Goal: Task Accomplishment & Management: Manage account settings

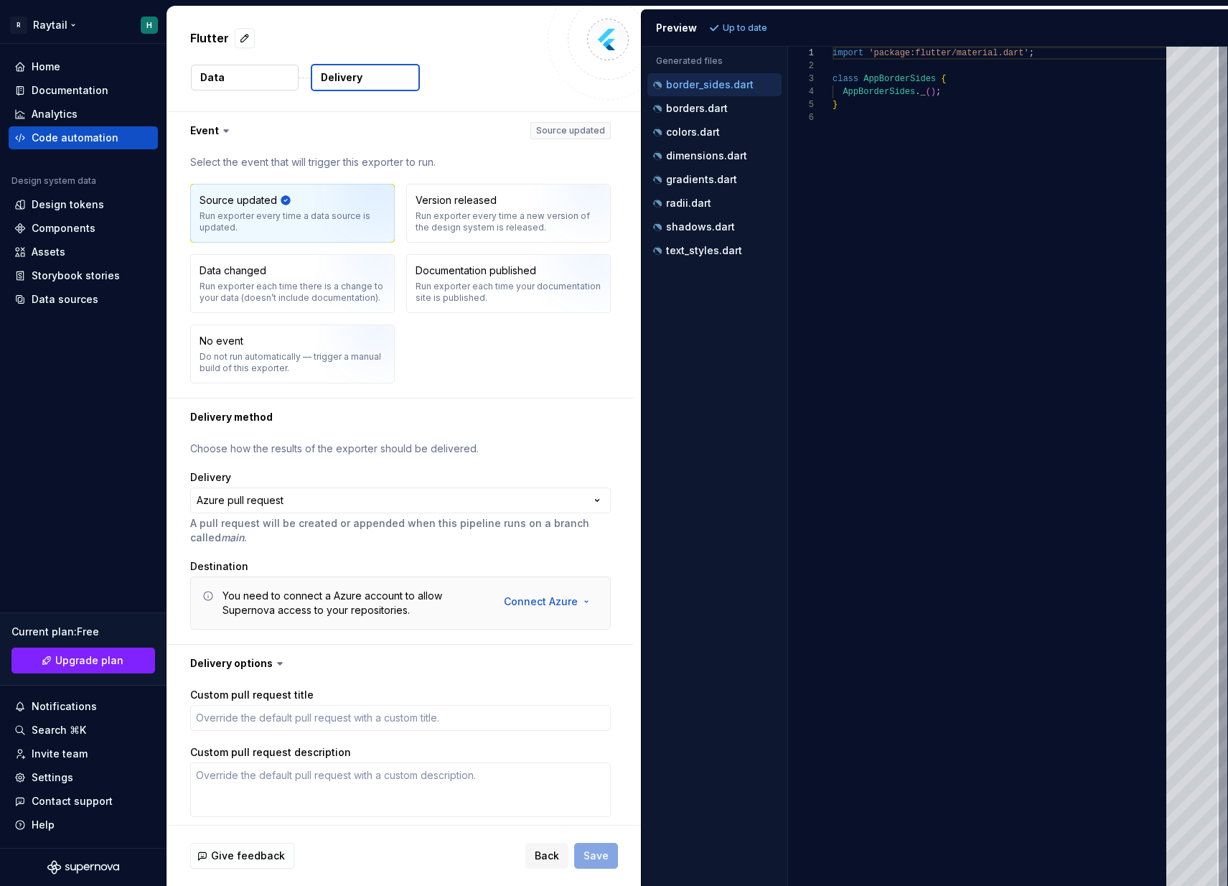
select select "*****"
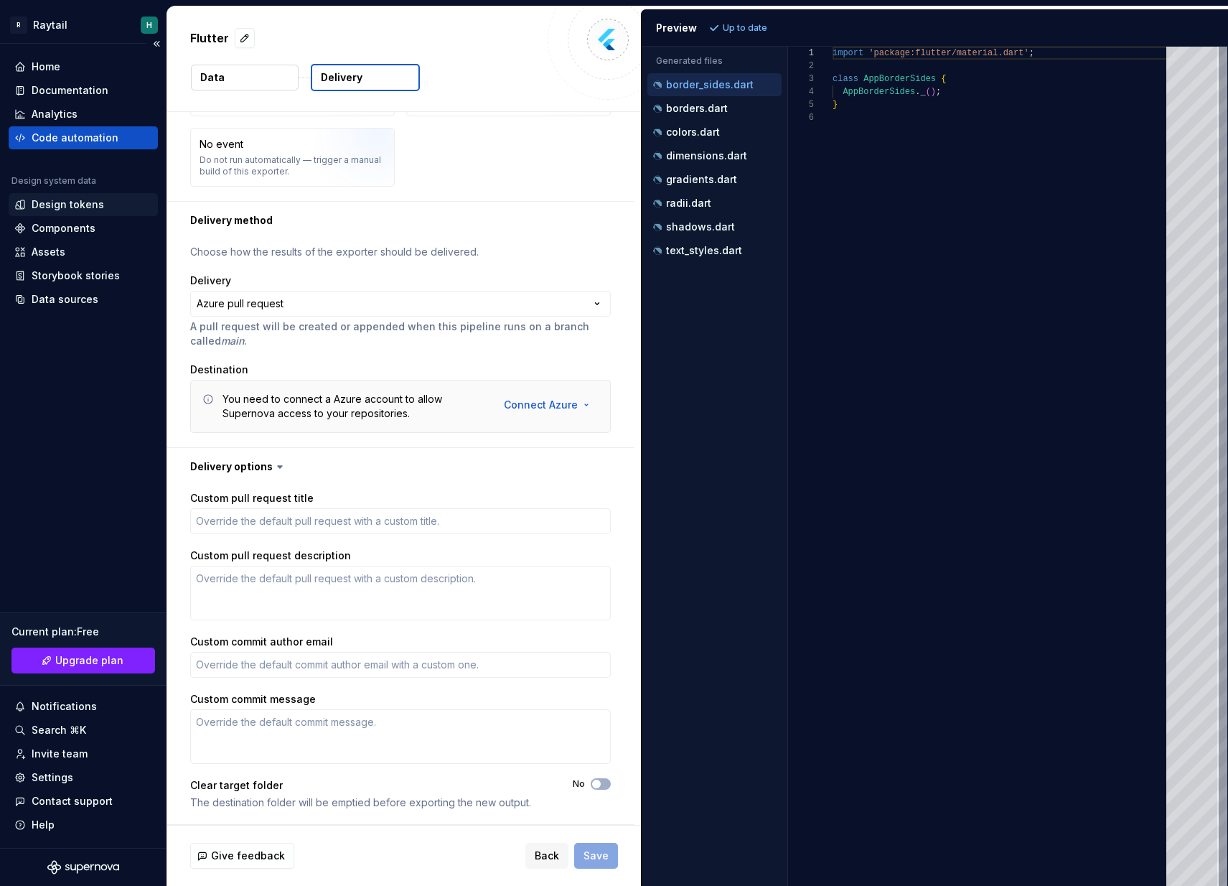
click at [72, 193] on div "Design tokens" at bounding box center [83, 204] width 149 height 23
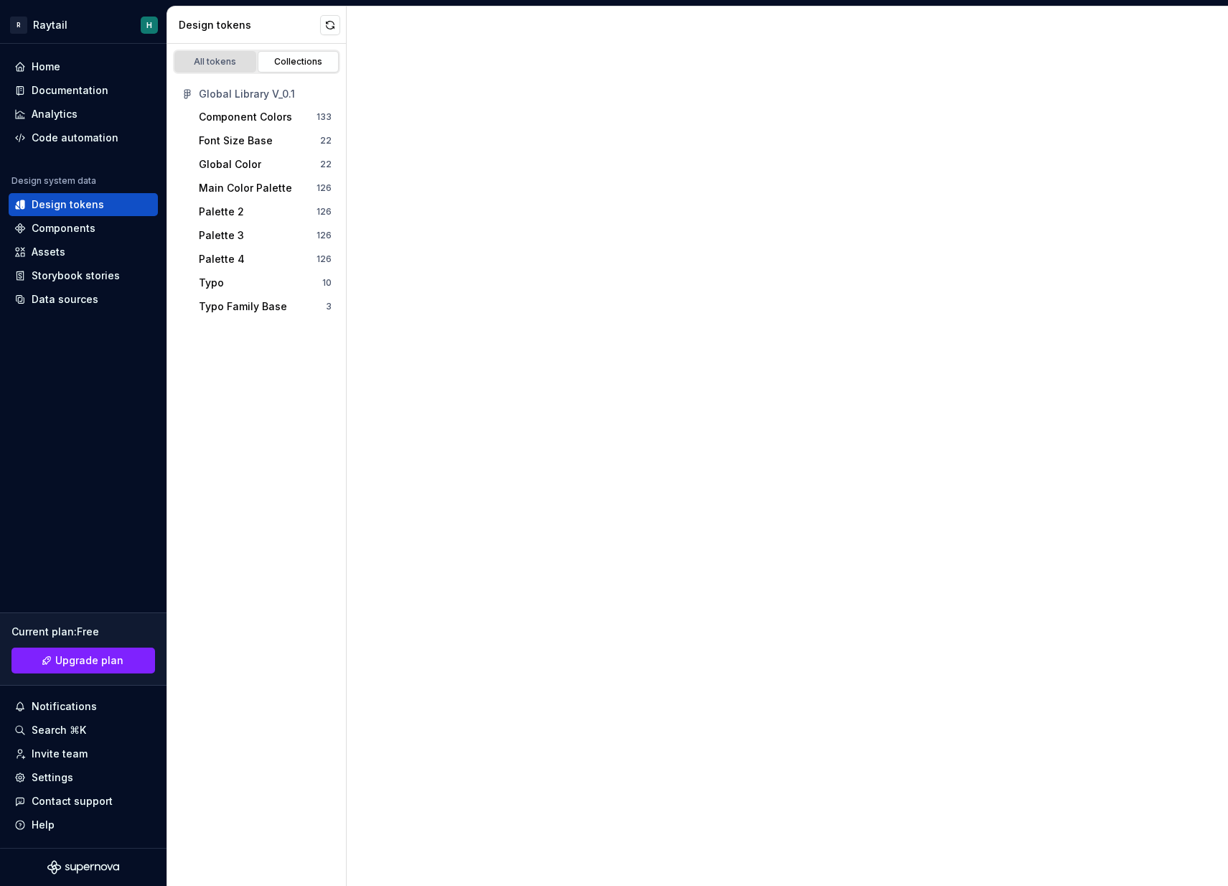
click at [240, 55] on link "All tokens" at bounding box center [215, 62] width 82 height 22
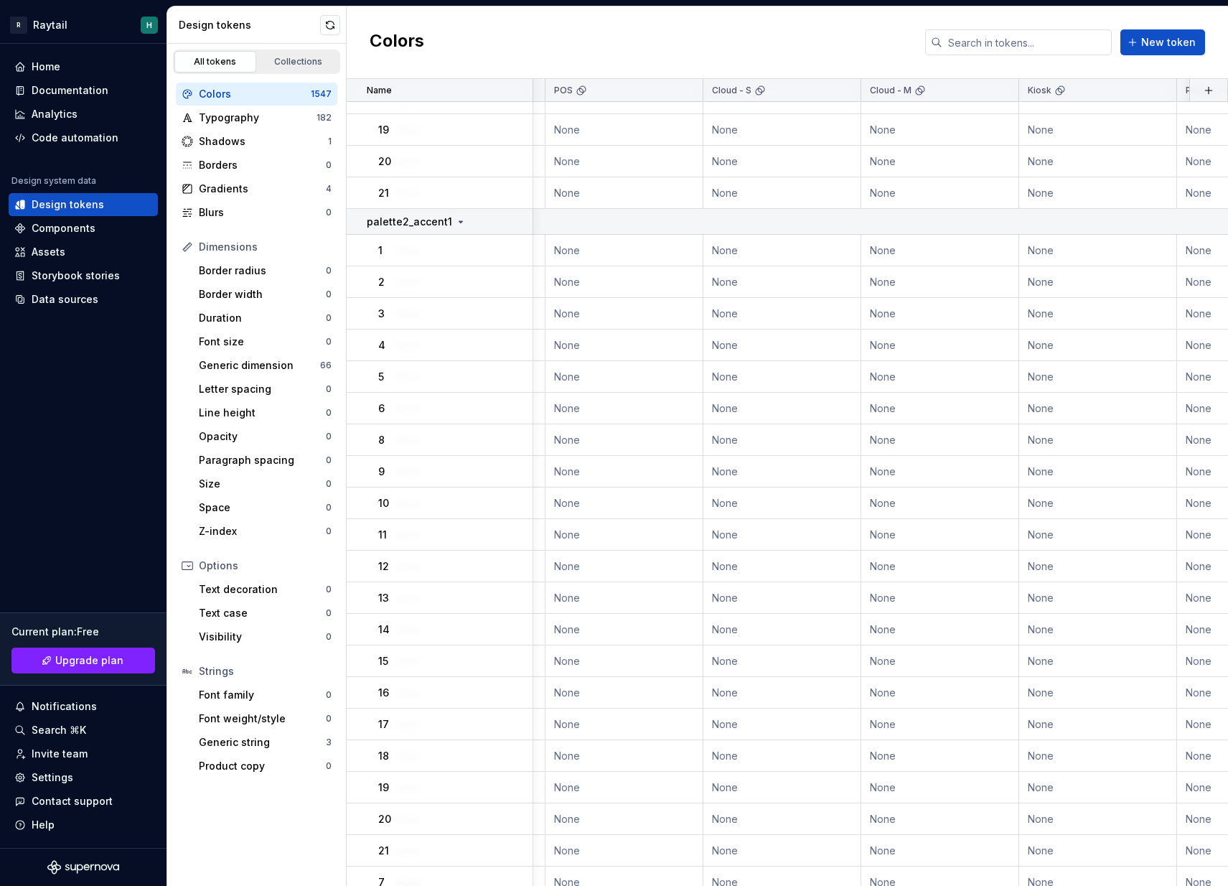
scroll to position [6112, 304]
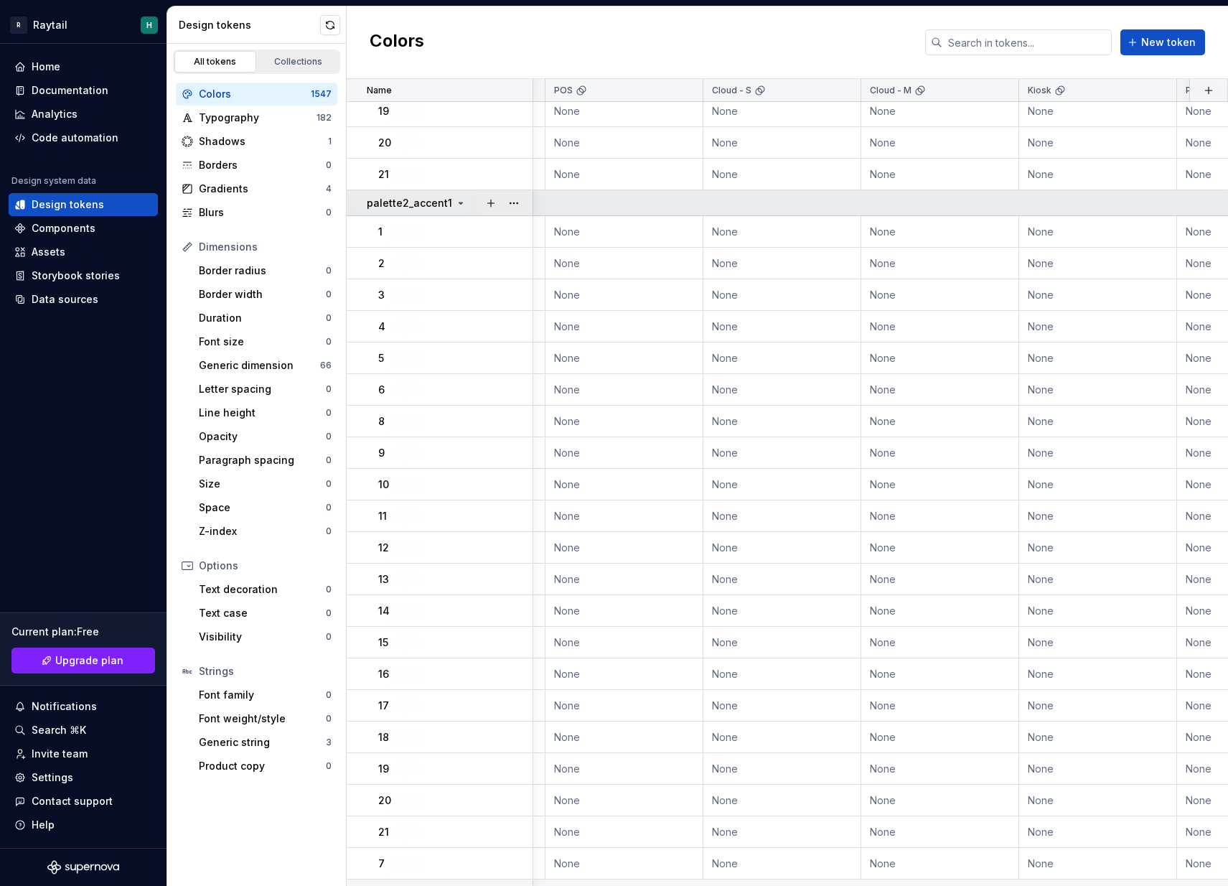
click at [459, 202] on icon at bounding box center [460, 202] width 11 height 11
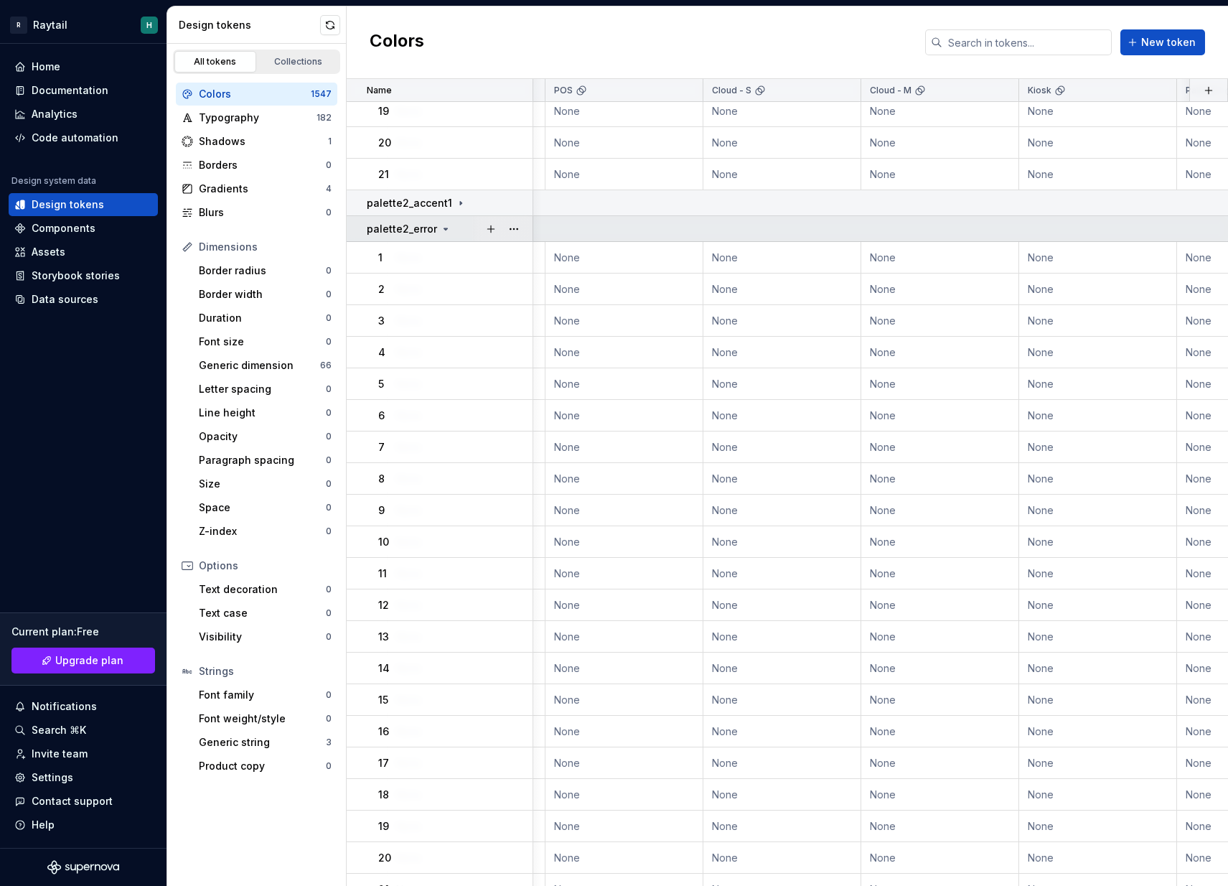
click at [443, 226] on icon at bounding box center [445, 228] width 11 height 11
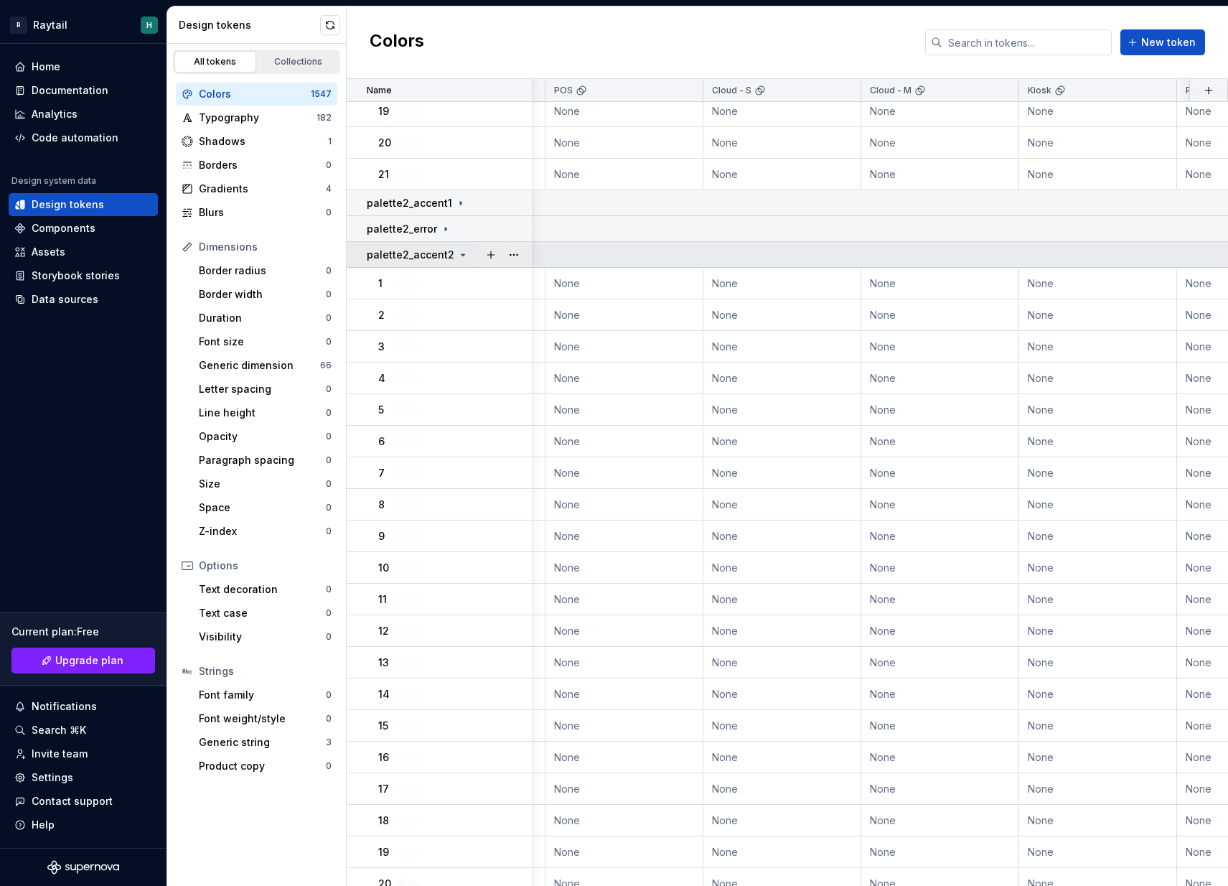
click at [459, 248] on div "palette2_accent2" at bounding box center [418, 255] width 102 height 14
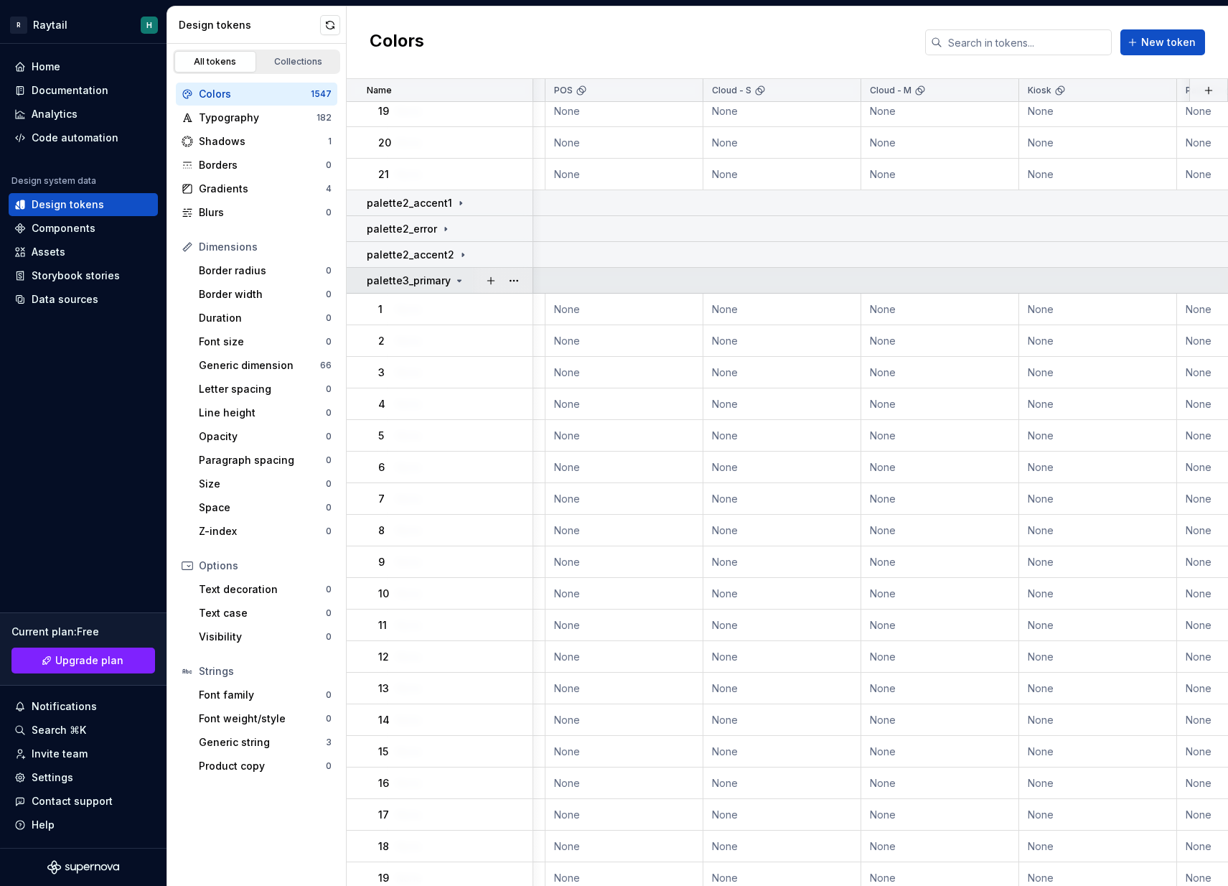
click at [459, 284] on icon at bounding box center [459, 280] width 11 height 11
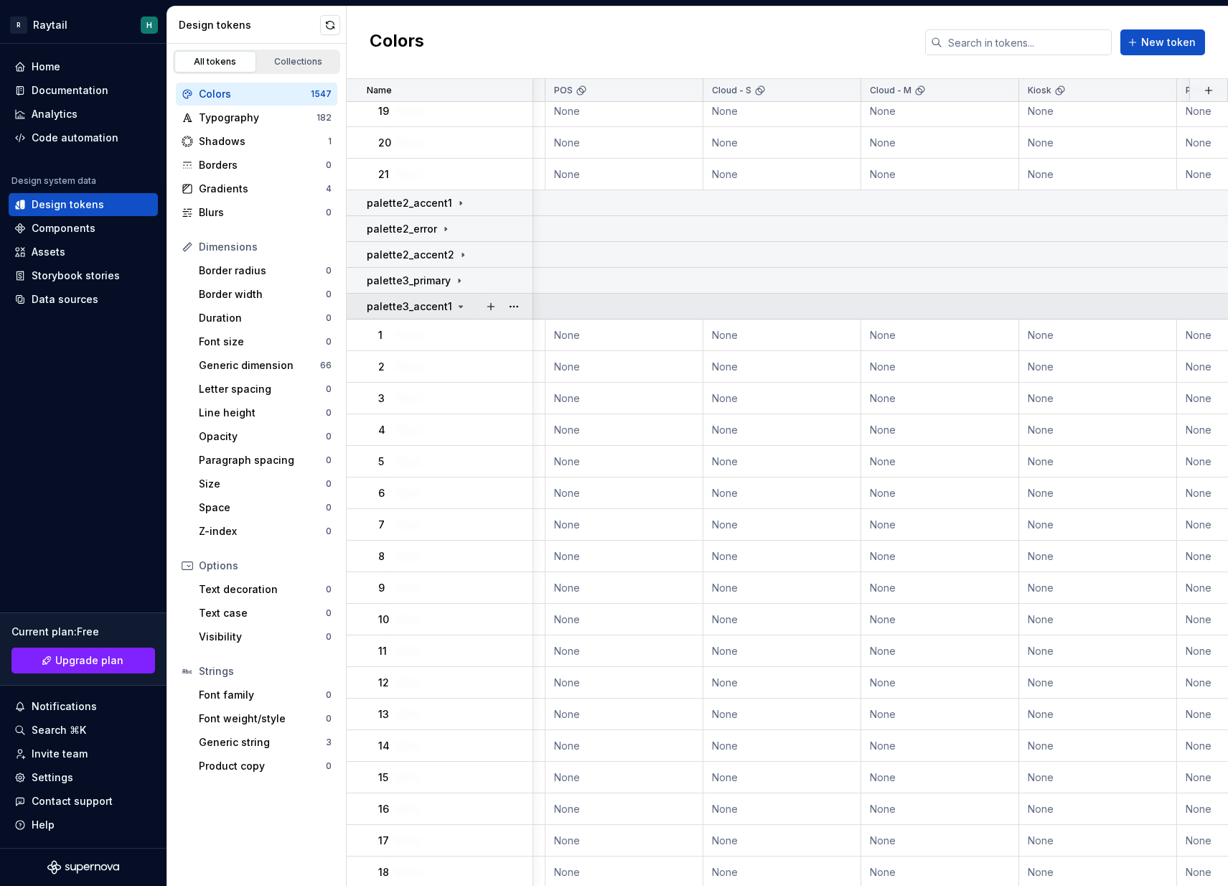
click at [455, 304] on icon at bounding box center [460, 306] width 11 height 11
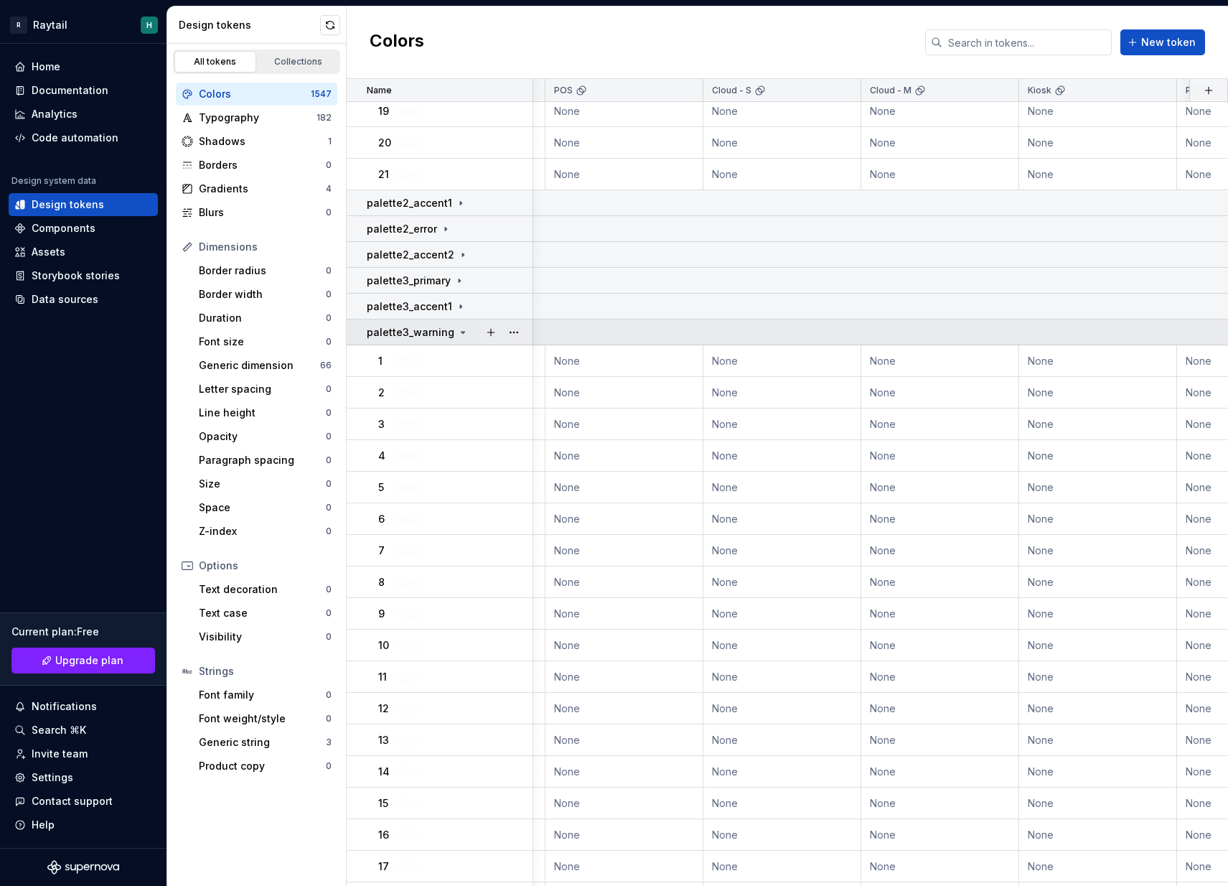
click at [457, 328] on icon at bounding box center [462, 332] width 11 height 11
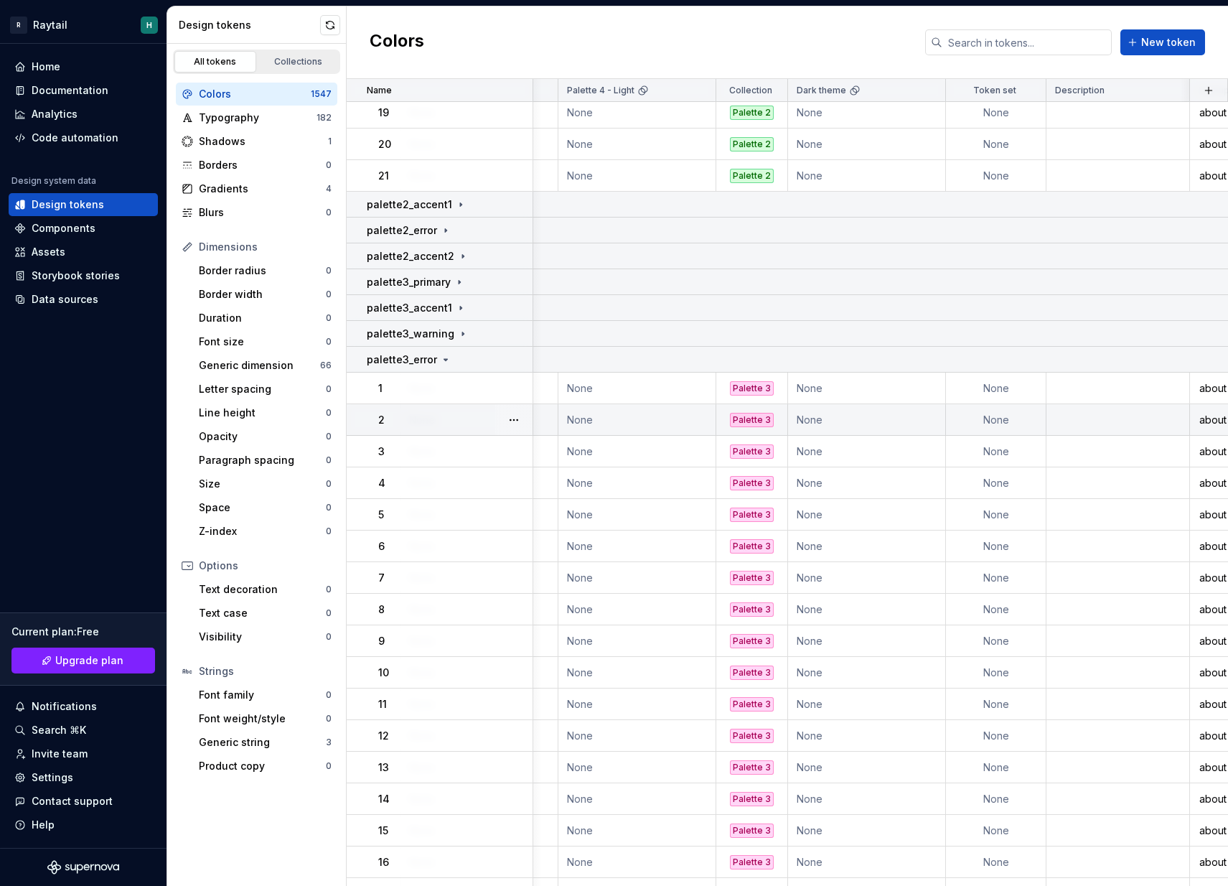
scroll to position [6110, 1997]
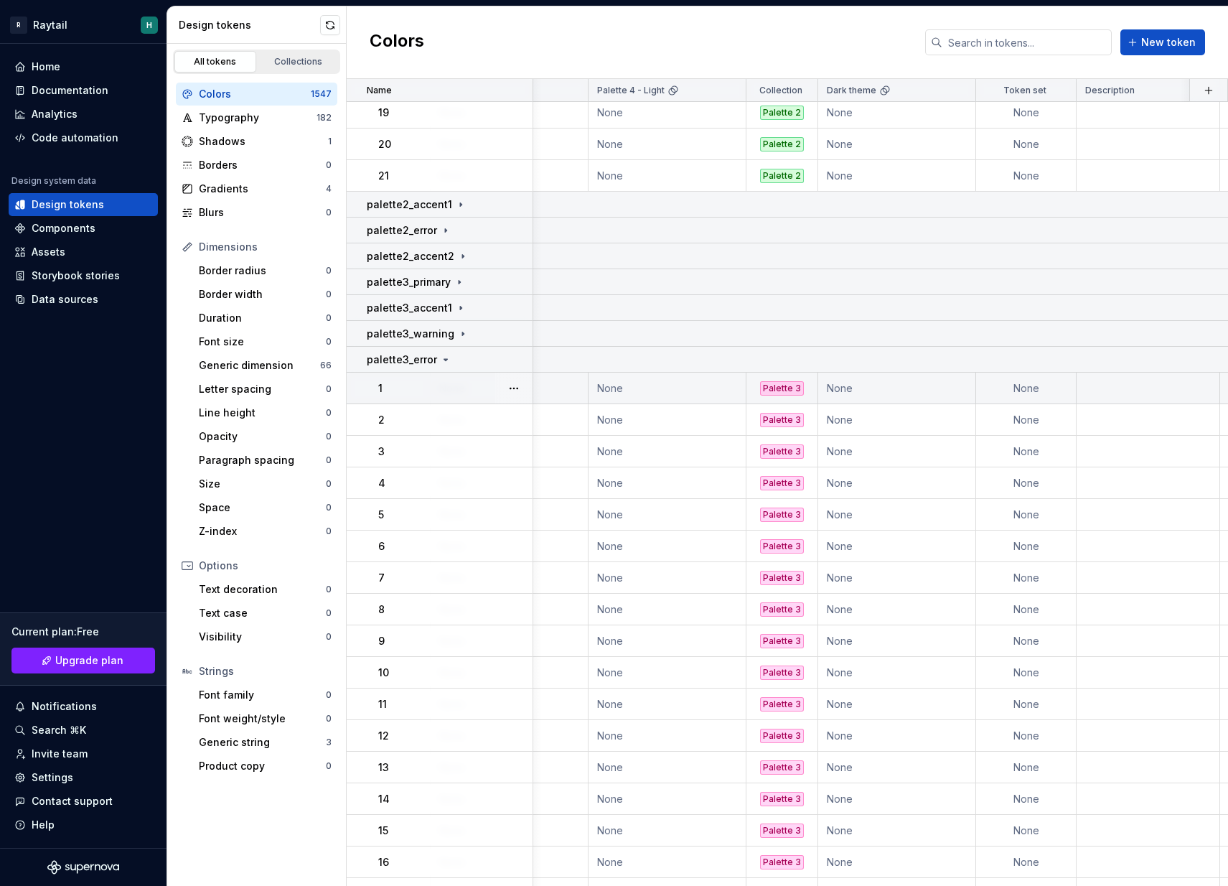
click at [789, 388] on div "Palette 3" at bounding box center [782, 388] width 44 height 14
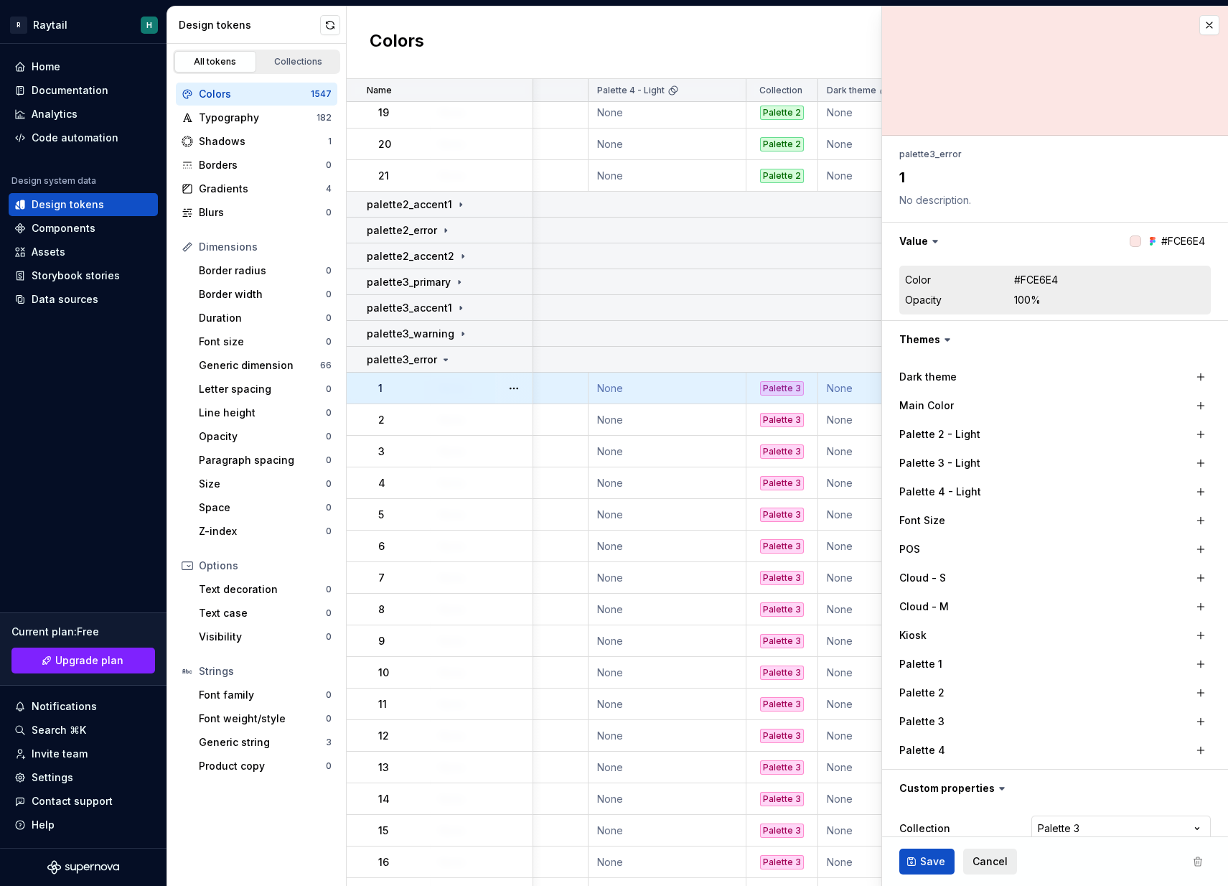
scroll to position [6110, 2000]
type textarea "*"
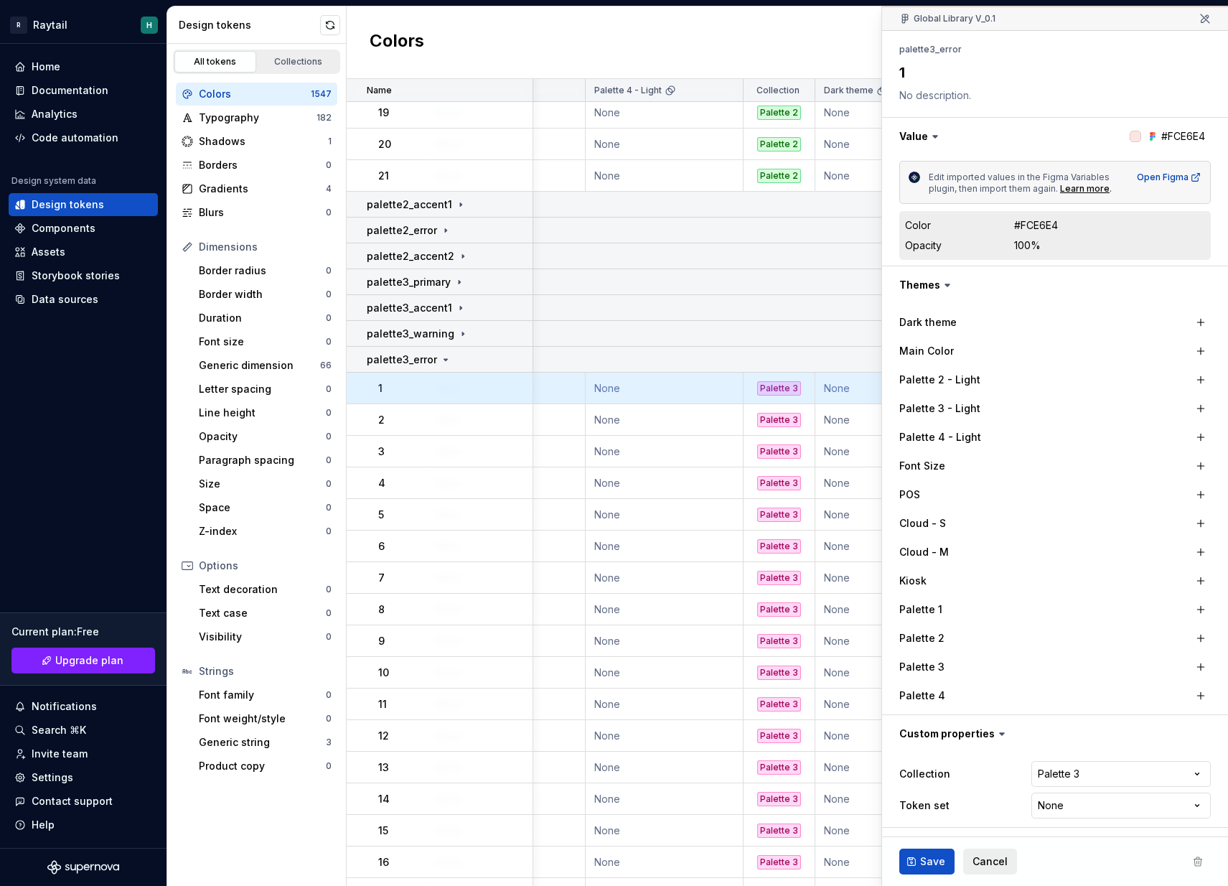
scroll to position [128, 0]
click at [1086, 774] on html "R Raytail H Home Documentation Analytics Code automation Design system data Des…" at bounding box center [614, 443] width 1228 height 886
click at [1069, 810] on html "R Raytail H Home Documentation Analytics Code automation Design system data Des…" at bounding box center [614, 443] width 1228 height 886
click at [1064, 806] on html "R Raytail H Home Documentation Analytics Code automation Design system data Des…" at bounding box center [614, 443] width 1228 height 886
select select "**********"
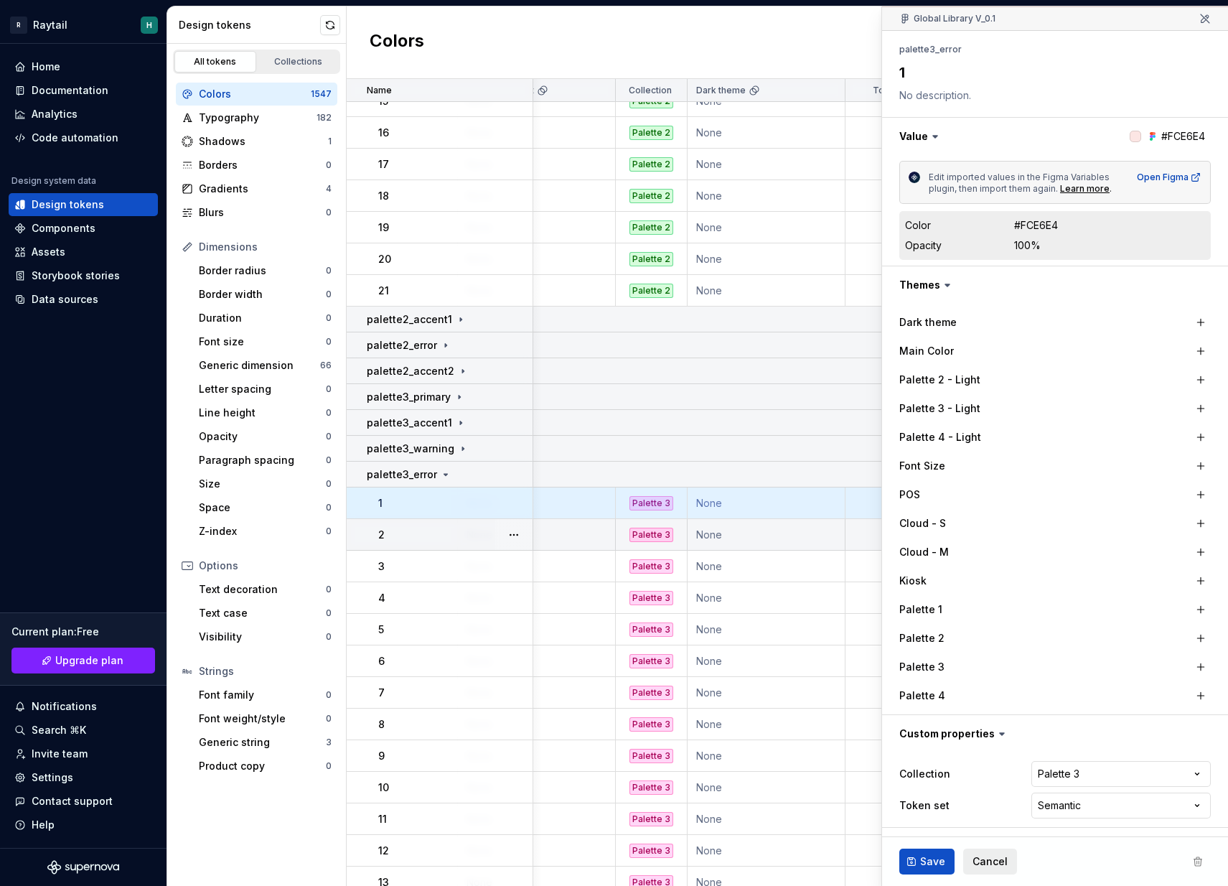
scroll to position [5996, 2128]
click at [926, 863] on span "Save" at bounding box center [932, 861] width 25 height 14
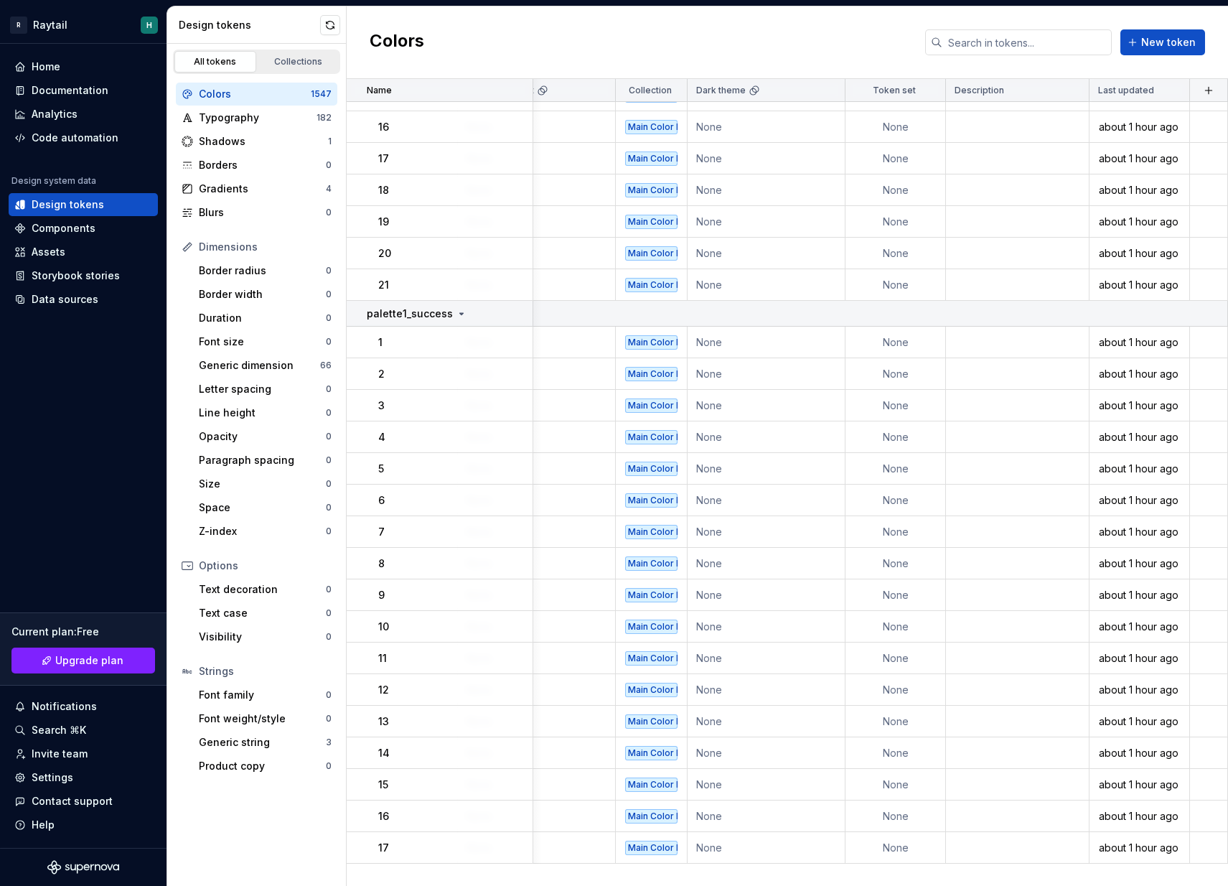
scroll to position [0, 2128]
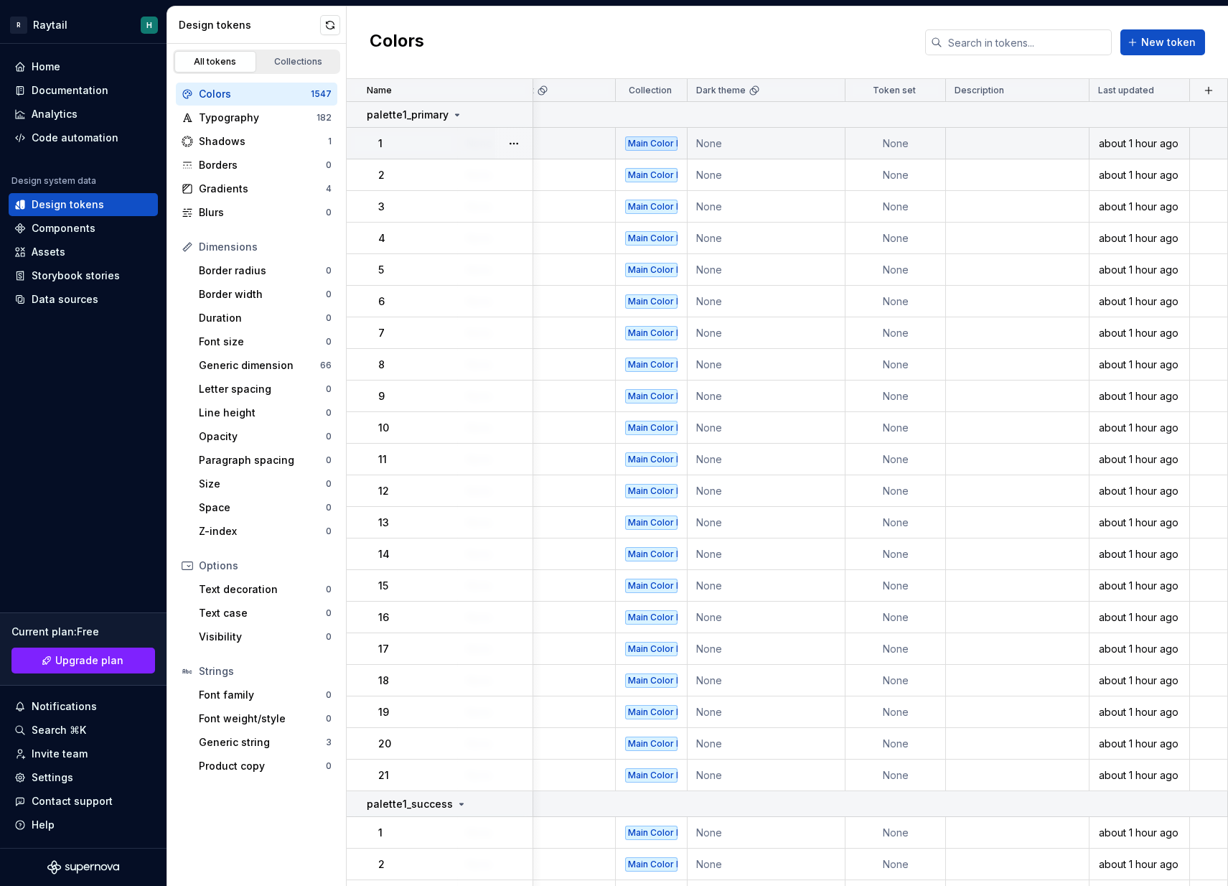
click at [903, 141] on td "None" at bounding box center [895, 144] width 100 height 32
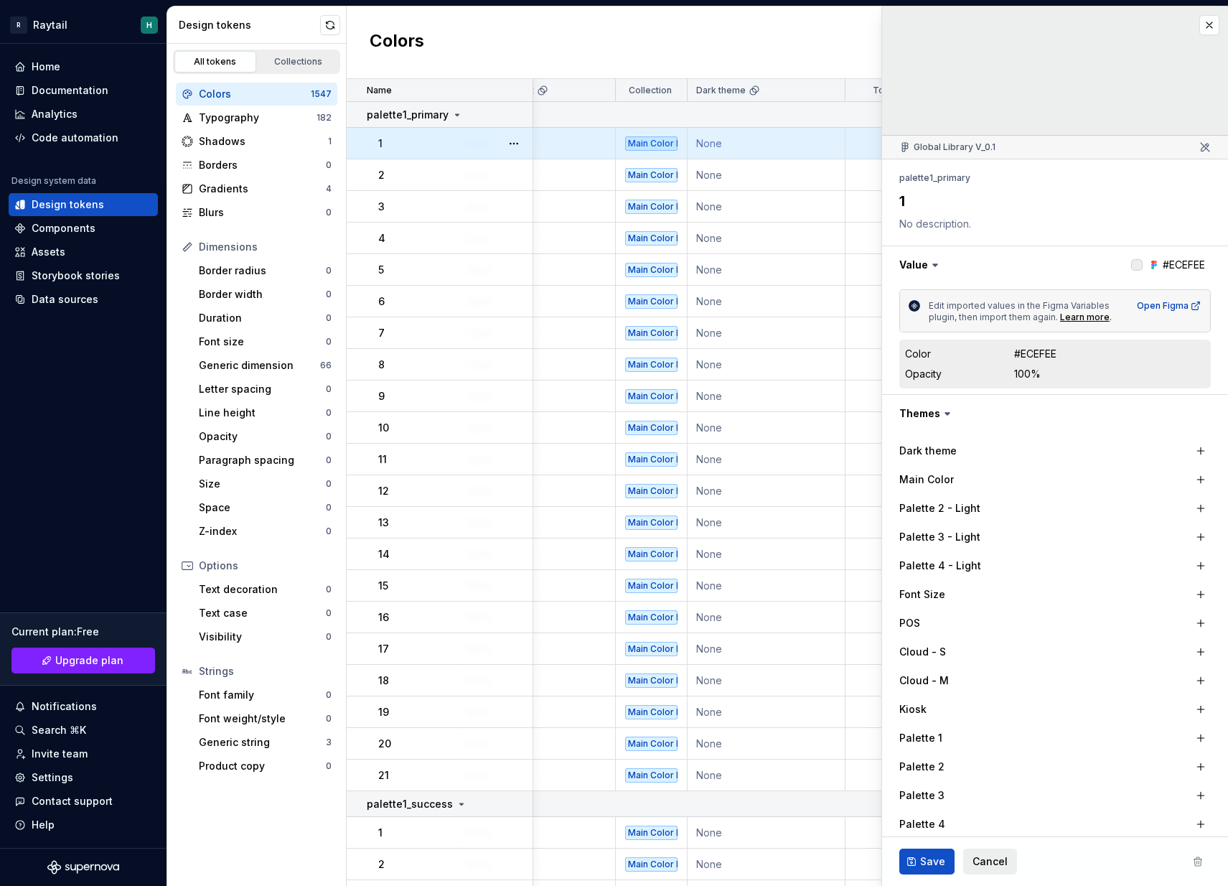
type textarea "*"
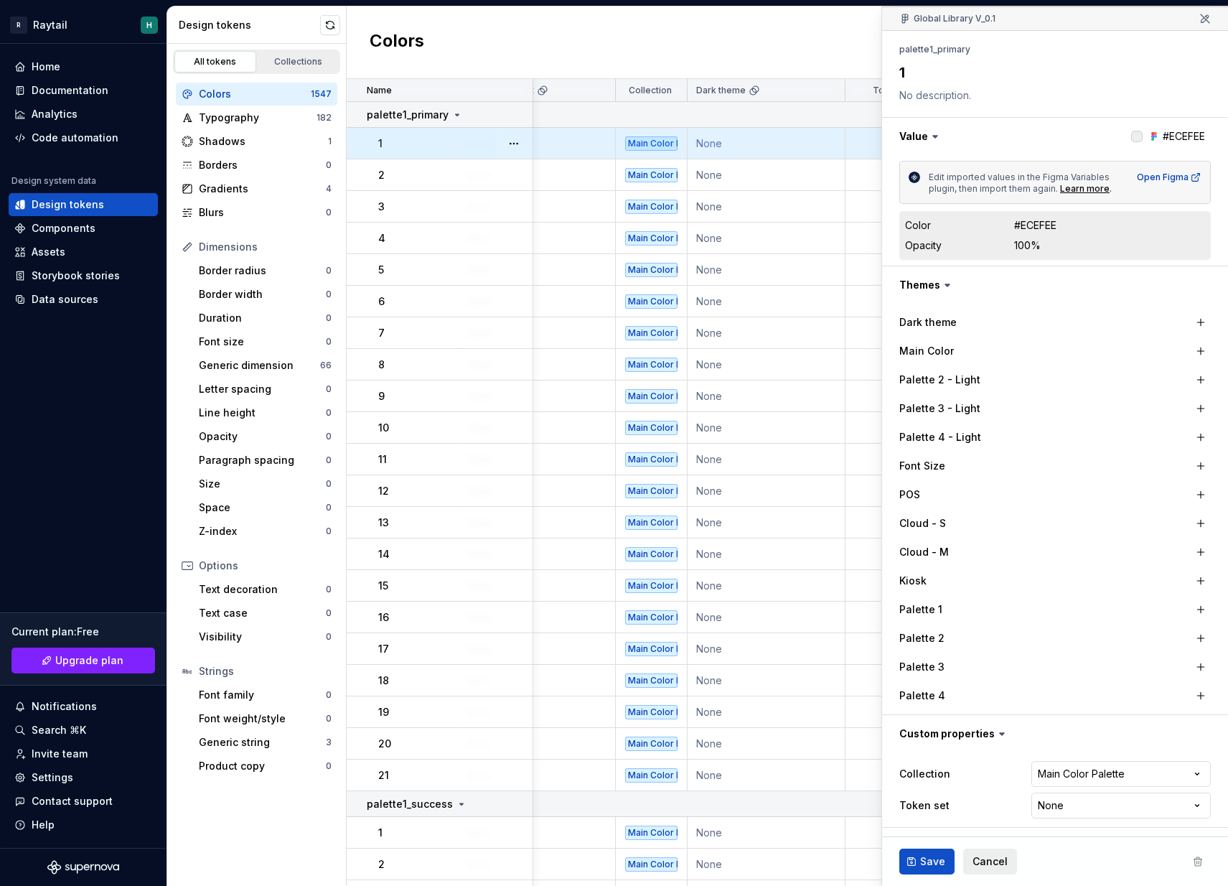
scroll to position [128, 0]
click at [1096, 806] on html "R Raytail H Home Documentation Analytics Code automation Design system data Des…" at bounding box center [614, 443] width 1228 height 886
select select "**********"
click at [926, 861] on span "Save" at bounding box center [932, 861] width 25 height 14
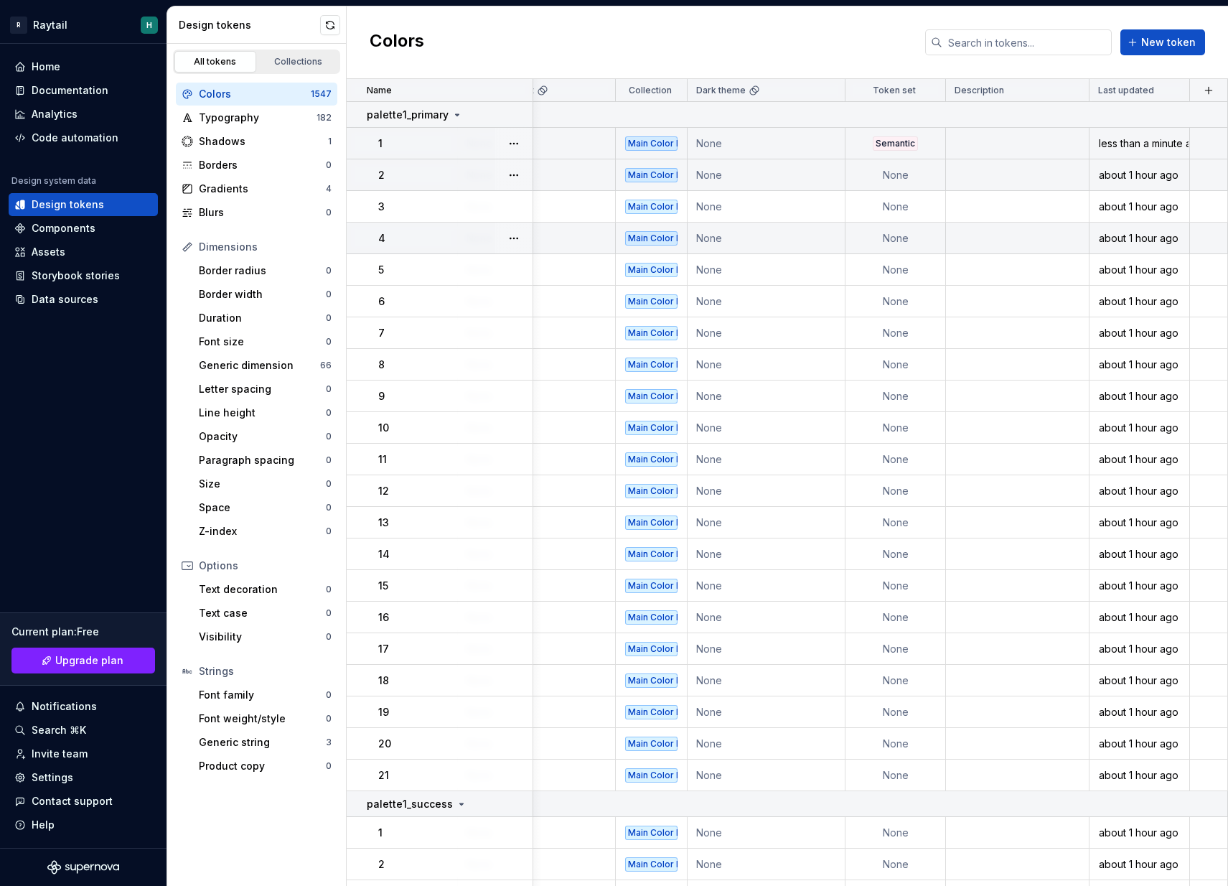
click at [911, 171] on td "None" at bounding box center [895, 175] width 100 height 32
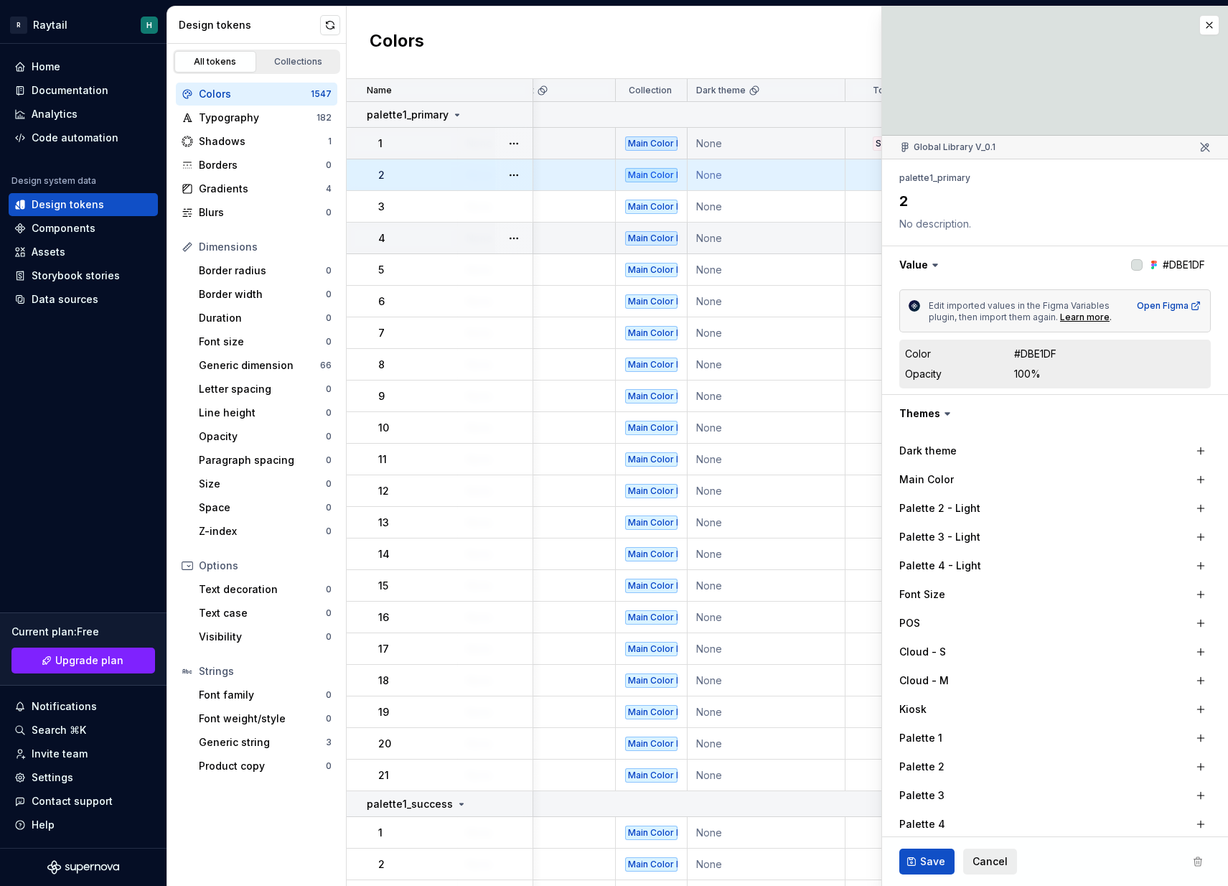
type textarea "*"
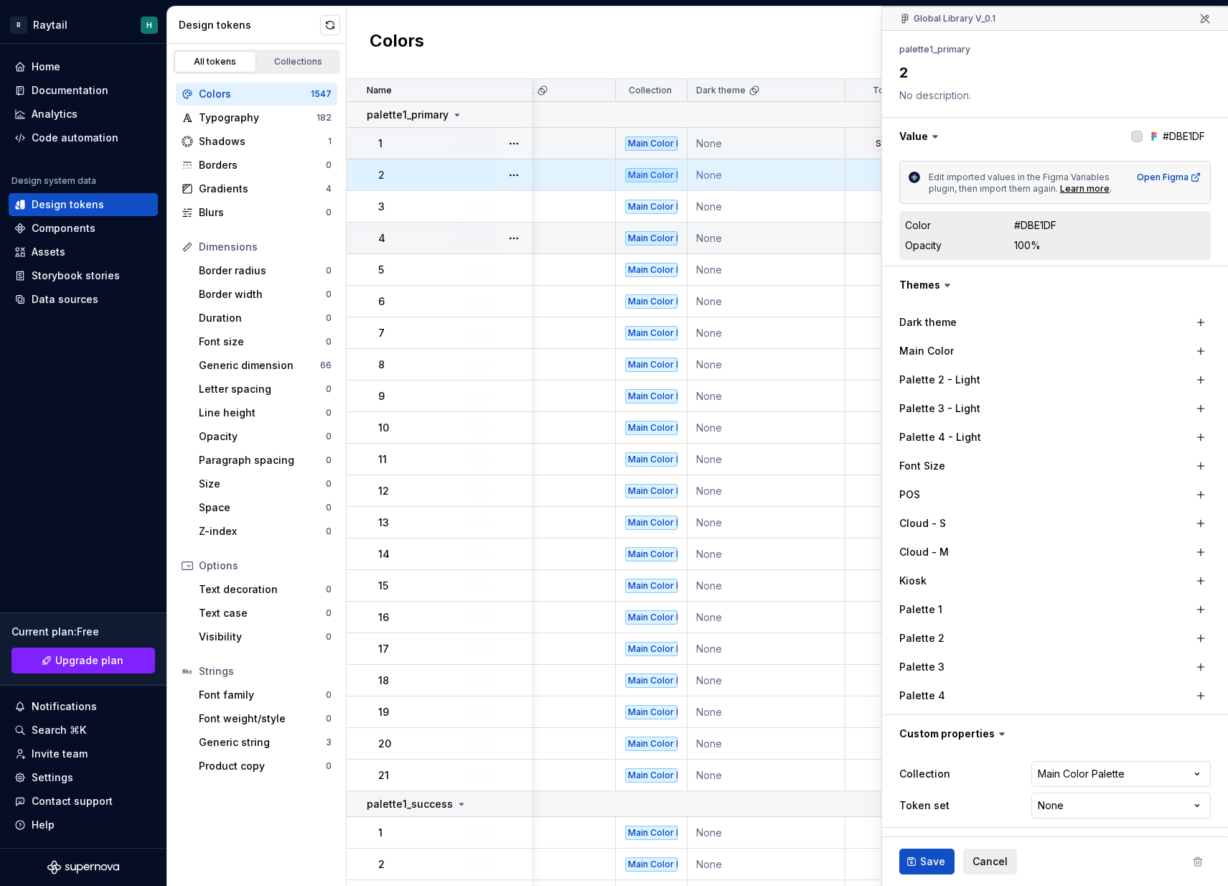
scroll to position [128, 0]
click at [1077, 805] on html "R Raytail H Home Documentation Analytics Code automation Design system data Des…" at bounding box center [614, 443] width 1228 height 886
select select "**********"
click at [936, 856] on span "Save" at bounding box center [932, 861] width 25 height 14
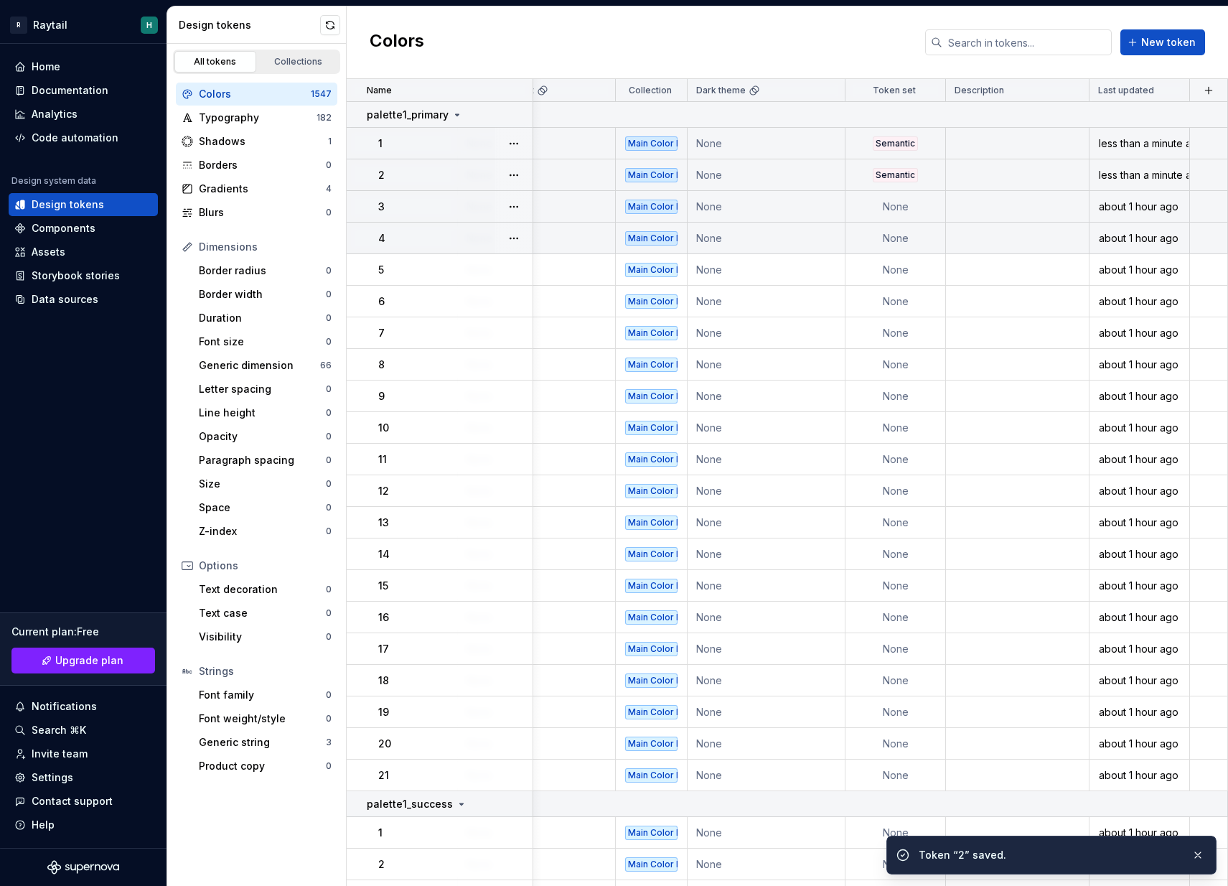
click at [911, 206] on td "None" at bounding box center [895, 207] width 100 height 32
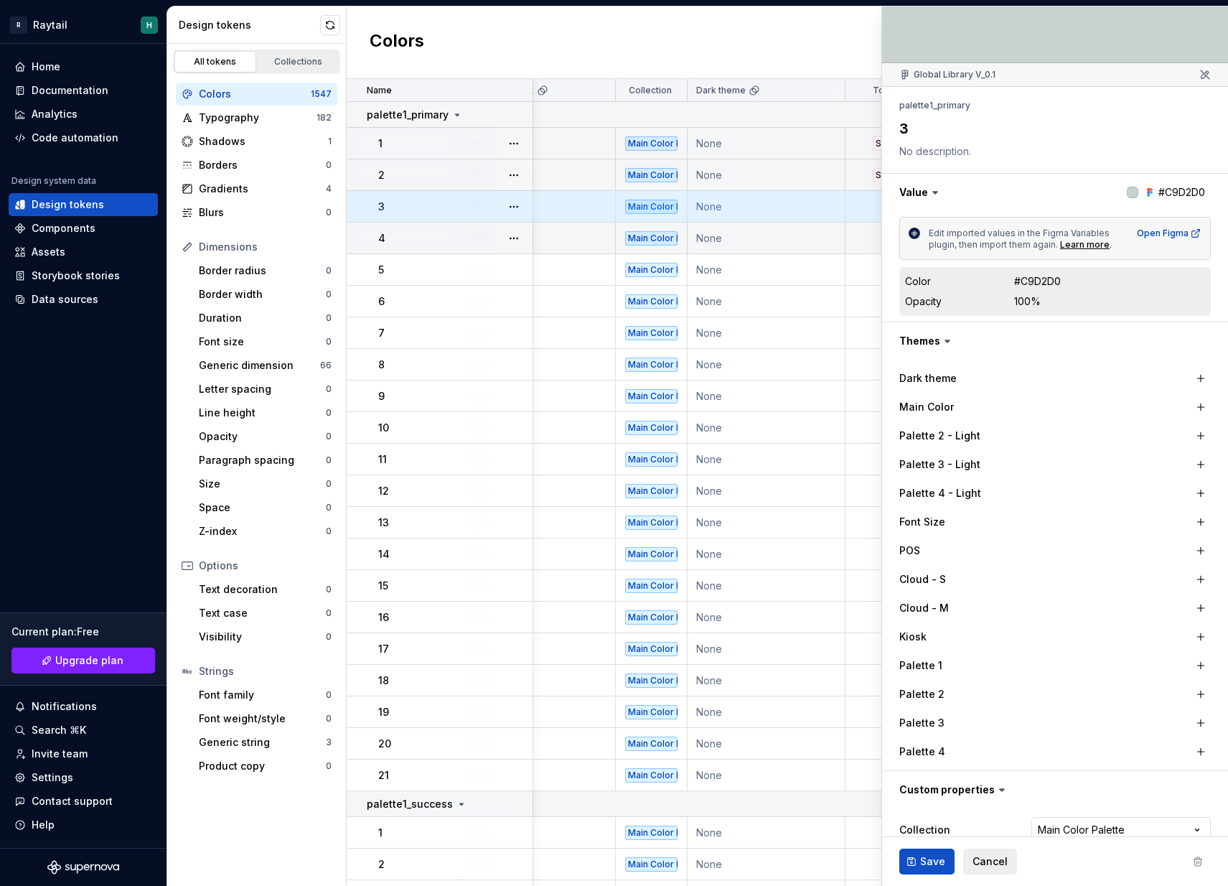
type textarea "*"
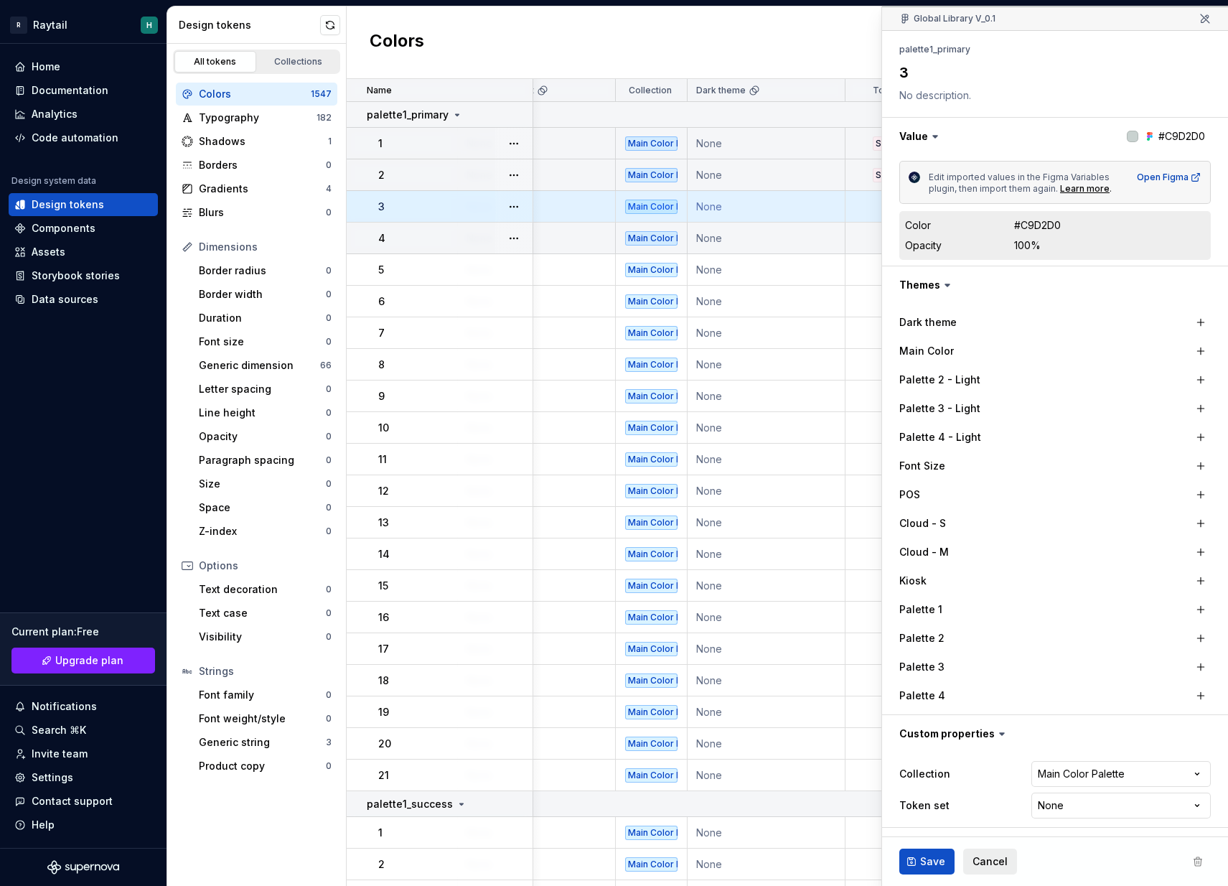
scroll to position [128, 0]
click at [1066, 807] on html "R Raytail H Home Documentation Analytics Code automation Design system data Des…" at bounding box center [614, 443] width 1228 height 886
select select "**********"
click at [924, 862] on span "Save" at bounding box center [932, 861] width 25 height 14
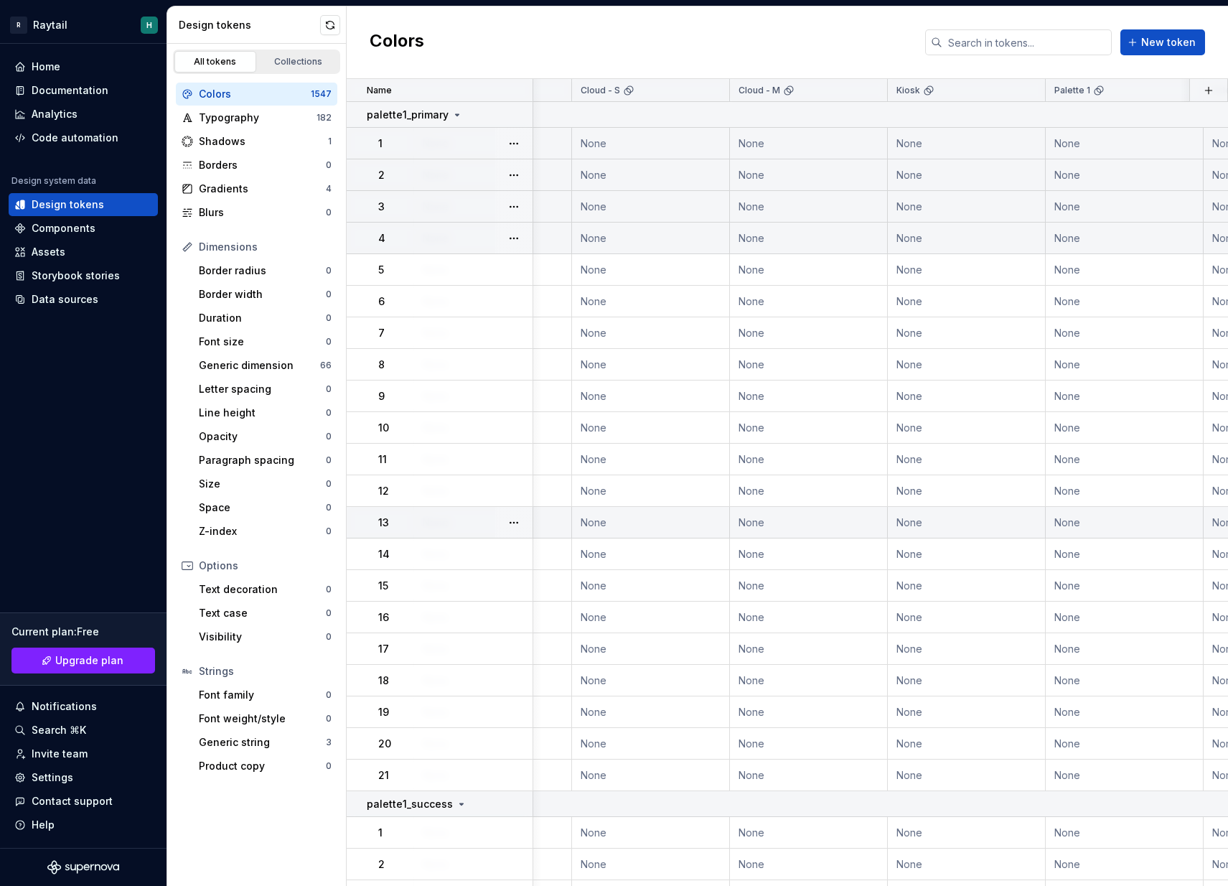
scroll to position [0, 362]
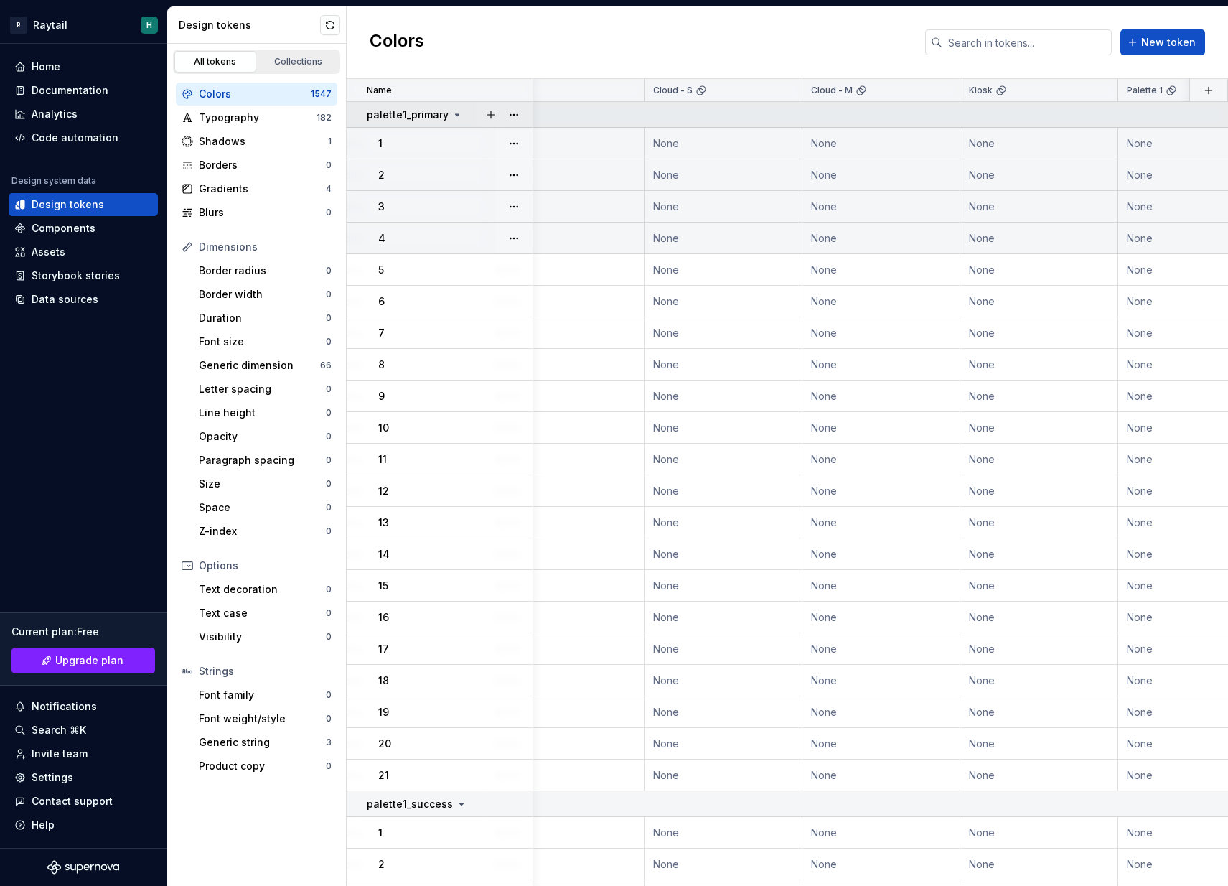
click at [453, 109] on icon at bounding box center [456, 114] width 11 height 11
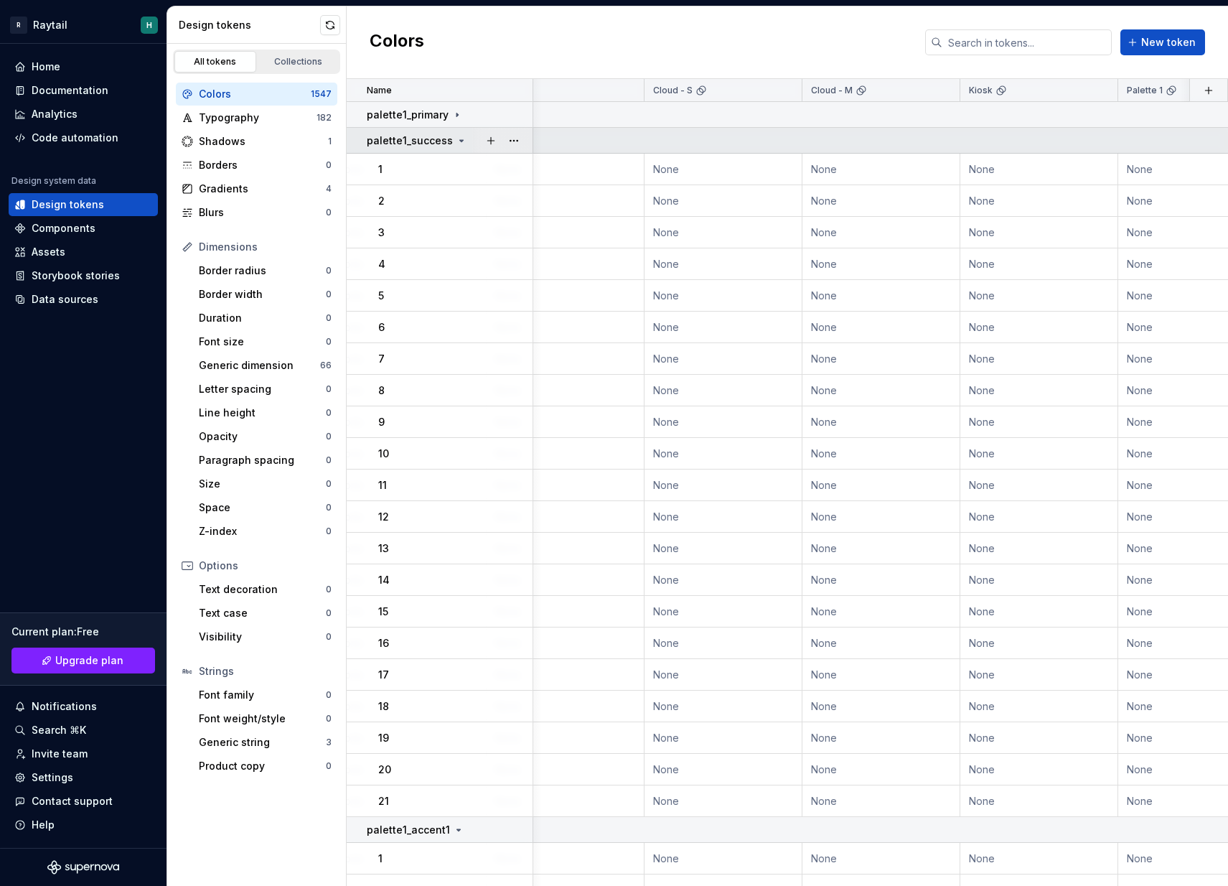
click at [460, 140] on icon at bounding box center [462, 140] width 4 height 1
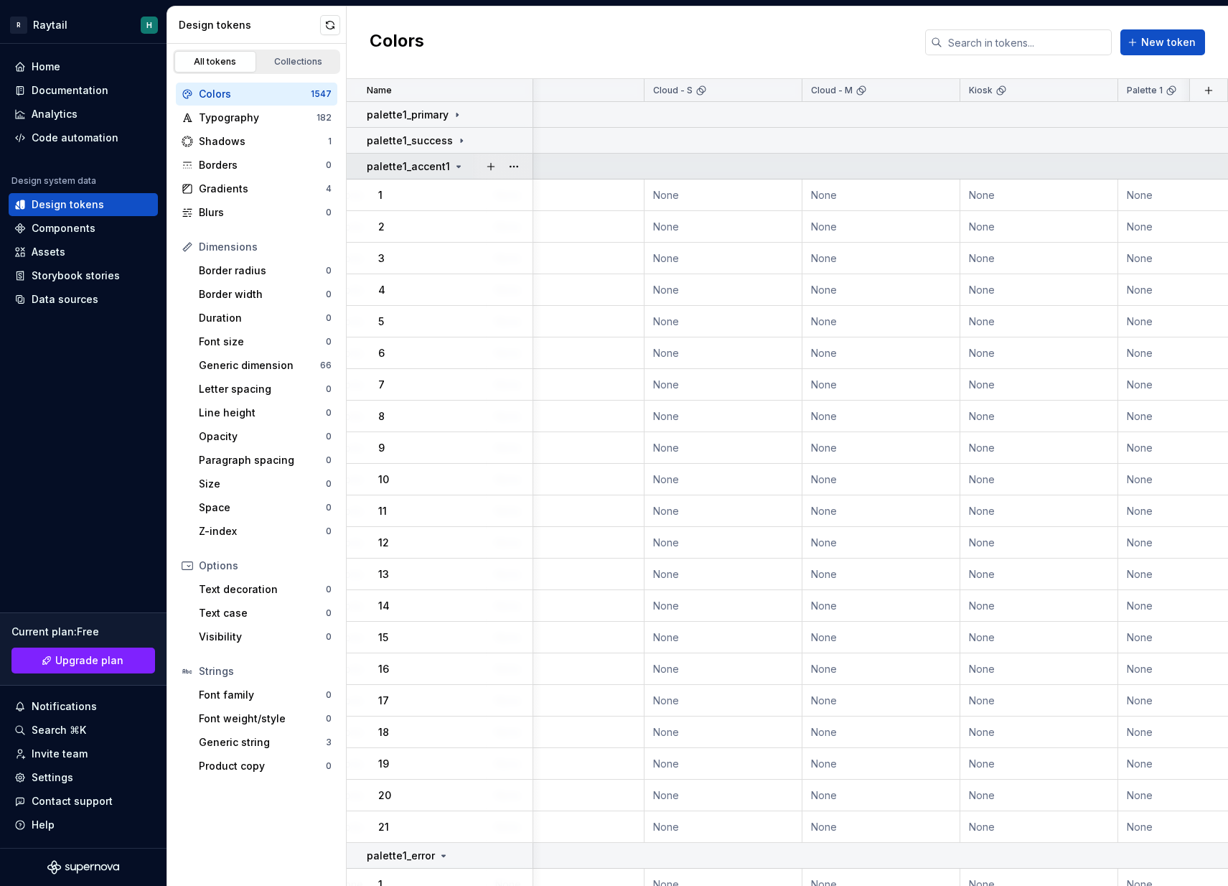
click at [454, 169] on icon at bounding box center [458, 166] width 11 height 11
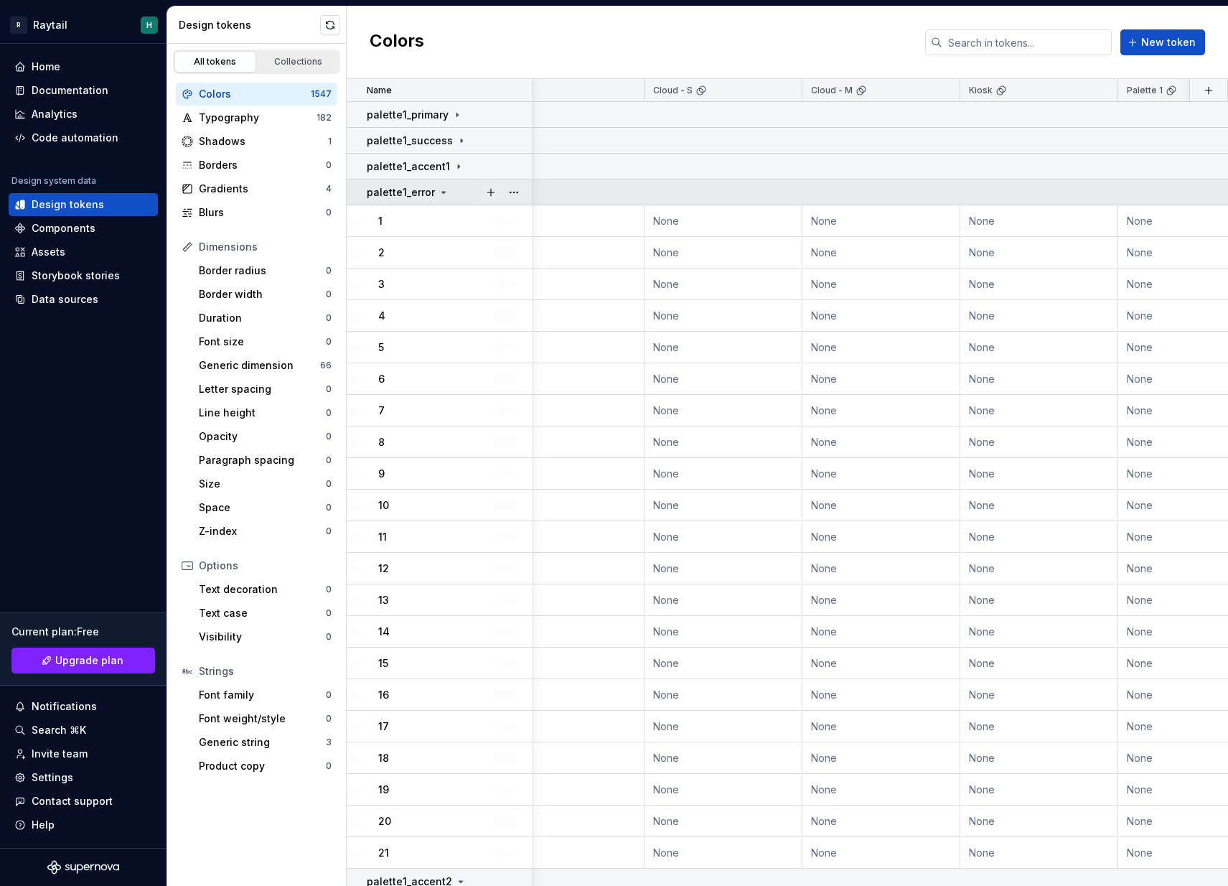
click at [442, 192] on icon at bounding box center [444, 192] width 4 height 1
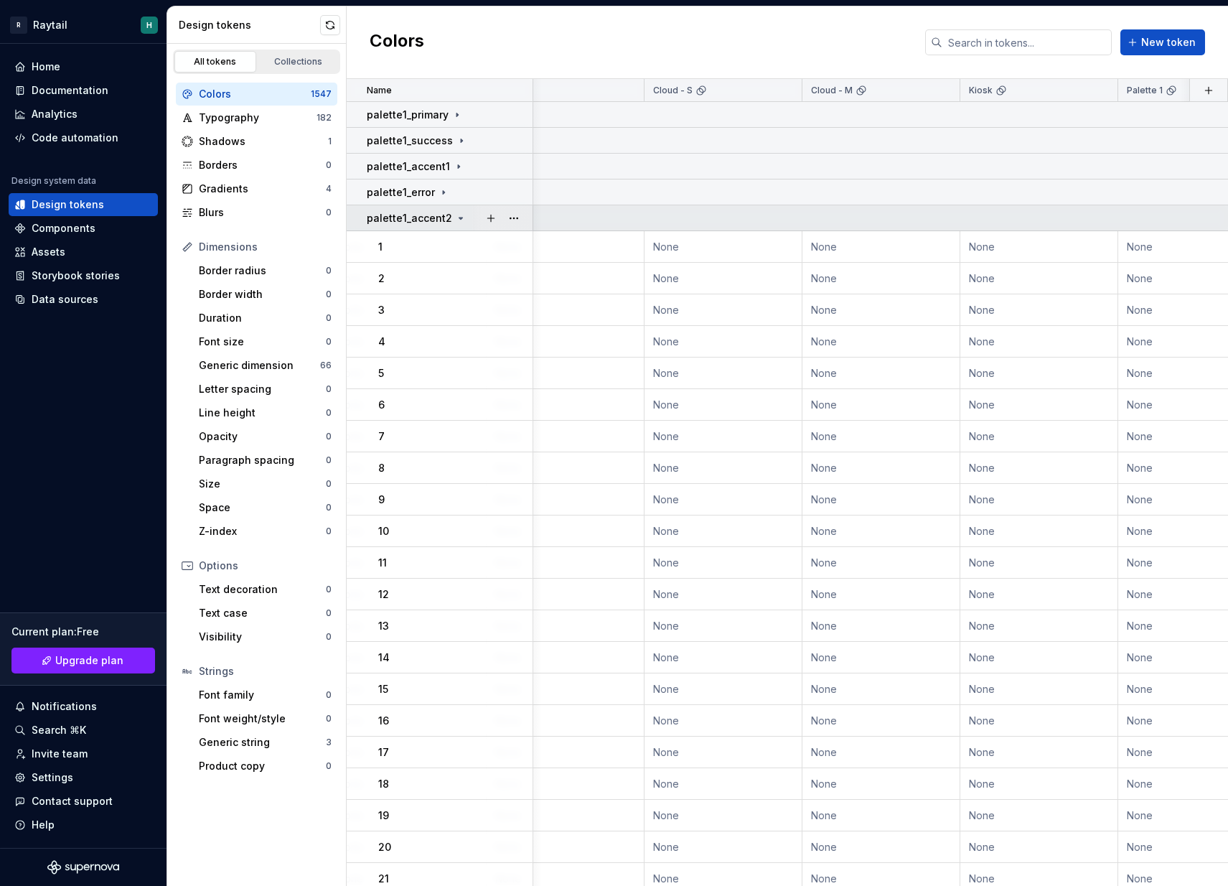
click at [455, 220] on icon at bounding box center [460, 217] width 11 height 11
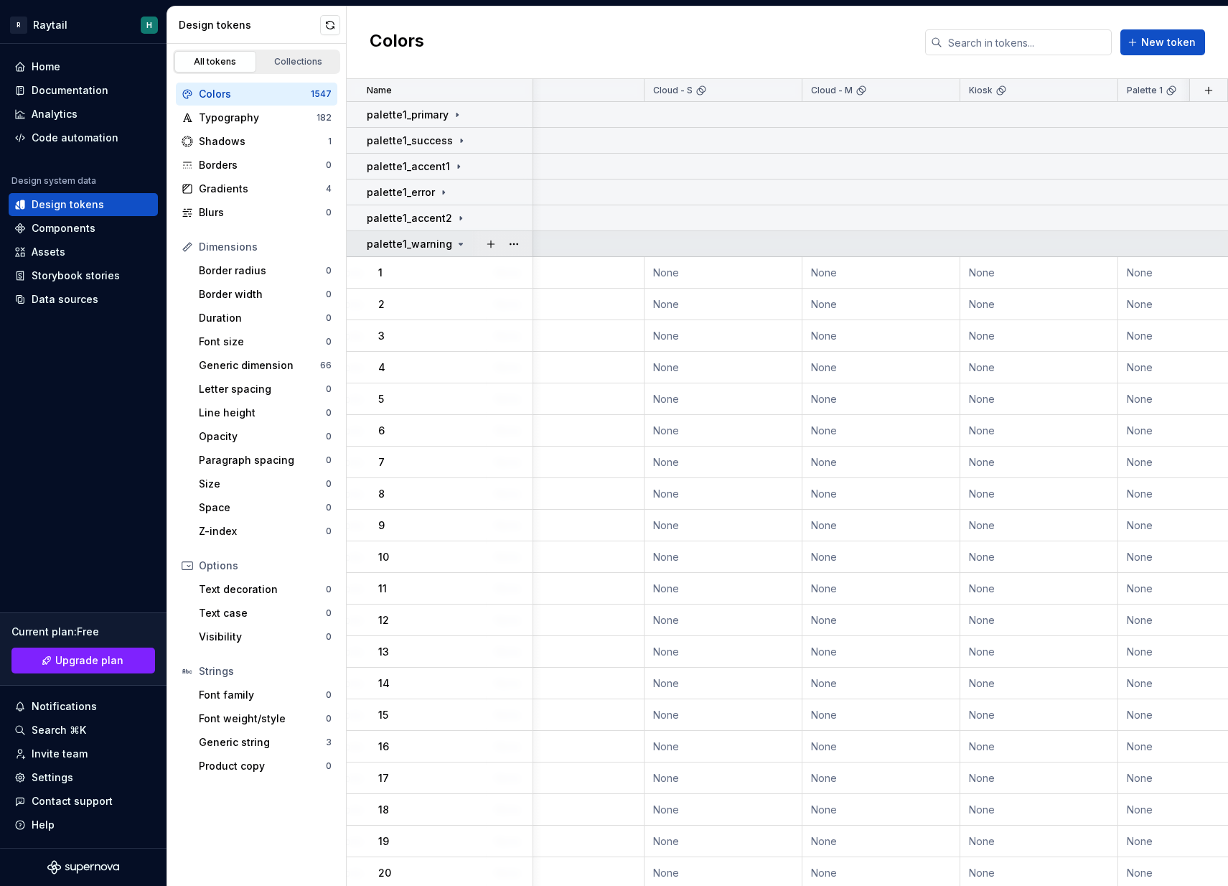
click at [450, 244] on div "palette1_warning" at bounding box center [417, 244] width 100 height 14
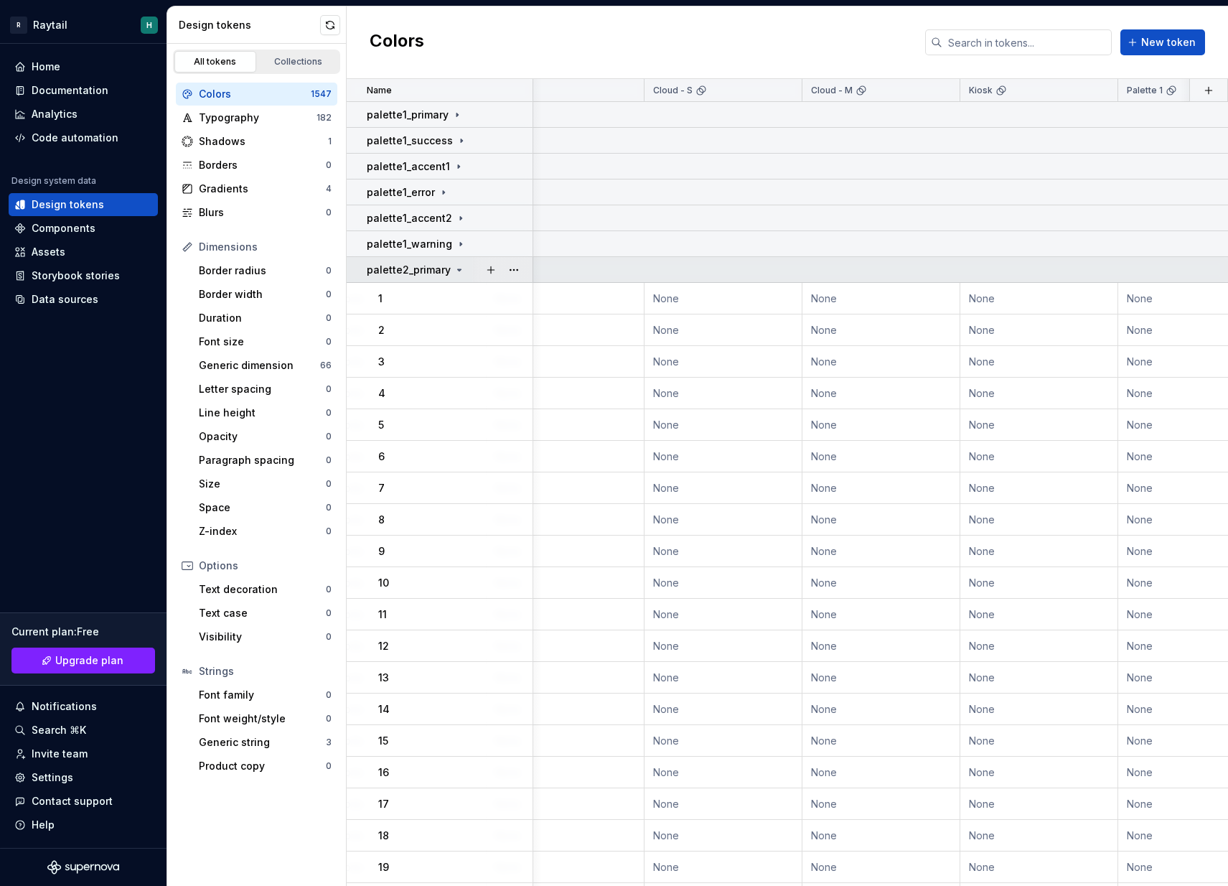
click at [460, 271] on icon at bounding box center [459, 269] width 11 height 11
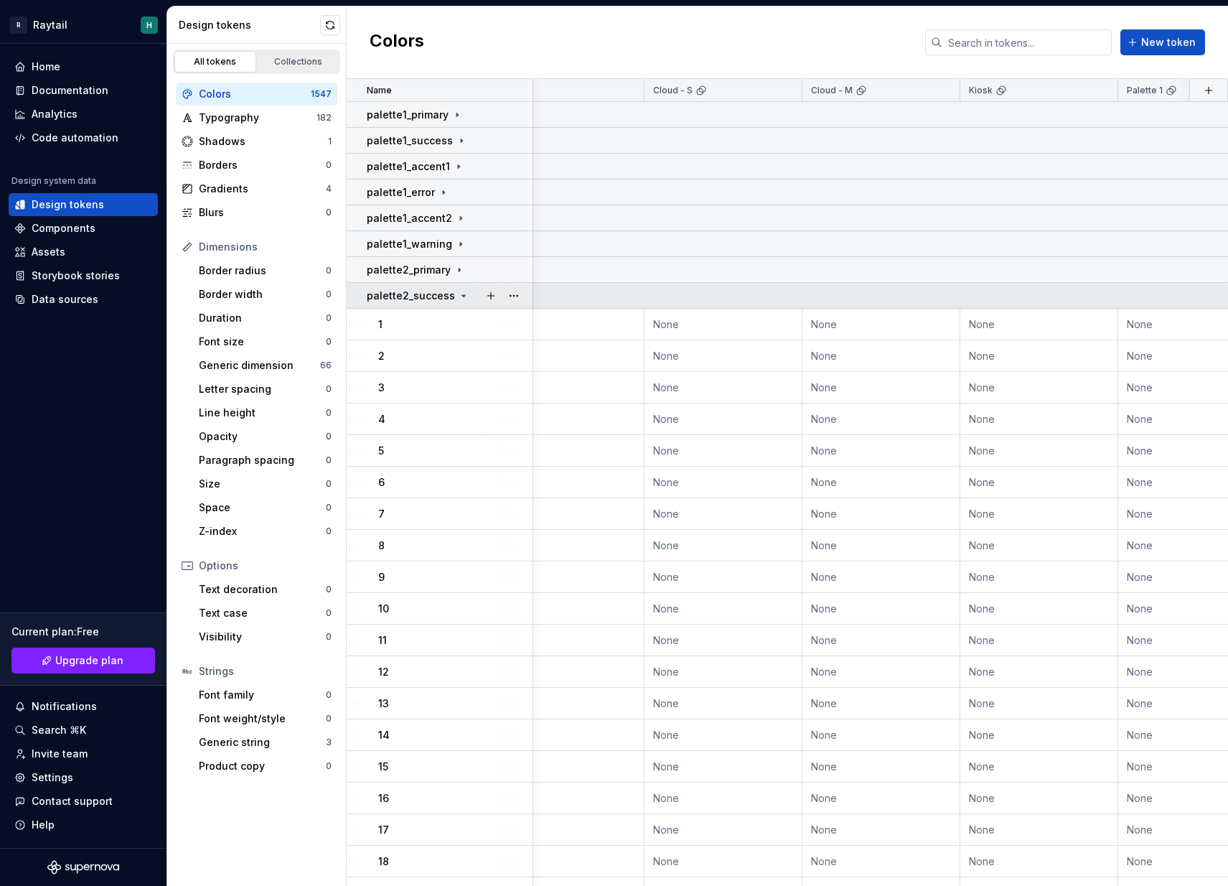
click at [454, 301] on div "palette2_success" at bounding box center [418, 295] width 103 height 14
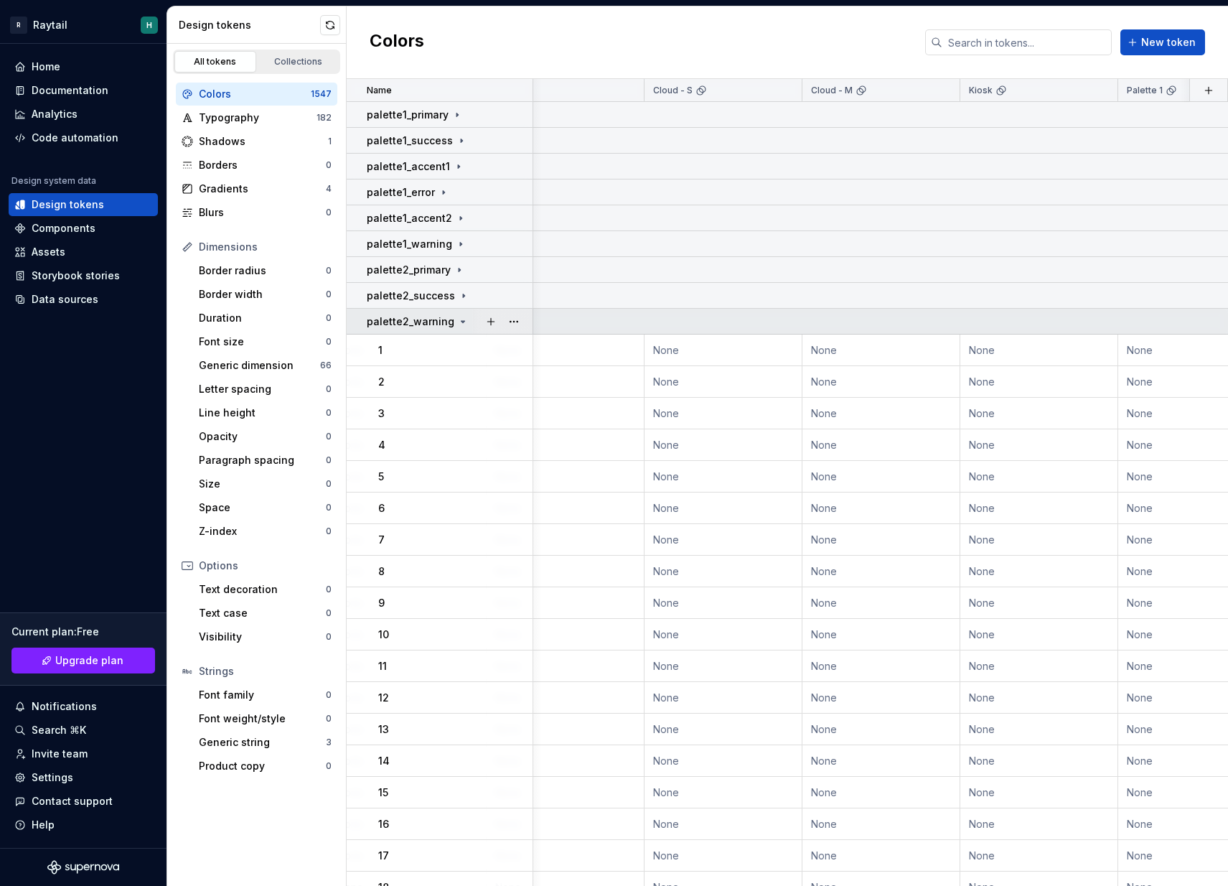
click at [461, 321] on icon at bounding box center [463, 321] width 4 height 1
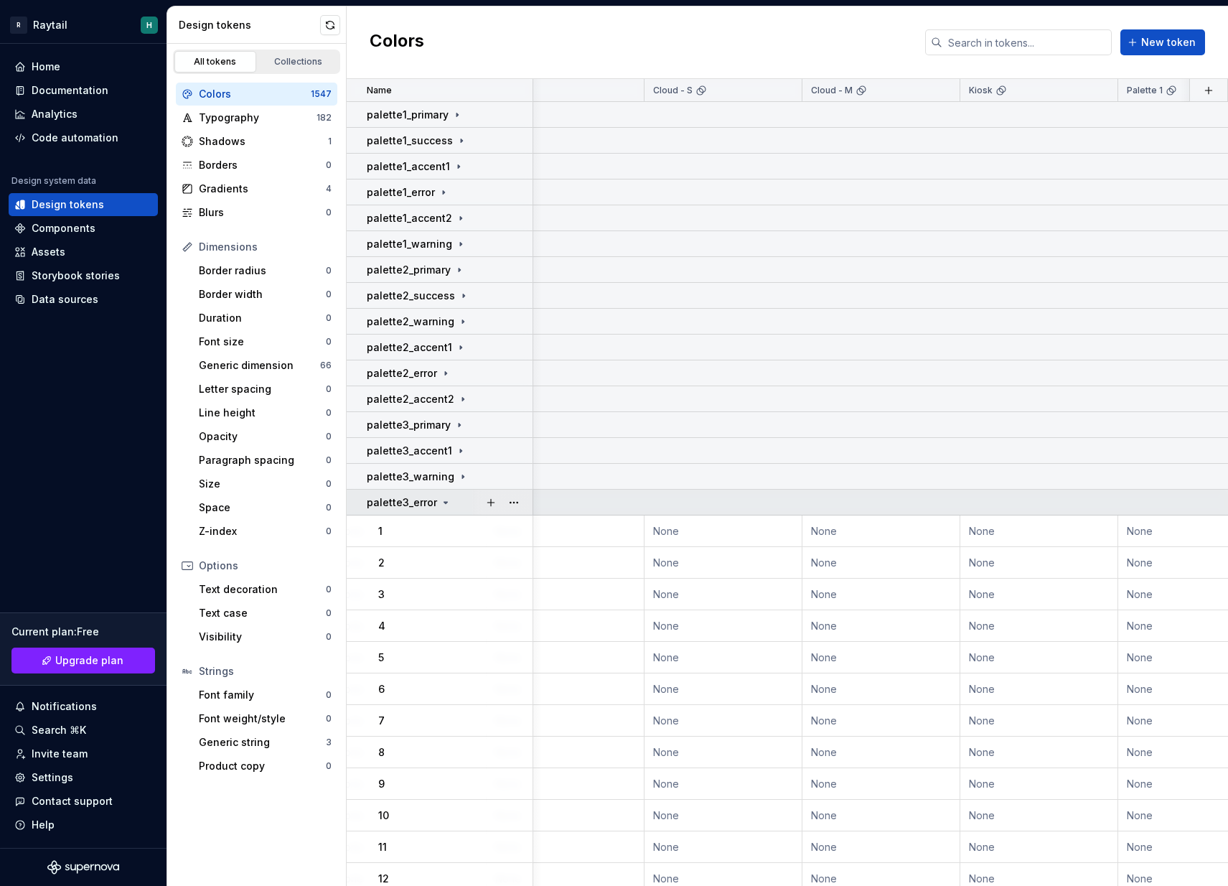
click at [444, 505] on icon at bounding box center [445, 502] width 11 height 11
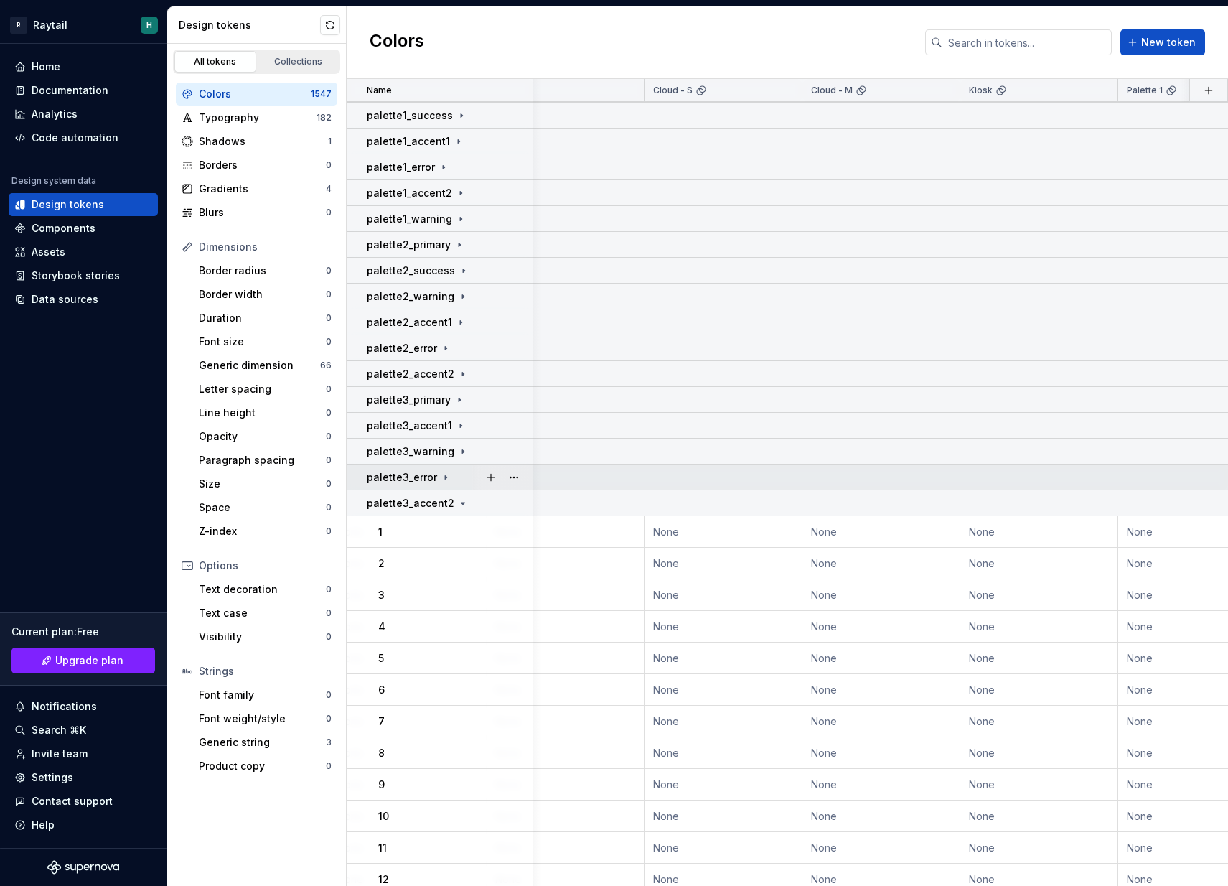
scroll to position [162, 362]
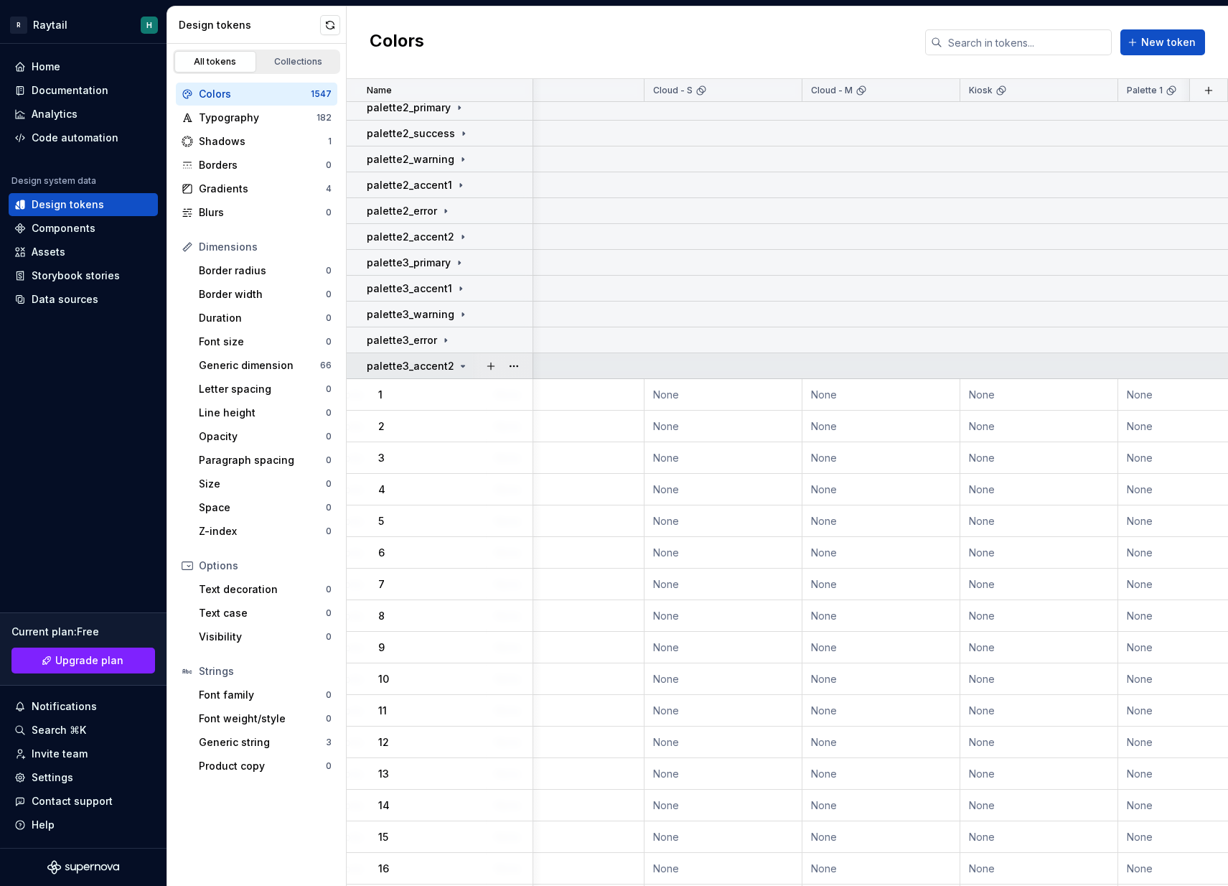
click at [457, 370] on icon at bounding box center [462, 365] width 11 height 11
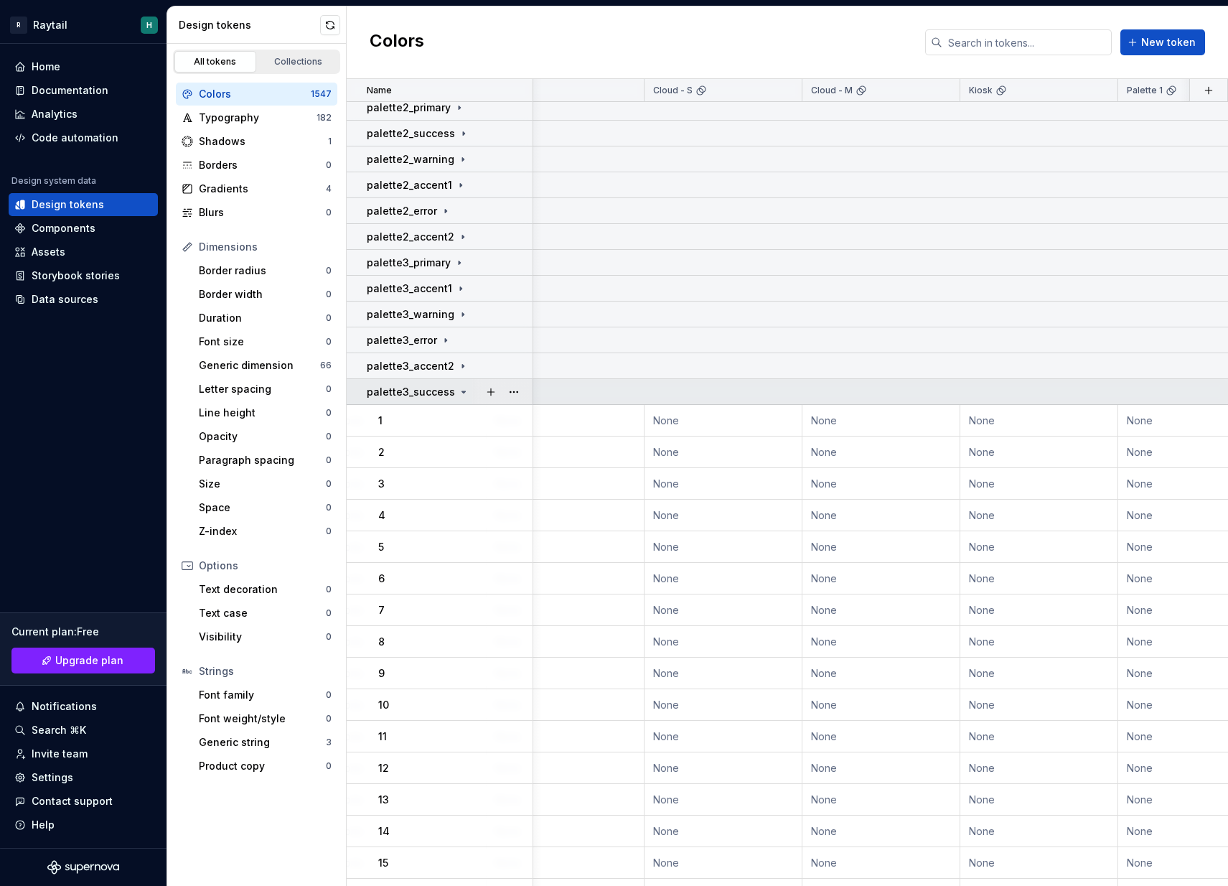
click at [458, 396] on icon at bounding box center [463, 391] width 11 height 11
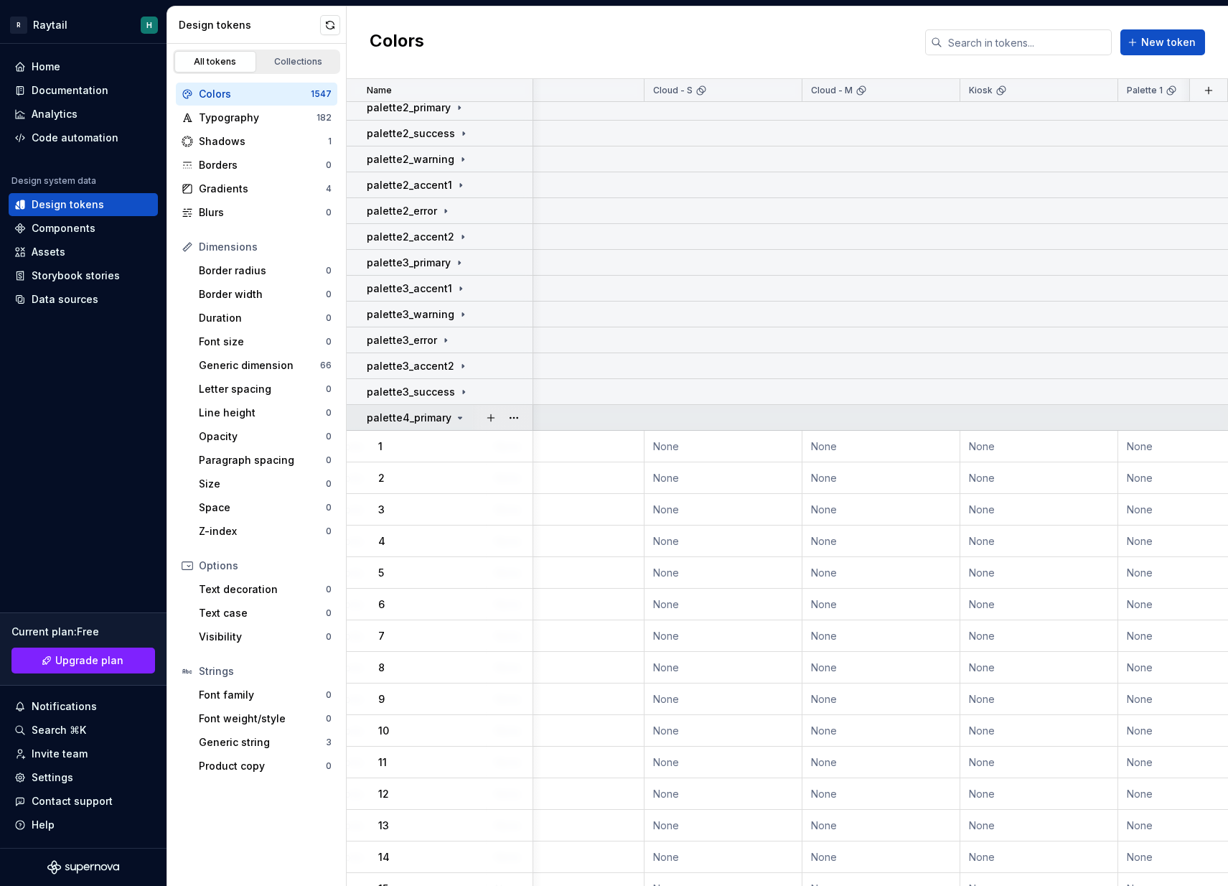
click at [459, 418] on icon at bounding box center [461, 417] width 4 height 1
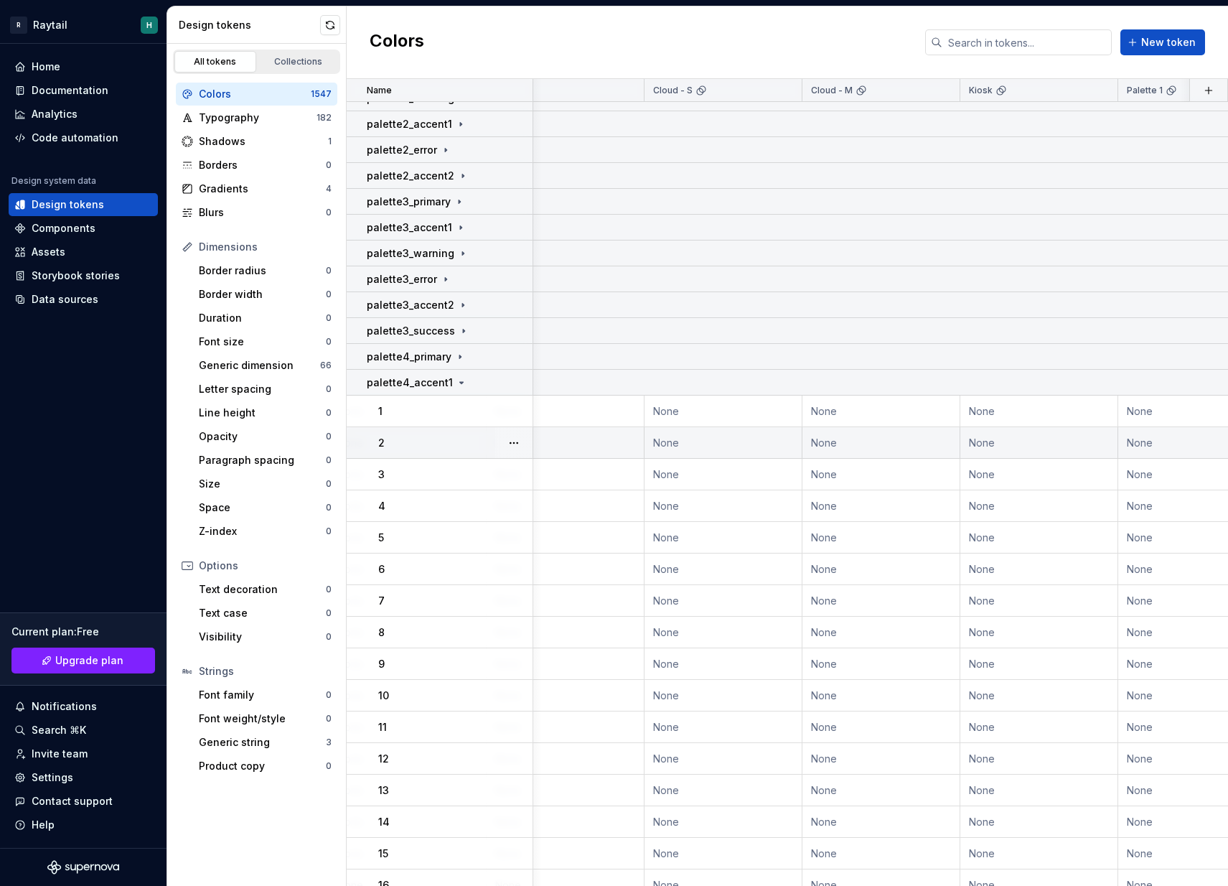
scroll to position [240, 362]
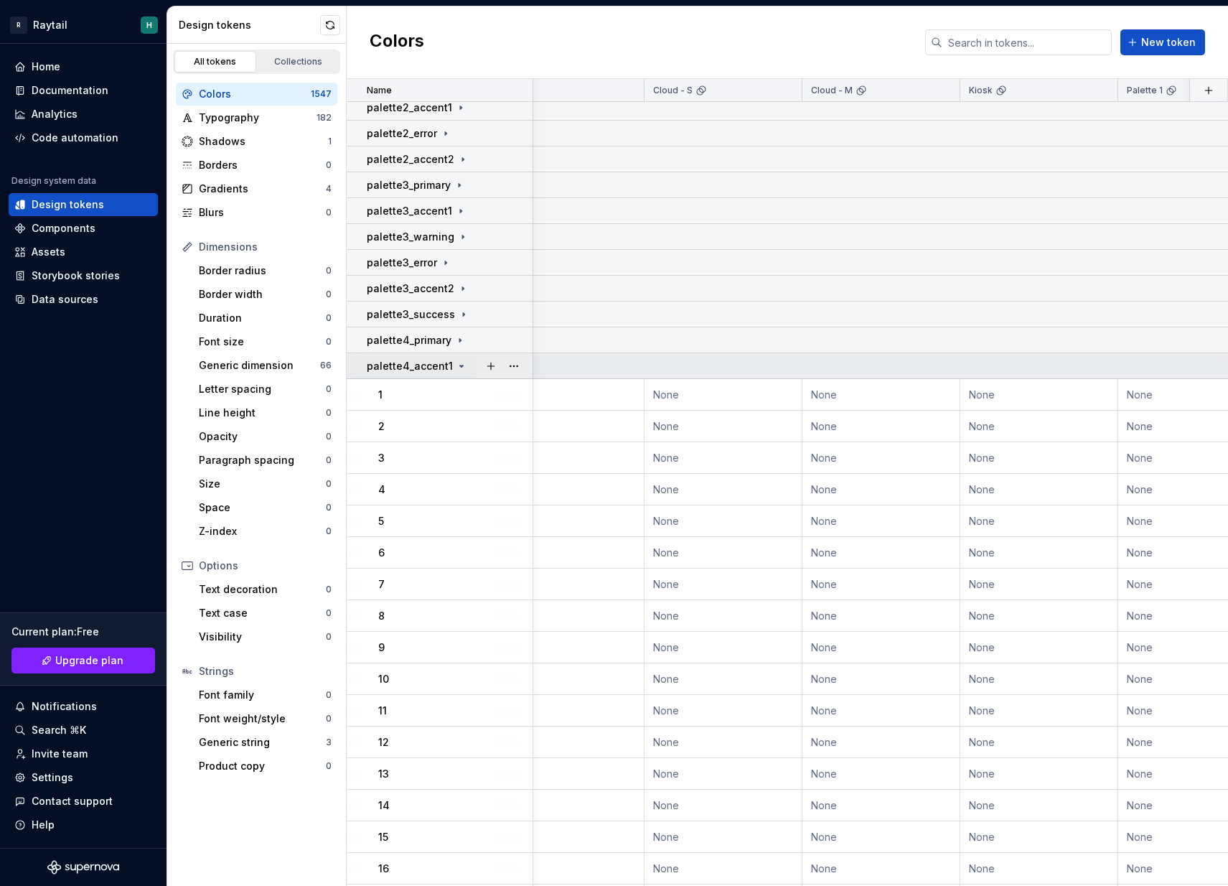
click at [456, 367] on icon at bounding box center [461, 365] width 11 height 11
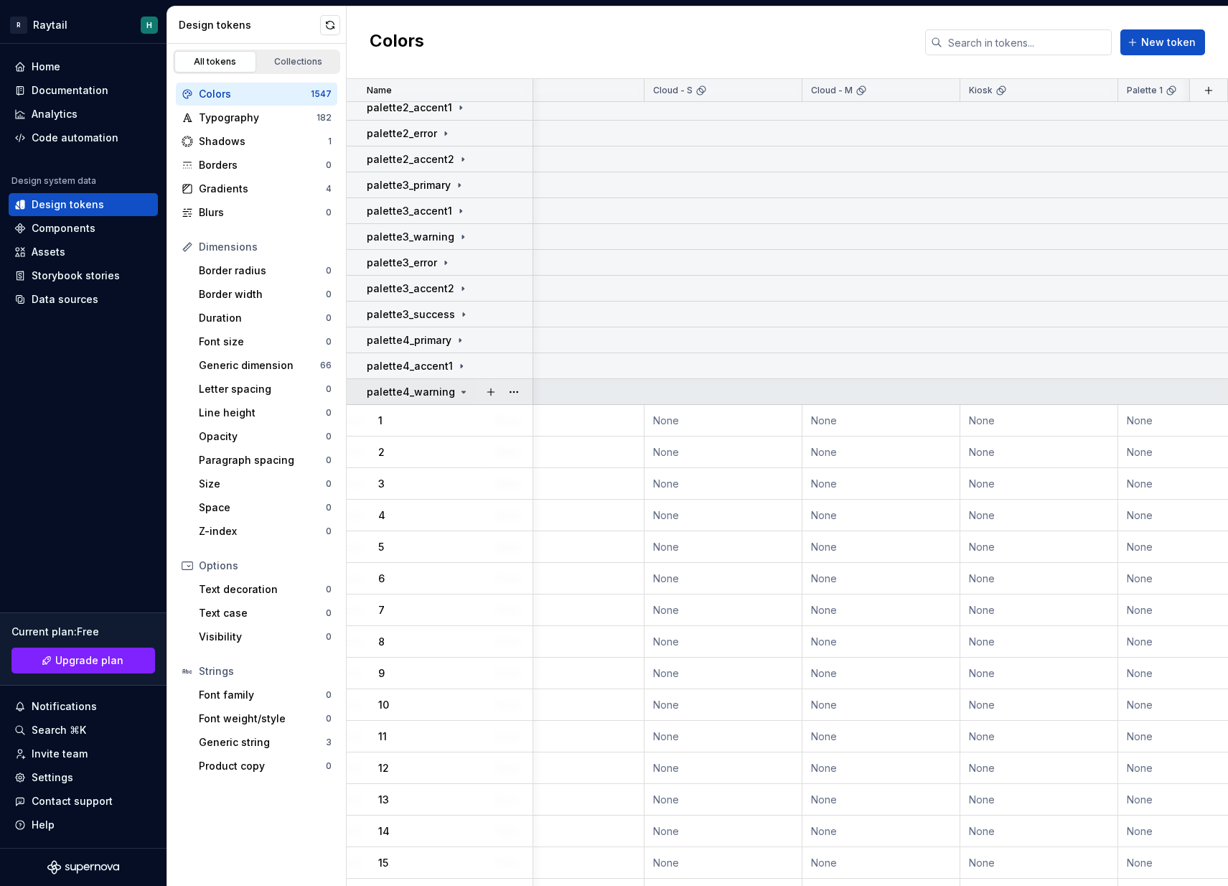
click at [458, 396] on icon at bounding box center [463, 391] width 11 height 11
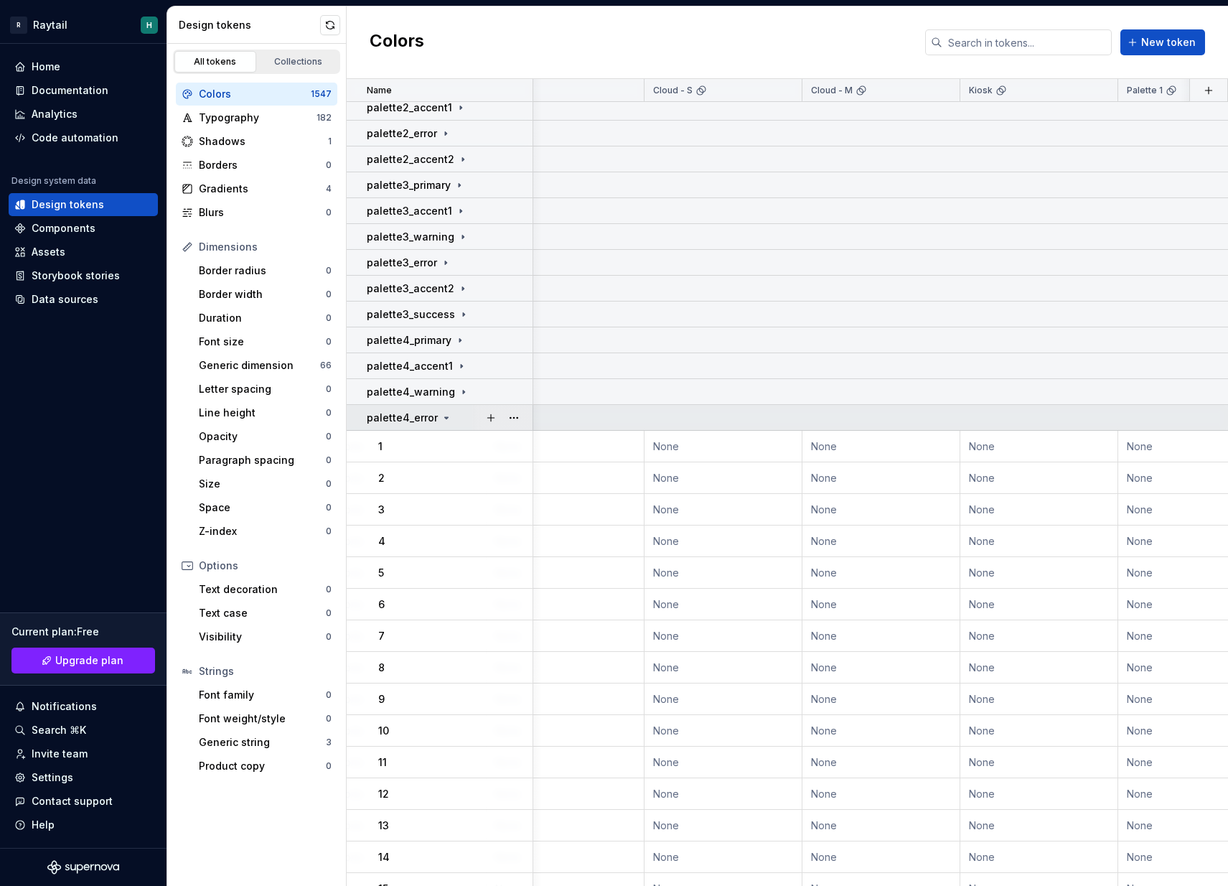
click at [448, 416] on icon at bounding box center [446, 417] width 11 height 11
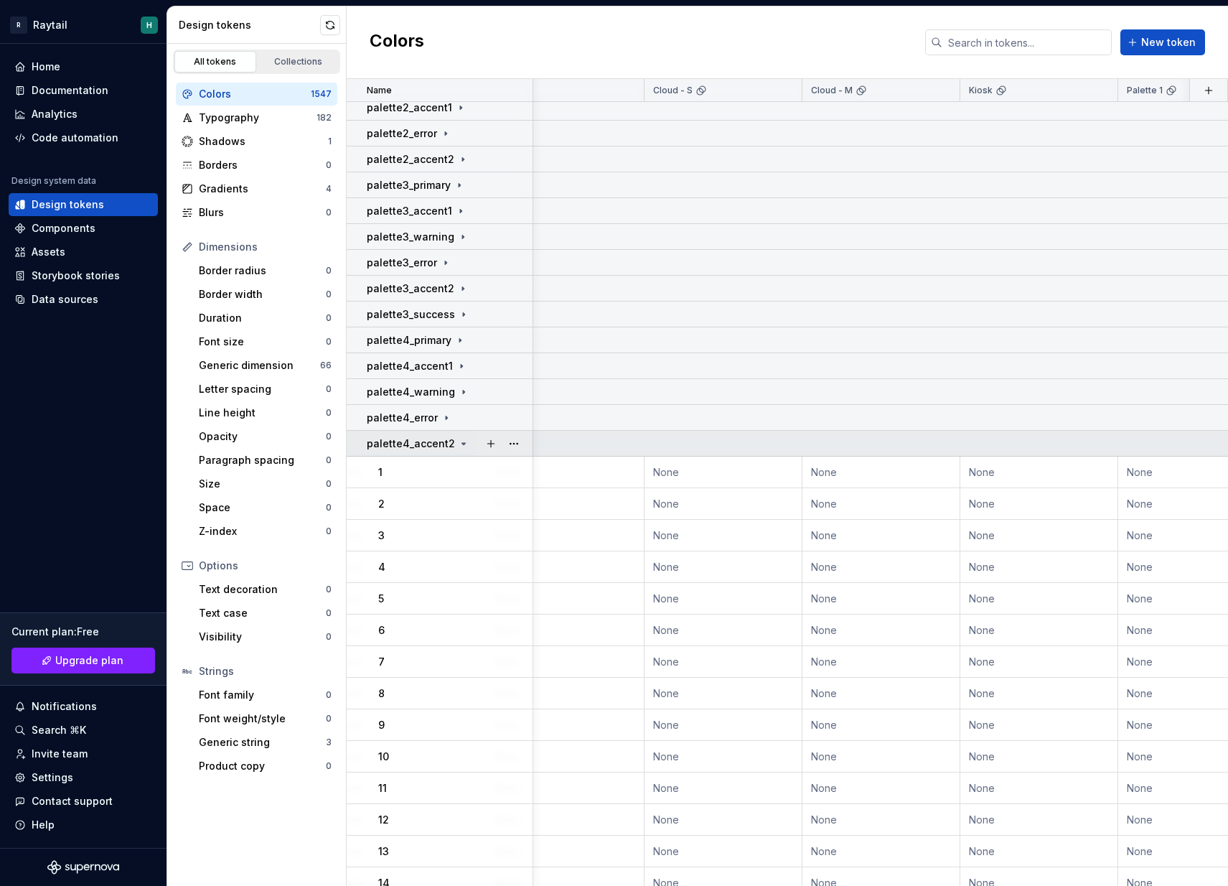
click at [458, 443] on icon at bounding box center [463, 443] width 11 height 11
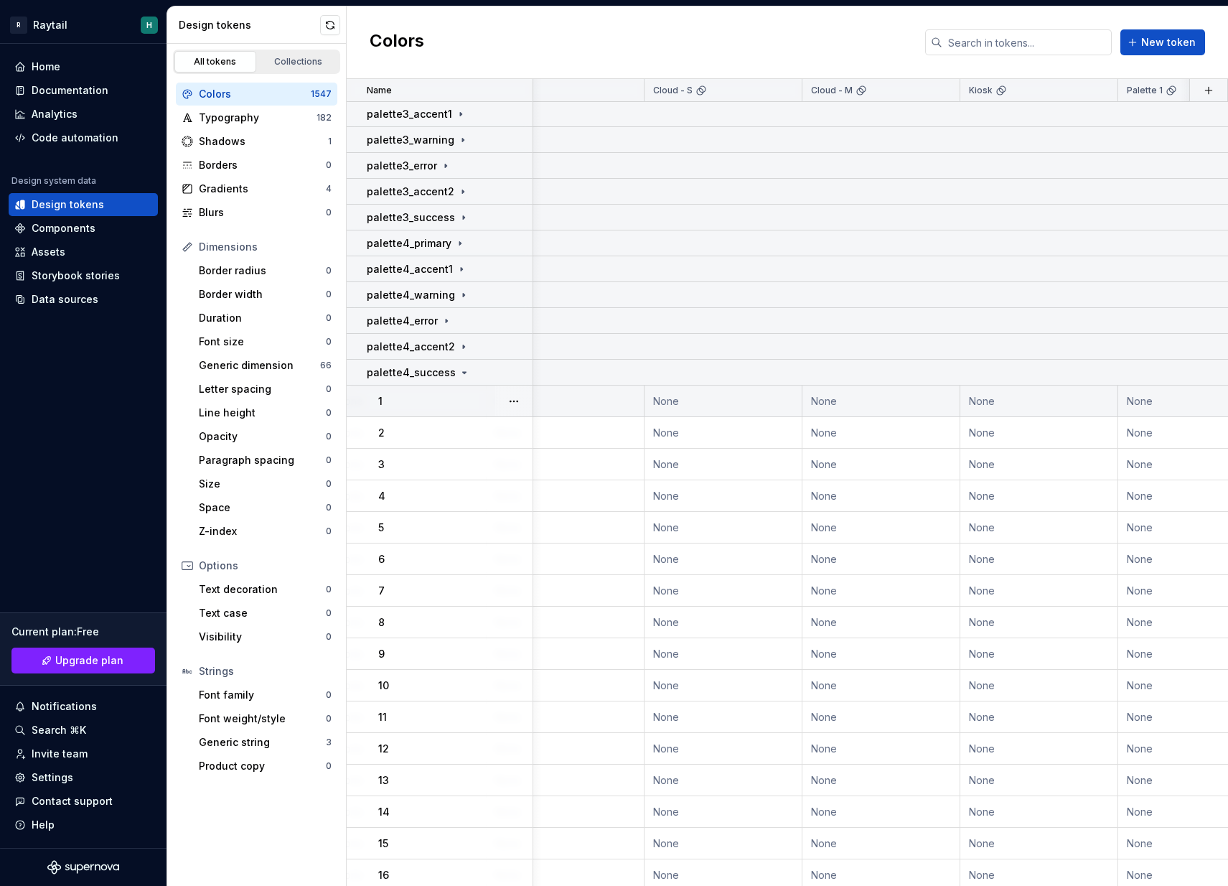
scroll to position [343, 362]
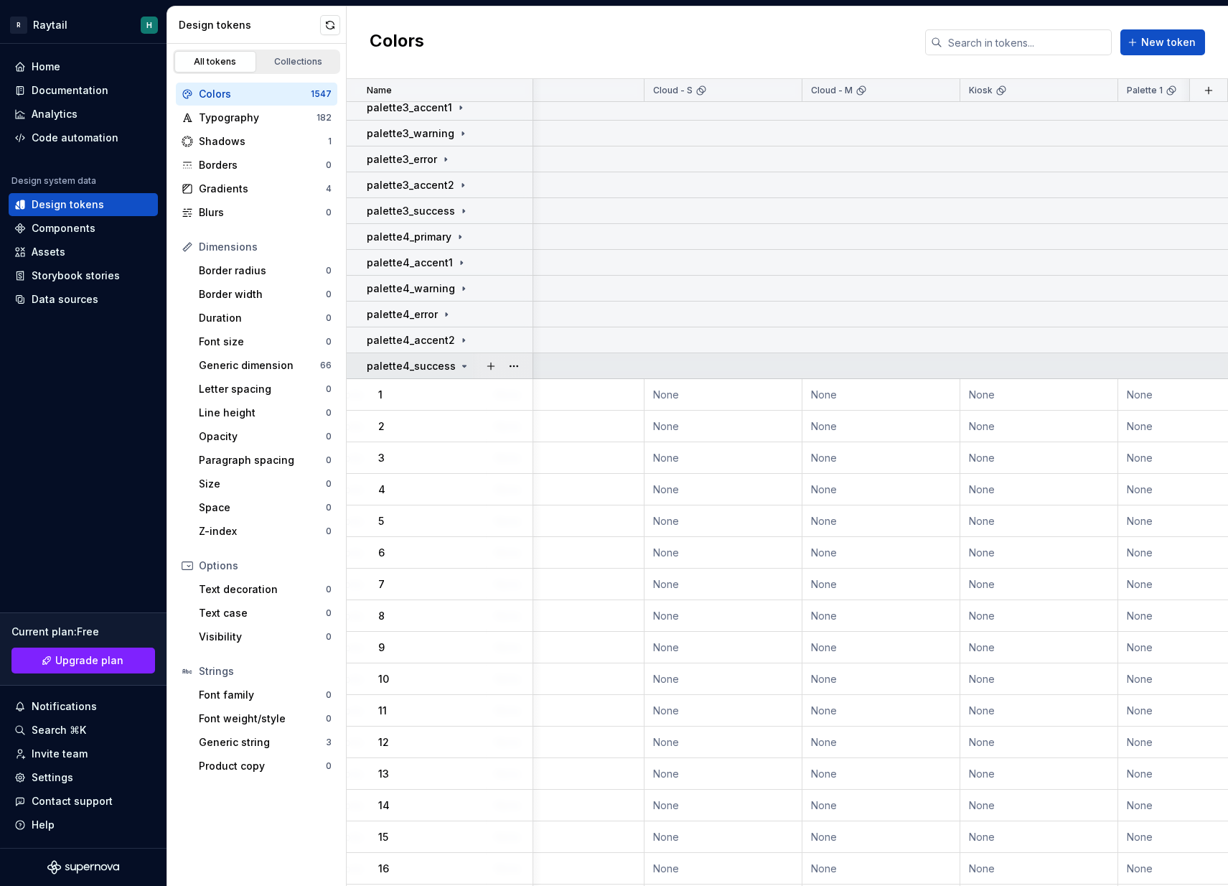
click at [461, 367] on icon at bounding box center [464, 365] width 11 height 11
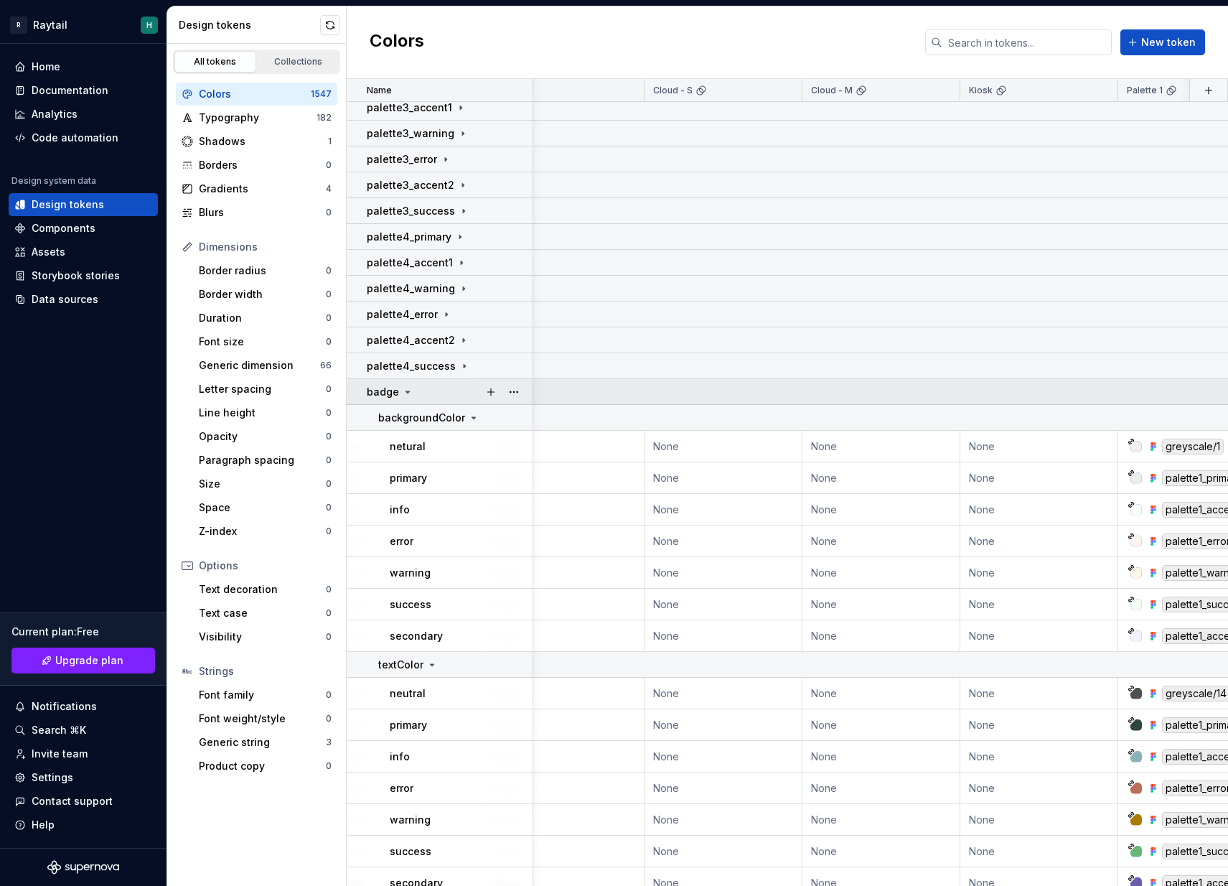
click at [410, 389] on icon at bounding box center [407, 391] width 11 height 11
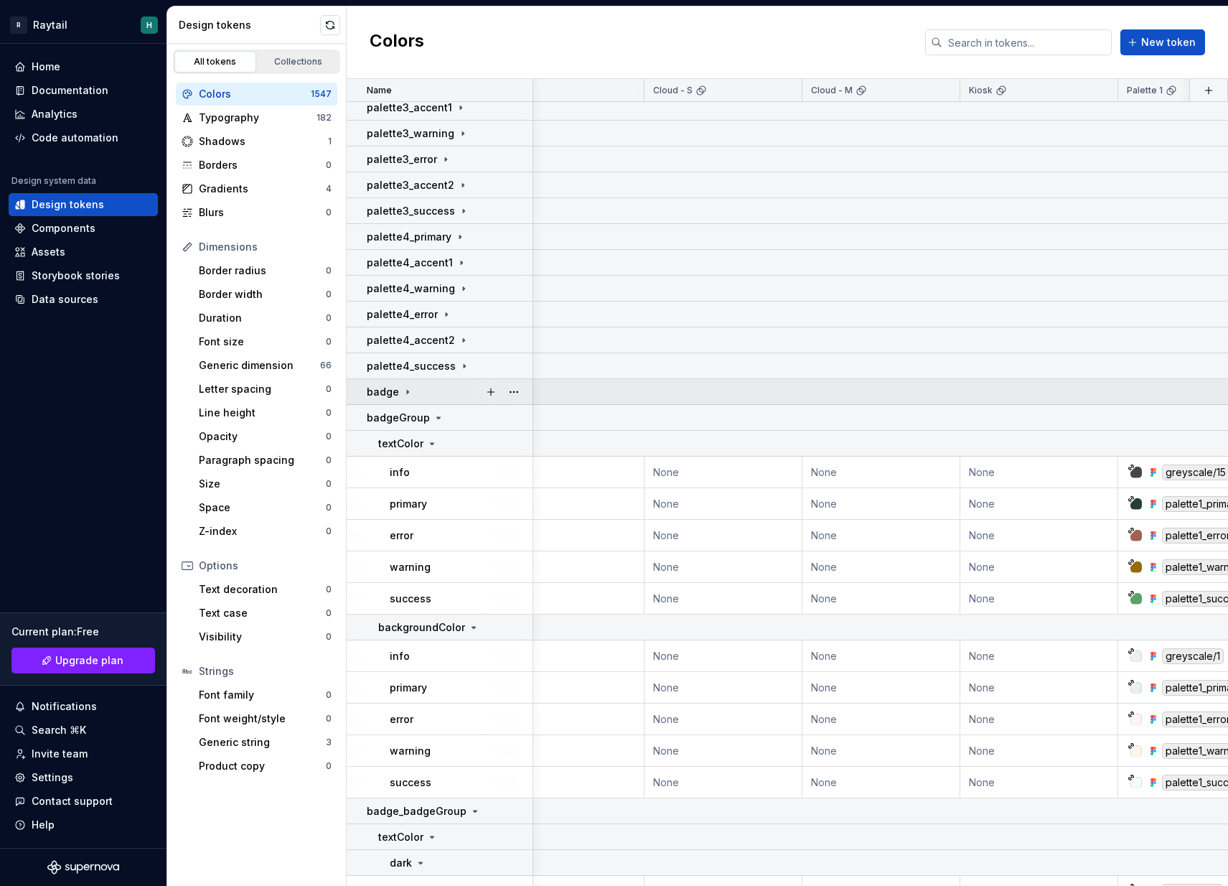
click at [384, 393] on p "badge" at bounding box center [383, 392] width 32 height 14
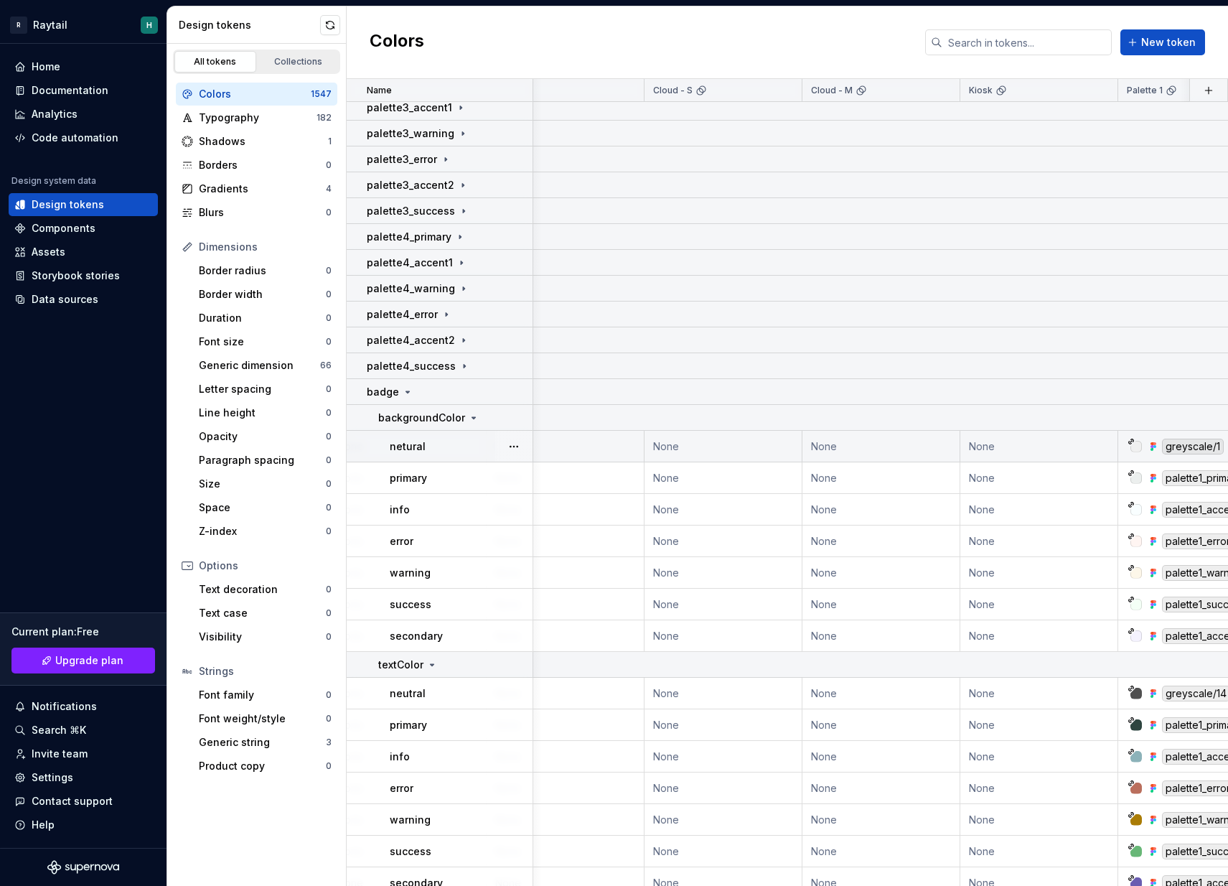
click at [714, 444] on td "None" at bounding box center [723, 447] width 158 height 32
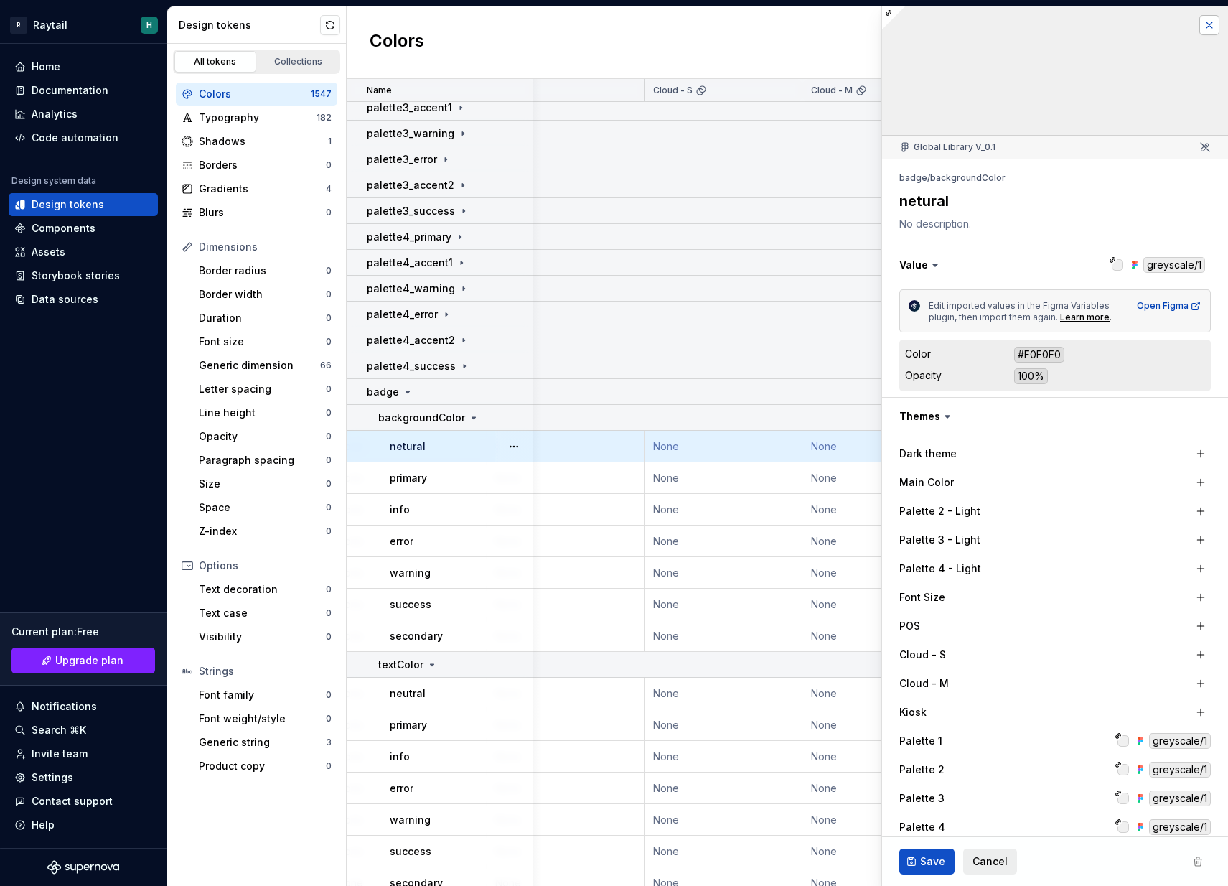
click at [1205, 24] on button "button" at bounding box center [1209, 25] width 20 height 20
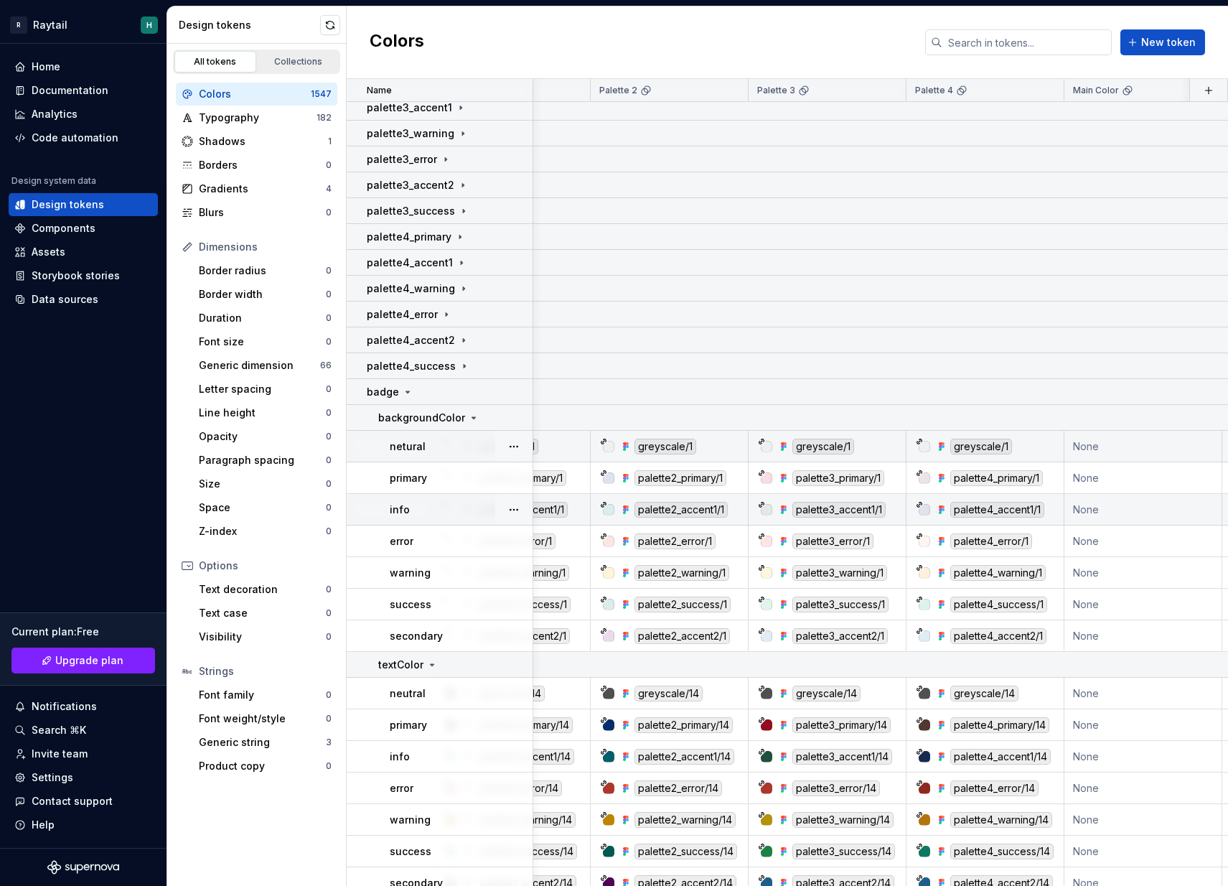
scroll to position [343, 817]
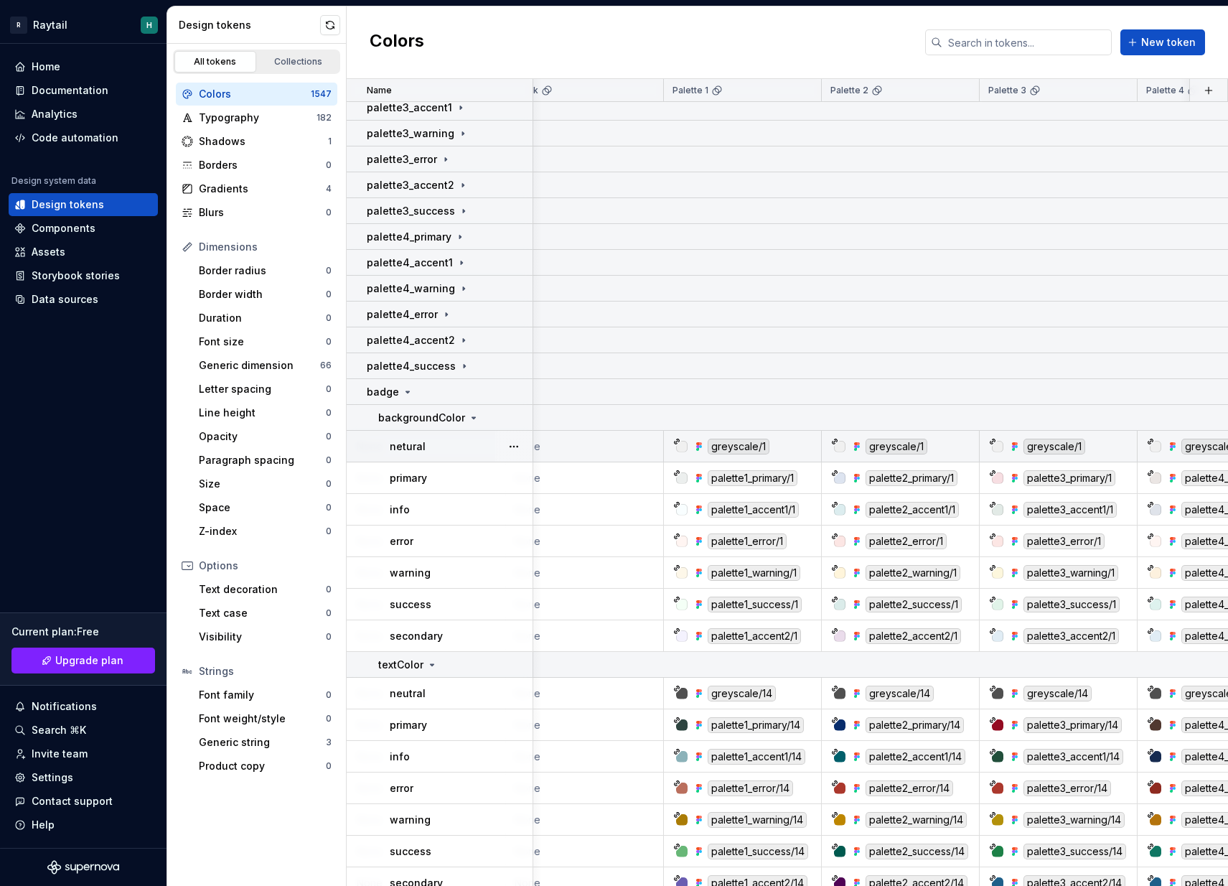
click at [744, 448] on div "greyscale/1" at bounding box center [739, 446] width 62 height 16
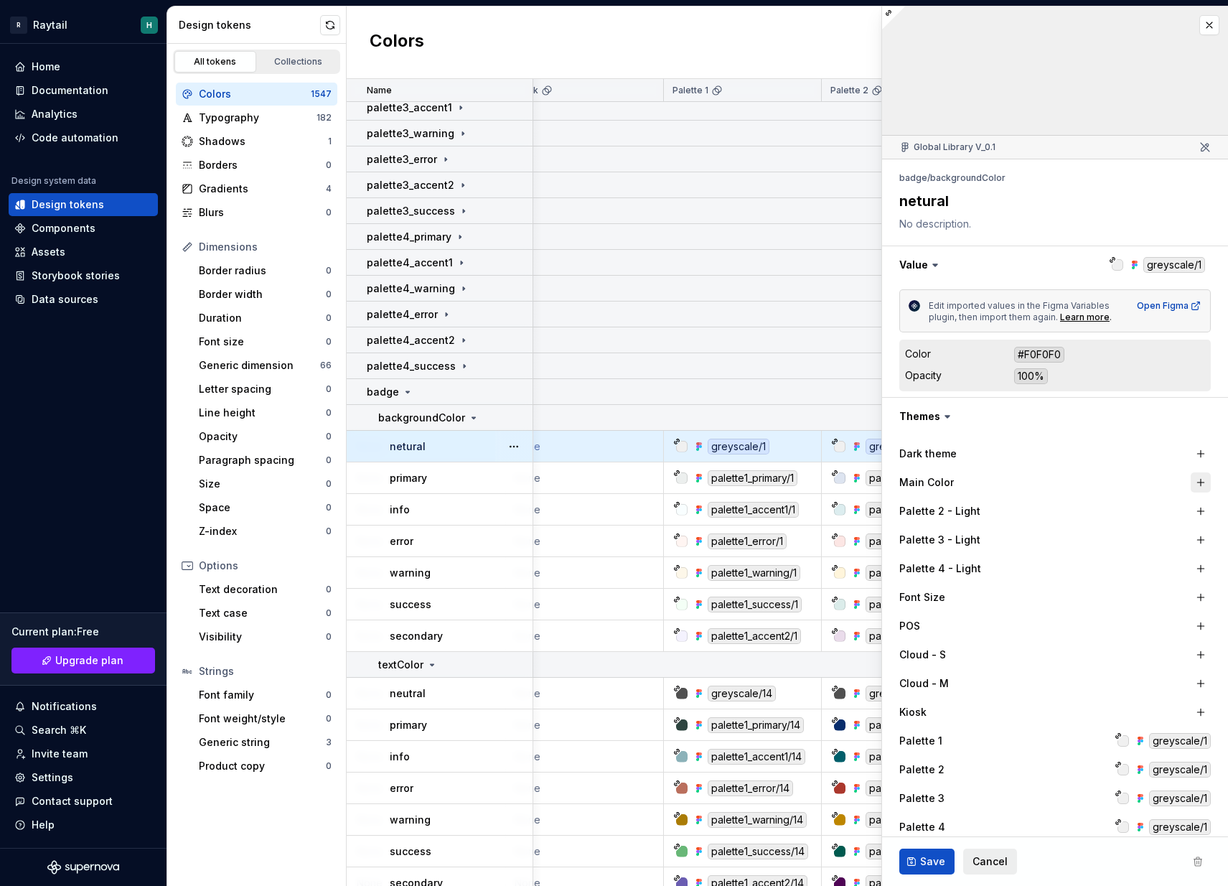
click at [1202, 481] on button "button" at bounding box center [1200, 482] width 20 height 20
click at [1195, 509] on button "button" at bounding box center [1200, 511] width 20 height 20
click at [1196, 534] on button "button" at bounding box center [1200, 540] width 20 height 20
click at [1197, 562] on button "button" at bounding box center [1200, 568] width 20 height 20
type textarea "*"
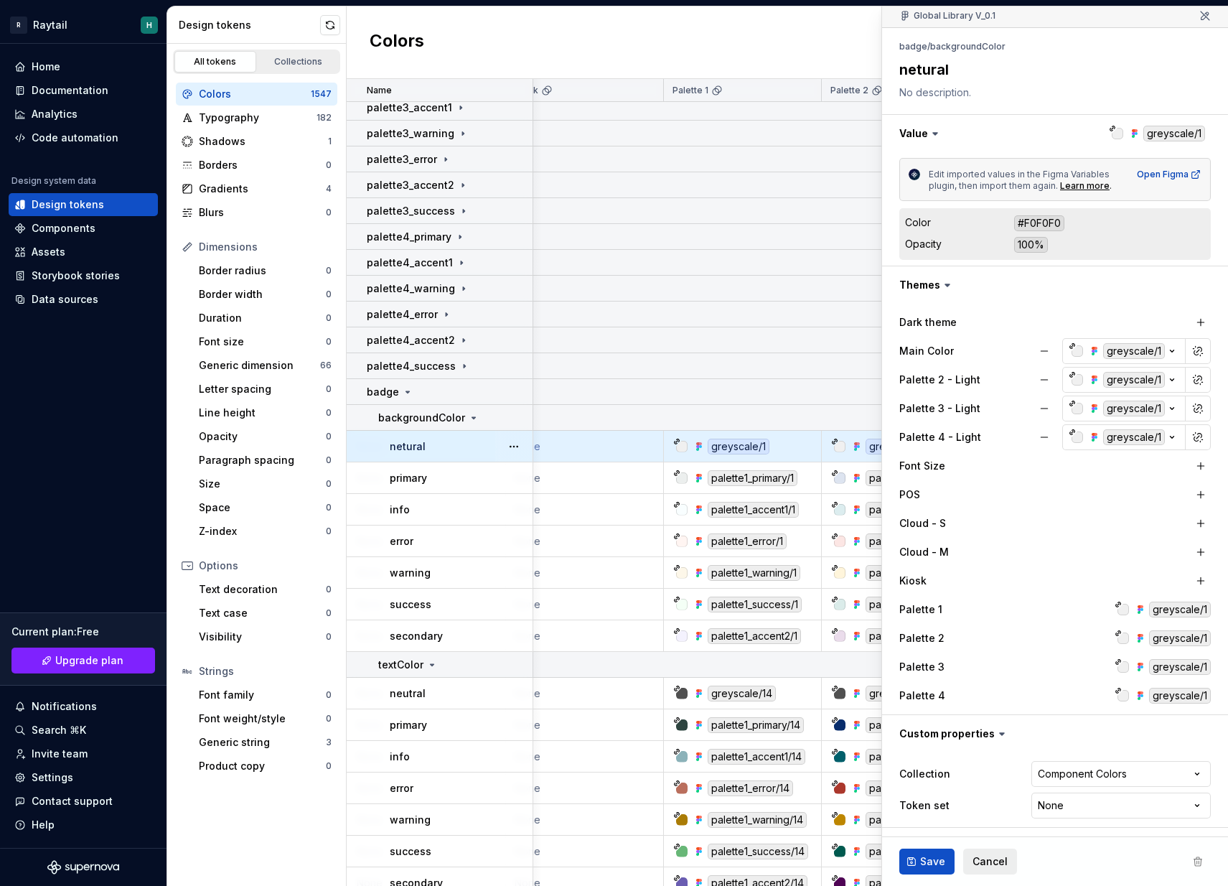
scroll to position [131, 0]
click at [1111, 808] on html "R Raytail H Home Documentation Analytics Code automation Design system data Des…" at bounding box center [614, 443] width 1228 height 886
select select "**********"
click at [933, 865] on span "Save" at bounding box center [932, 861] width 25 height 14
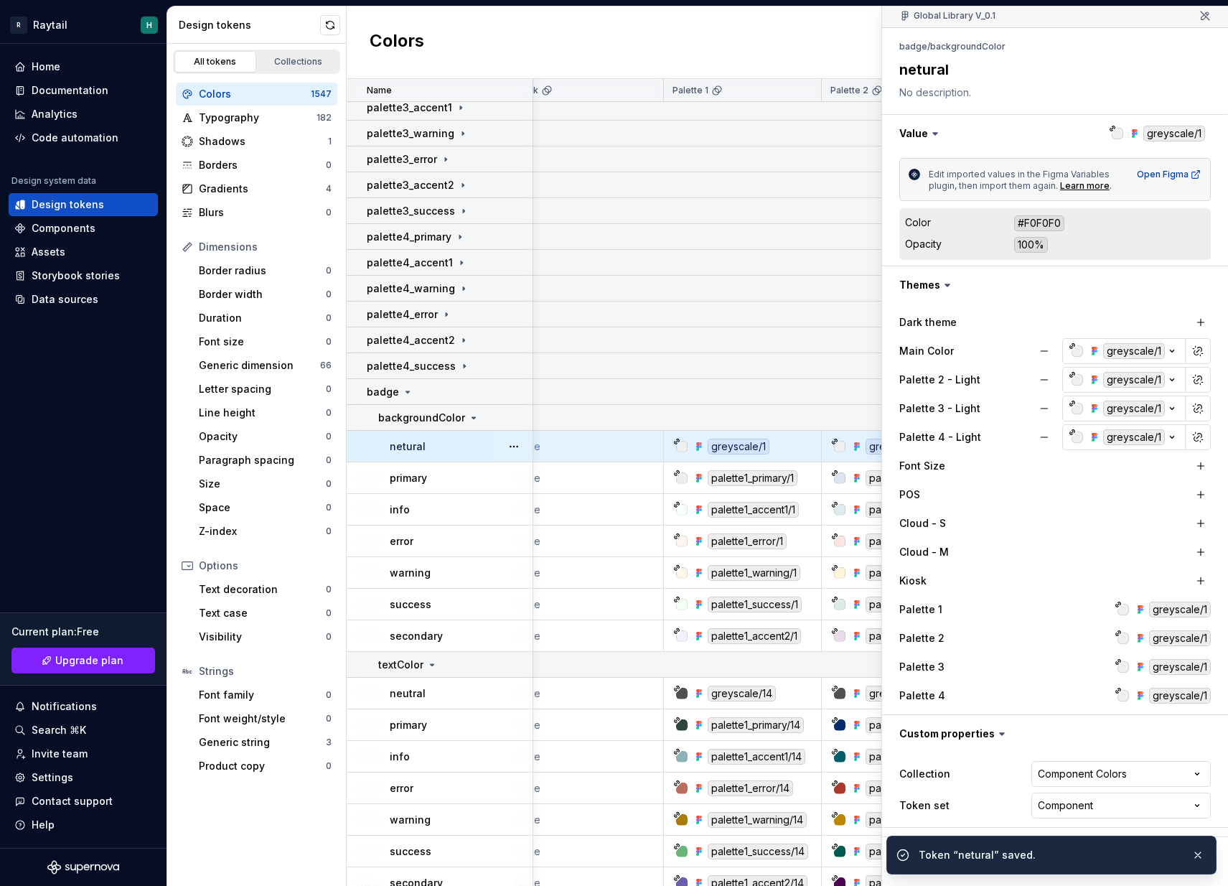
scroll to position [343, 872]
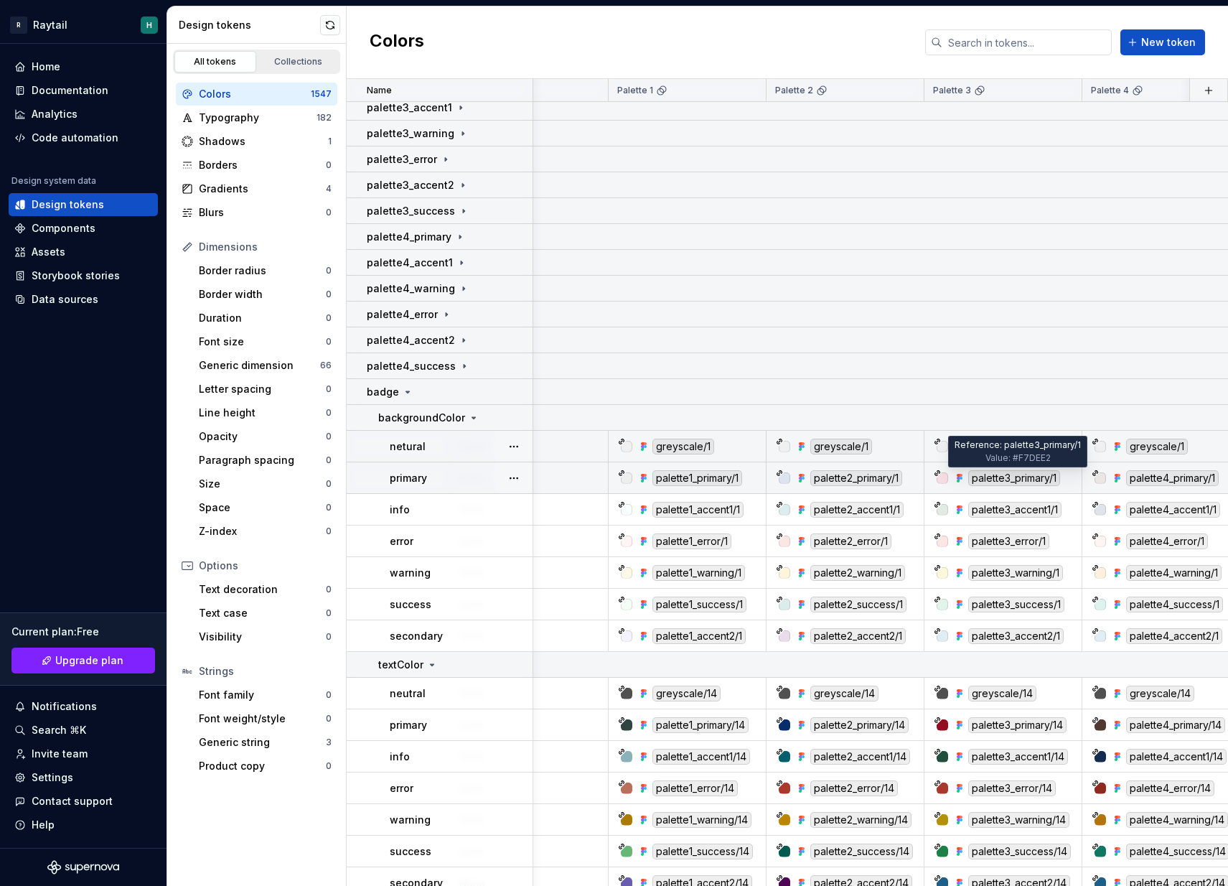
click at [970, 477] on div "palette3_primary/1" at bounding box center [1014, 478] width 92 height 16
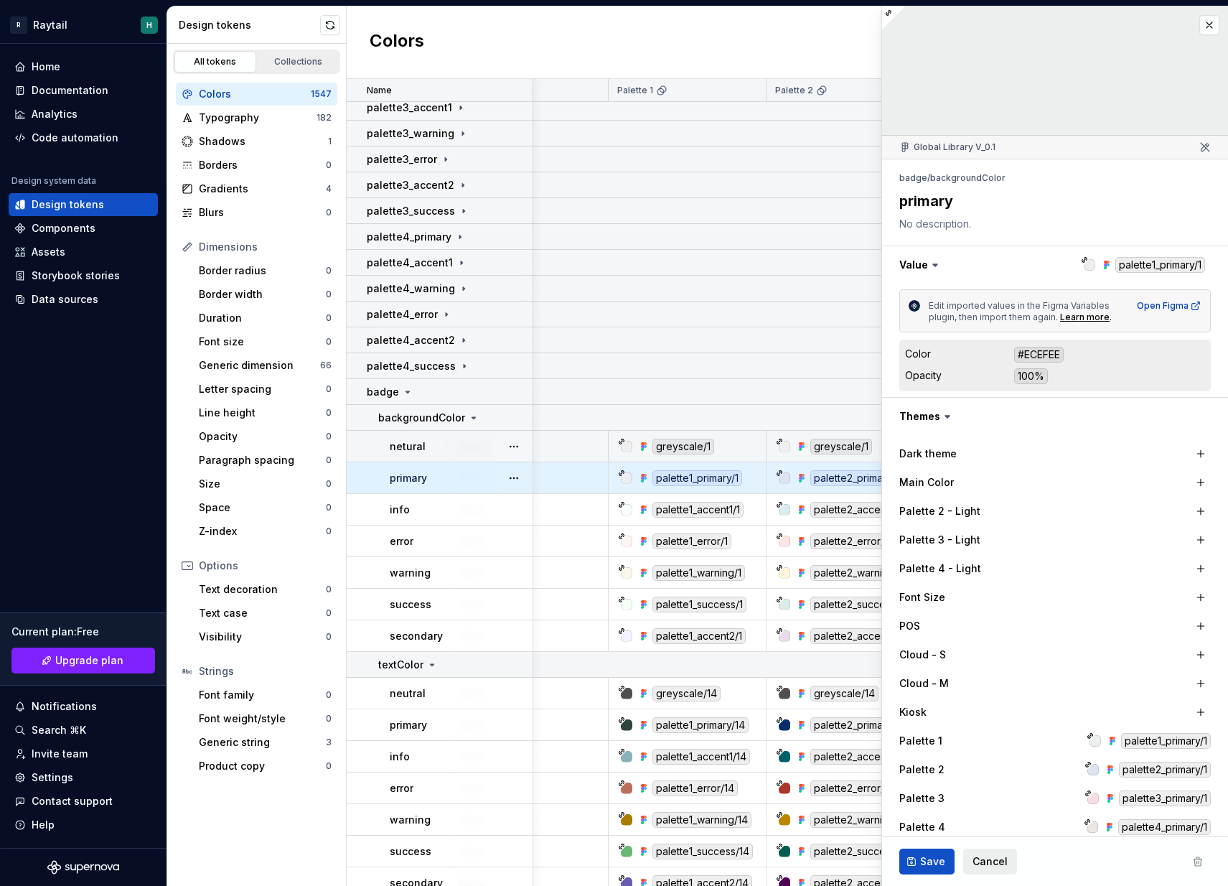
type textarea "*"
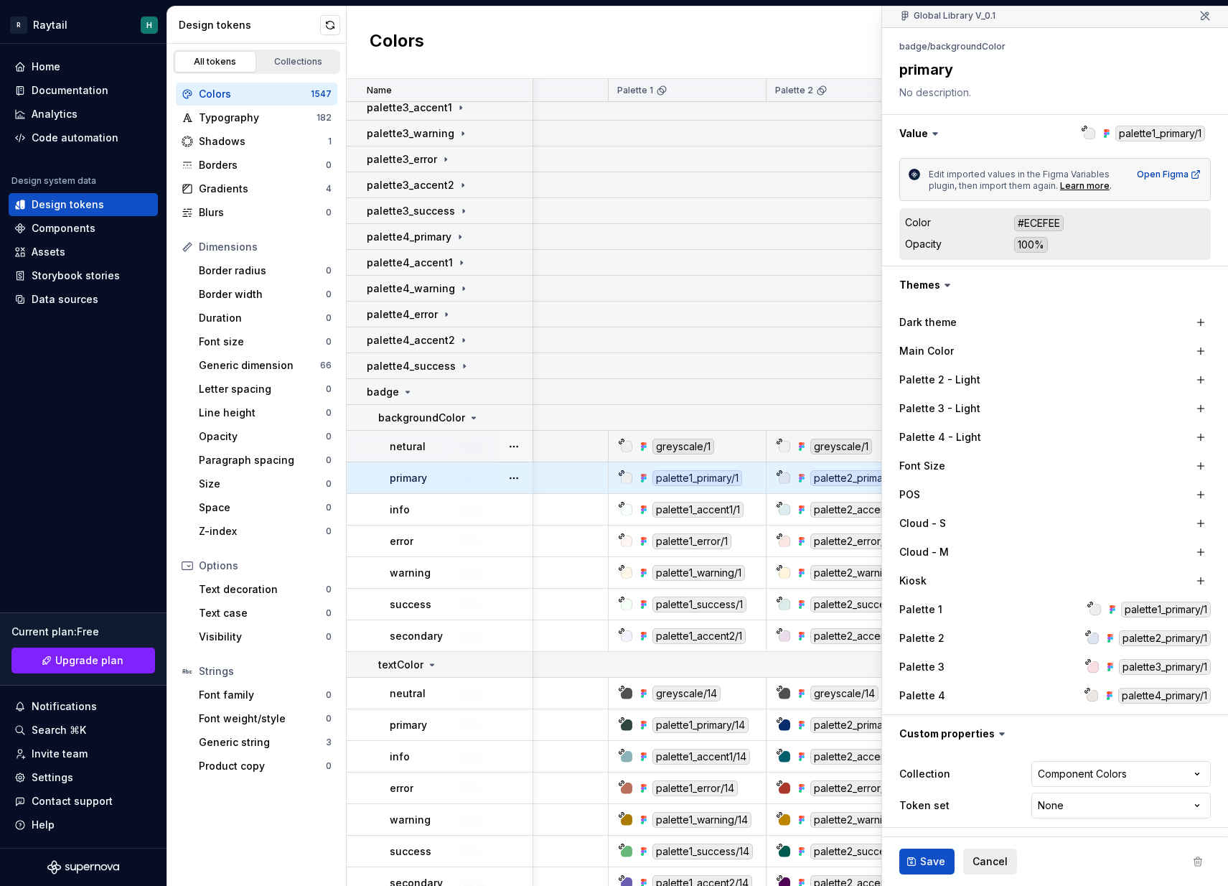
scroll to position [131, 0]
click at [1091, 804] on html "R Raytail H Home Documentation Analytics Code automation Design system data Des…" at bounding box center [614, 443] width 1228 height 886
select select "**********"
click at [937, 860] on span "Save" at bounding box center [932, 861] width 25 height 14
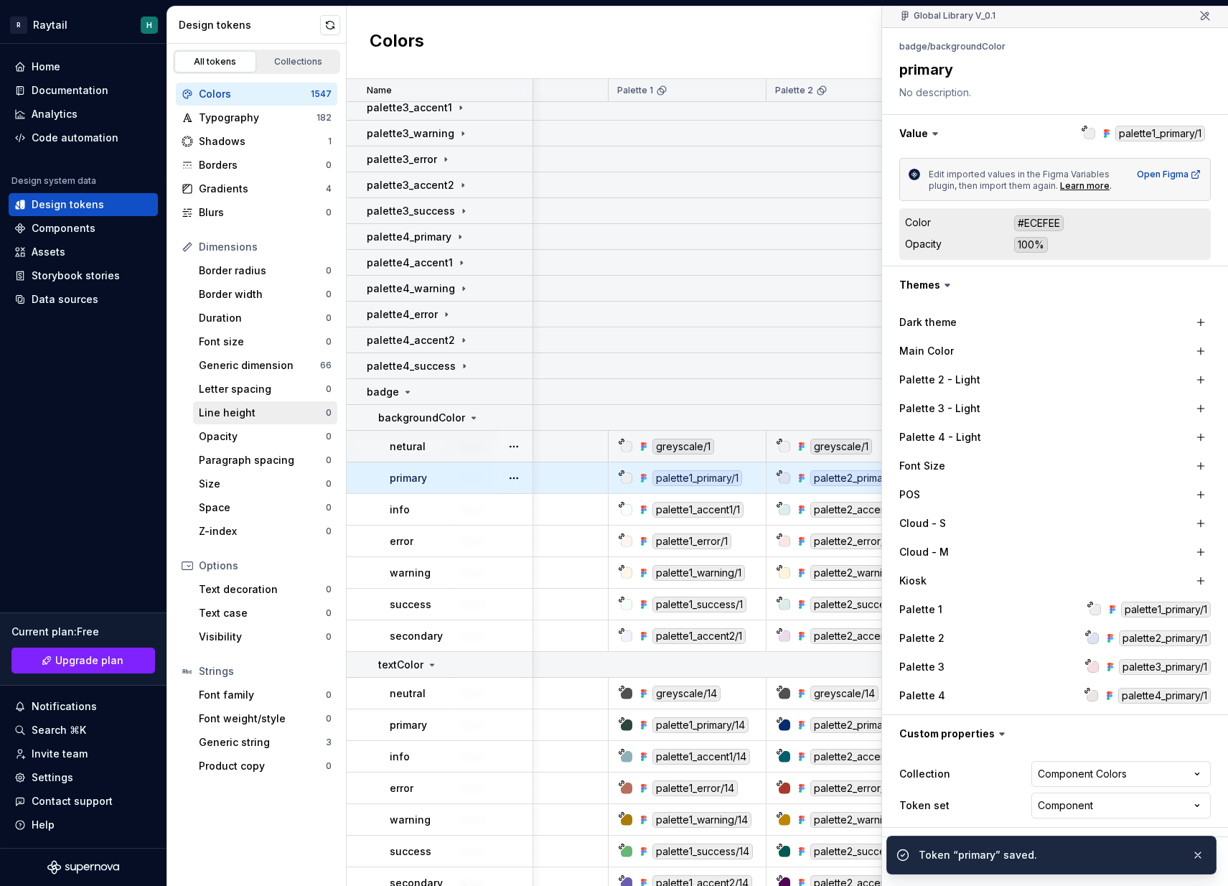
type textarea "*"
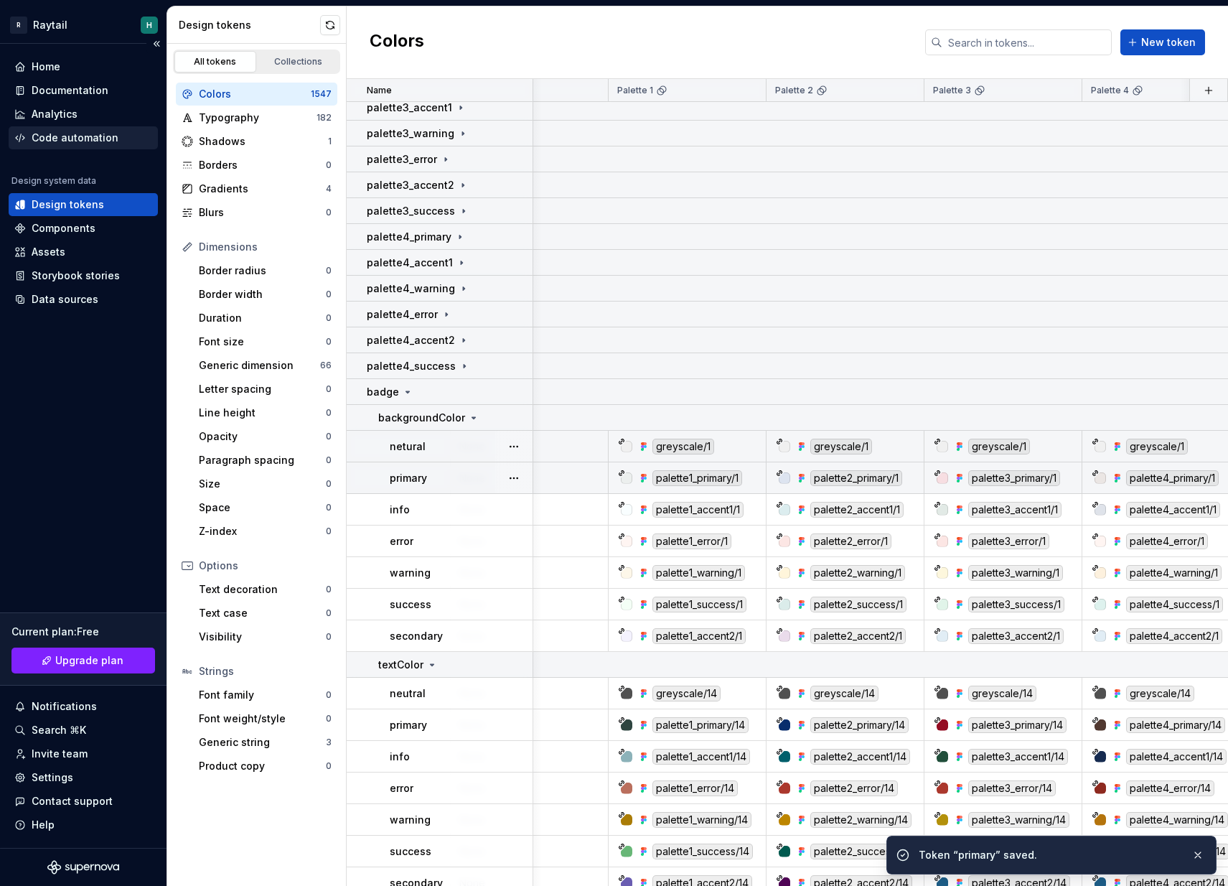
click at [103, 147] on div "Code automation" at bounding box center [83, 137] width 149 height 23
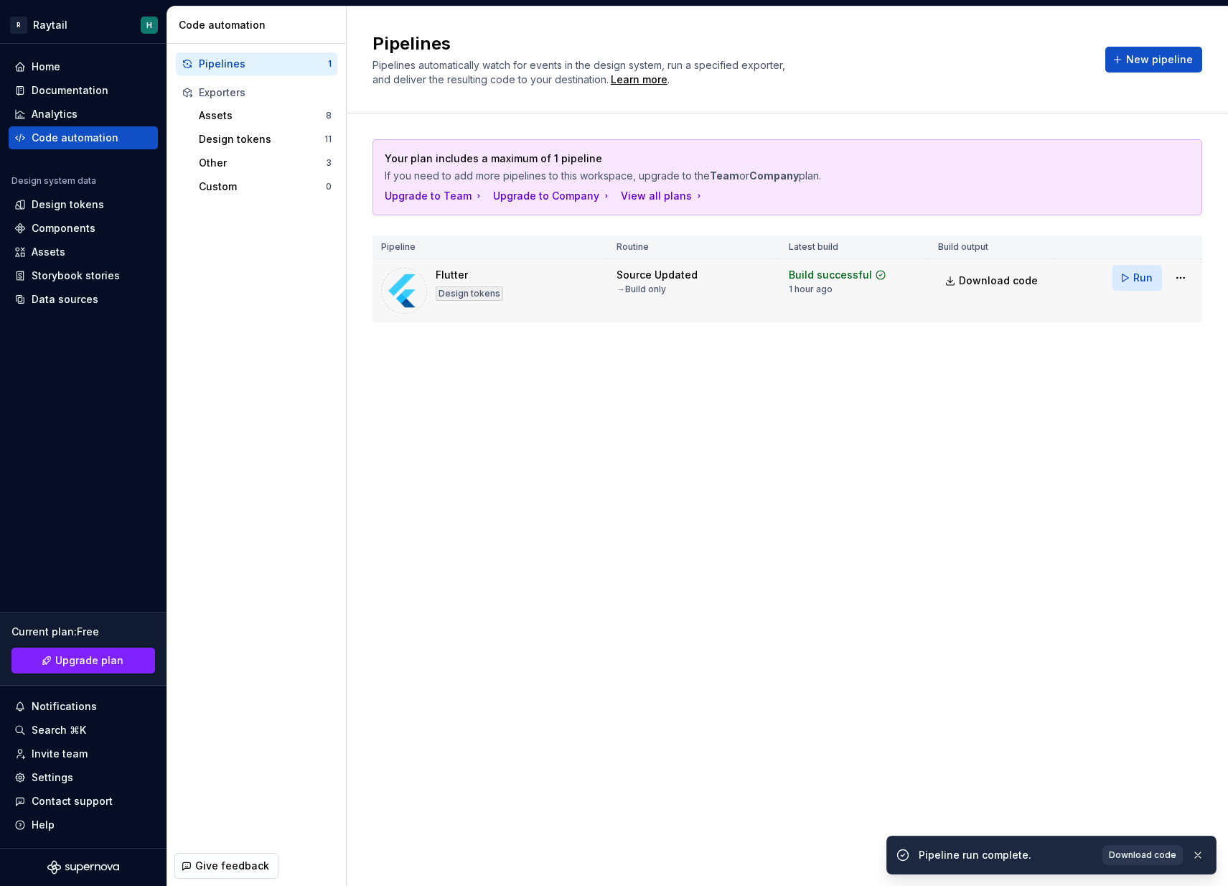
click at [1130, 283] on button "Run" at bounding box center [1137, 278] width 50 height 26
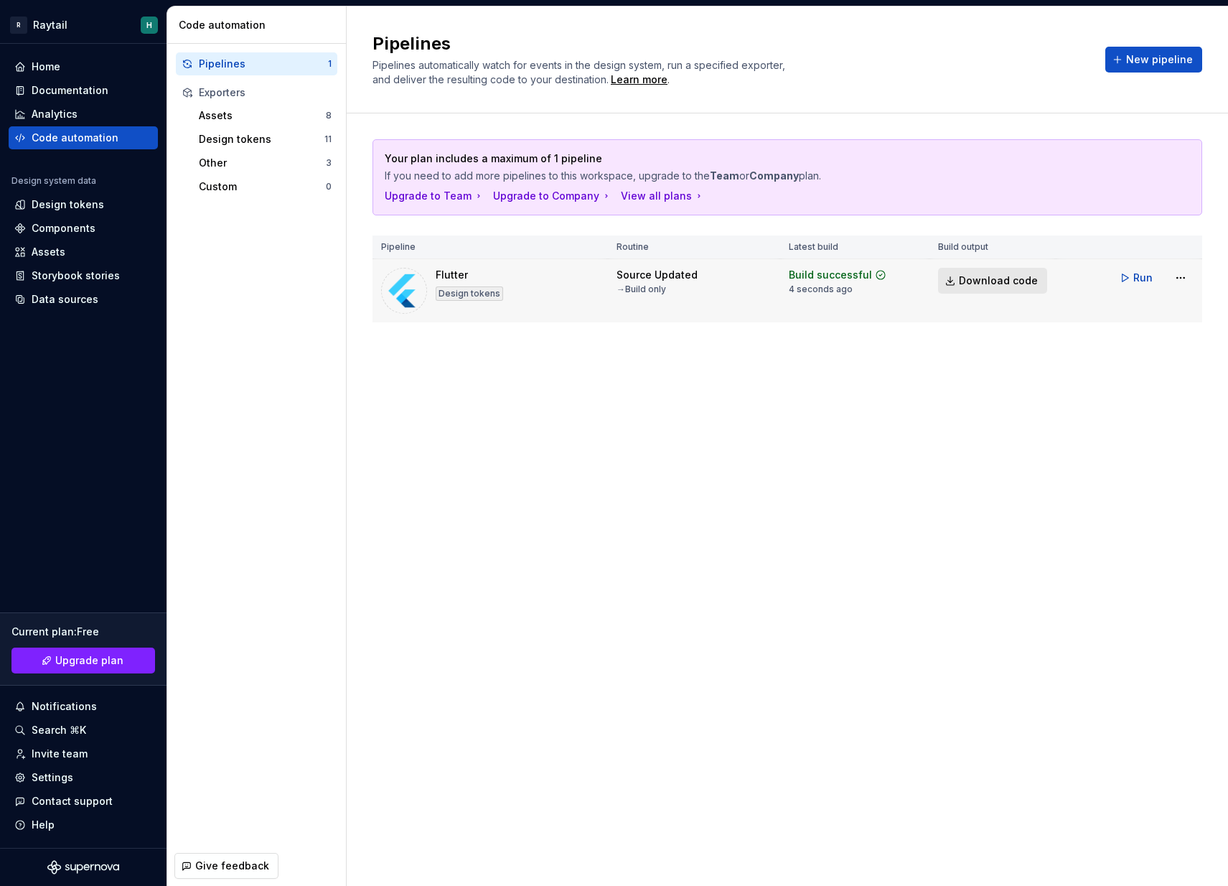
click at [987, 281] on span "Download code" at bounding box center [998, 280] width 79 height 14
click at [77, 208] on div "Design tokens" at bounding box center [68, 204] width 72 height 14
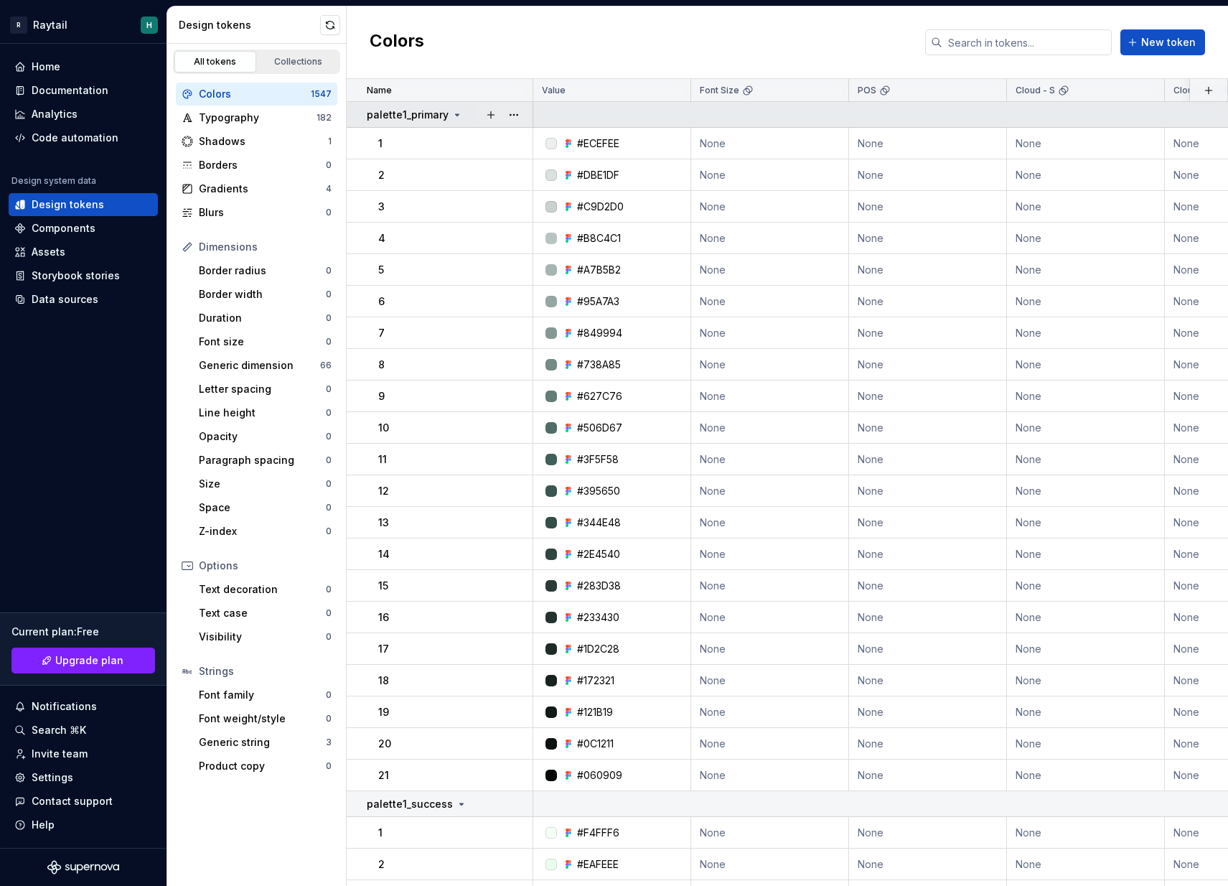
click at [444, 113] on p "palette1_primary" at bounding box center [408, 115] width 82 height 14
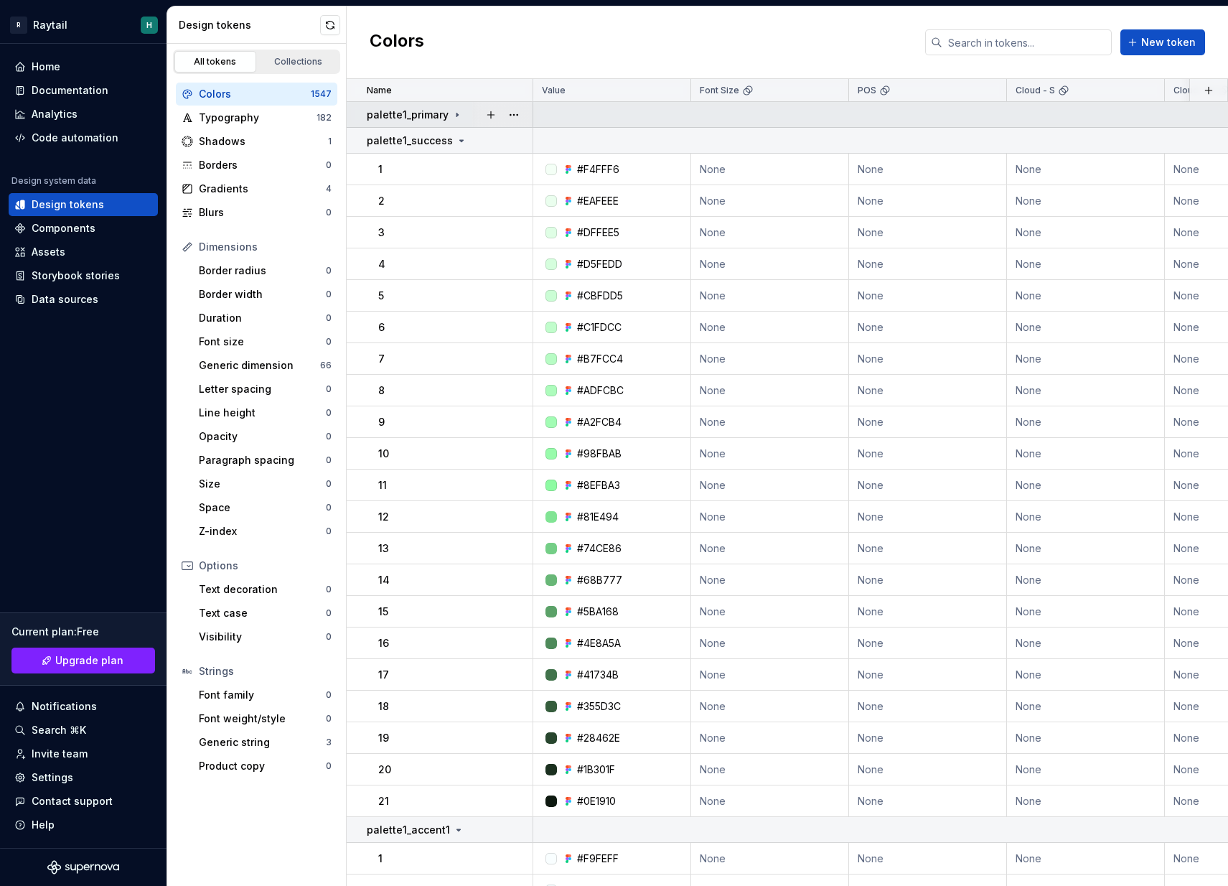
click at [456, 116] on icon at bounding box center [456, 114] width 11 height 11
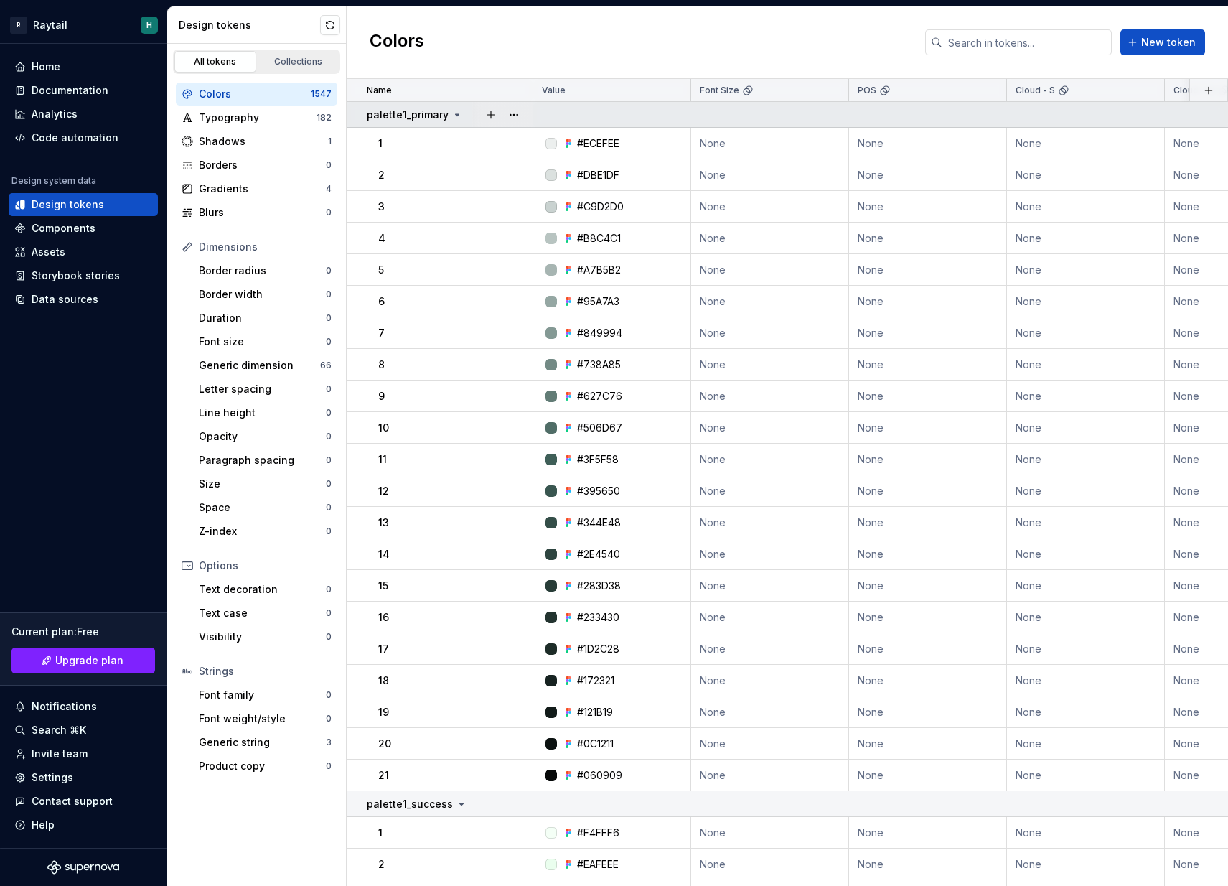
click at [454, 116] on icon at bounding box center [456, 114] width 11 height 11
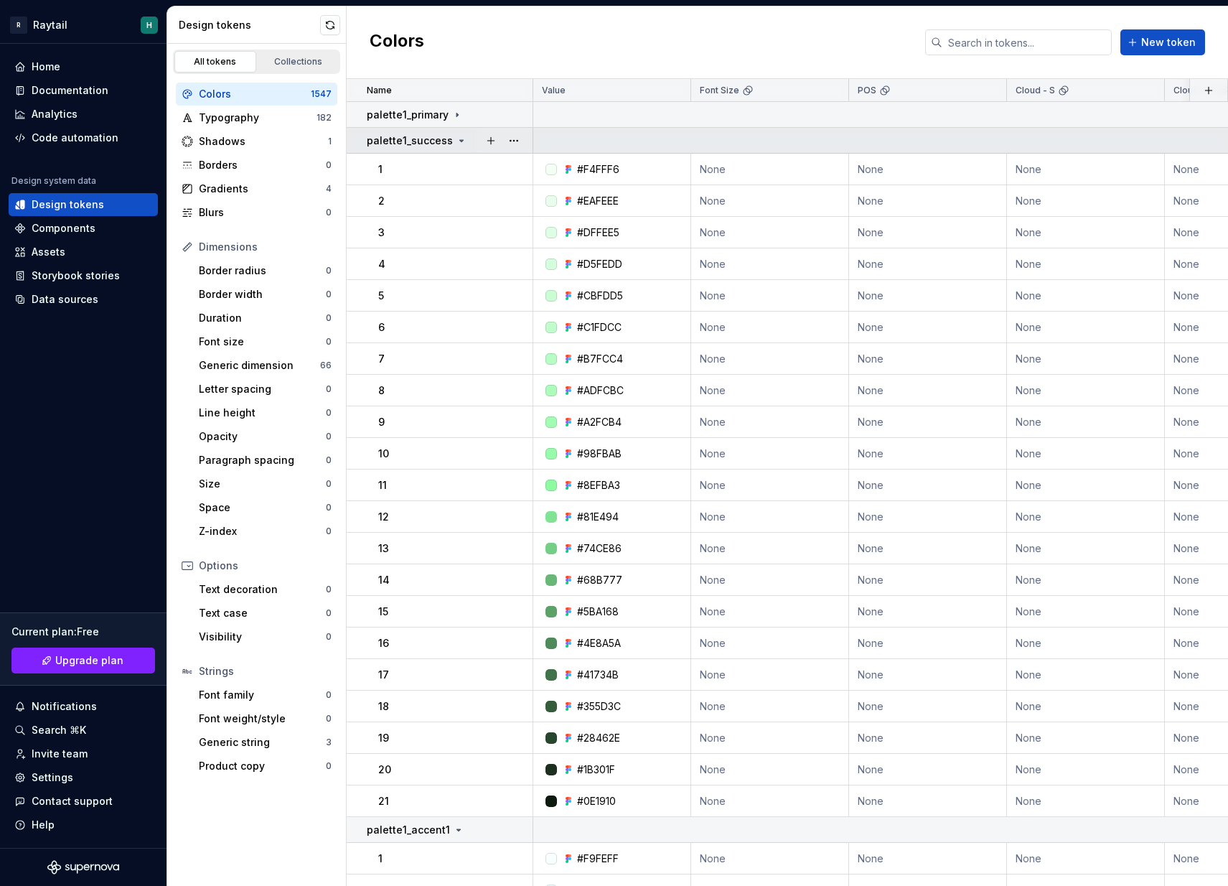
click at [457, 137] on icon at bounding box center [461, 140] width 11 height 11
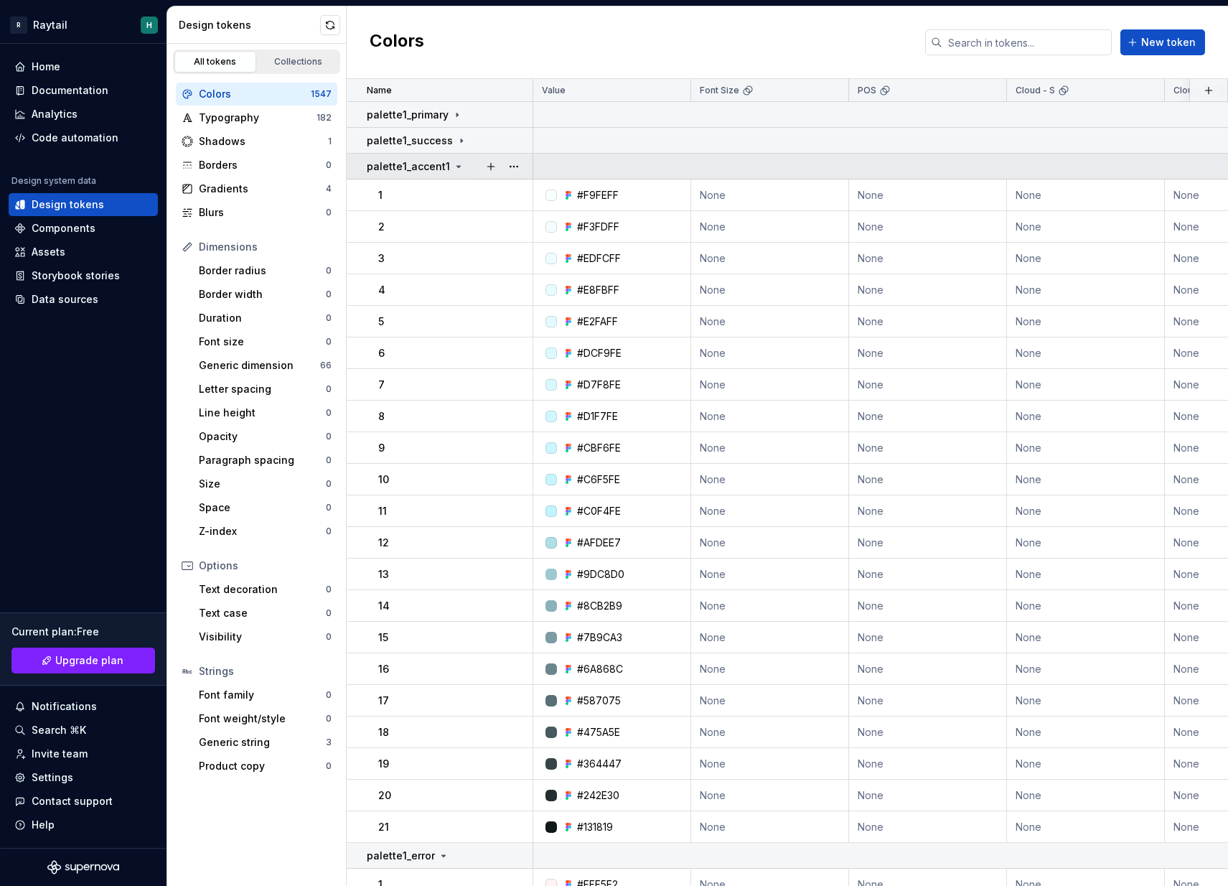
click at [453, 162] on icon at bounding box center [458, 166] width 11 height 11
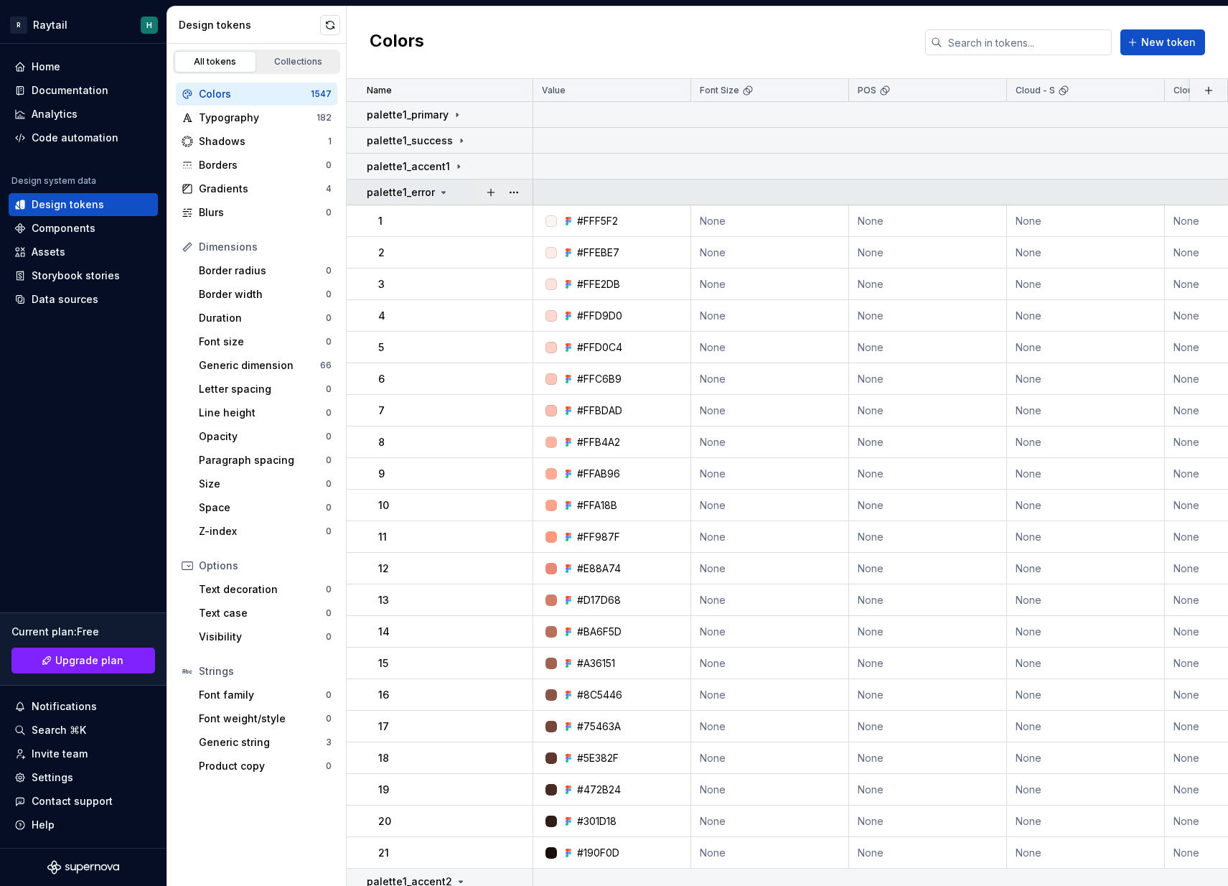
click at [441, 194] on icon at bounding box center [443, 192] width 11 height 11
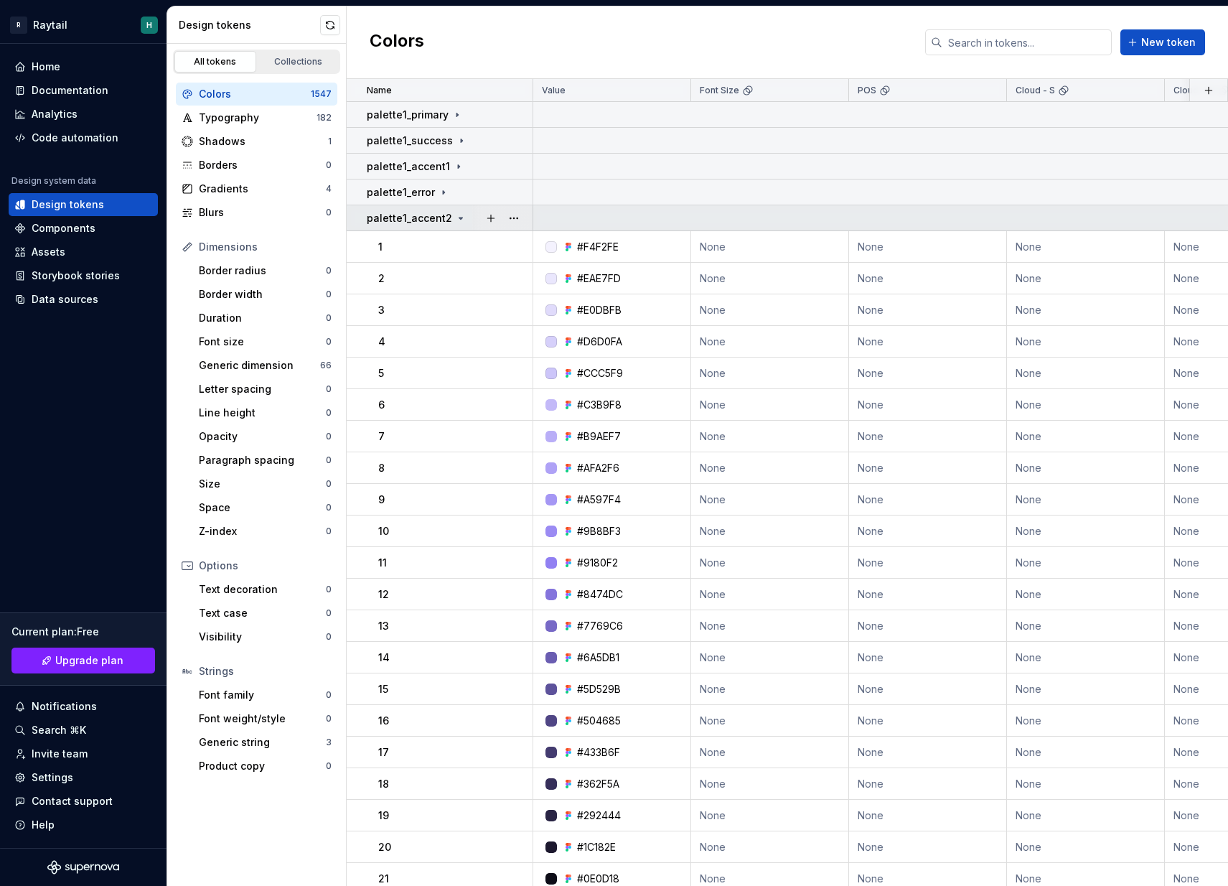
click at [455, 220] on icon at bounding box center [460, 217] width 11 height 11
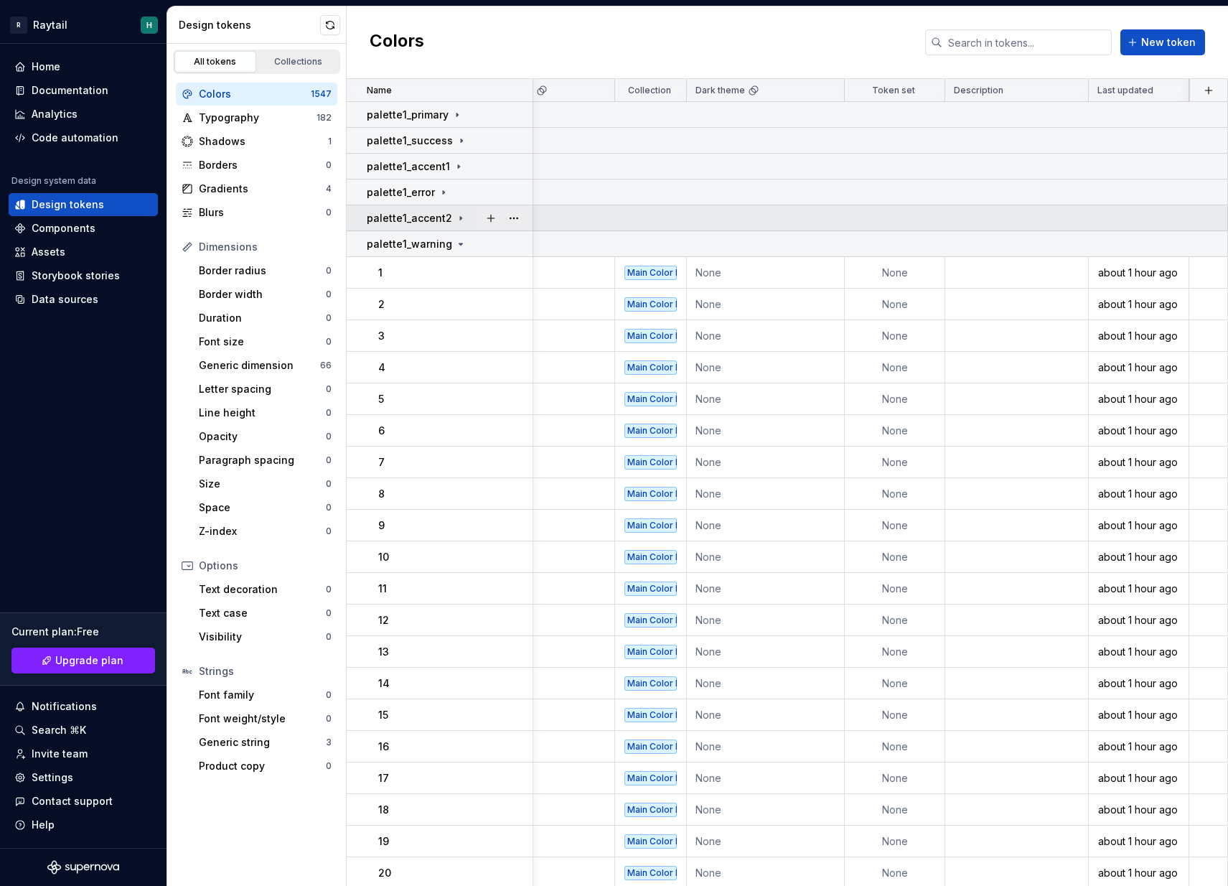
scroll to position [0, 2128]
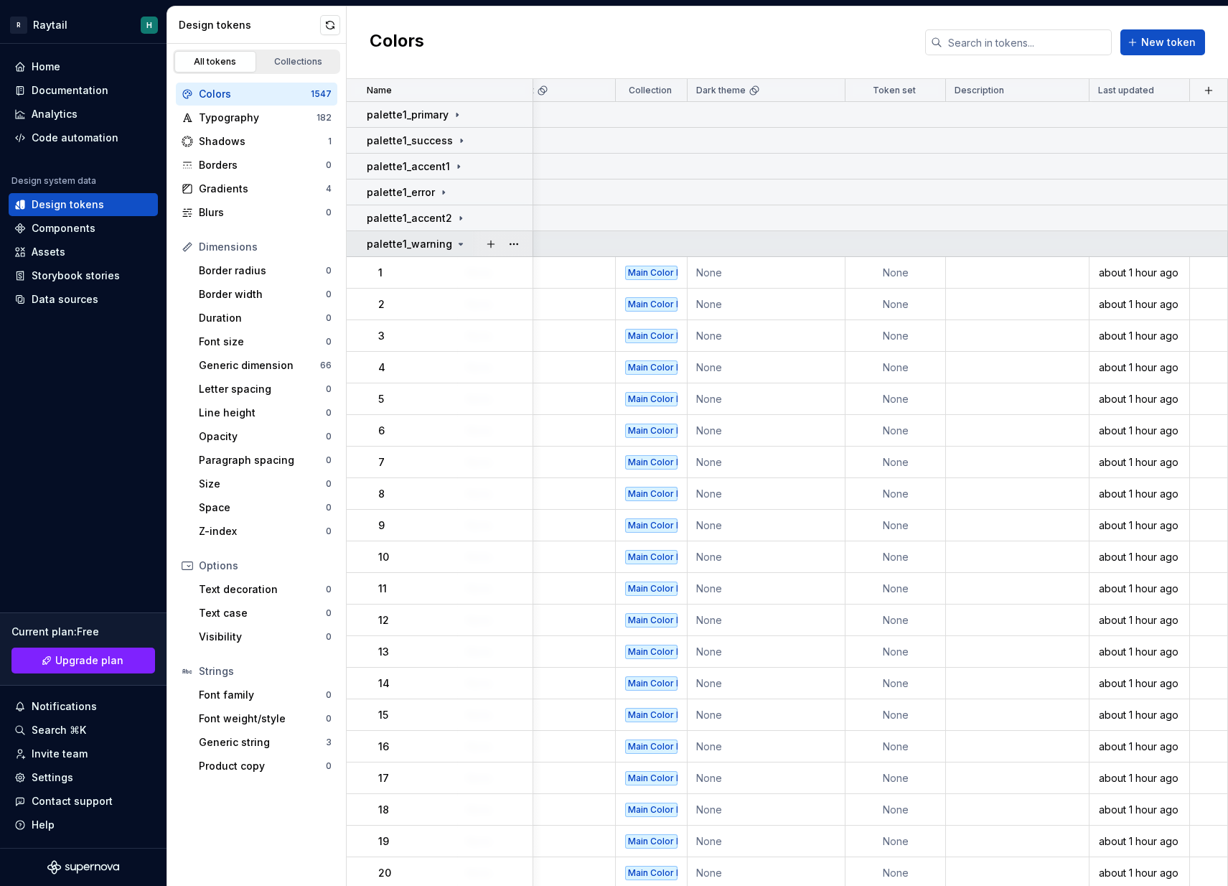
click at [455, 245] on icon at bounding box center [460, 243] width 11 height 11
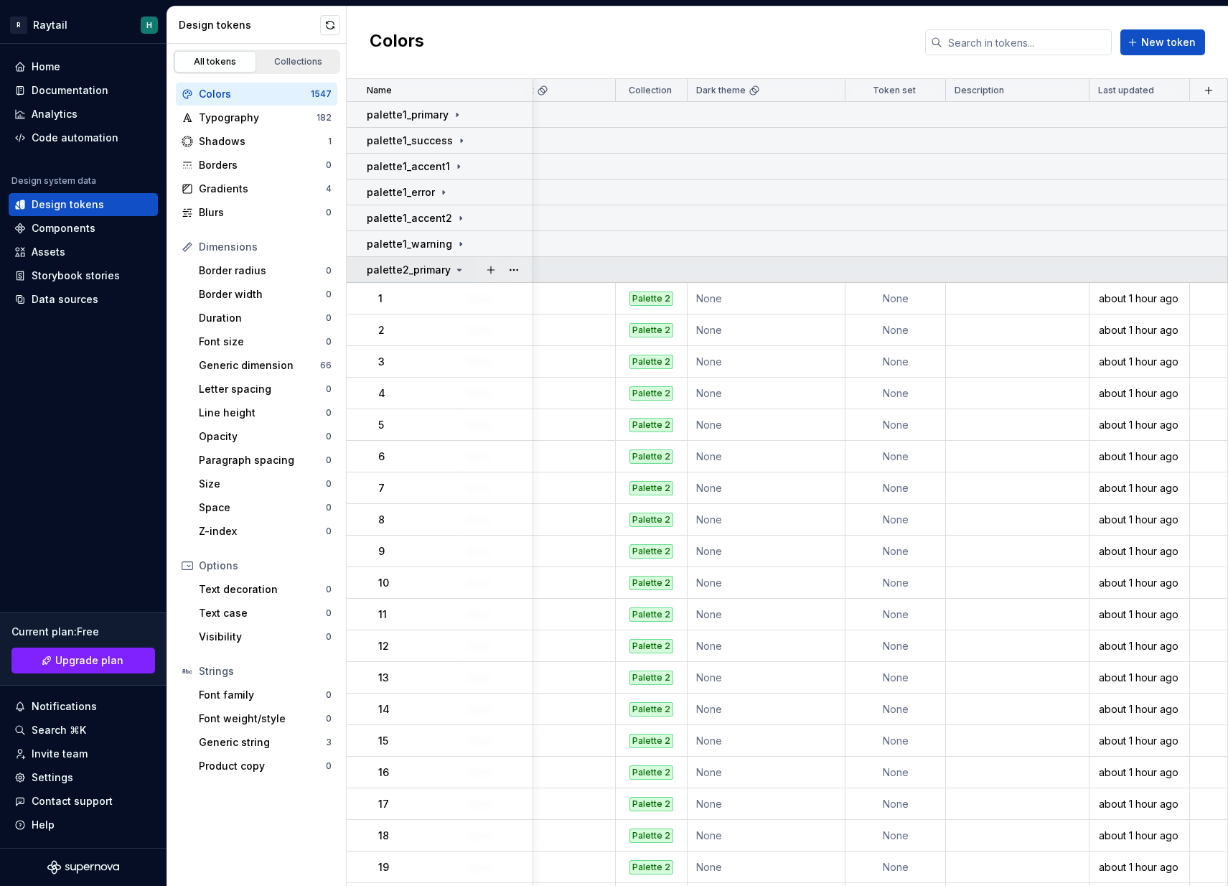
click at [454, 271] on icon at bounding box center [459, 269] width 11 height 11
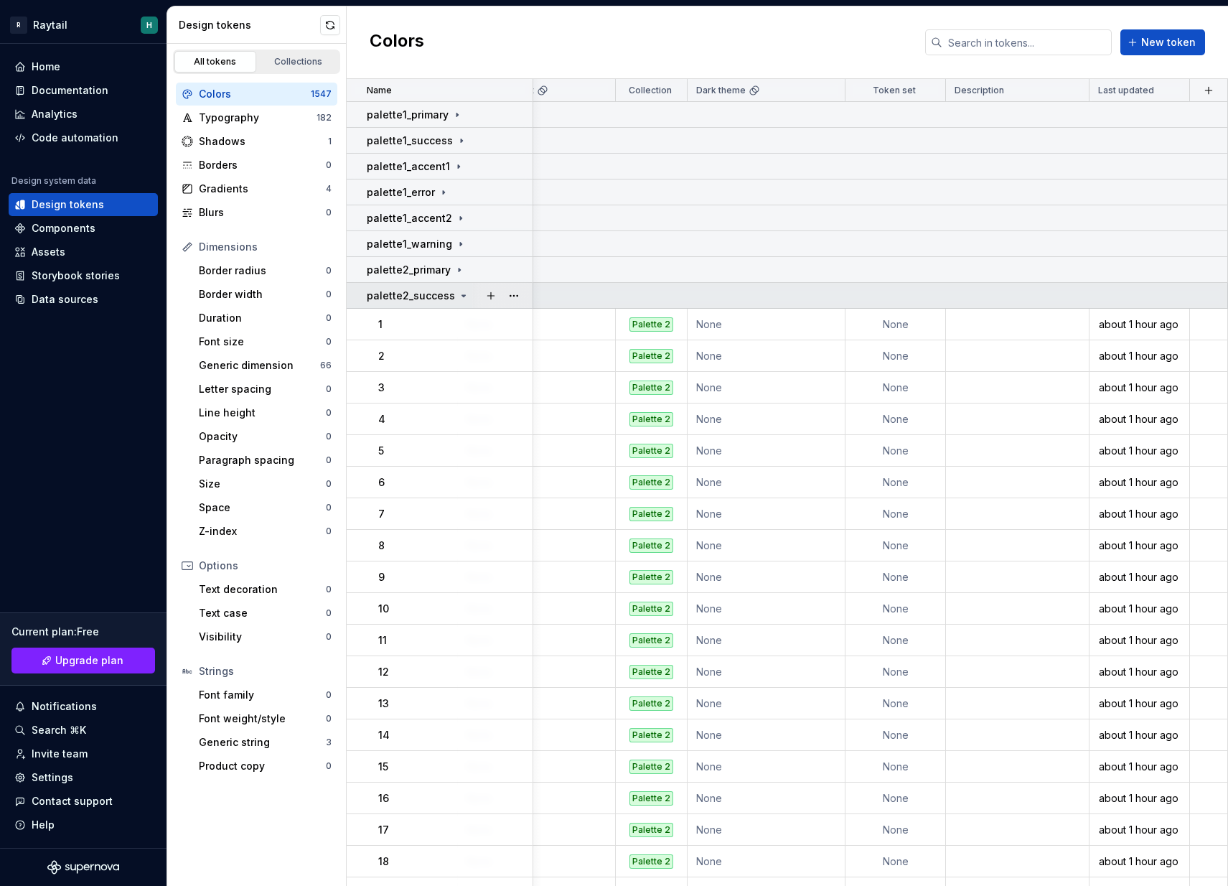
click at [458, 297] on icon at bounding box center [463, 295] width 11 height 11
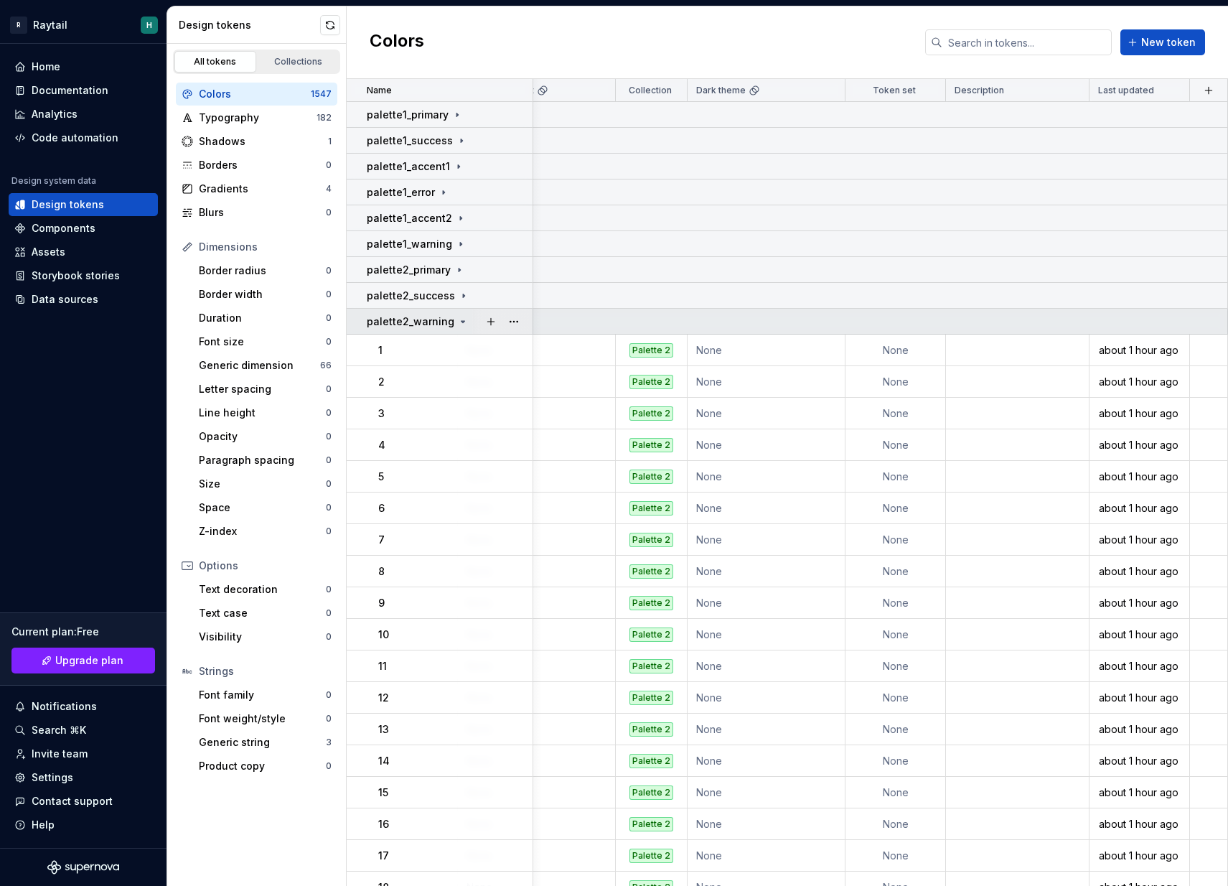
click at [457, 318] on icon at bounding box center [462, 321] width 11 height 11
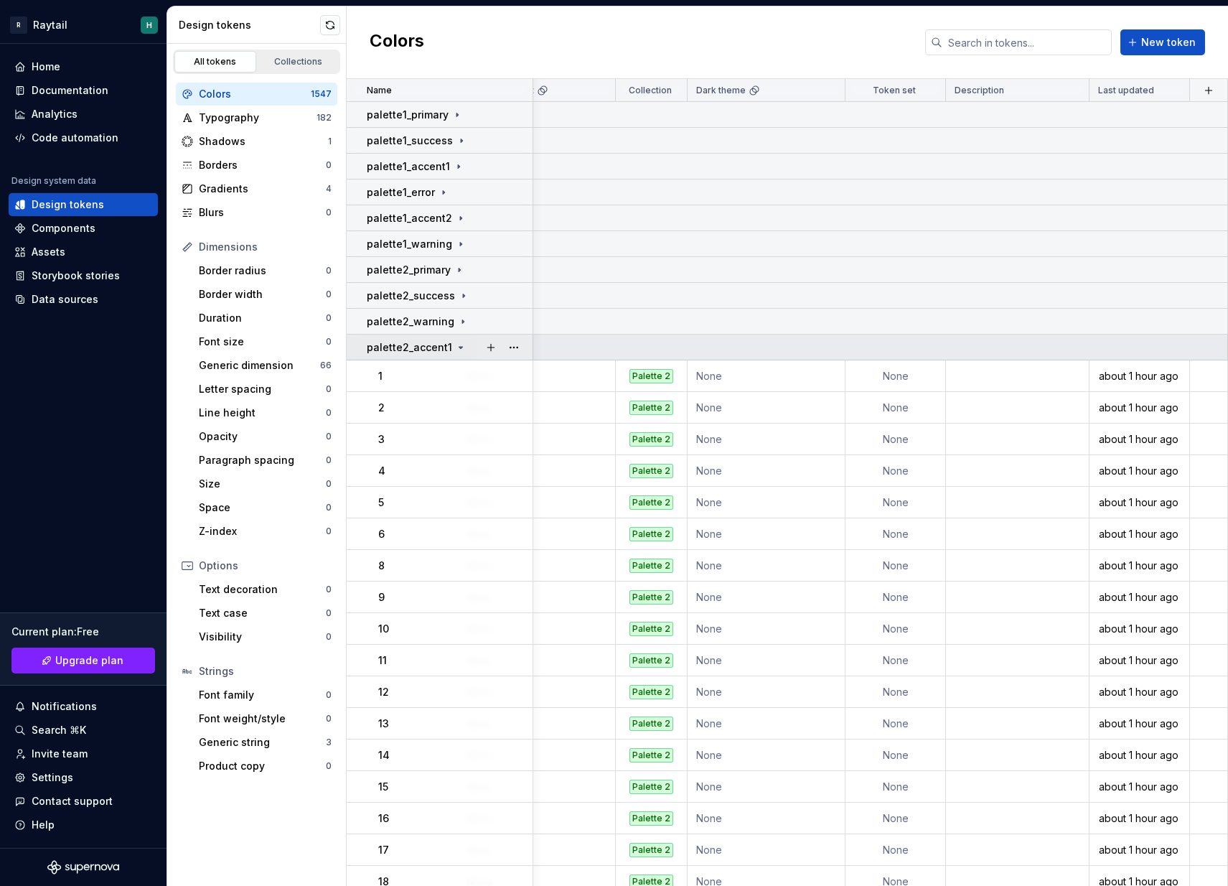
click at [455, 338] on td "palette2_accent1" at bounding box center [440, 347] width 187 height 26
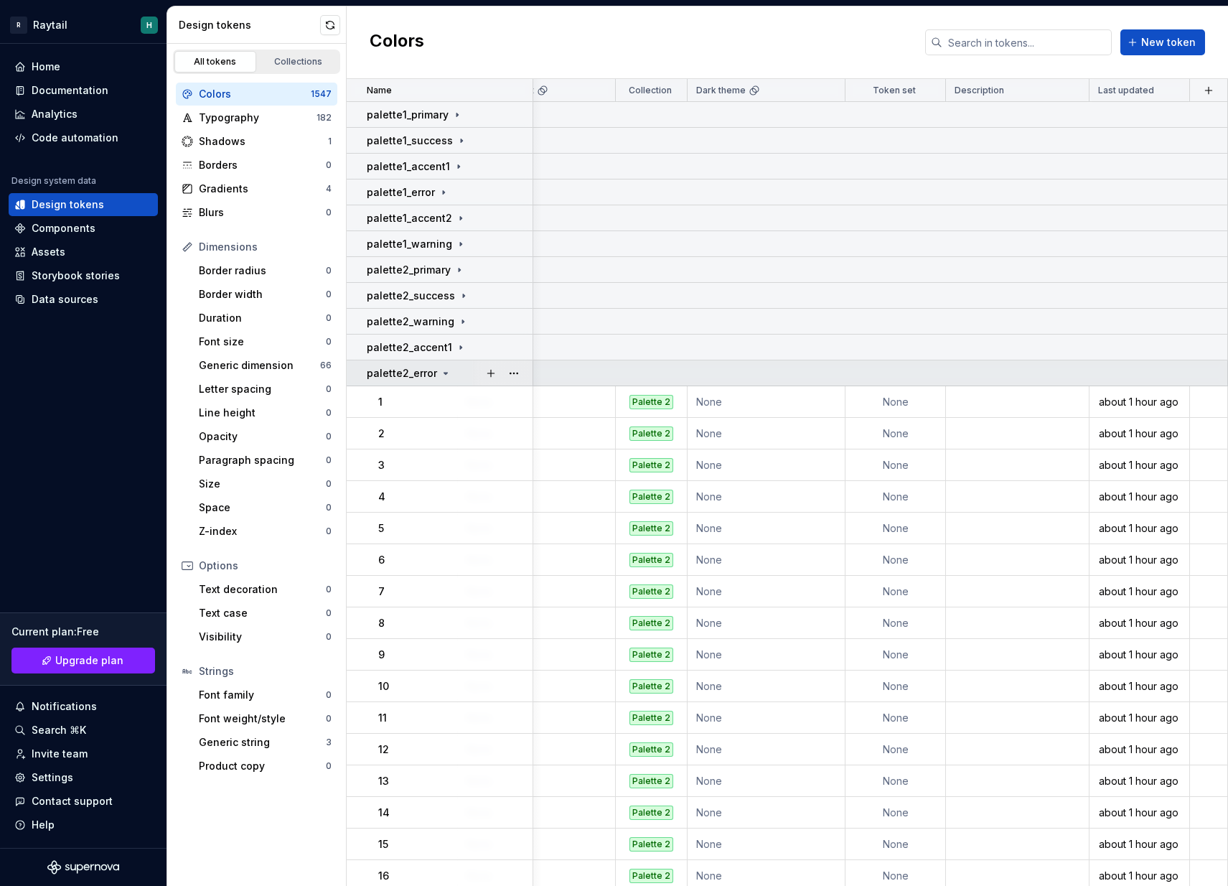
click at [443, 372] on icon at bounding box center [445, 372] width 11 height 11
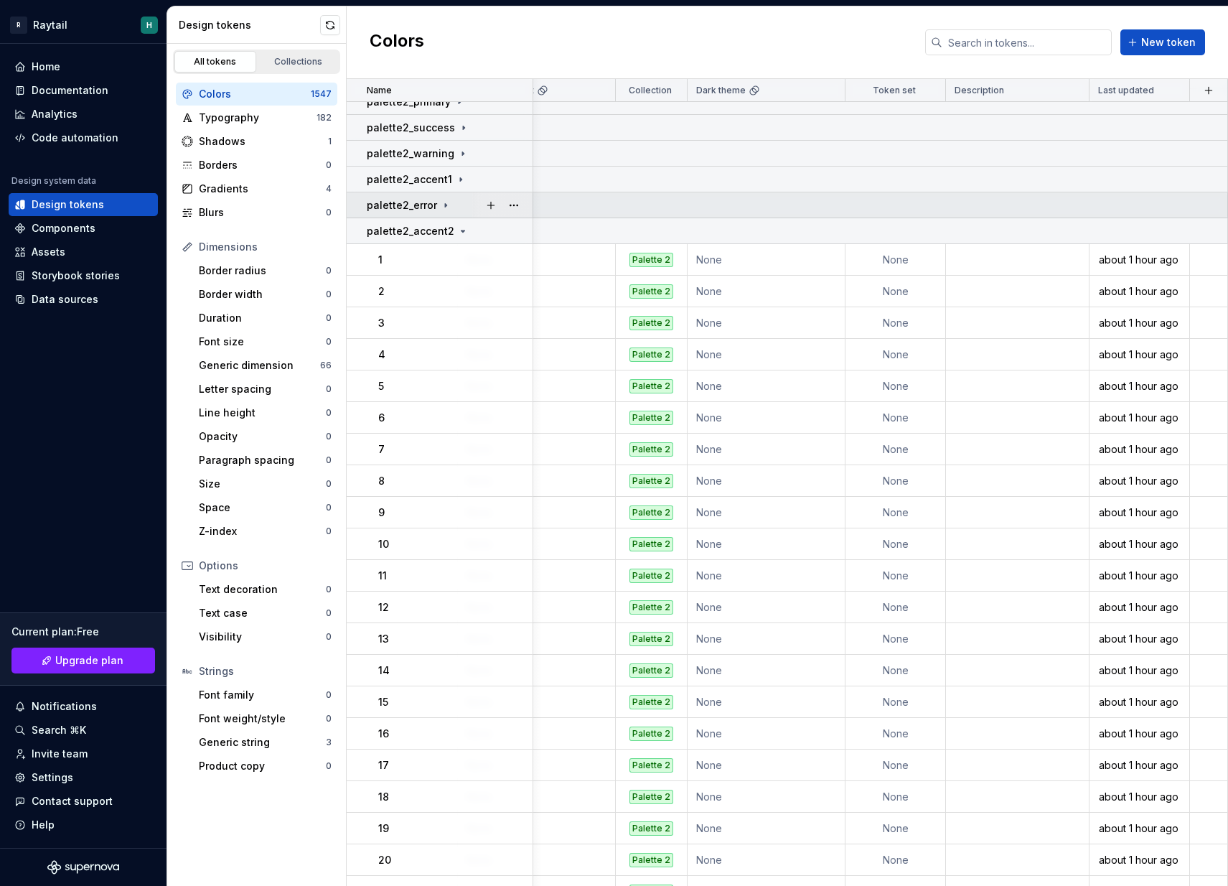
scroll to position [183, 2128]
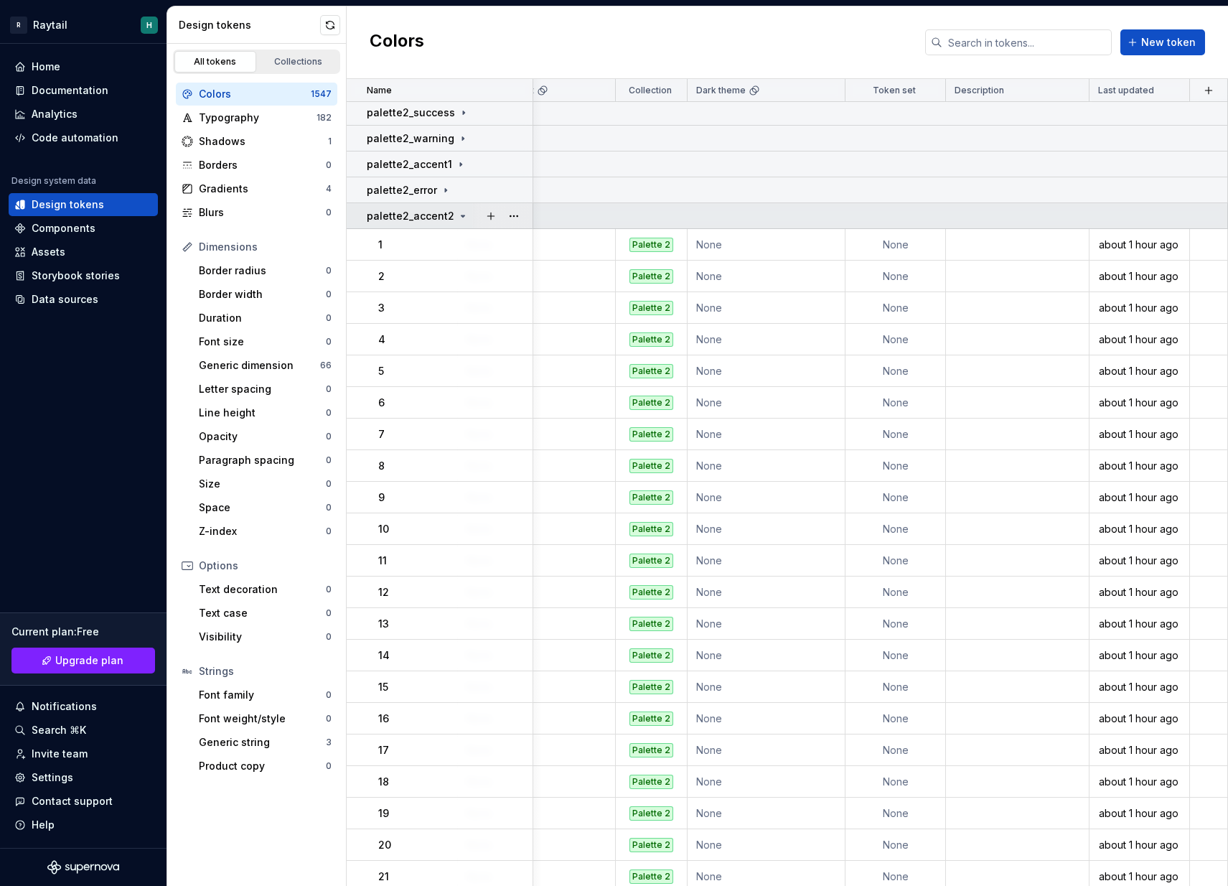
click at [460, 220] on icon at bounding box center [462, 215] width 11 height 11
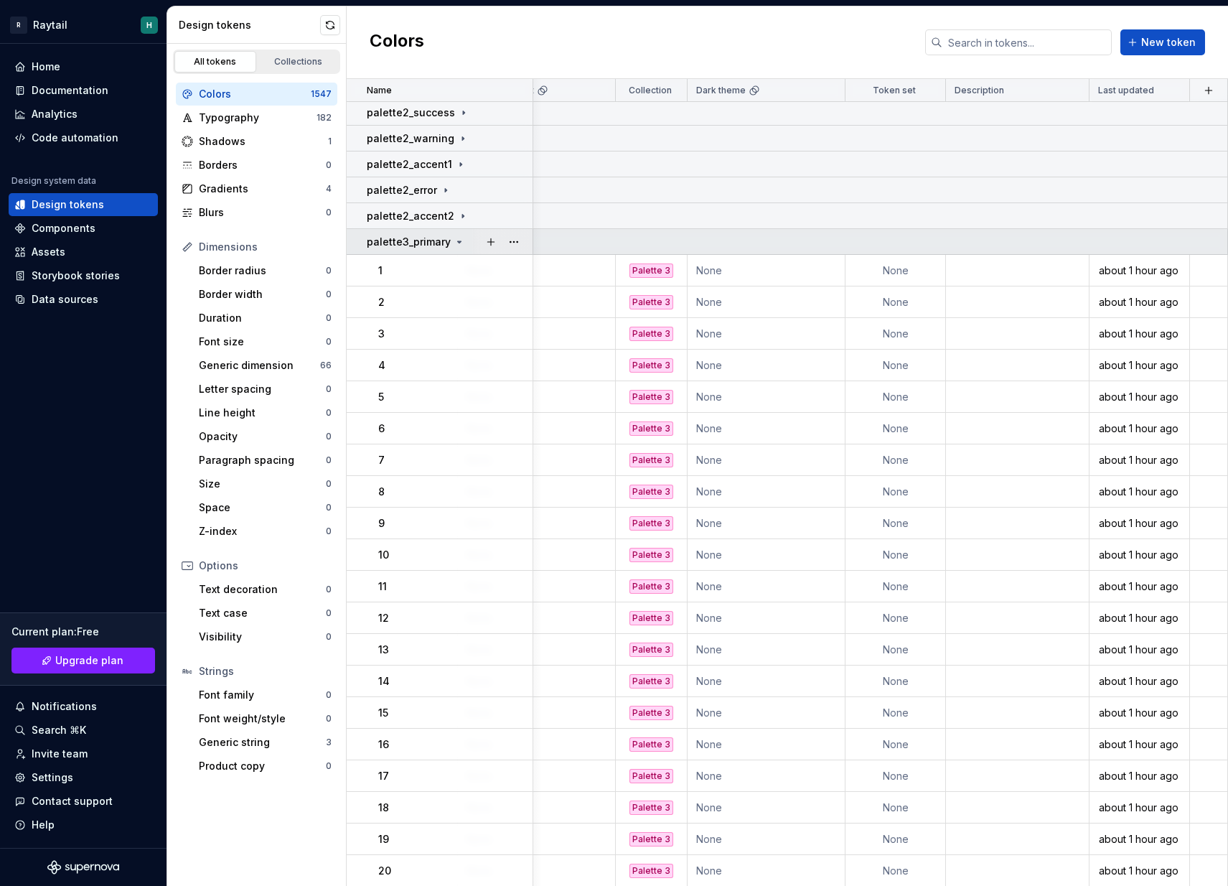
click at [454, 243] on icon at bounding box center [459, 241] width 11 height 11
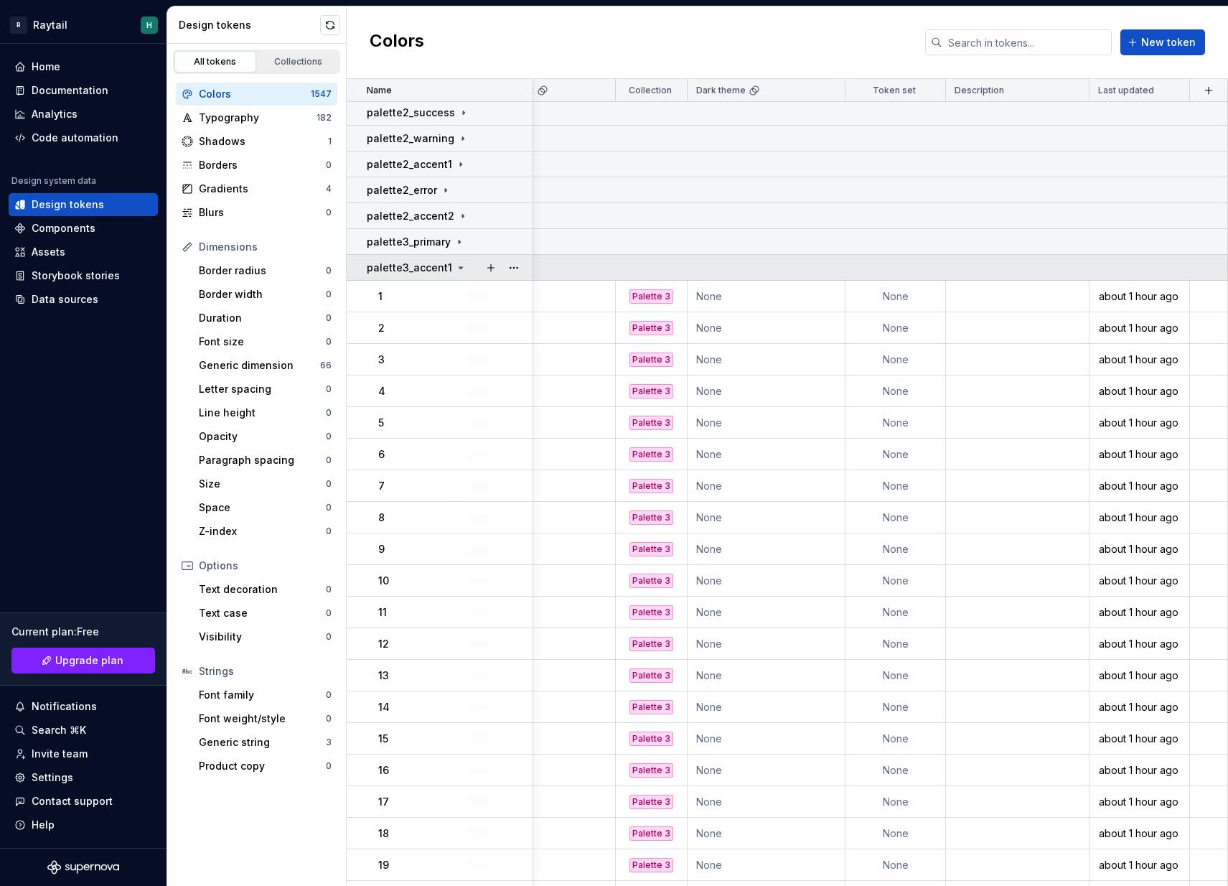
click at [455, 271] on icon at bounding box center [460, 267] width 11 height 11
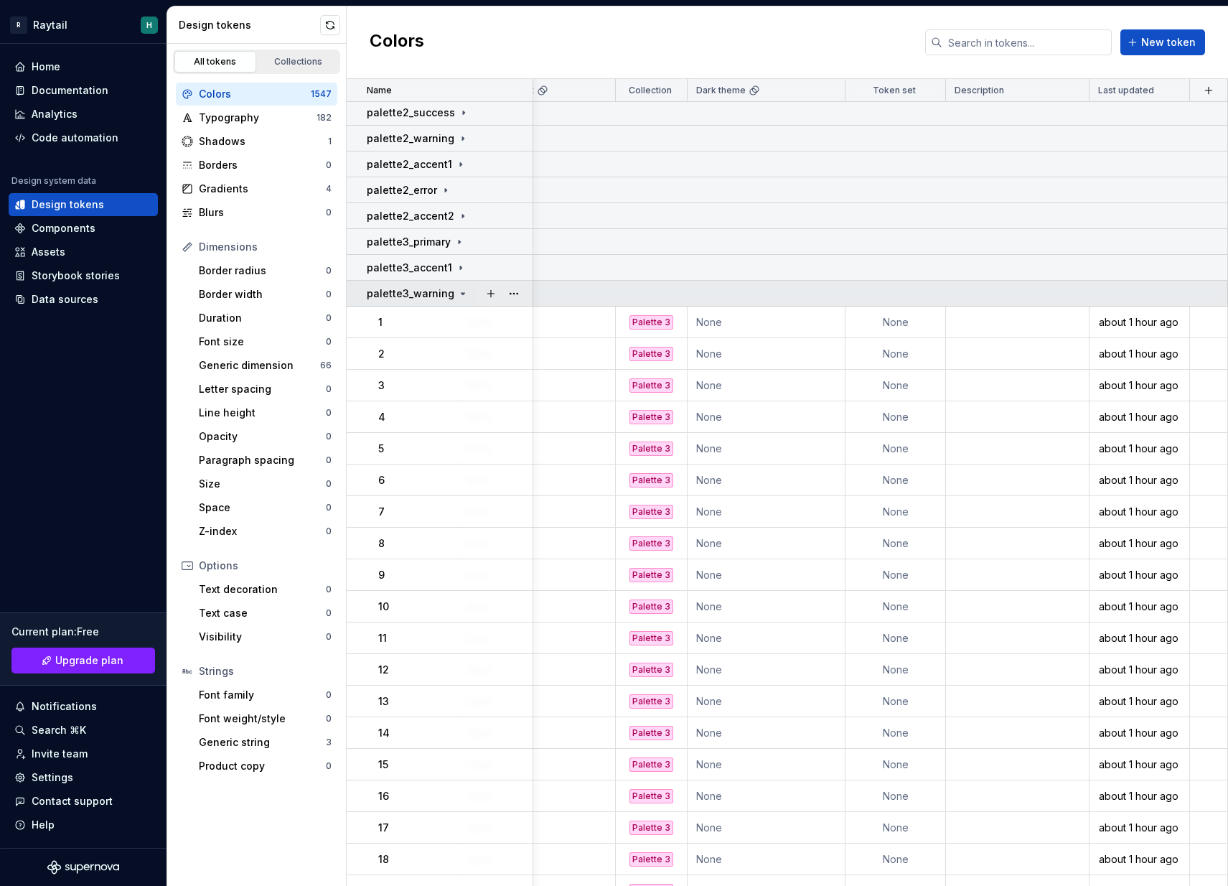
click at [461, 293] on icon at bounding box center [463, 293] width 4 height 1
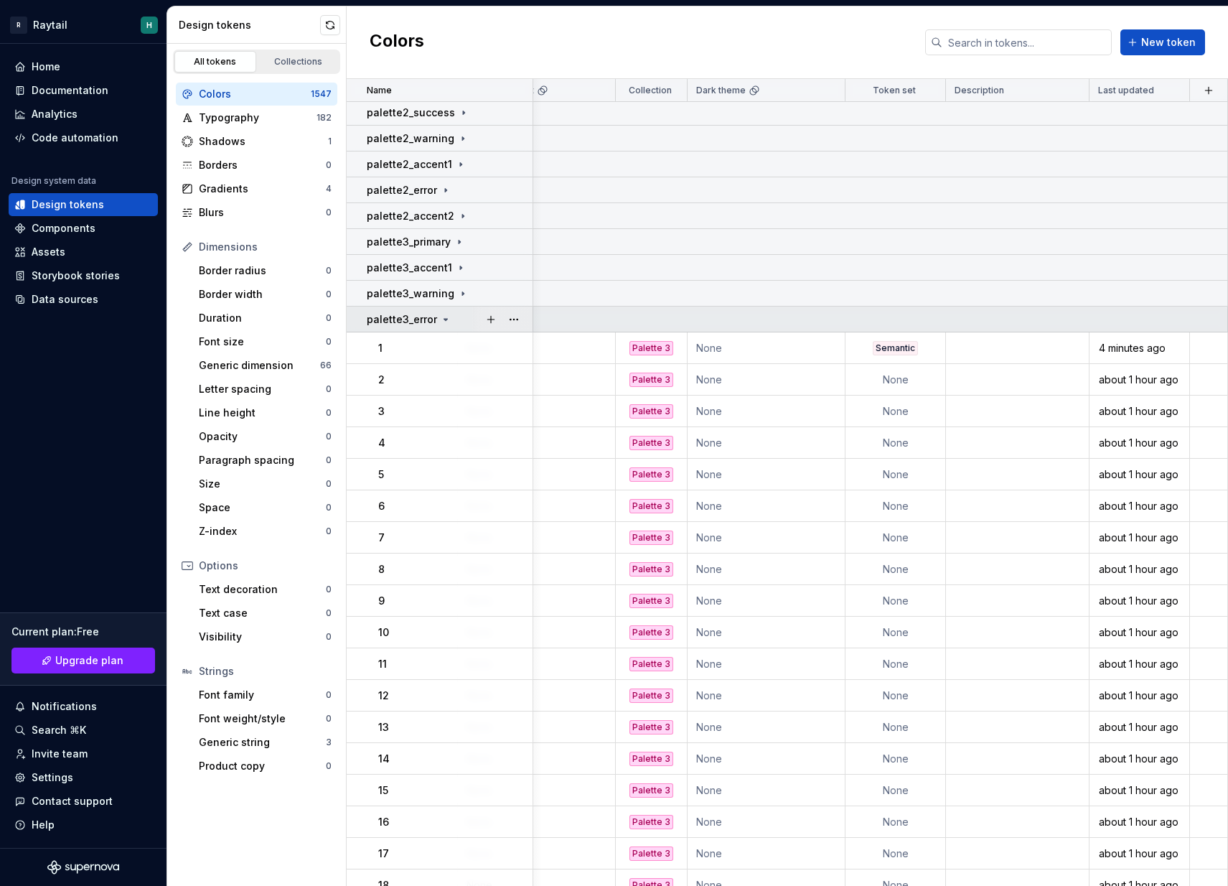
click at [450, 319] on div "palette3_error" at bounding box center [449, 319] width 165 height 14
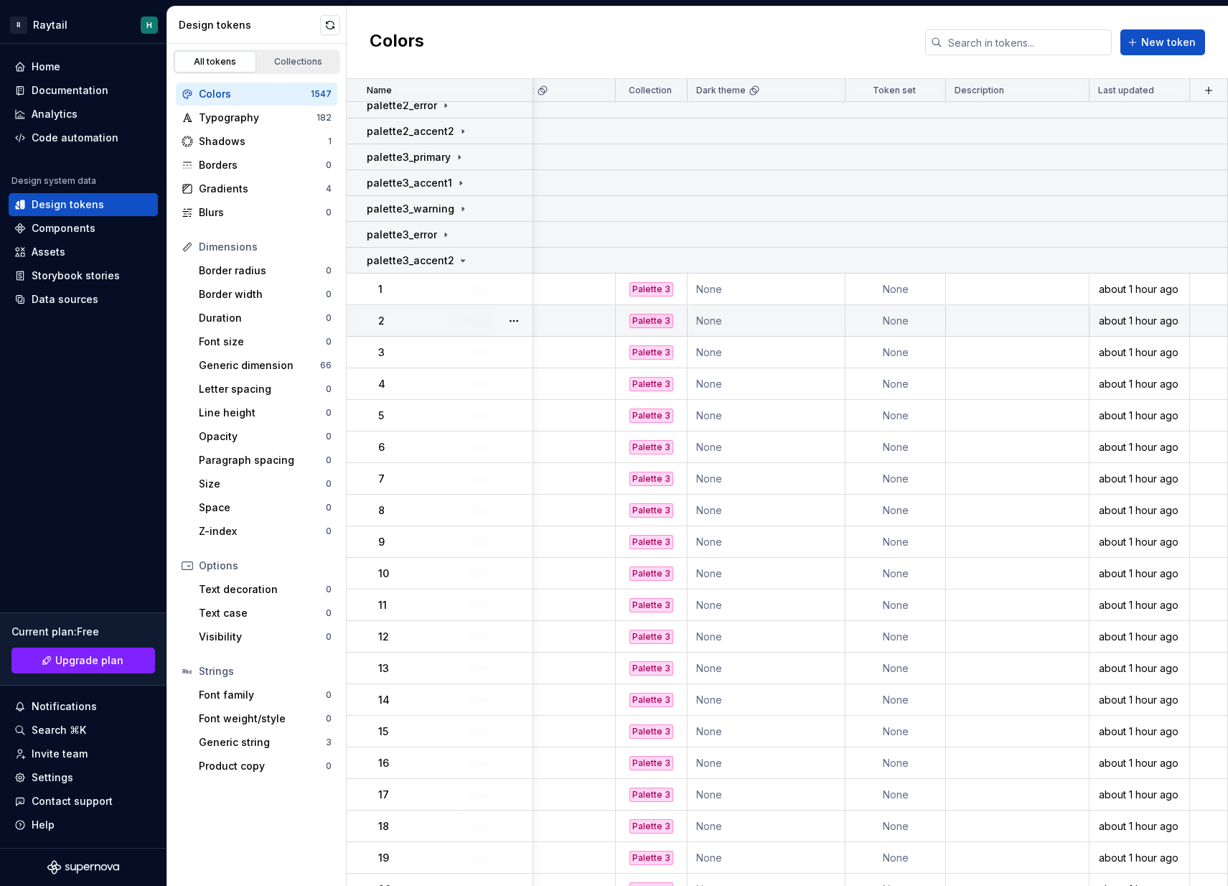
scroll to position [365, 2128]
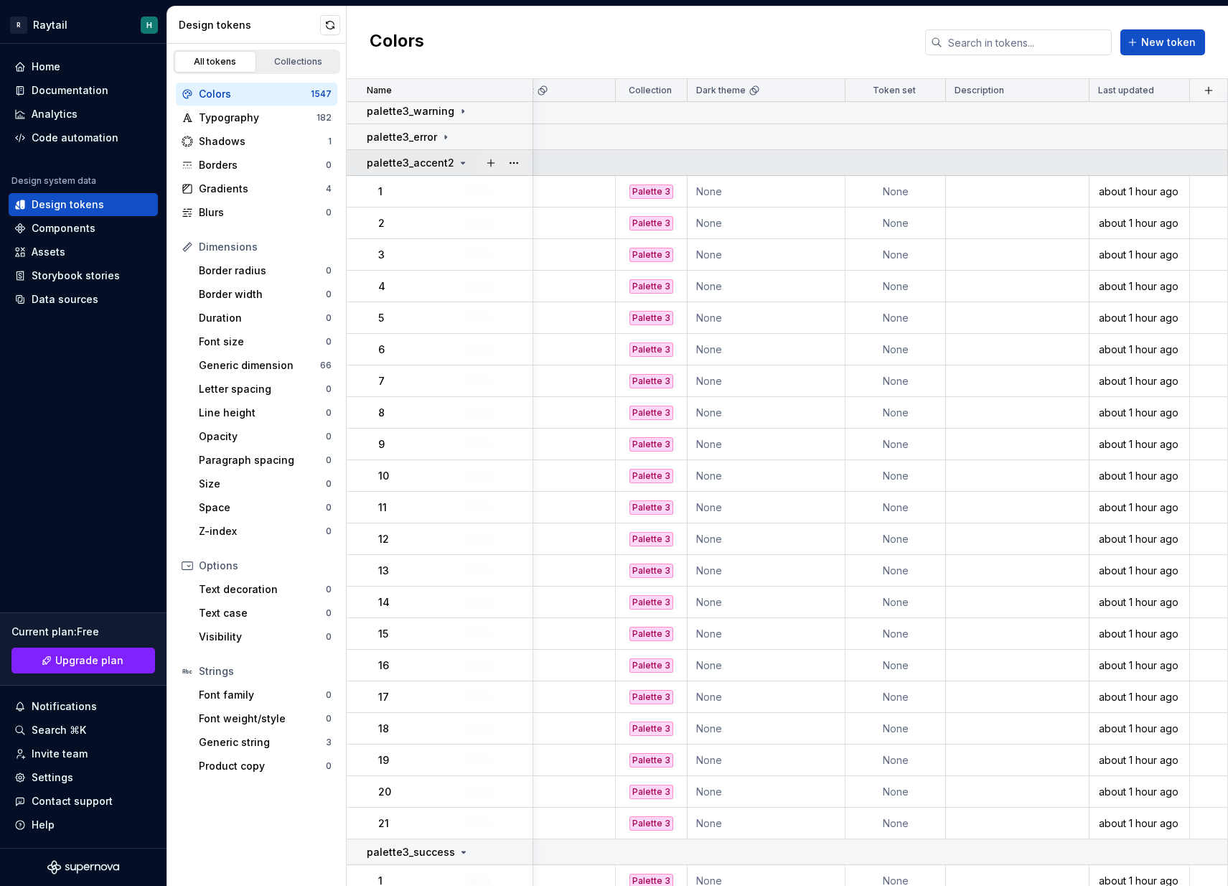
click at [458, 169] on div "palette3_accent2" at bounding box center [418, 163] width 102 height 14
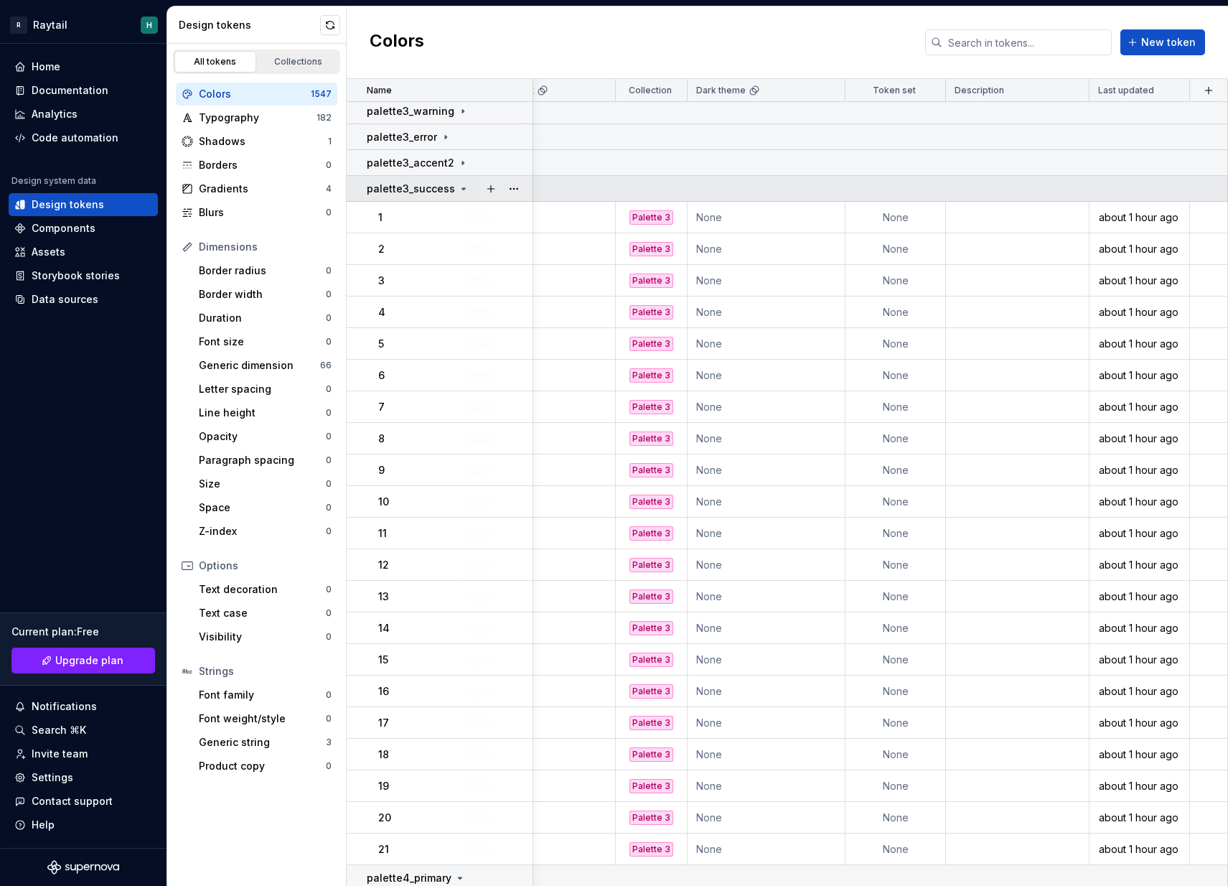
click at [458, 187] on icon at bounding box center [463, 188] width 11 height 11
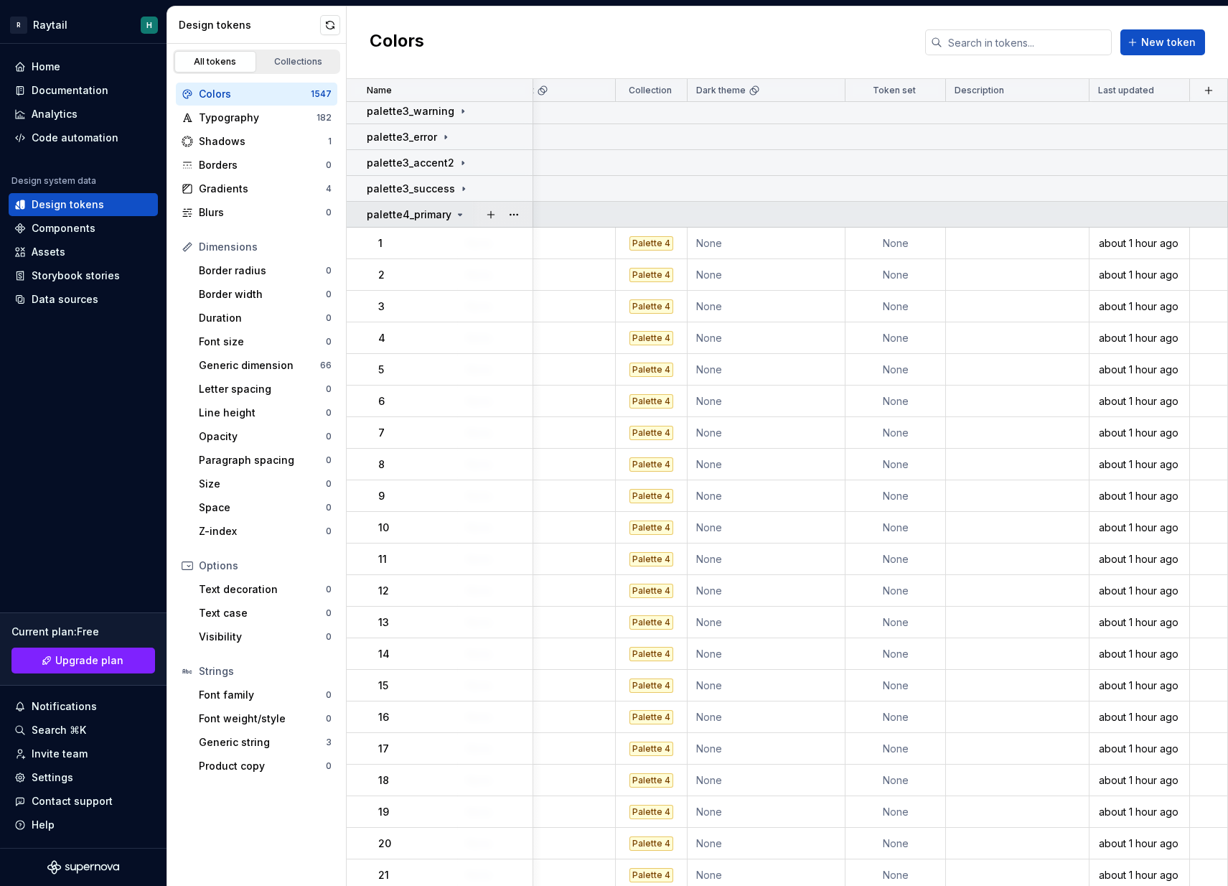
click at [459, 215] on icon at bounding box center [461, 214] width 4 height 1
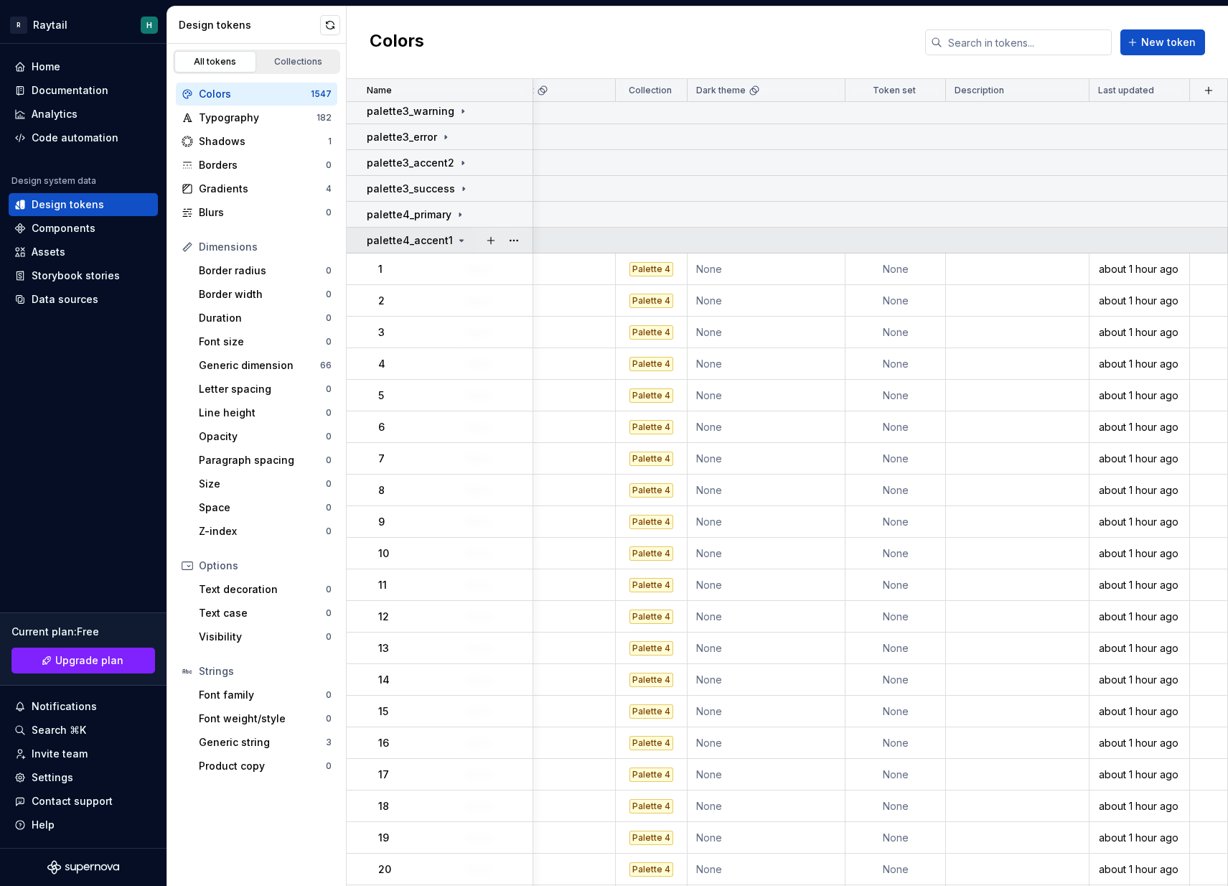
click at [460, 241] on icon at bounding box center [462, 240] width 4 height 1
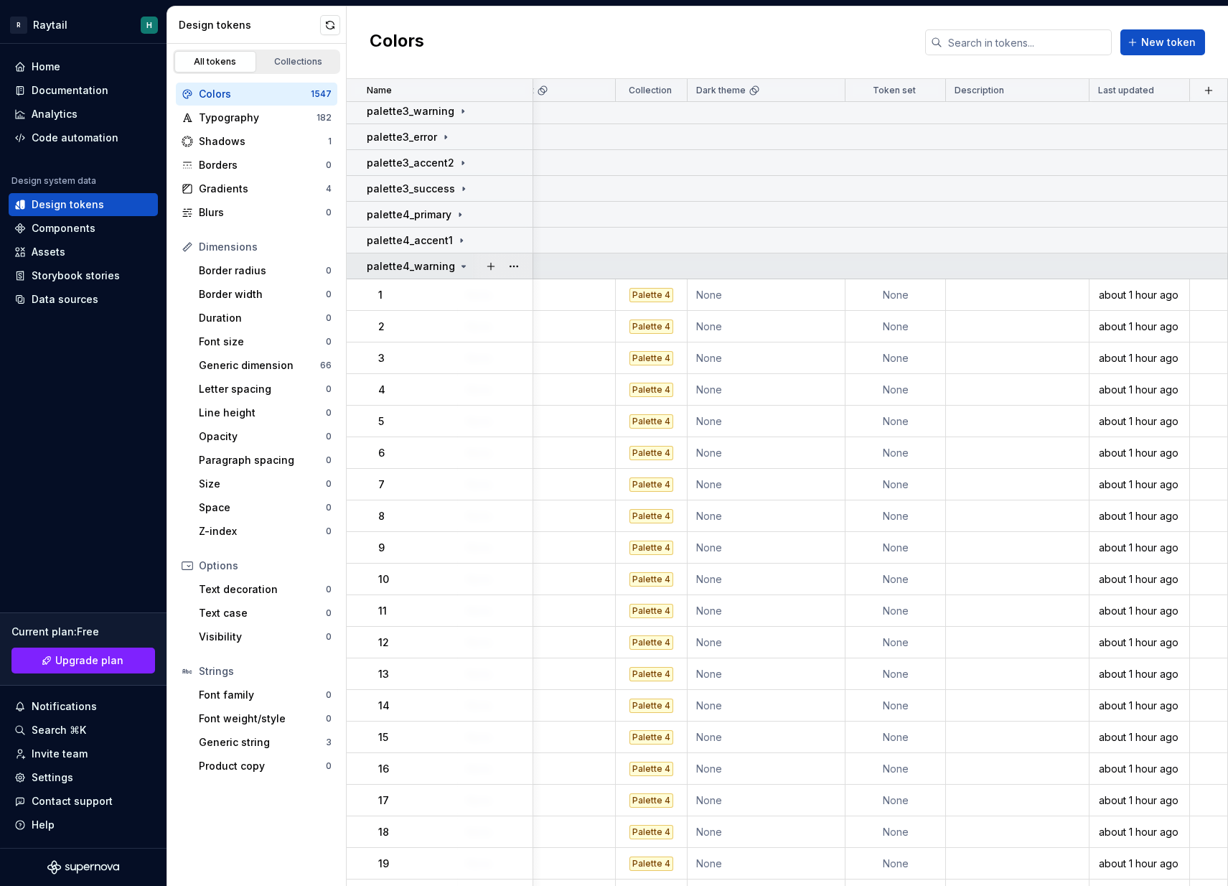
click at [458, 262] on icon at bounding box center [463, 265] width 11 height 11
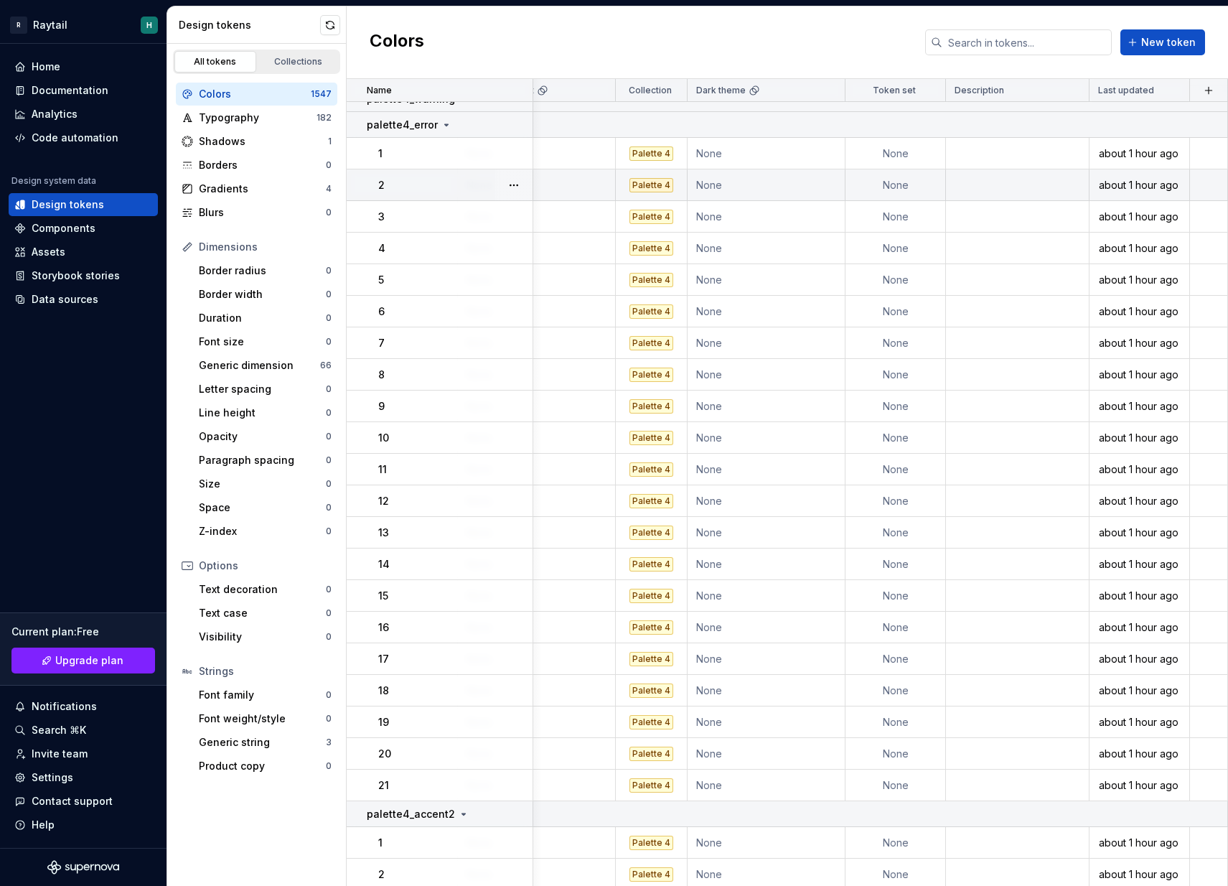
scroll to position [532, 2128]
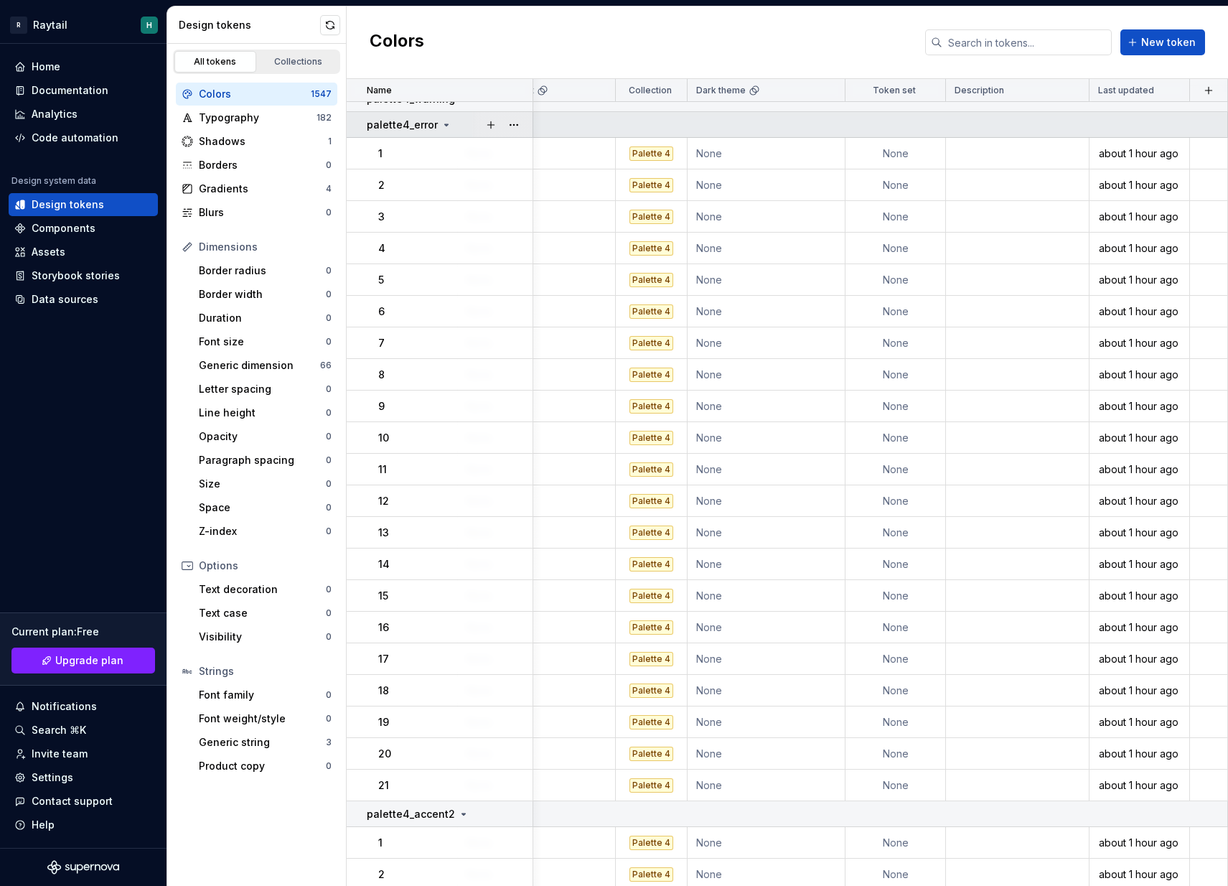
click at [446, 123] on icon at bounding box center [446, 124] width 11 height 11
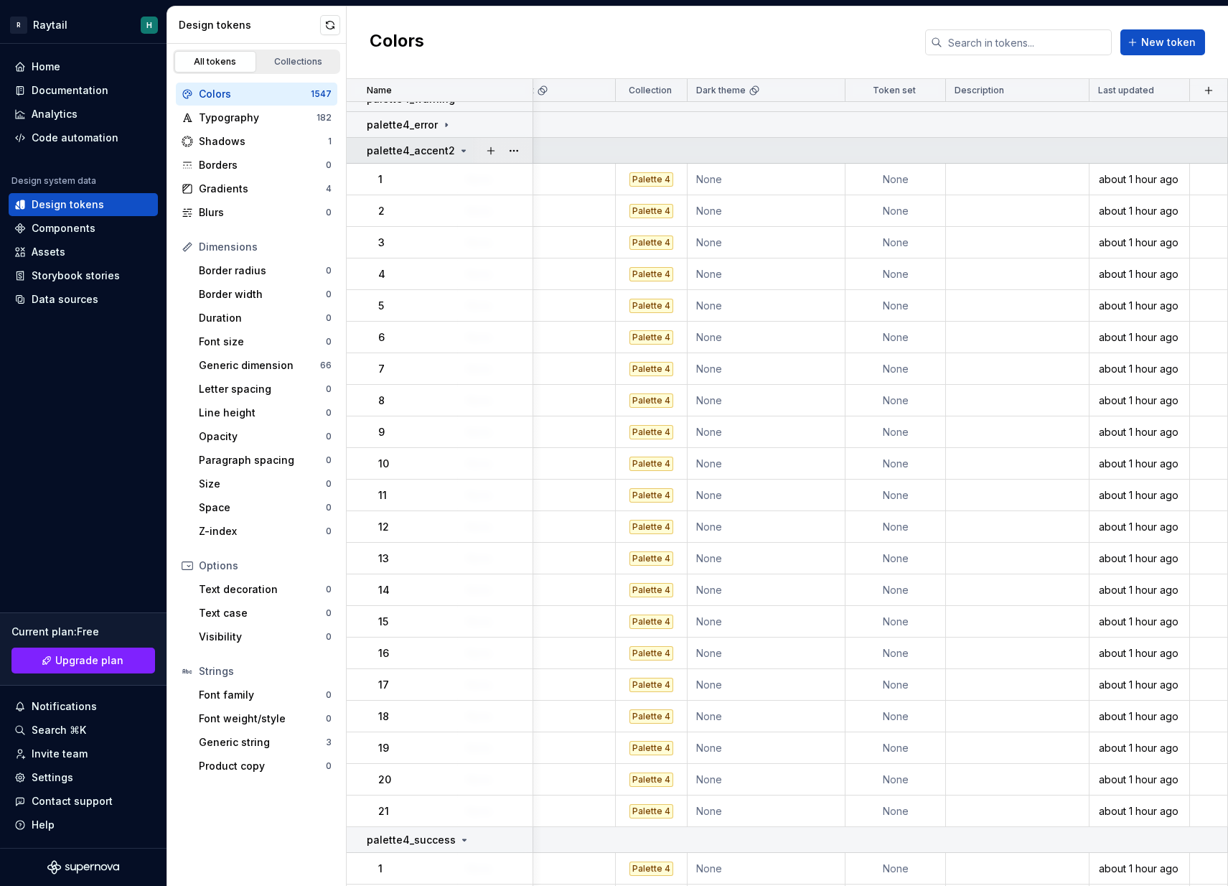
click at [458, 147] on icon at bounding box center [463, 150] width 11 height 11
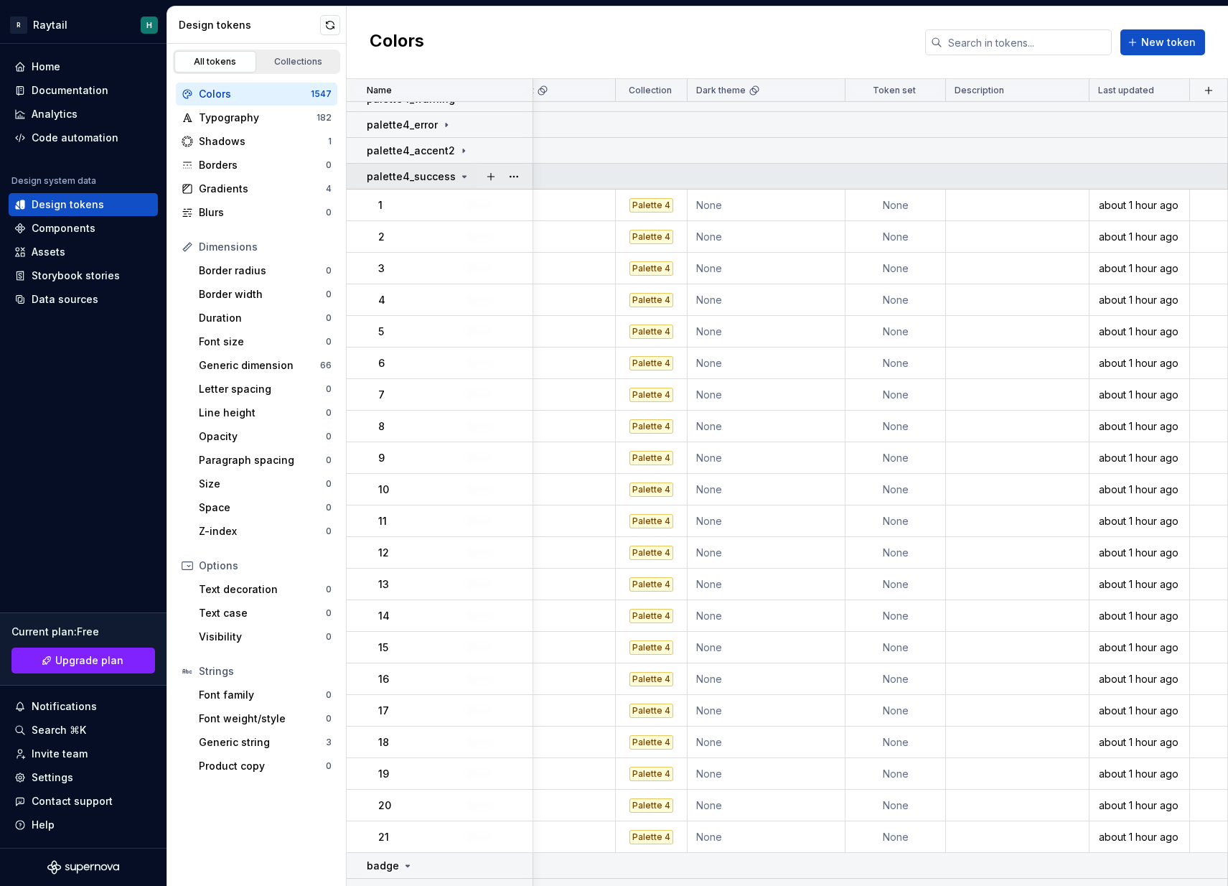
click at [459, 178] on icon at bounding box center [464, 176] width 11 height 11
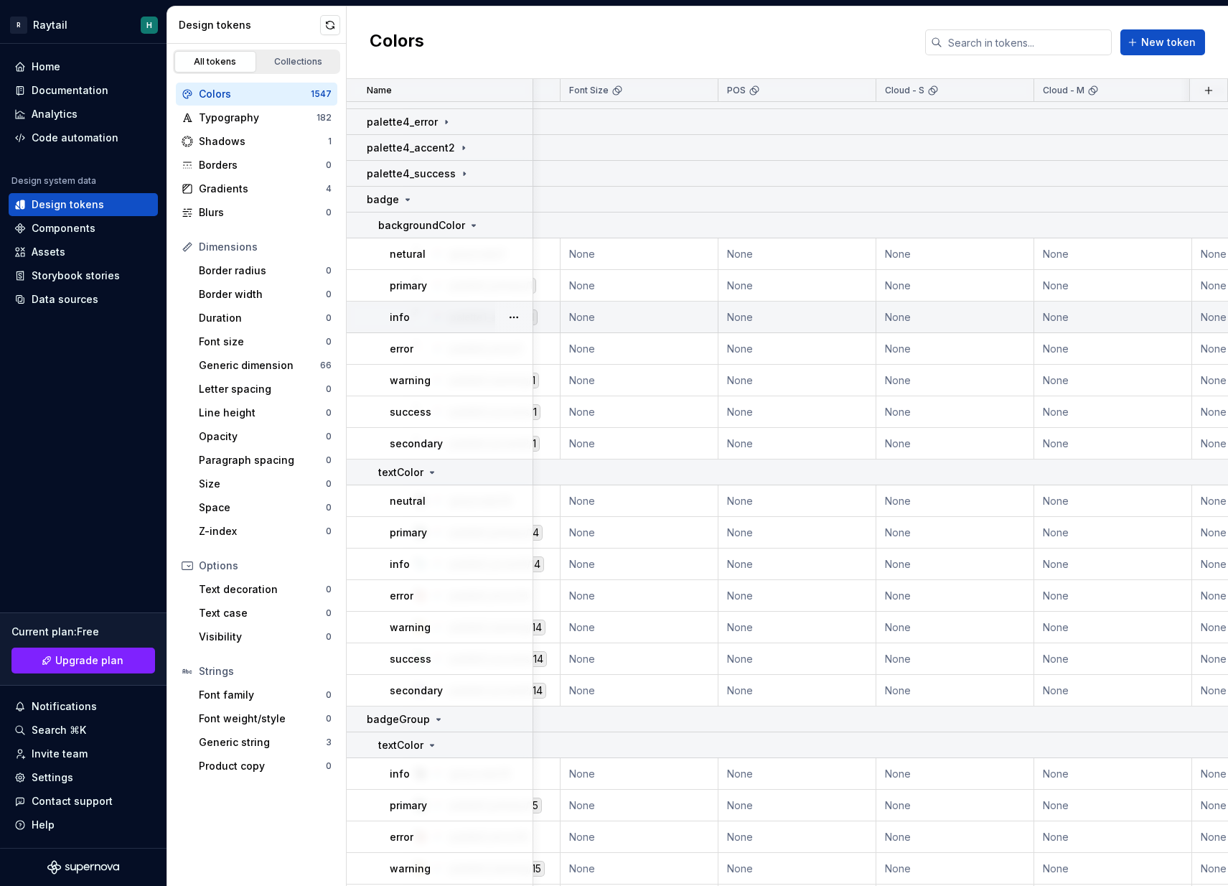
scroll to position [535, 17]
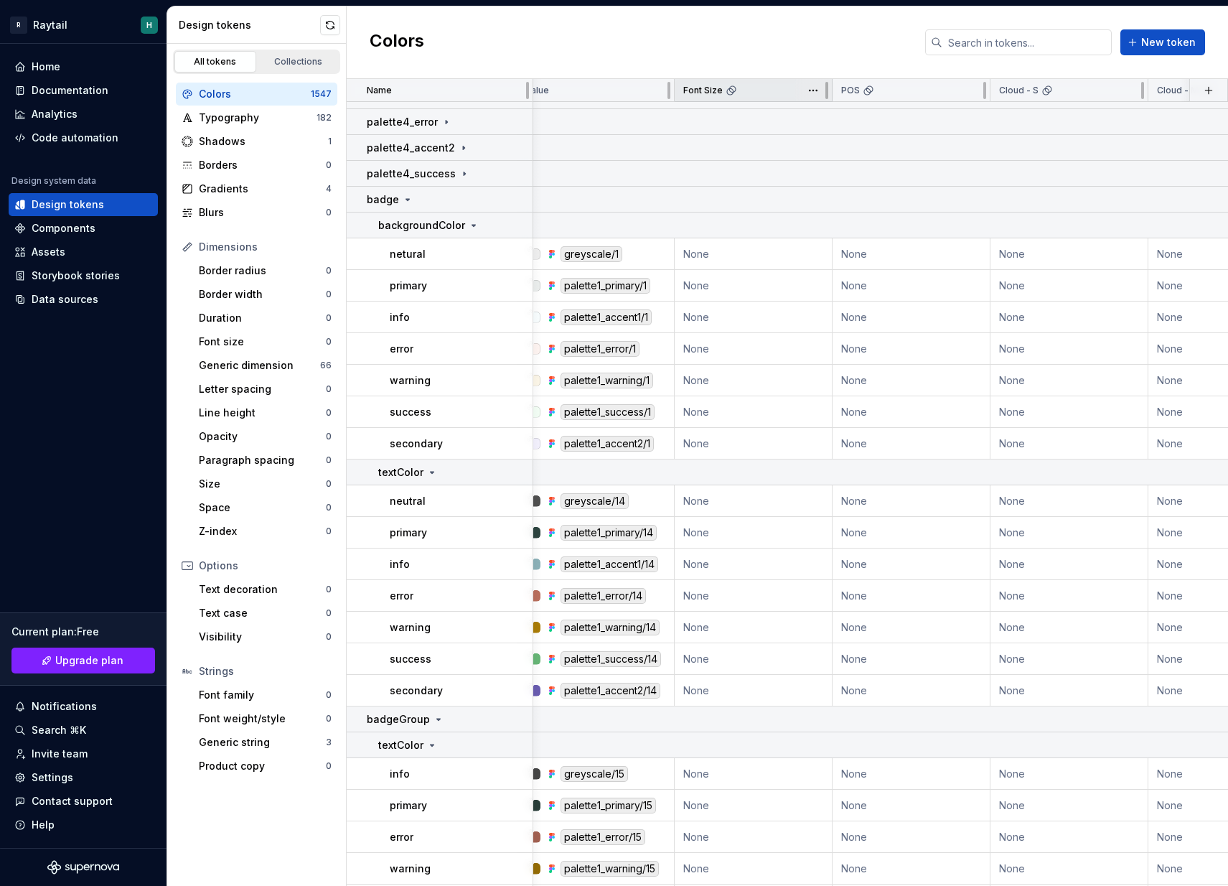
click at [766, 95] on div "Font Size" at bounding box center [753, 90] width 140 height 11
click at [811, 90] on html "R Raytail H Home Documentation Analytics Code automation Design system data Des…" at bounding box center [614, 443] width 1228 height 886
click at [859, 195] on span "Delete theme" at bounding box center [876, 199] width 93 height 14
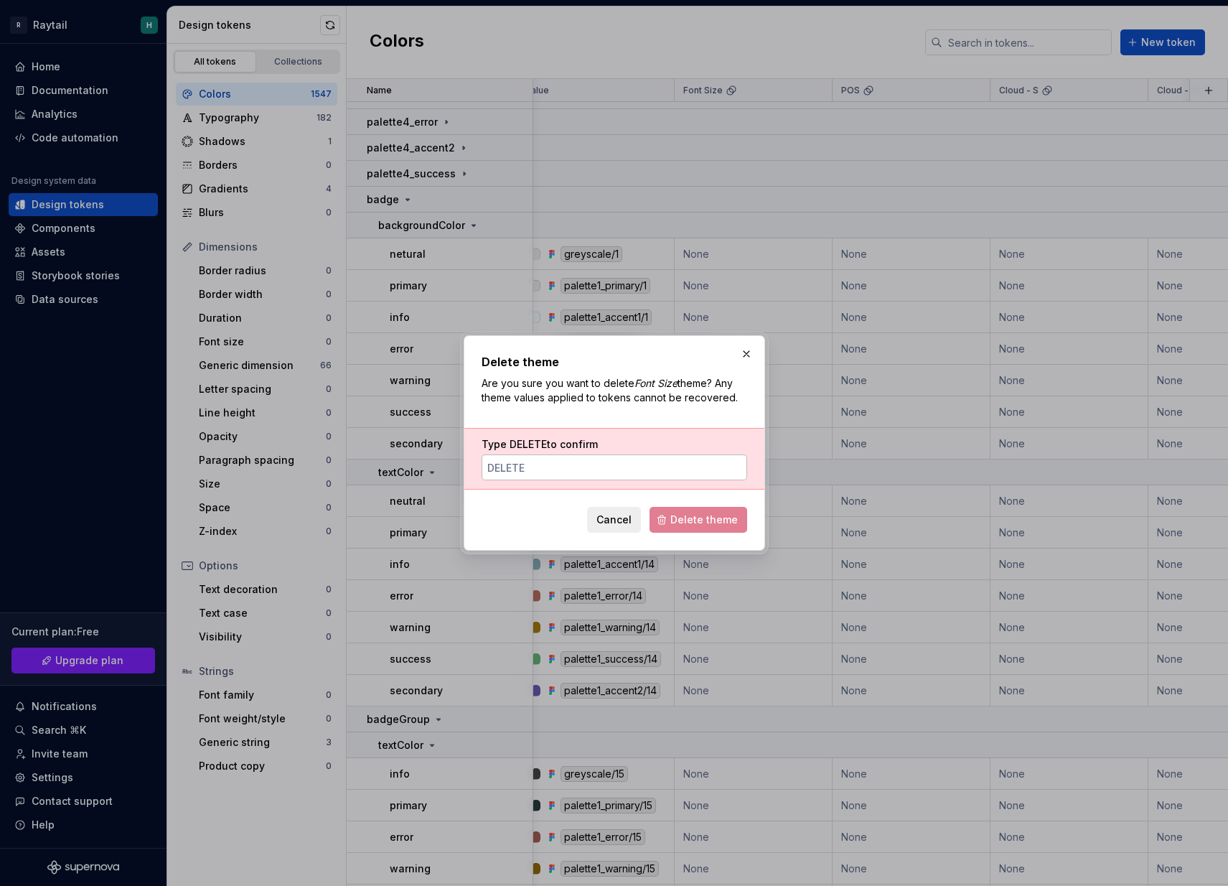
click at [581, 462] on input "Type DELETE to confirm" at bounding box center [615, 467] width 266 height 26
type input "DELETE"
click at [717, 525] on span "Delete theme" at bounding box center [703, 519] width 67 height 14
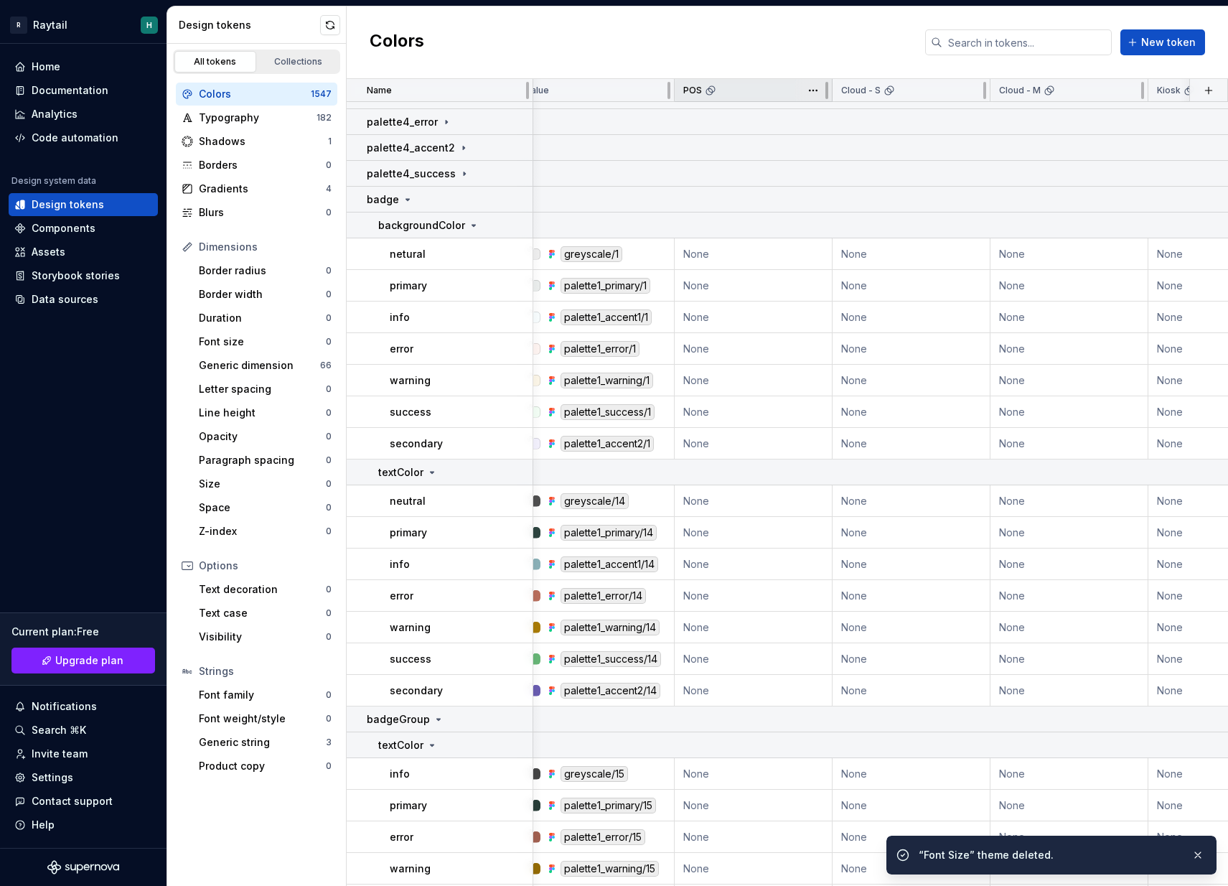
click at [755, 94] on div "POS" at bounding box center [753, 90] width 140 height 11
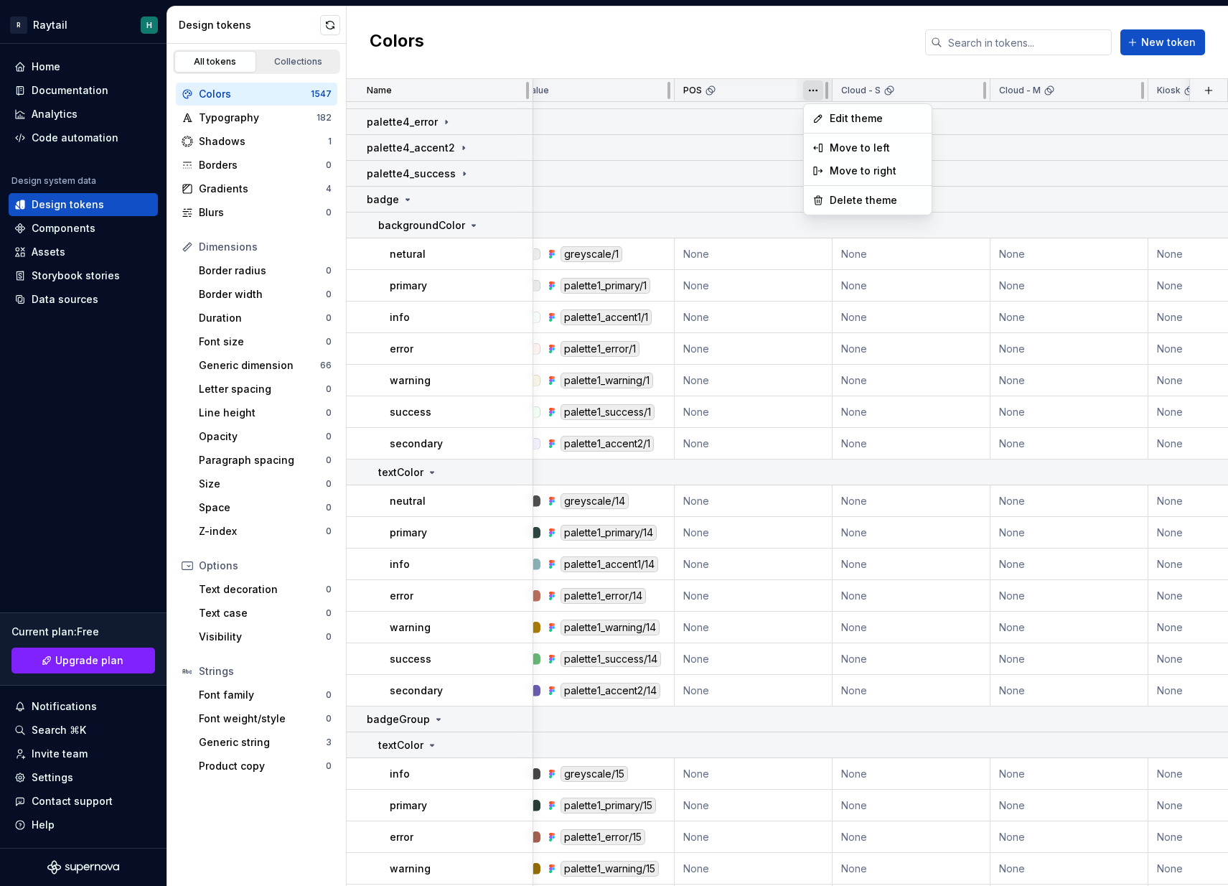
click at [813, 93] on html "R Raytail H Home Documentation Analytics Code automation Design system data Des…" at bounding box center [614, 443] width 1228 height 886
click at [867, 199] on span "Delete theme" at bounding box center [876, 199] width 93 height 14
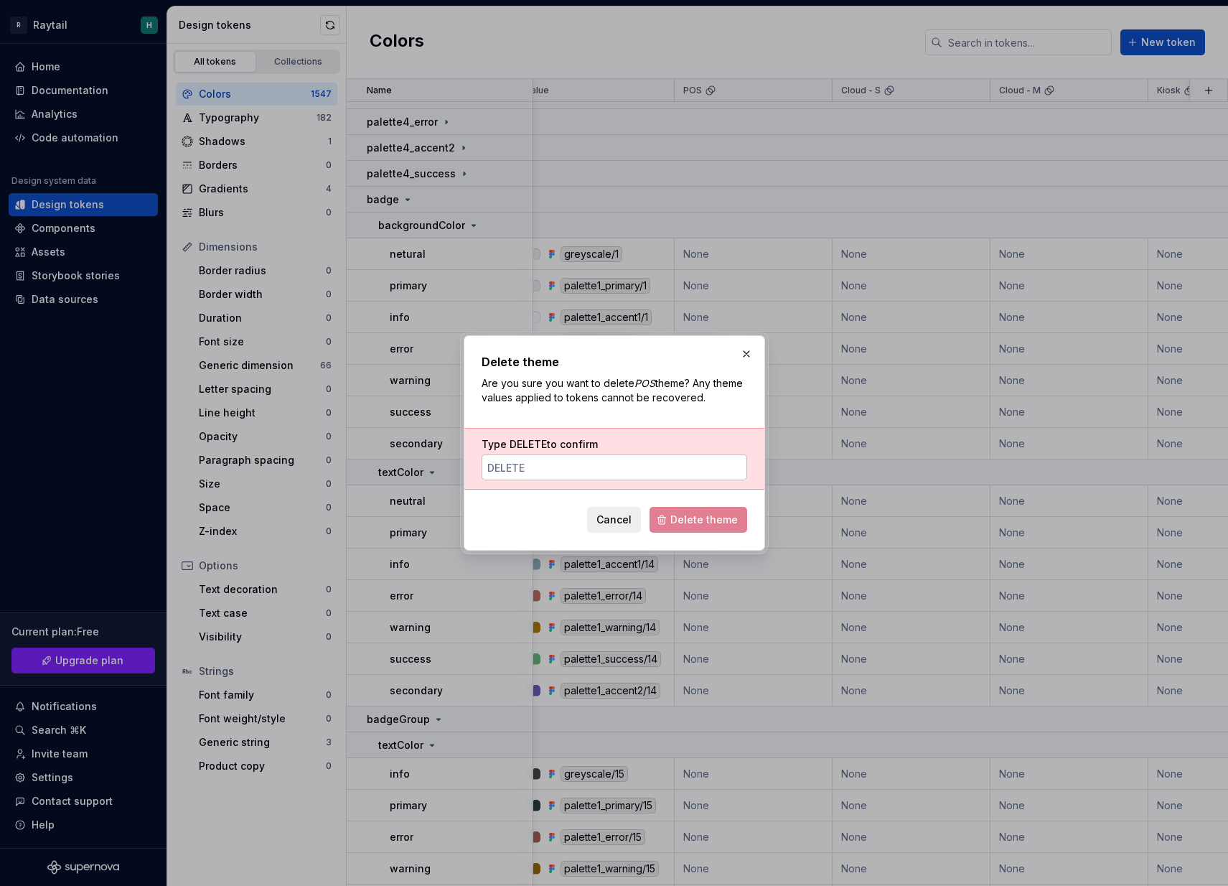
click at [566, 468] on input "Type DELETE to confirm" at bounding box center [615, 467] width 266 height 26
type input "DELETE"
click at [730, 526] on span "Delete theme" at bounding box center [703, 519] width 67 height 14
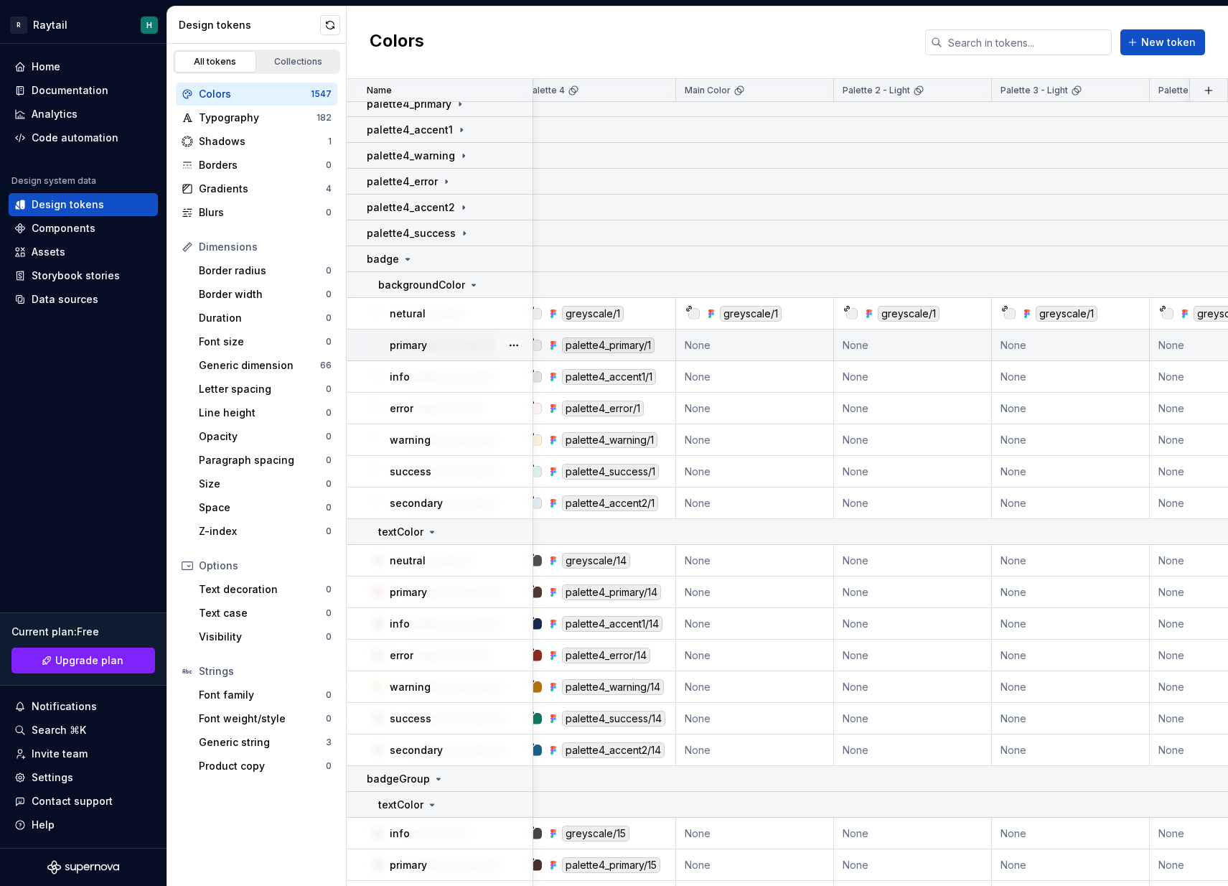
scroll to position [476, 1095]
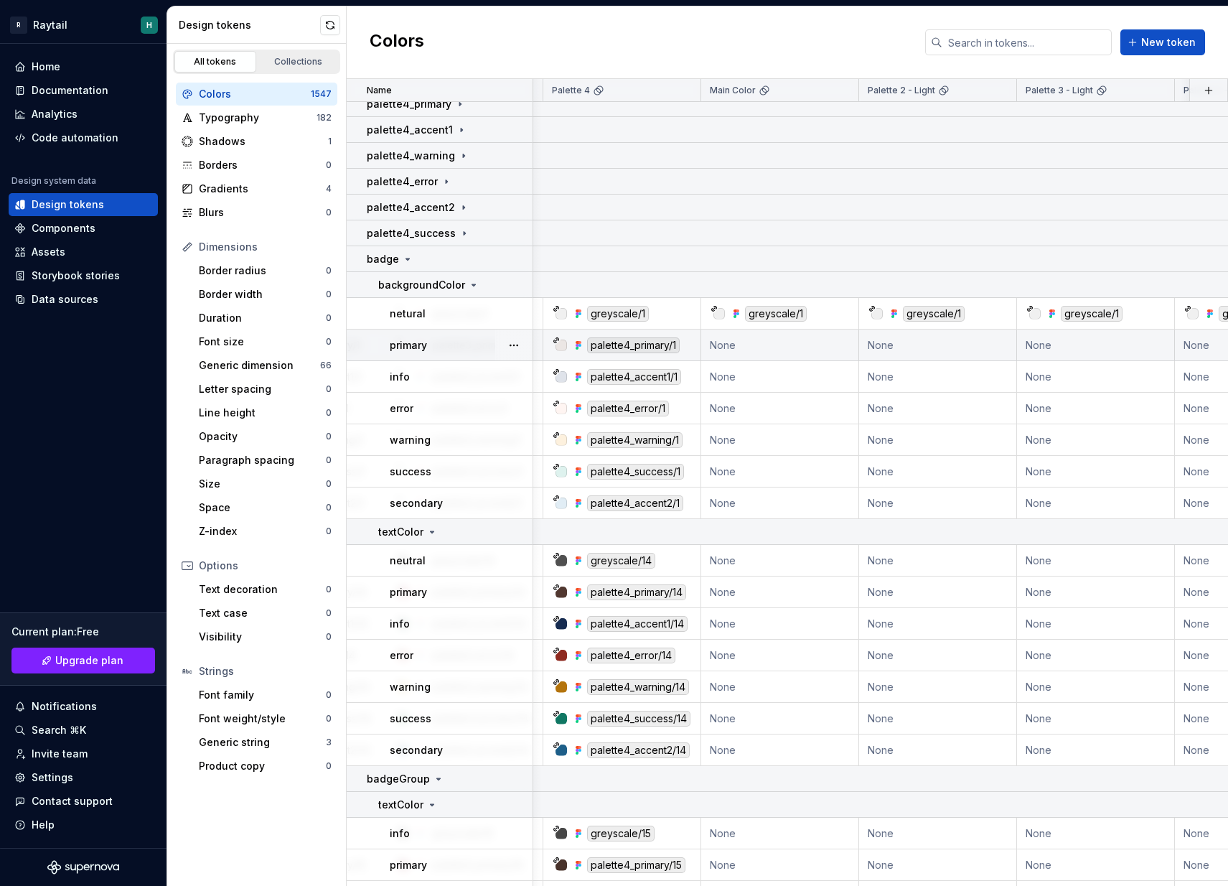
click at [720, 347] on td "None" at bounding box center [780, 345] width 158 height 32
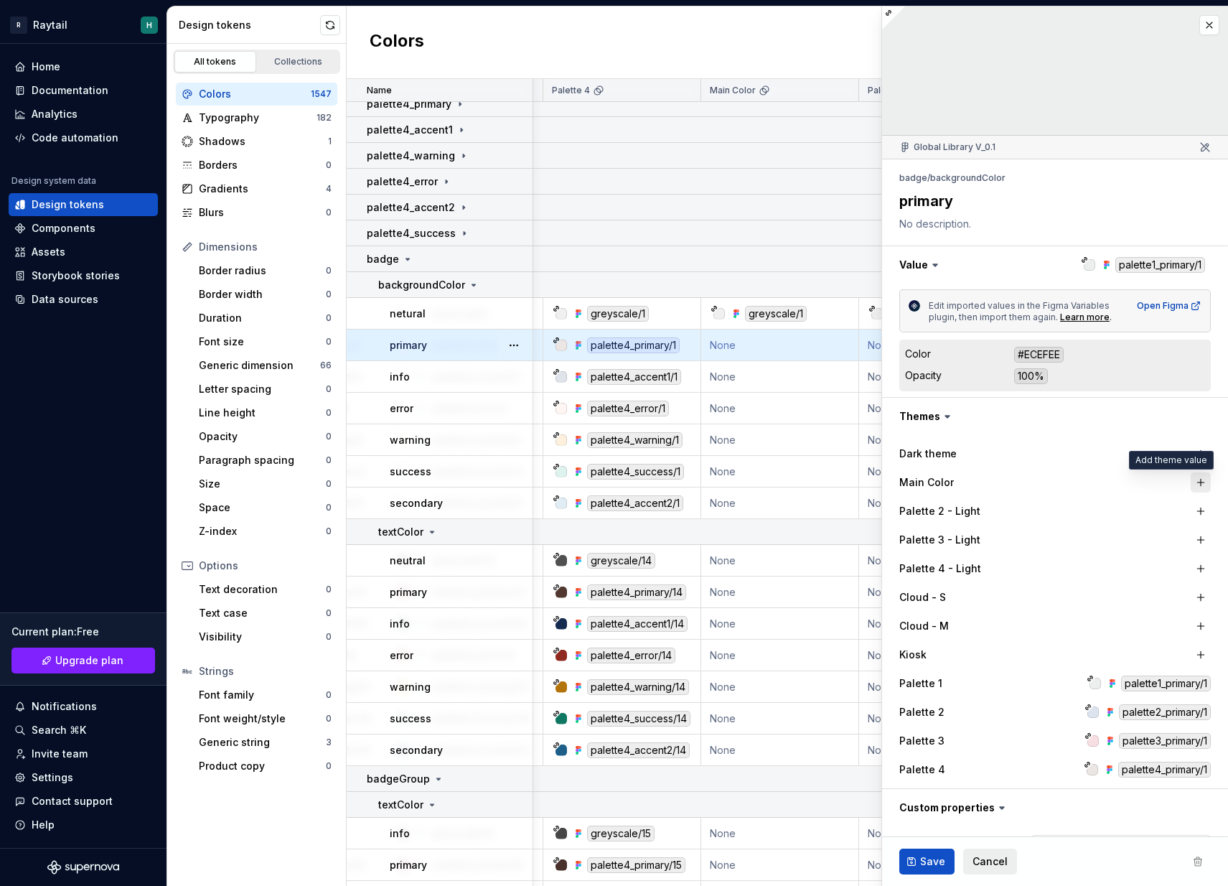
click at [1195, 486] on button "button" at bounding box center [1200, 482] width 20 height 20
click at [1198, 507] on button "button" at bounding box center [1200, 511] width 20 height 20
click at [1198, 522] on div at bounding box center [1198, 511] width 26 height 26
click at [1199, 537] on button "button" at bounding box center [1200, 540] width 20 height 20
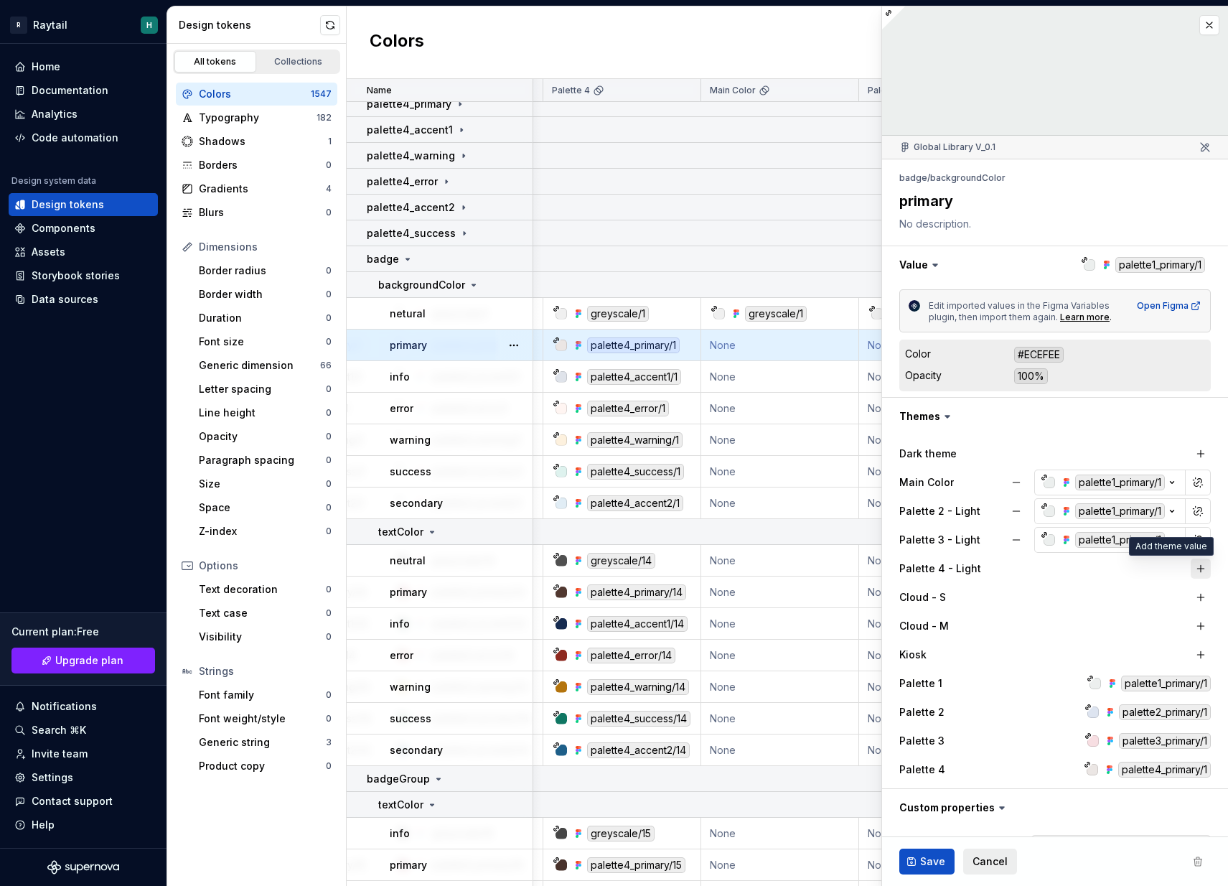
click at [1199, 568] on button "button" at bounding box center [1200, 568] width 20 height 20
click at [924, 868] on span "Save" at bounding box center [932, 861] width 25 height 14
click at [1140, 266] on button "button" at bounding box center [1055, 264] width 346 height 37
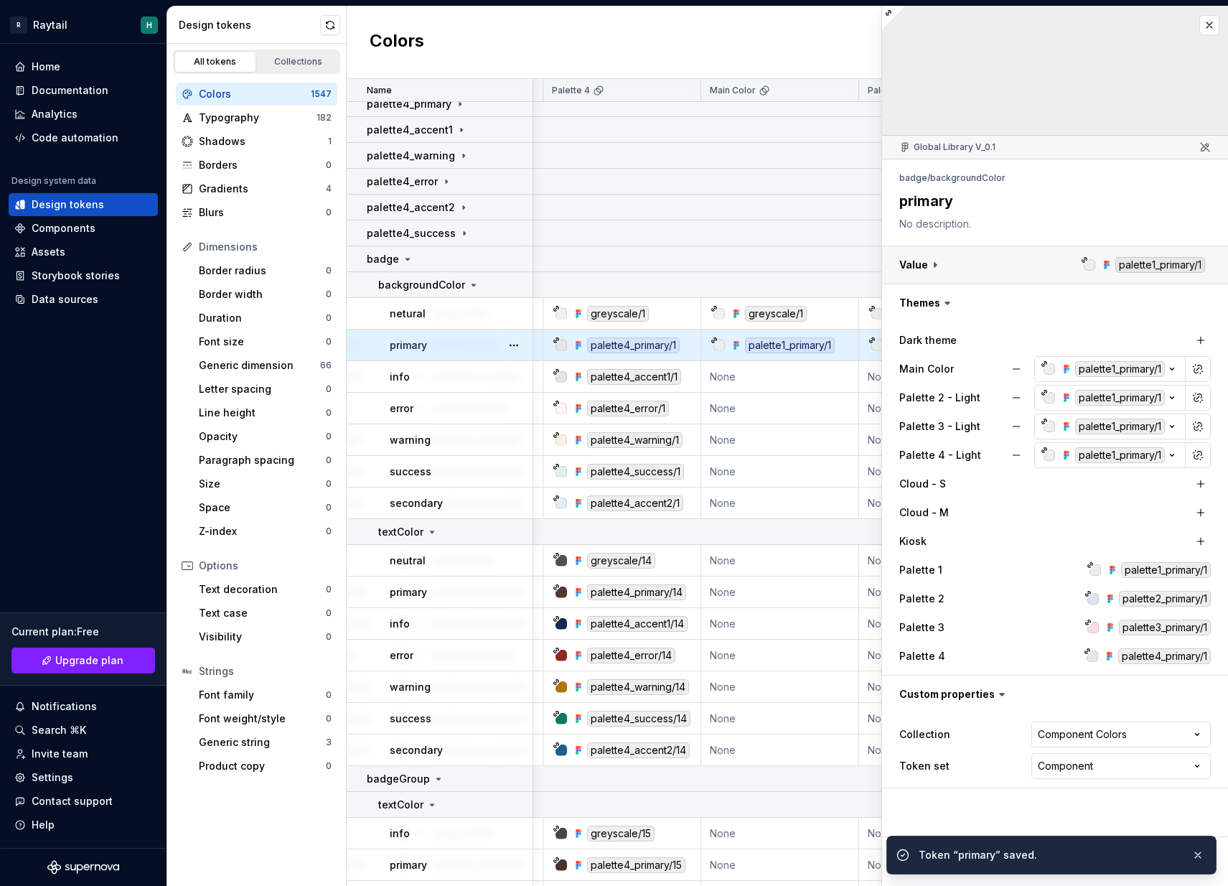
click at [1140, 266] on button "button" at bounding box center [1055, 264] width 346 height 37
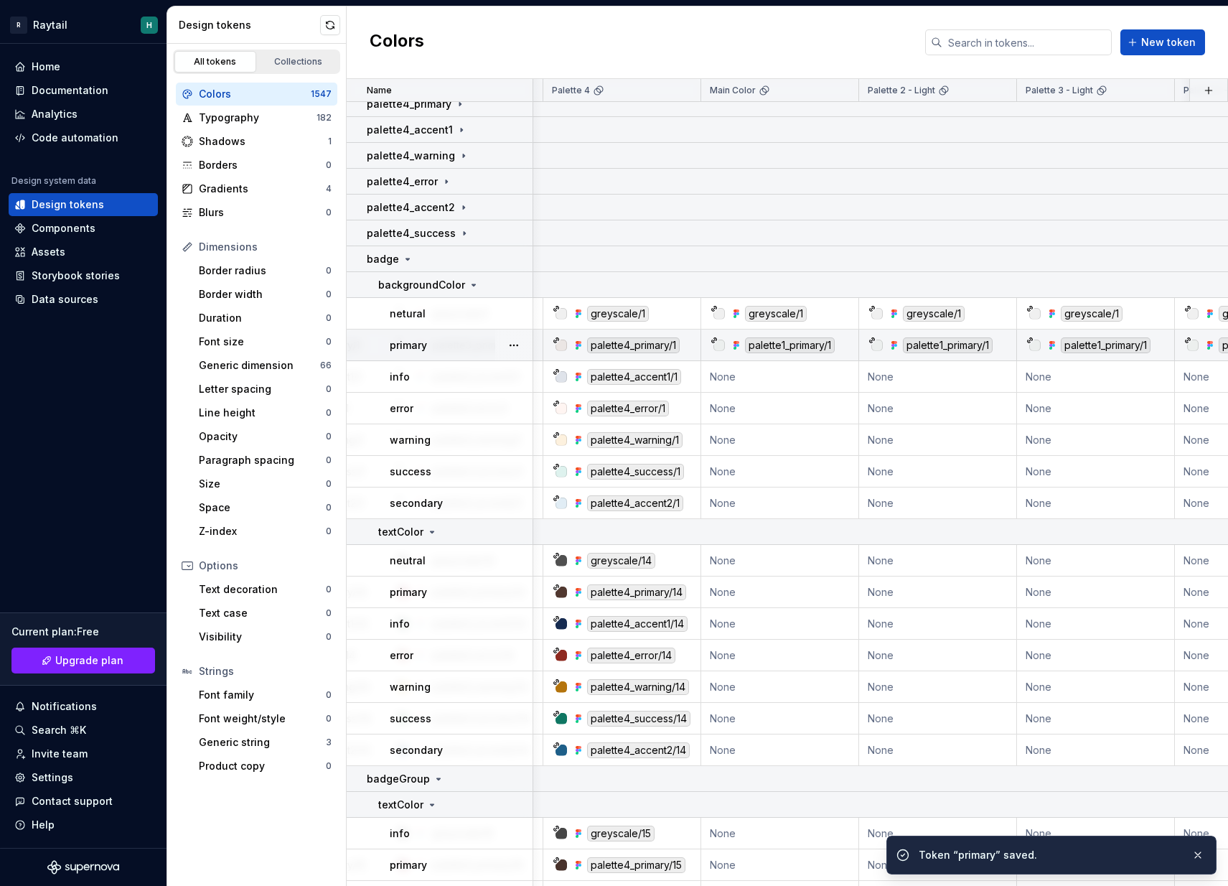
click at [1097, 349] on div "palette1_primary/1" at bounding box center [1106, 345] width 90 height 16
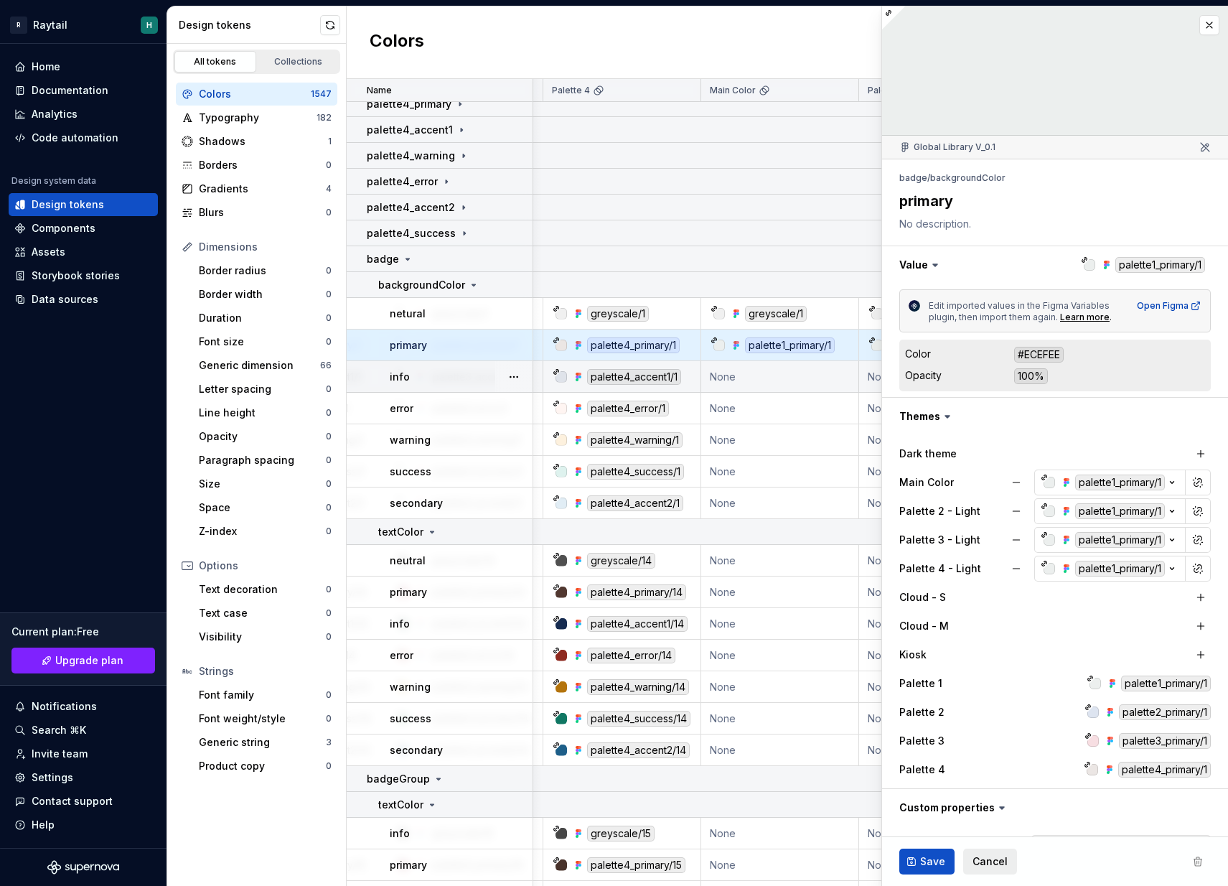
click at [949, 418] on icon at bounding box center [947, 416] width 14 height 14
click at [936, 418] on button "button" at bounding box center [1055, 416] width 346 height 37
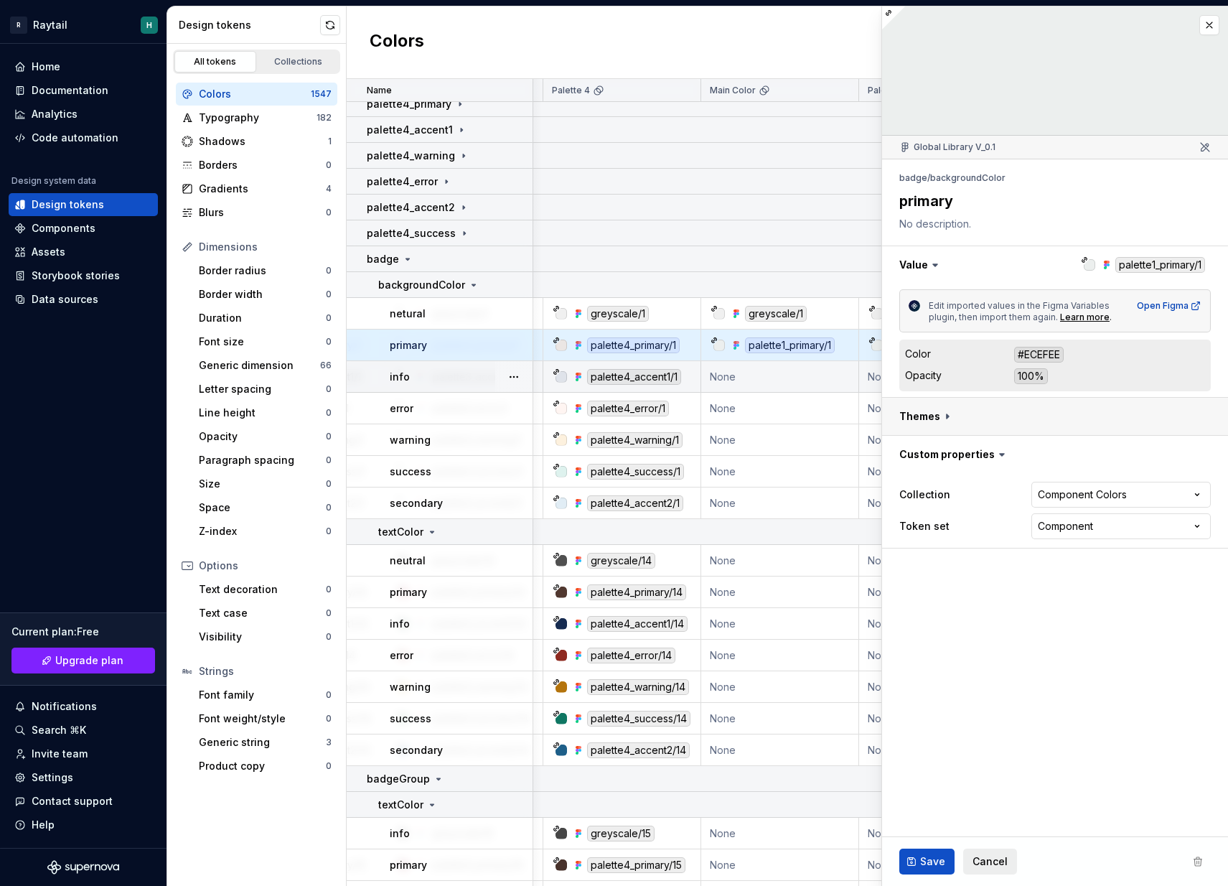
click at [936, 418] on button "button" at bounding box center [1055, 416] width 346 height 37
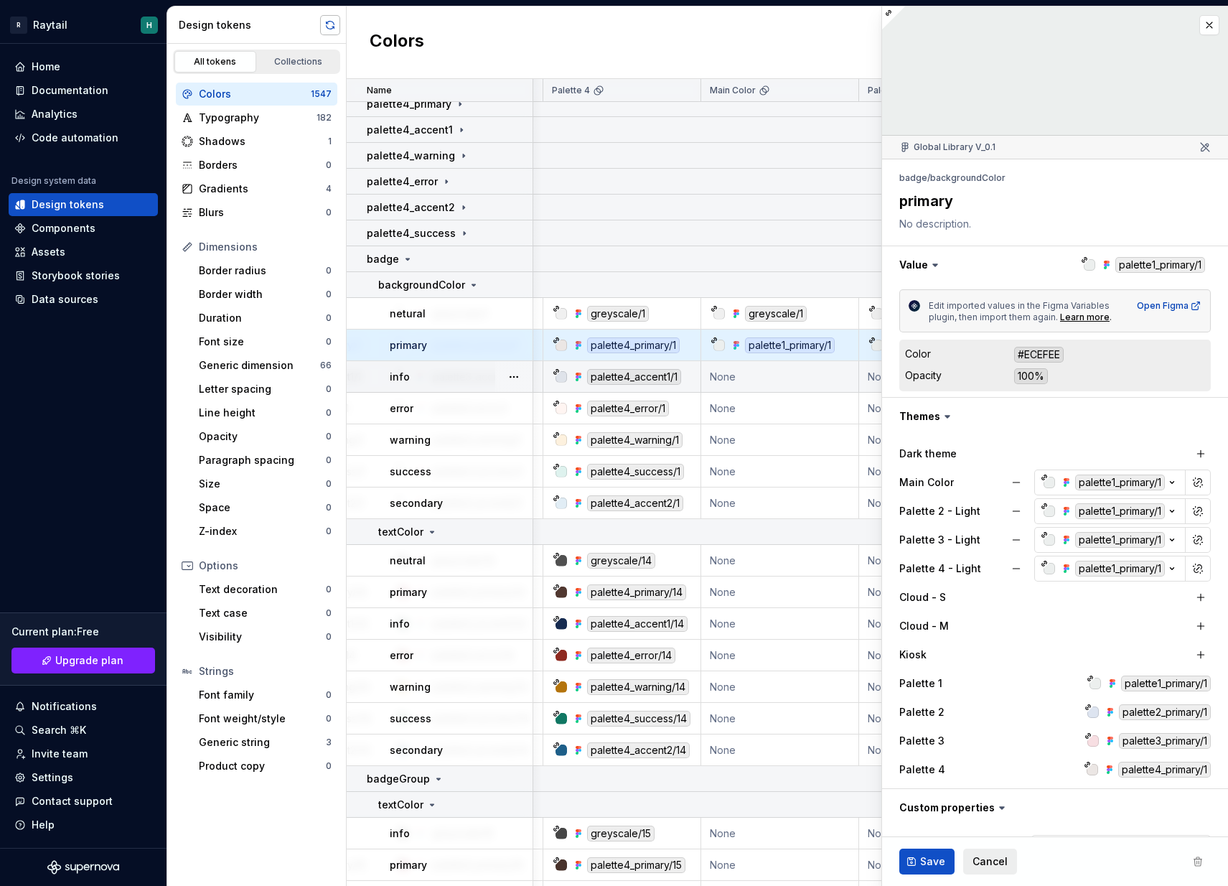
click at [327, 23] on button "button" at bounding box center [330, 25] width 20 height 20
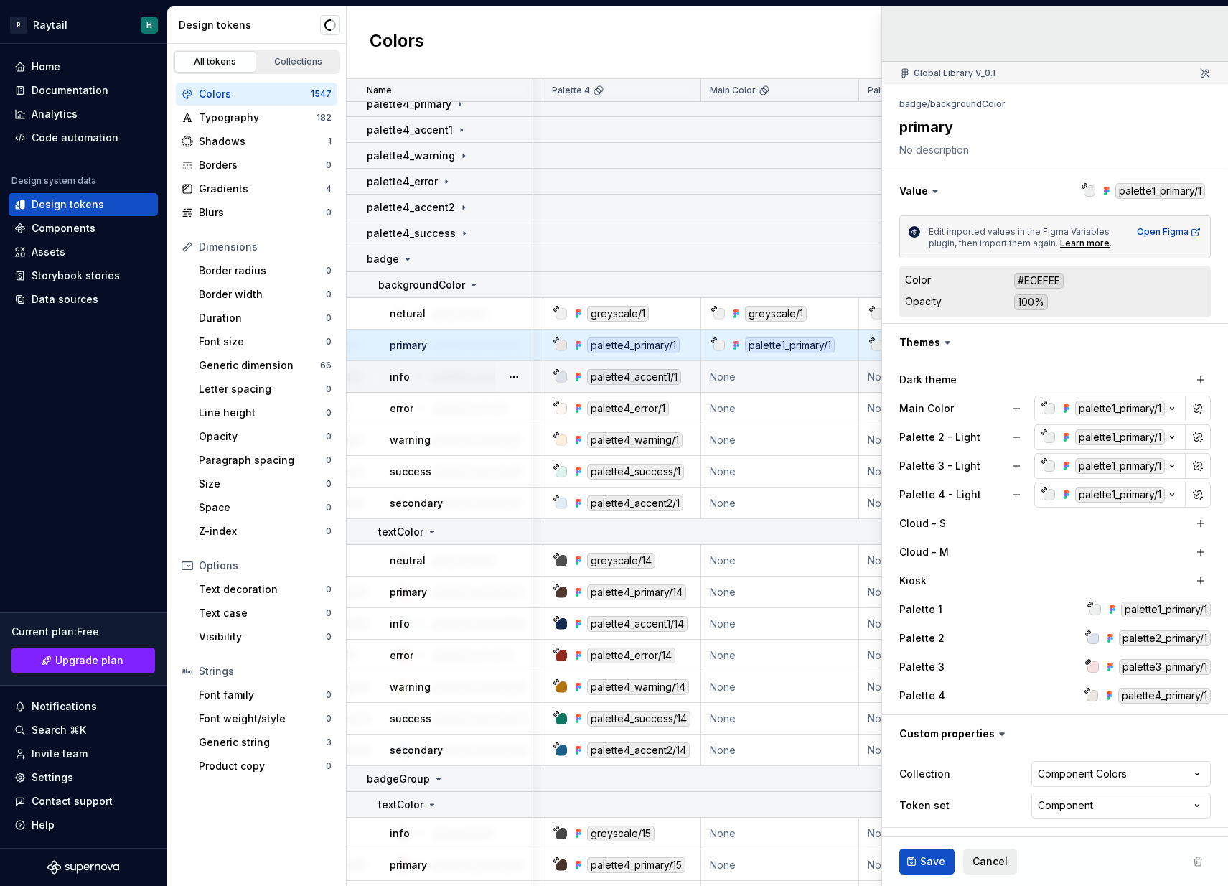
scroll to position [74, 0]
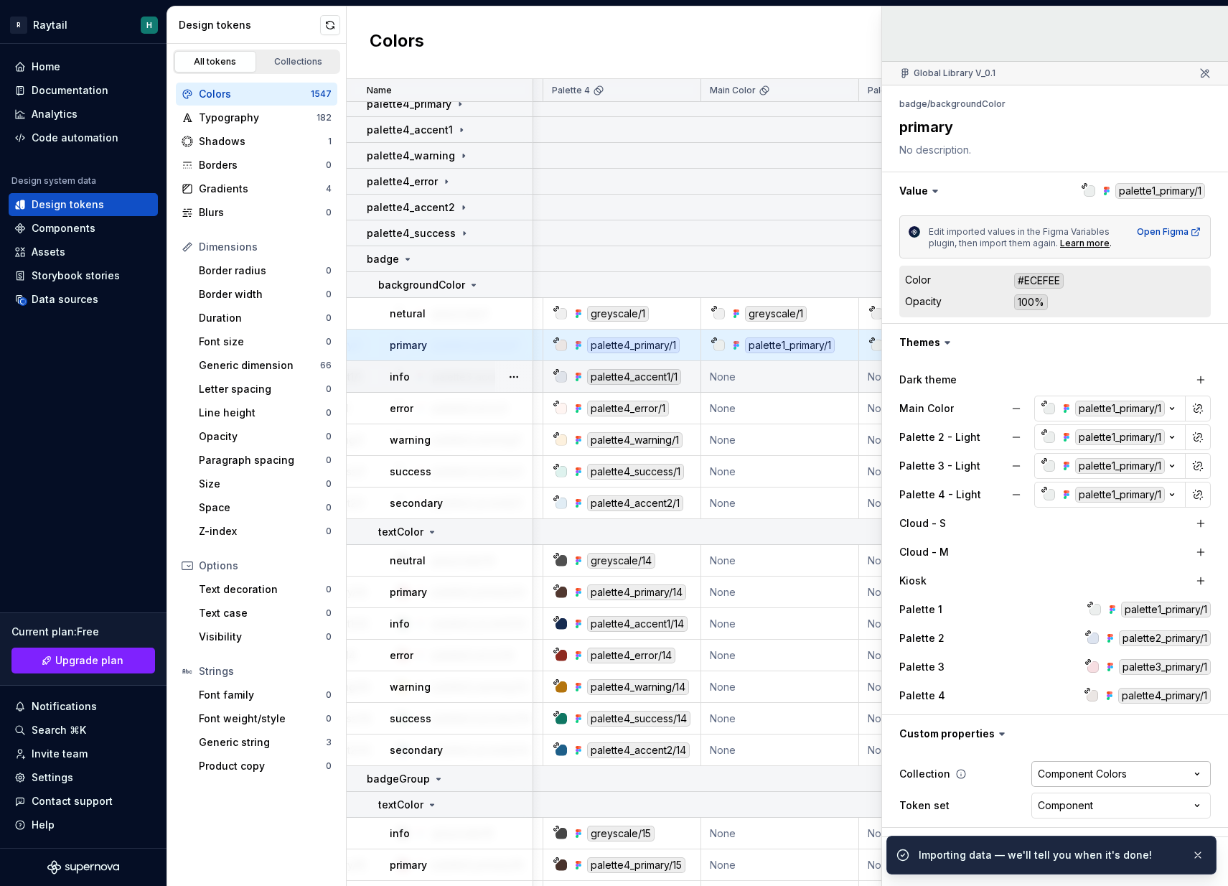
click at [1080, 768] on html "R Raytail H Home Documentation Analytics Code automation Design system data Des…" at bounding box center [614, 443] width 1228 height 886
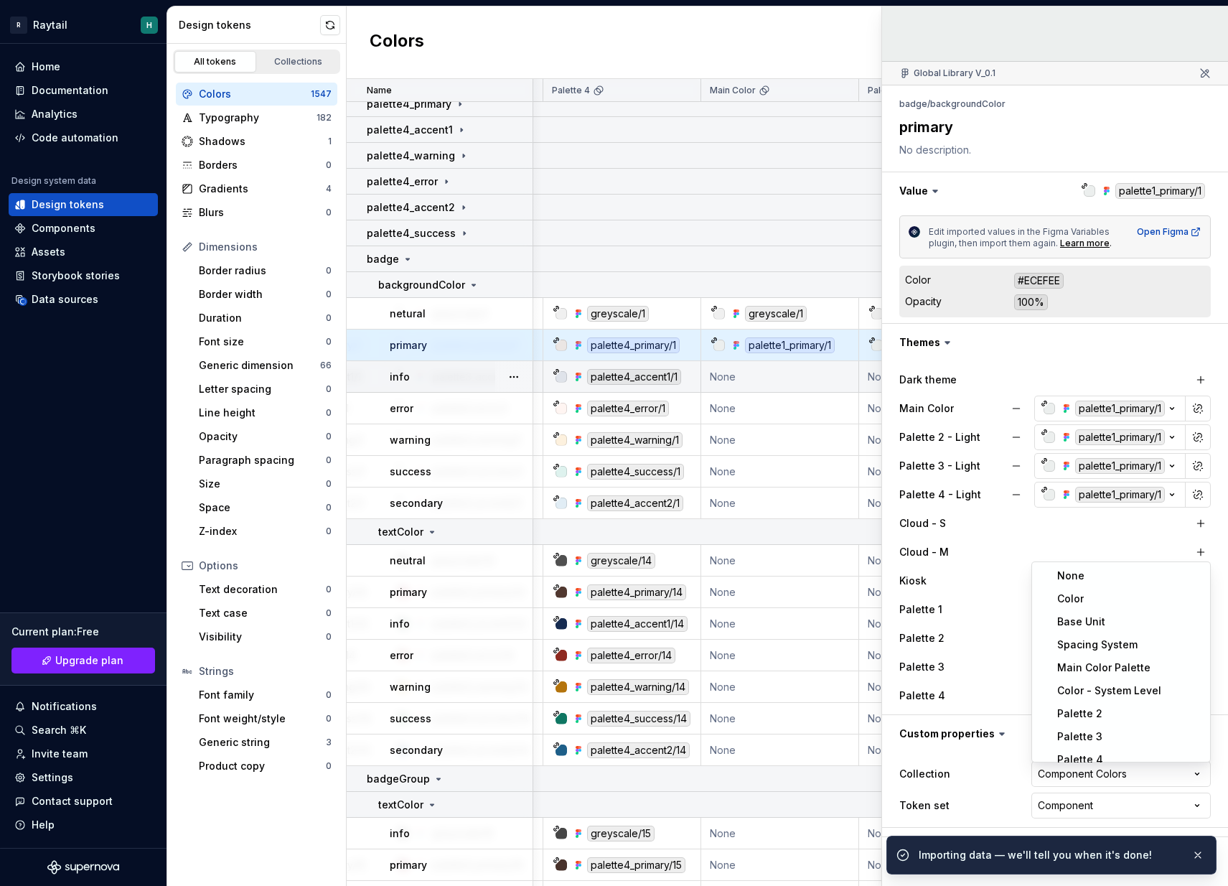
scroll to position [100, 0]
click at [1094, 790] on html "R Raytail H Home Documentation Analytics Code automation Design system data Des…" at bounding box center [614, 443] width 1228 height 886
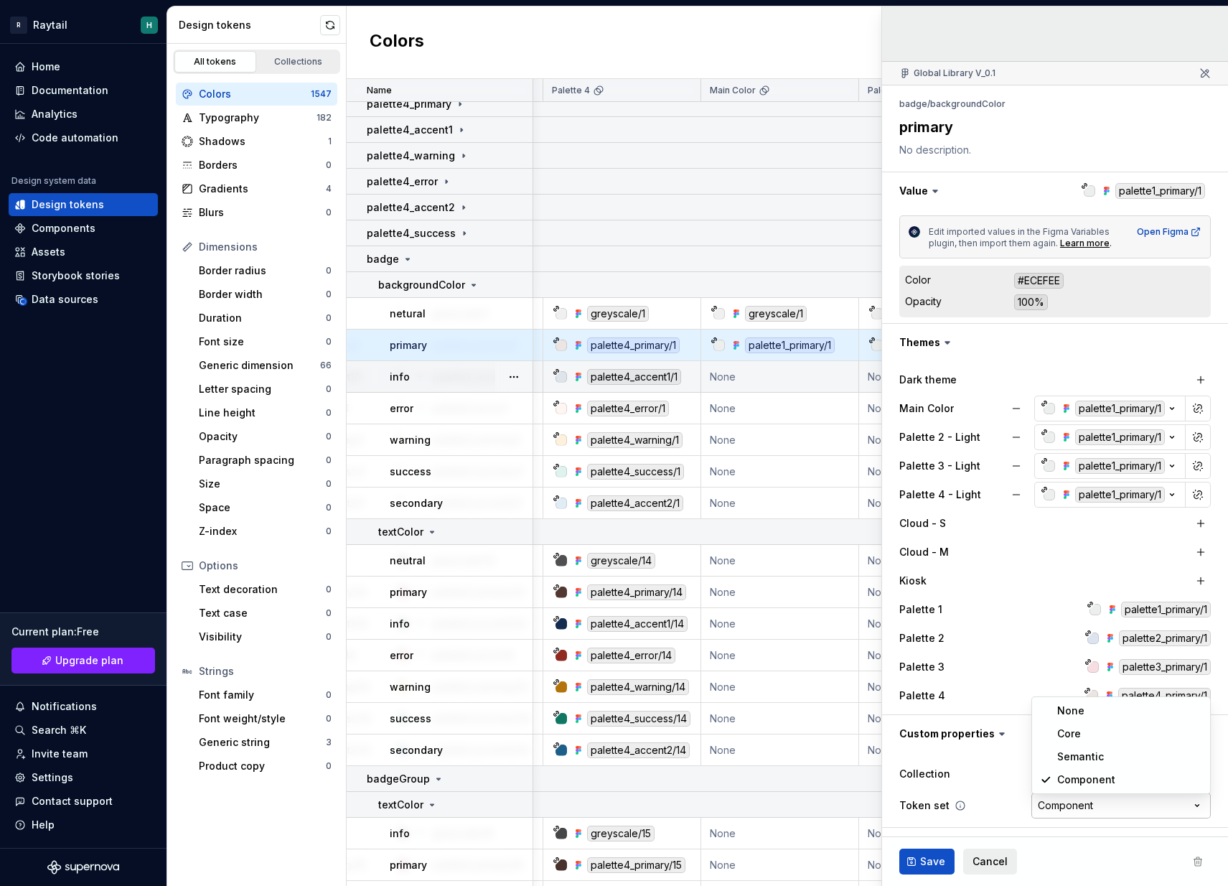
click at [1080, 804] on html "R Raytail H Home Documentation Analytics Code automation Design system data Des…" at bounding box center [614, 443] width 1228 height 886
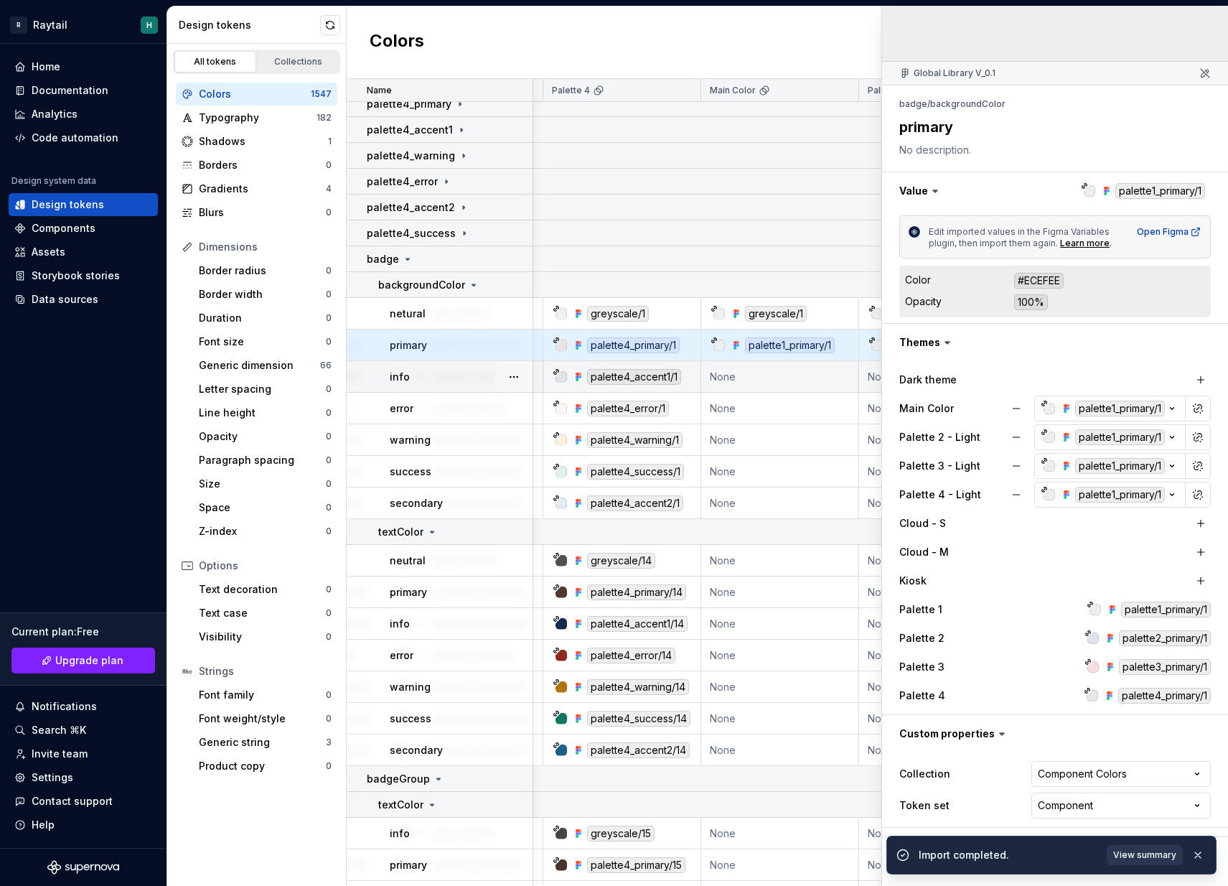
click at [997, 775] on div "**********" at bounding box center [1054, 774] width 311 height 26
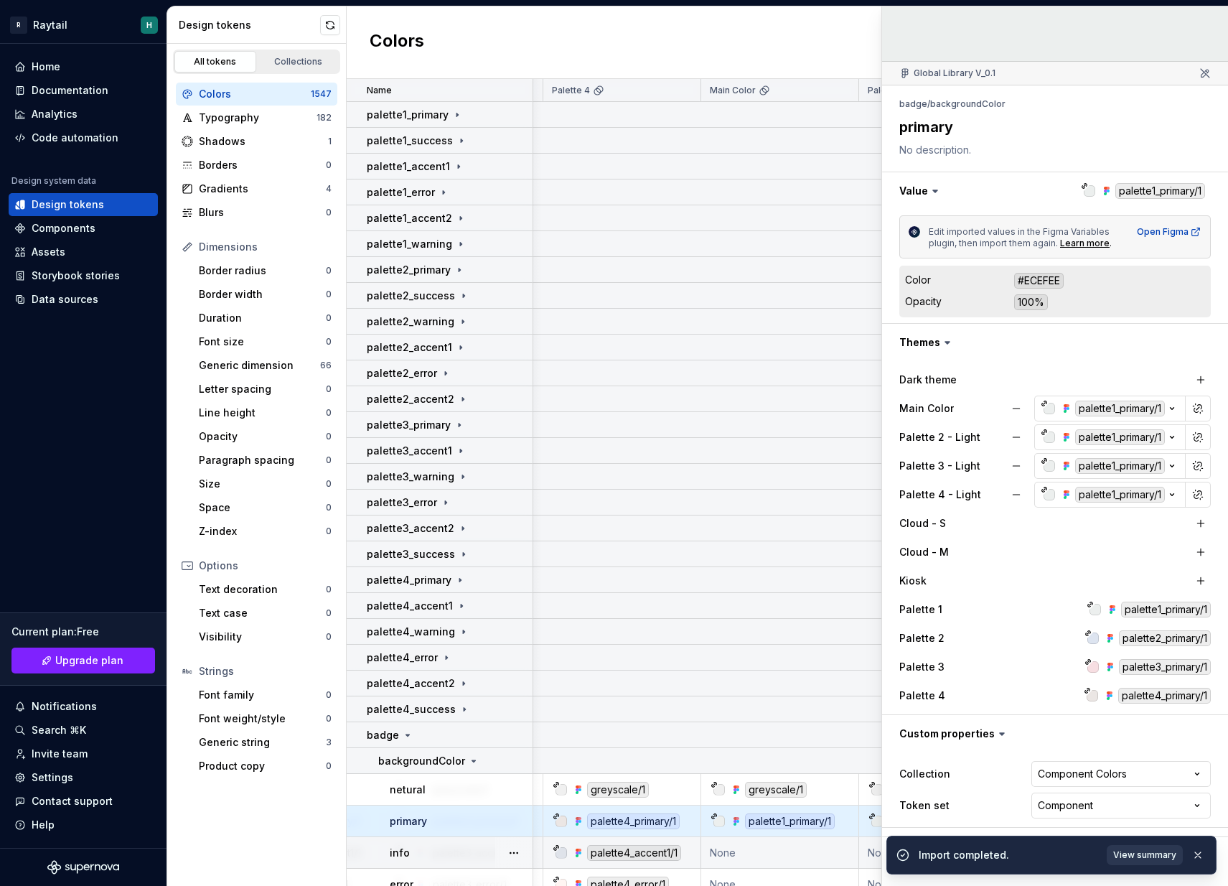
scroll to position [0, 1095]
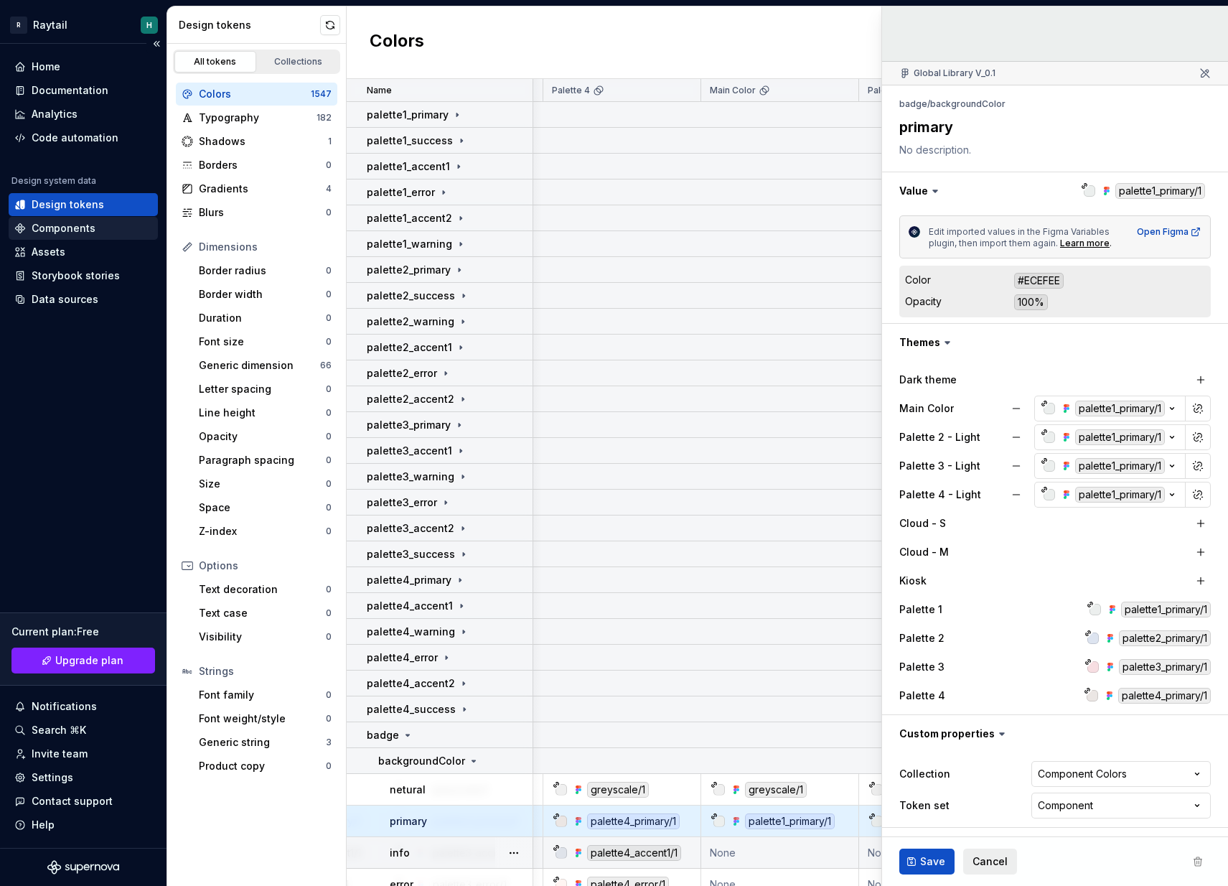
click at [81, 231] on div "Components" at bounding box center [64, 228] width 64 height 14
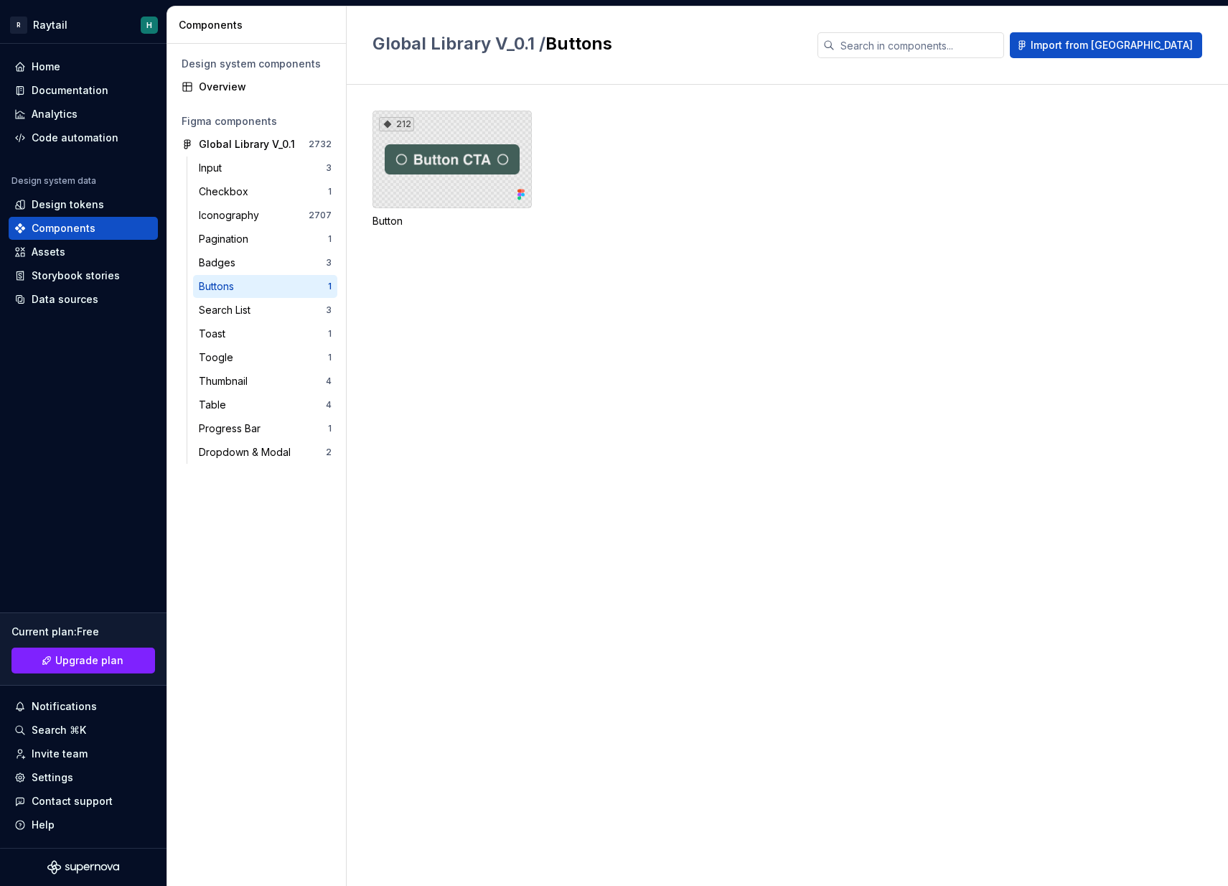
click at [466, 192] on div "212" at bounding box center [451, 160] width 159 height 98
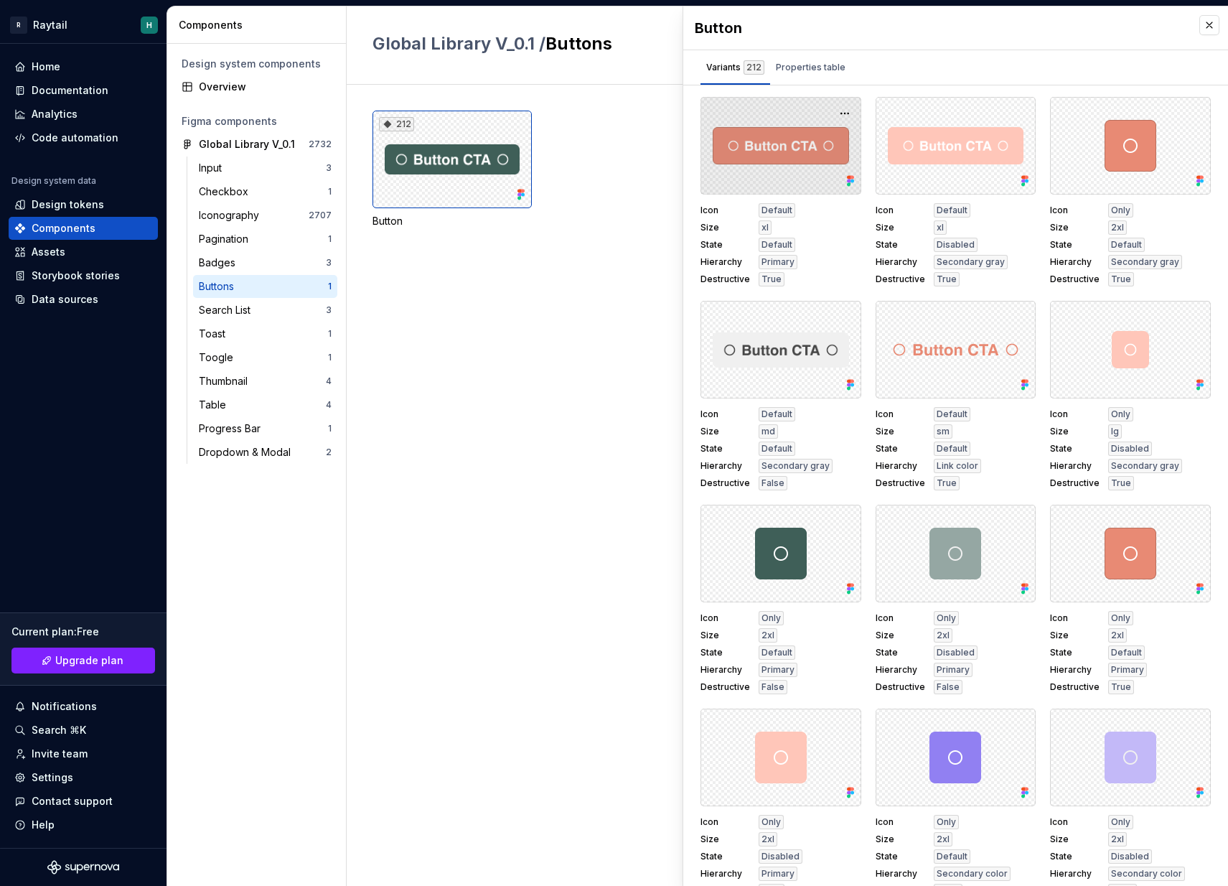
click at [794, 164] on div at bounding box center [780, 146] width 161 height 98
click at [824, 66] on div "Properties table" at bounding box center [811, 67] width 70 height 14
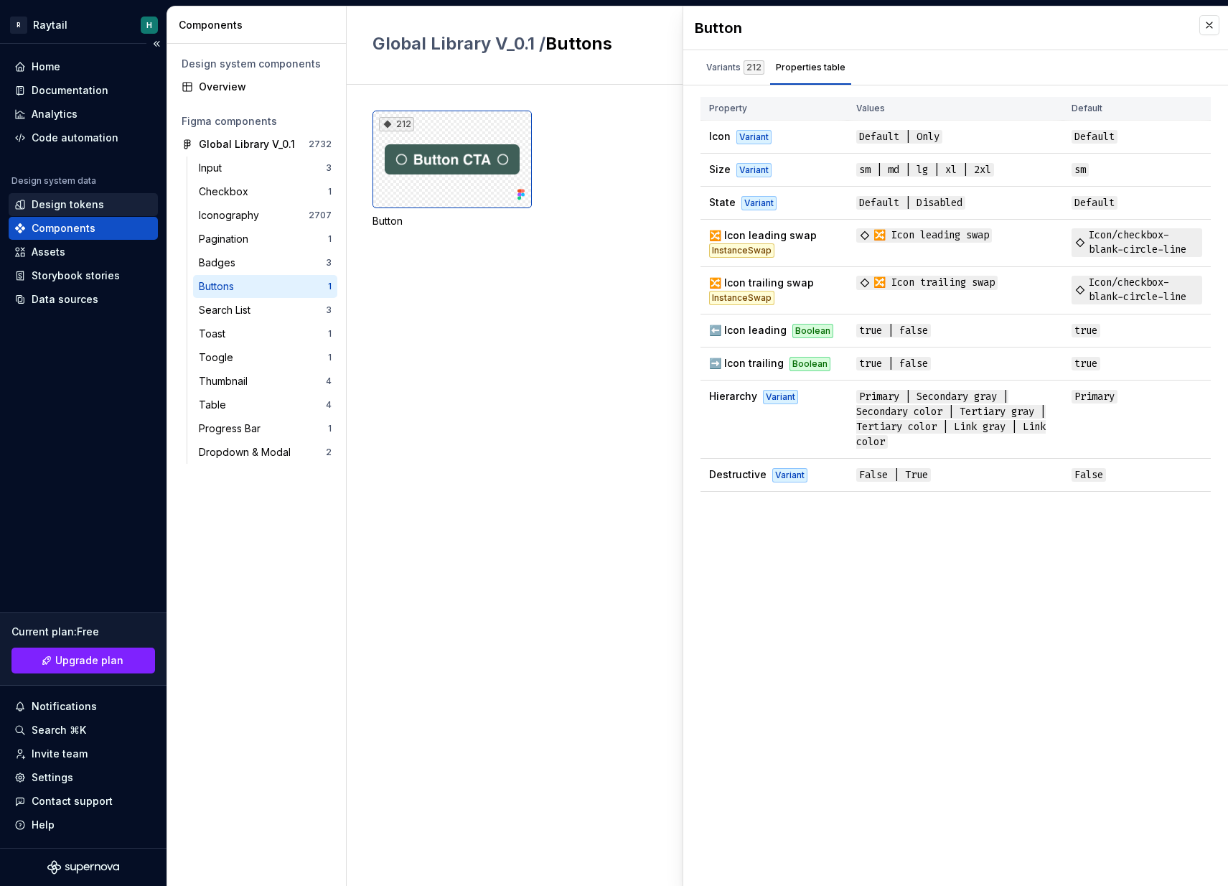
click at [76, 213] on div "Design tokens" at bounding box center [83, 204] width 149 height 23
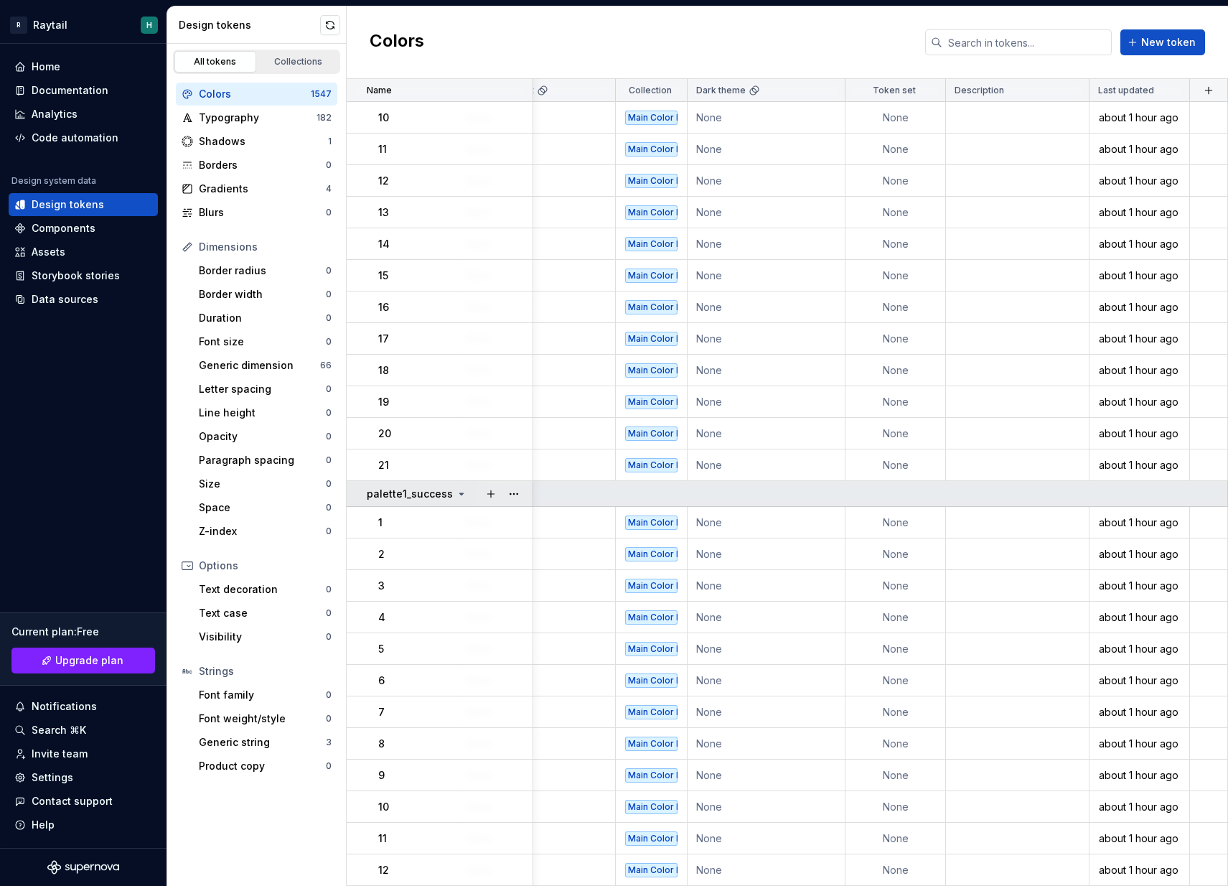
scroll to position [310, 1812]
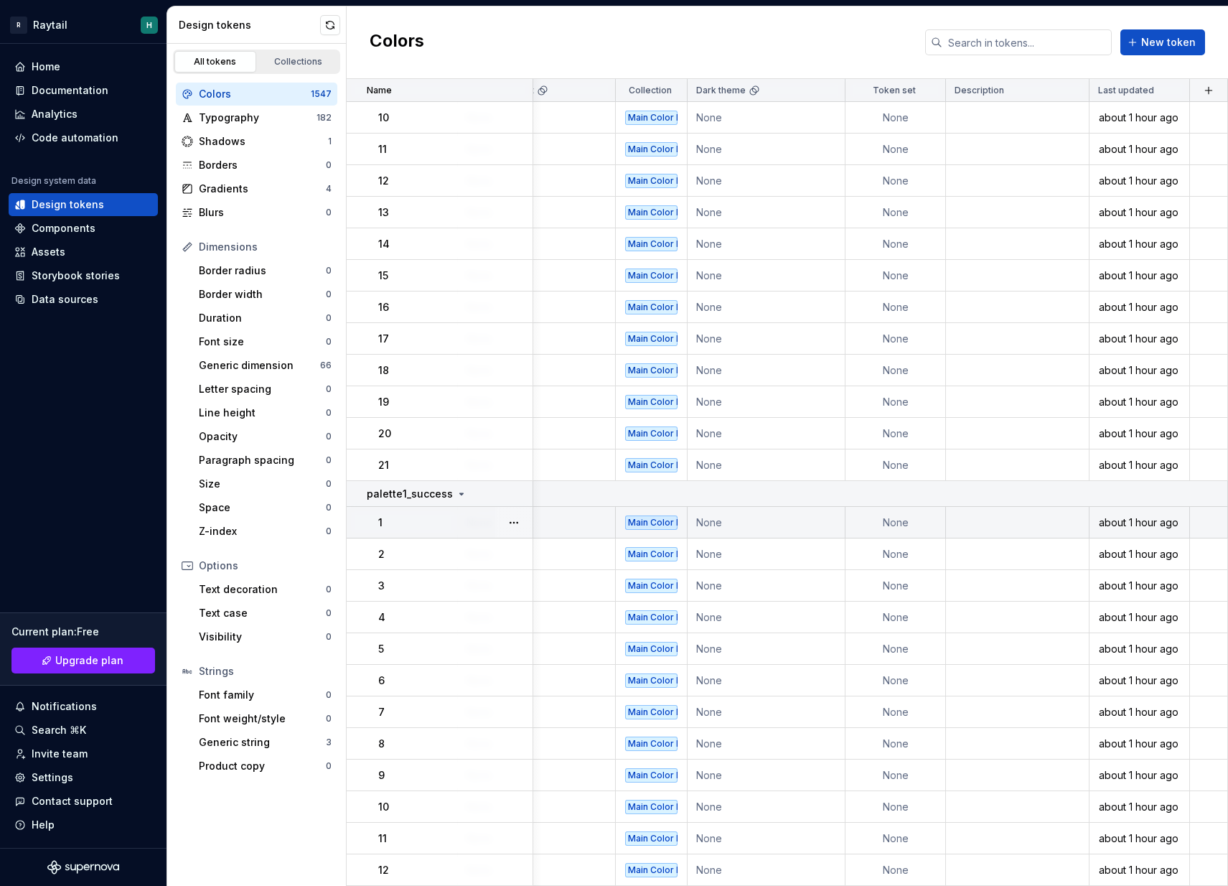
click at [661, 521] on div "Main Color Palette" at bounding box center [651, 522] width 52 height 14
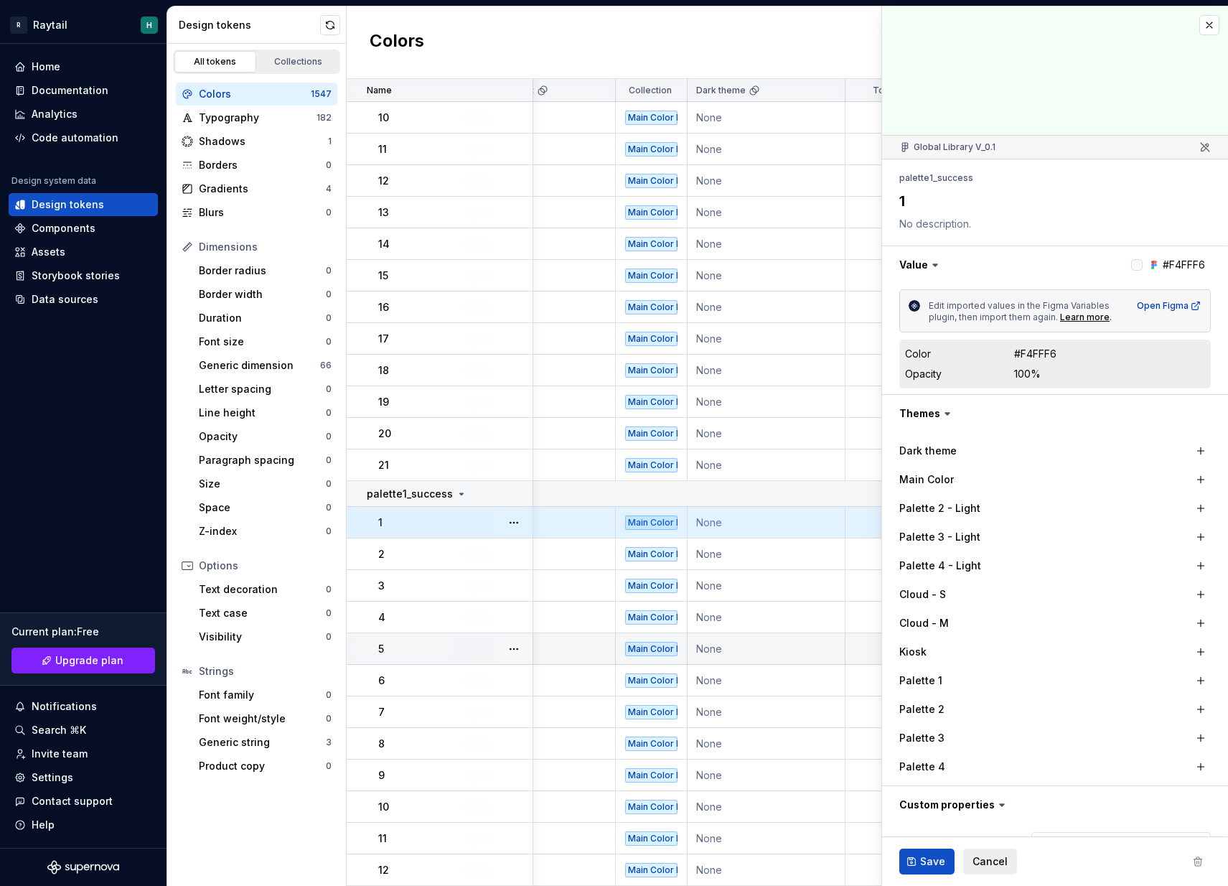
click at [817, 639] on td "None" at bounding box center [766, 649] width 158 height 32
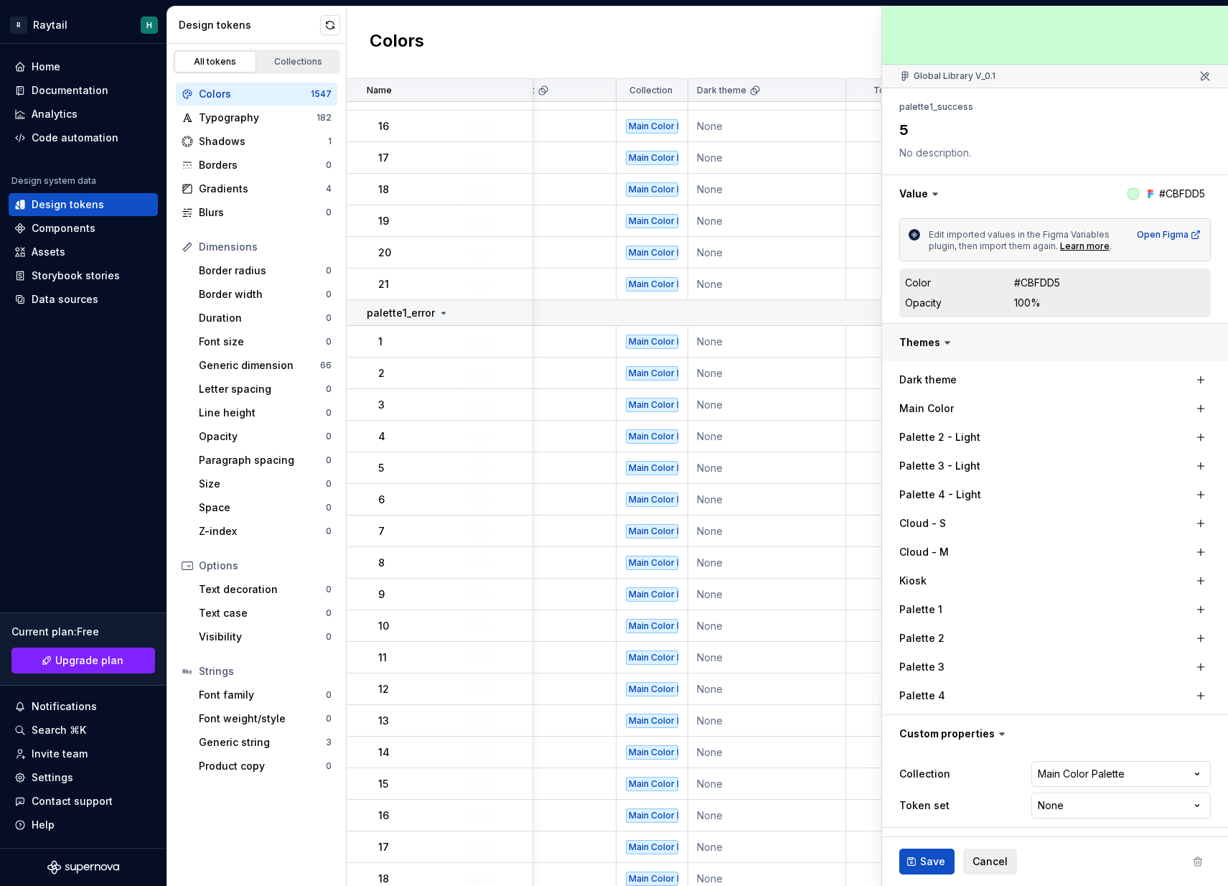
scroll to position [71, 0]
click at [1065, 809] on html "R Raytail H Home Documentation Analytics Code automation Design system data Des…" at bounding box center [614, 443] width 1228 height 886
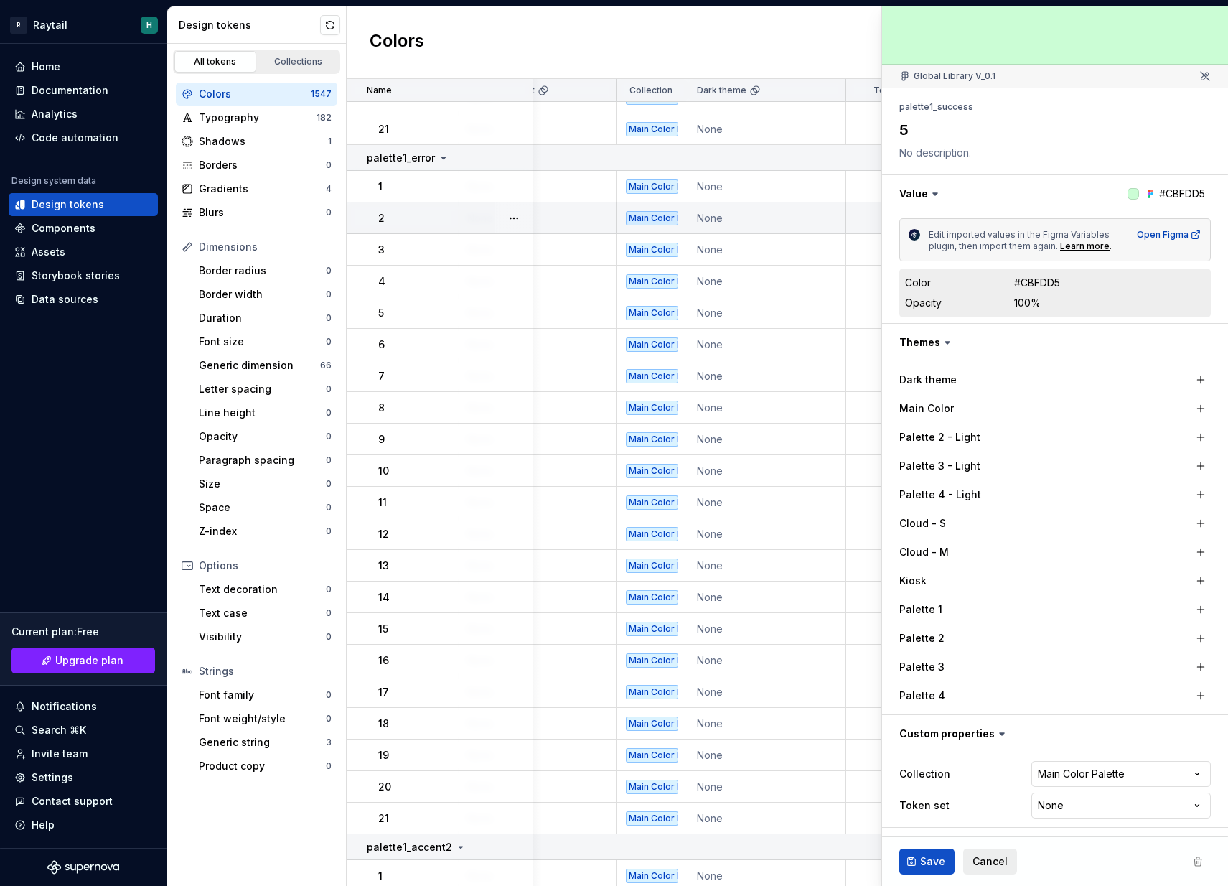
scroll to position [2032, 1811]
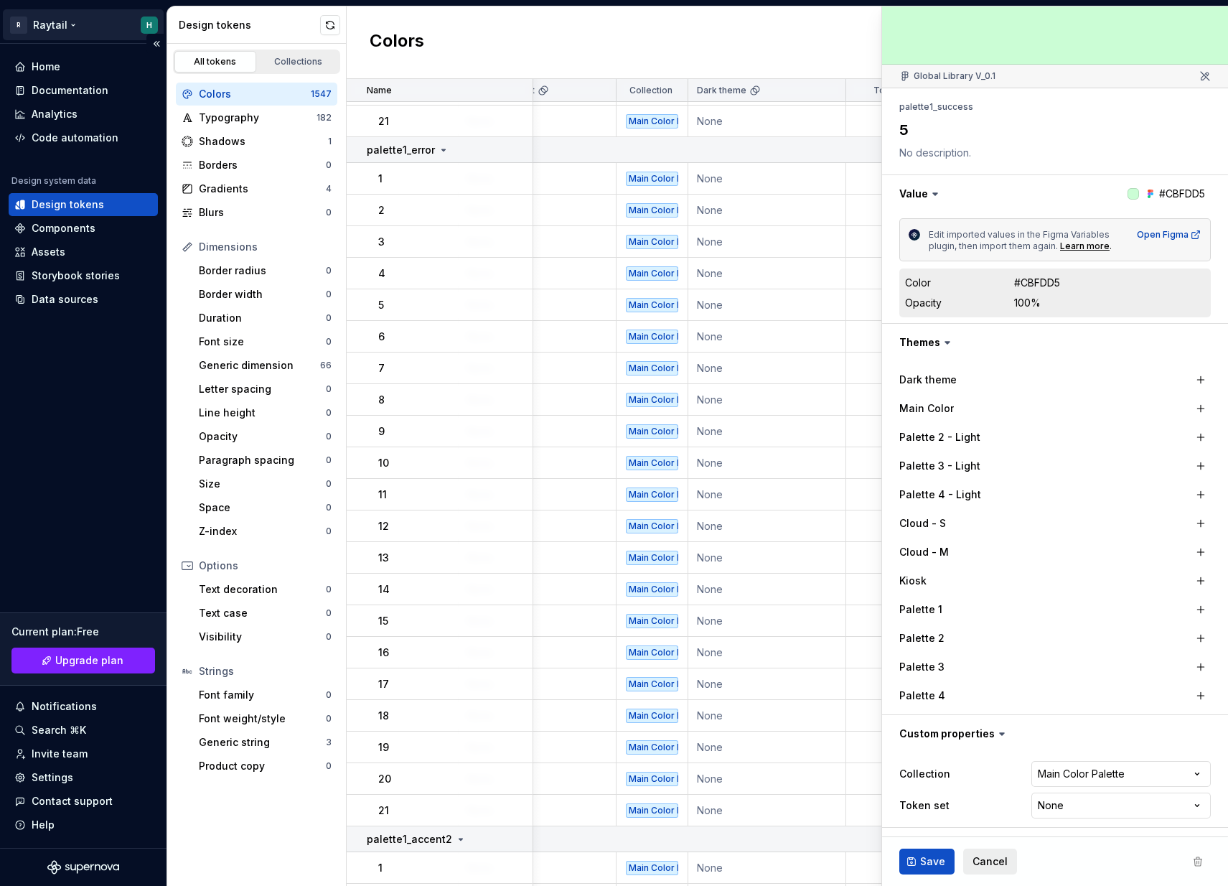
click at [47, 24] on html "R Raytail H Home Documentation Analytics Code automation Design system data Des…" at bounding box center [614, 443] width 1228 height 886
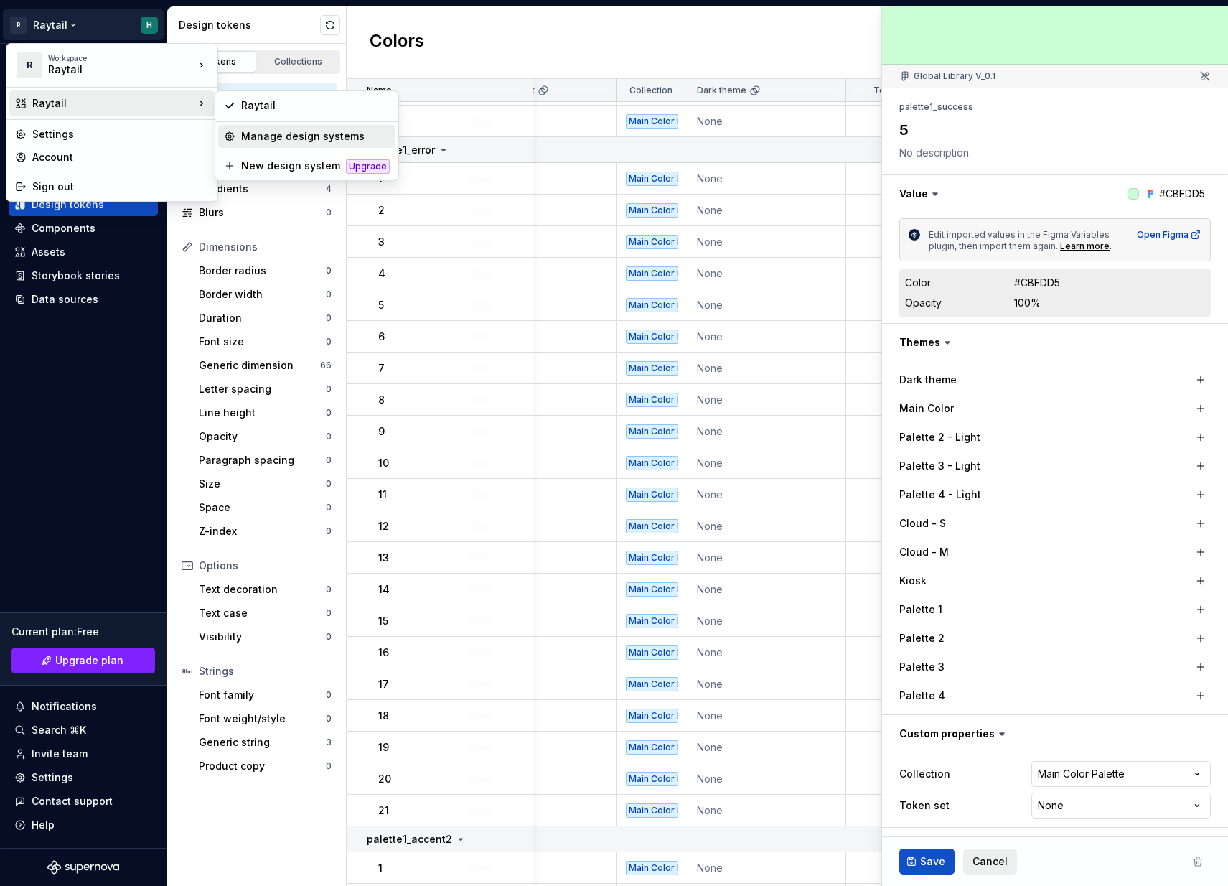
click at [295, 134] on div "Manage design systems" at bounding box center [315, 136] width 149 height 14
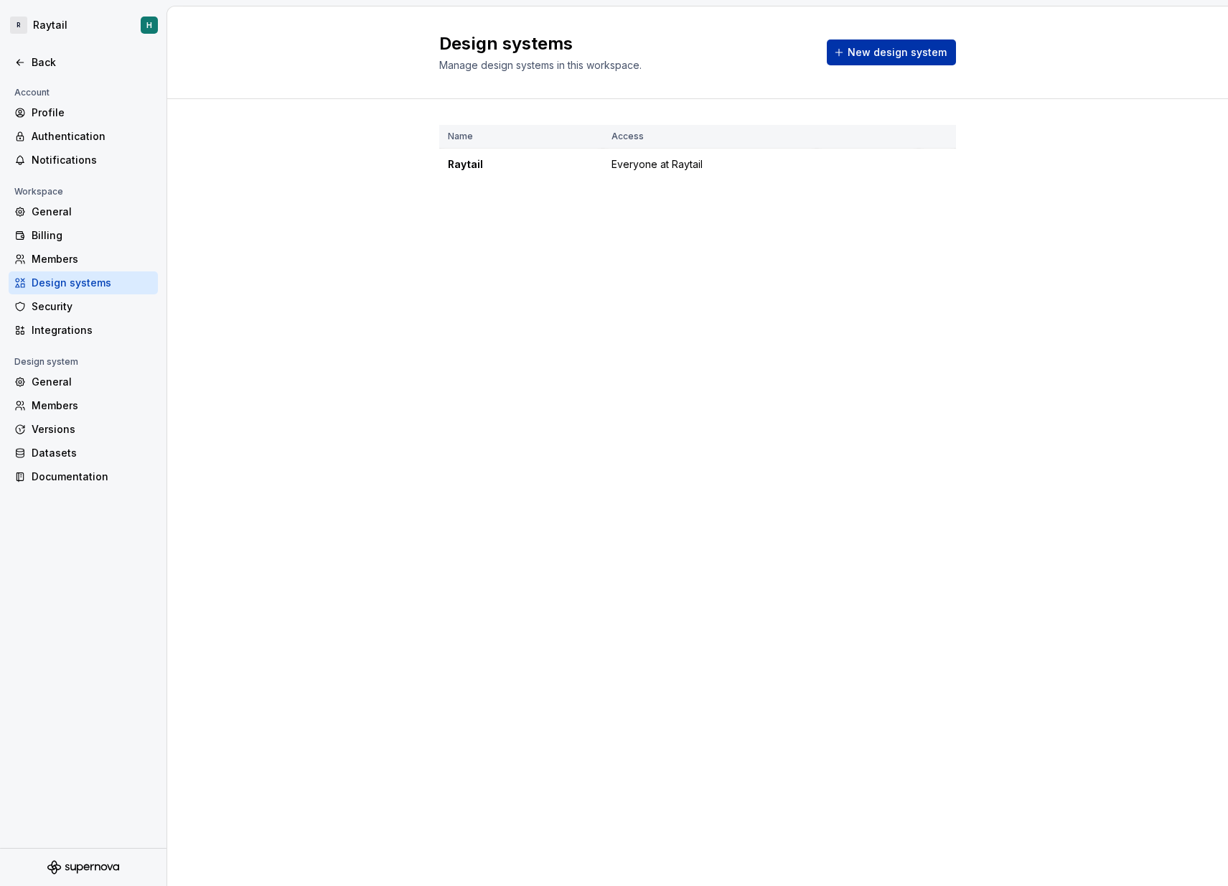
click at [906, 60] on button "New design system" at bounding box center [891, 52] width 129 height 26
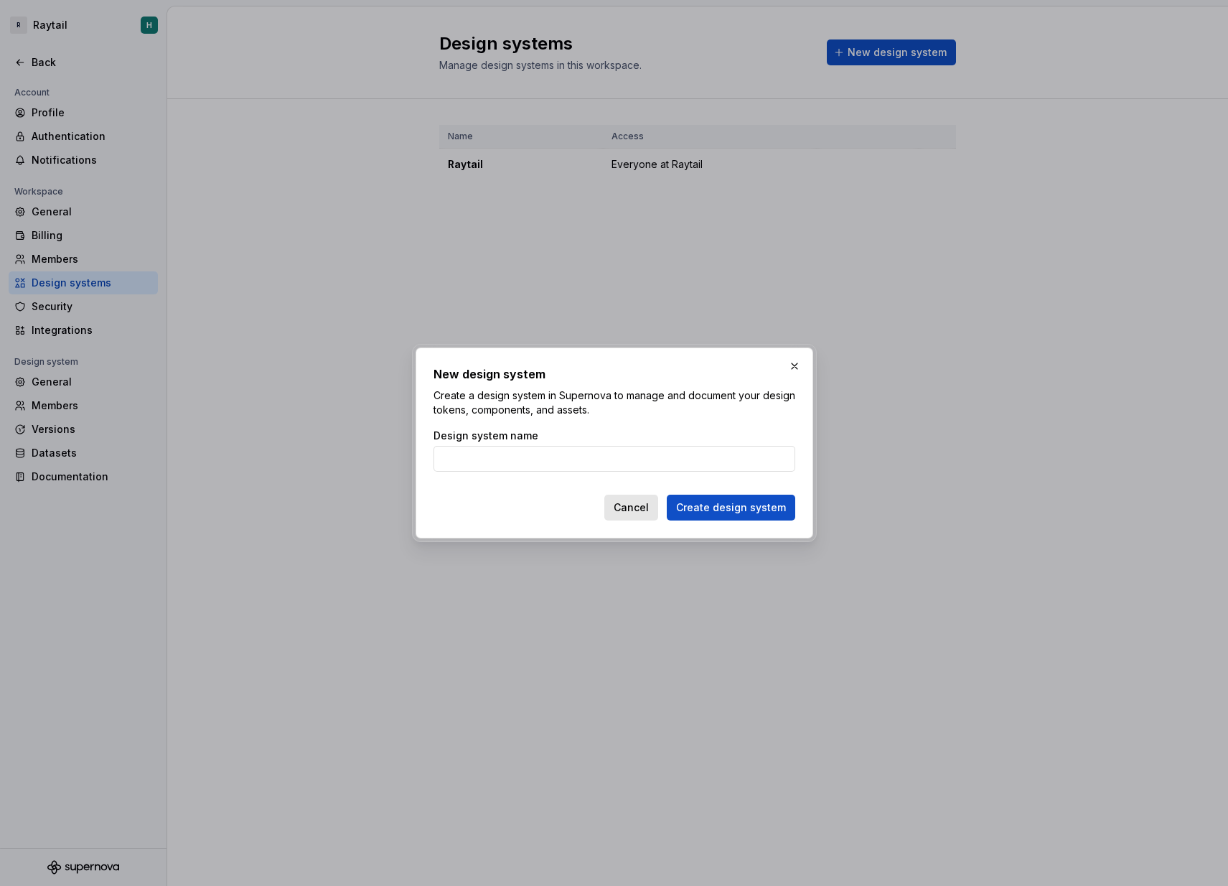
click at [639, 506] on span "Cancel" at bounding box center [631, 507] width 35 height 14
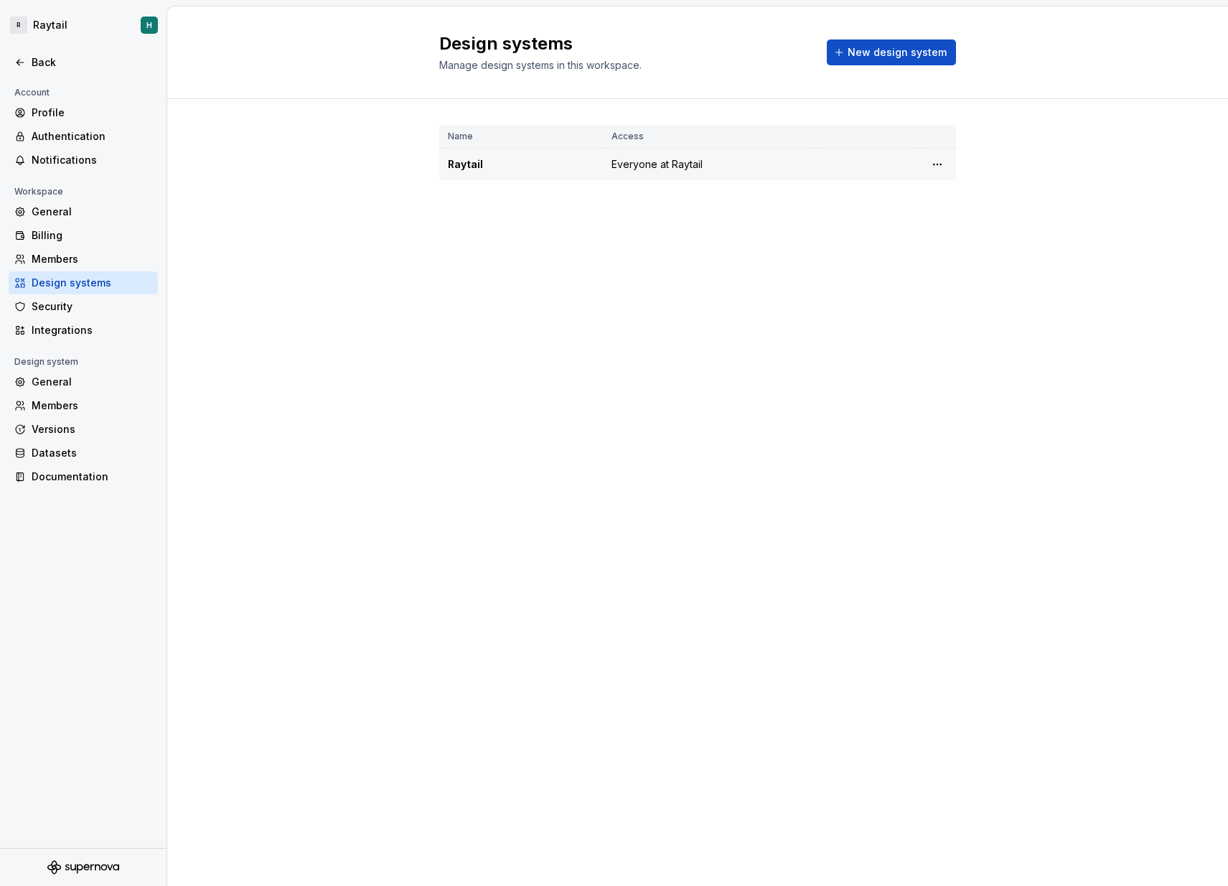
click at [644, 165] on span "Everyone at Raytail" at bounding box center [656, 164] width 91 height 14
click at [481, 166] on div "Raytail" at bounding box center [521, 164] width 146 height 14
click at [910, 57] on span "New design system" at bounding box center [896, 52] width 99 height 14
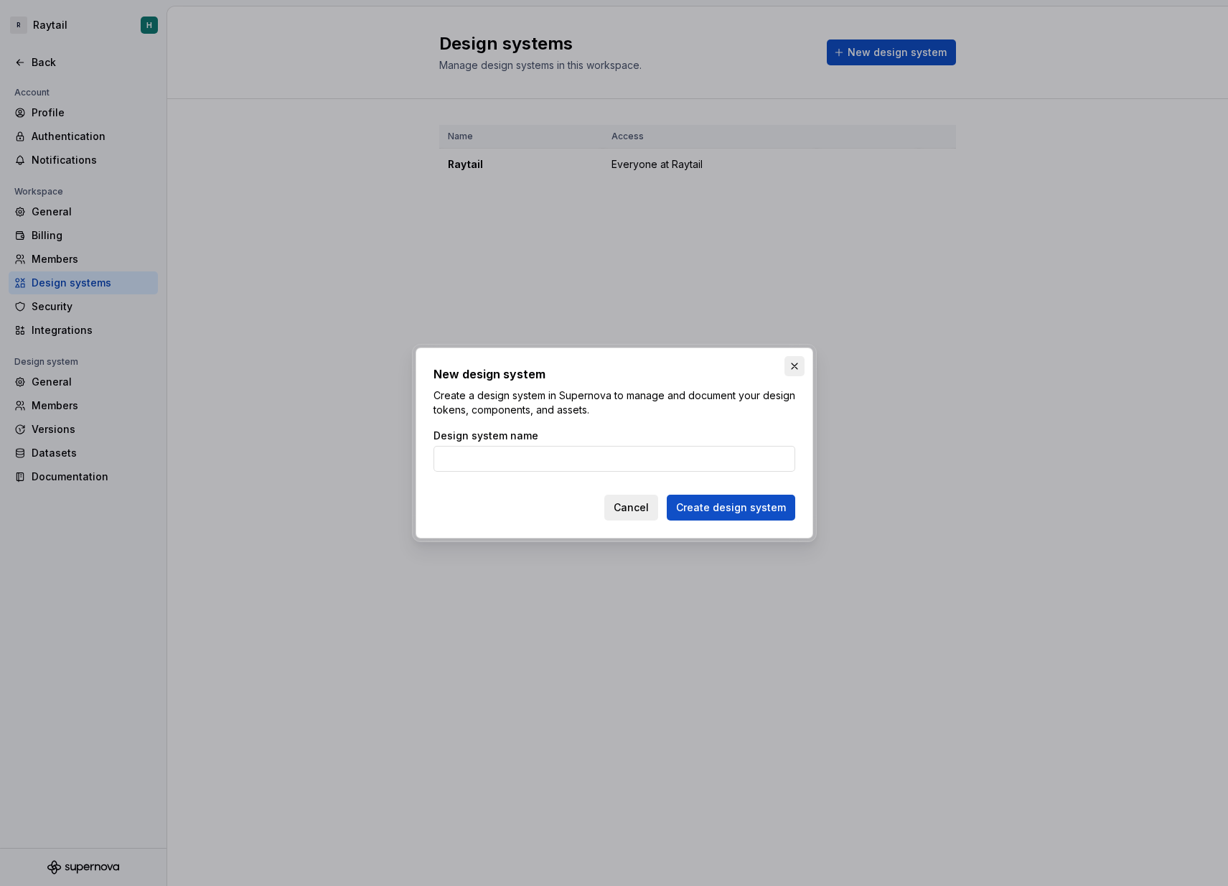
click at [792, 363] on button "button" at bounding box center [794, 366] width 20 height 20
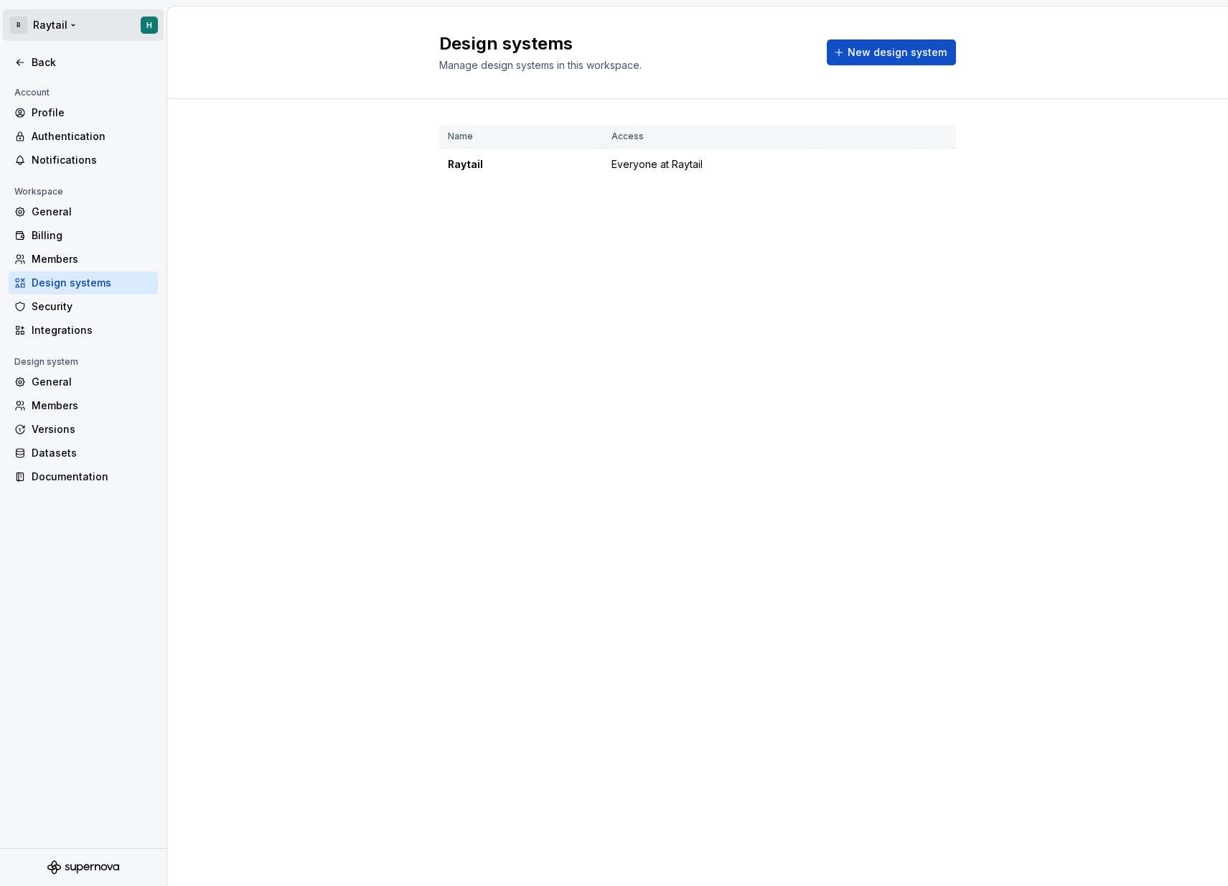
click at [26, 24] on html "[PERSON_NAME] H Back Account Profile Authentication Notifications Workspace Gen…" at bounding box center [614, 443] width 1228 height 886
click at [85, 70] on div "Raytail" at bounding box center [109, 70] width 122 height 14
click at [285, 96] on div "New workspace" at bounding box center [287, 95] width 93 height 14
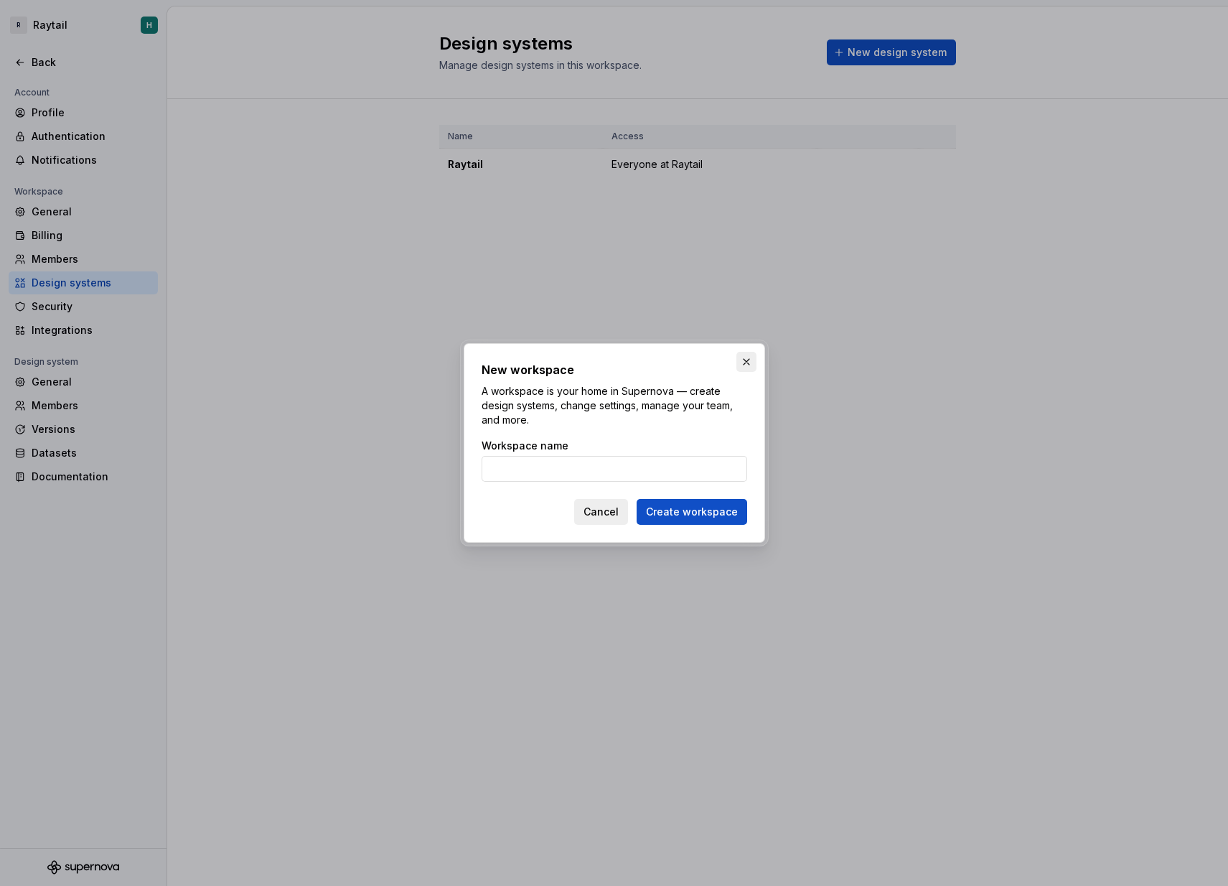
click at [748, 359] on button "button" at bounding box center [746, 362] width 20 height 20
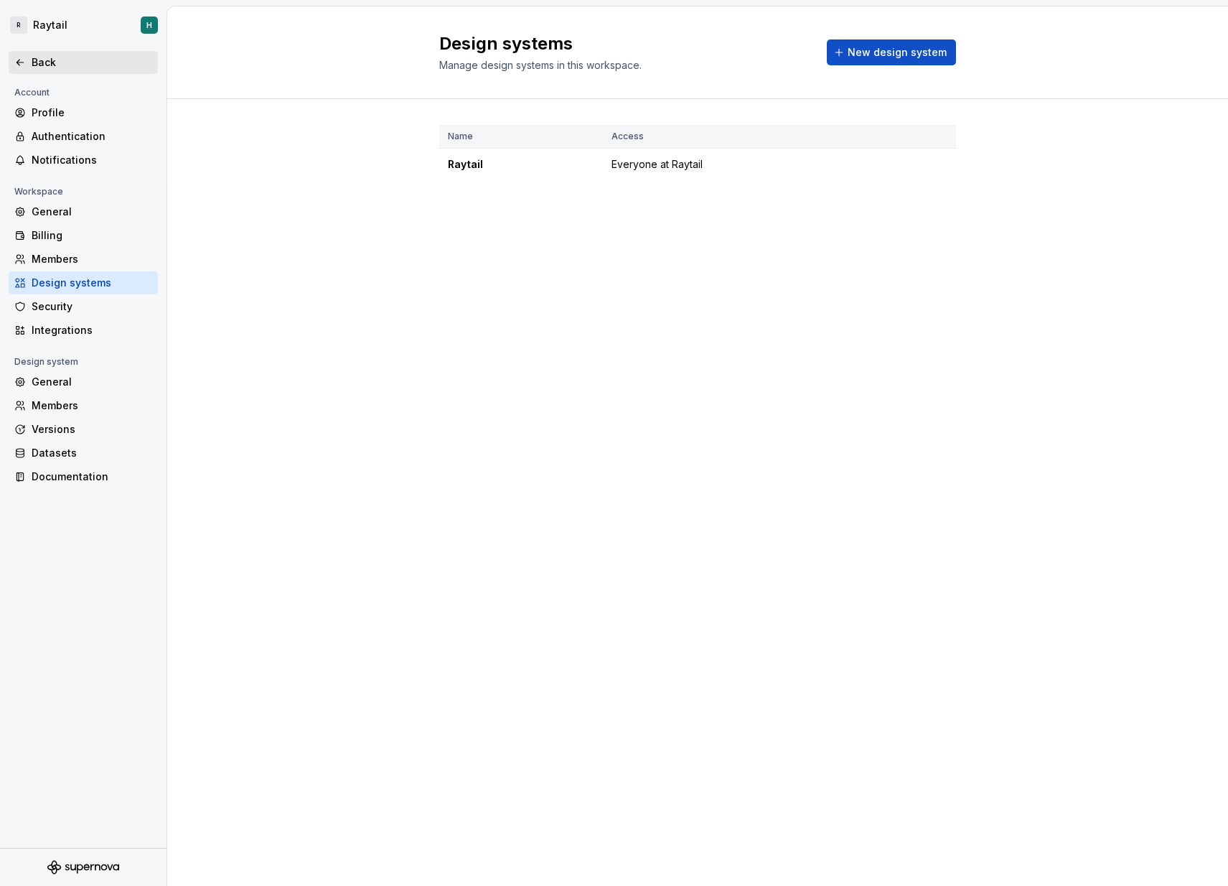
click at [29, 55] on div "Back" at bounding box center [83, 62] width 149 height 23
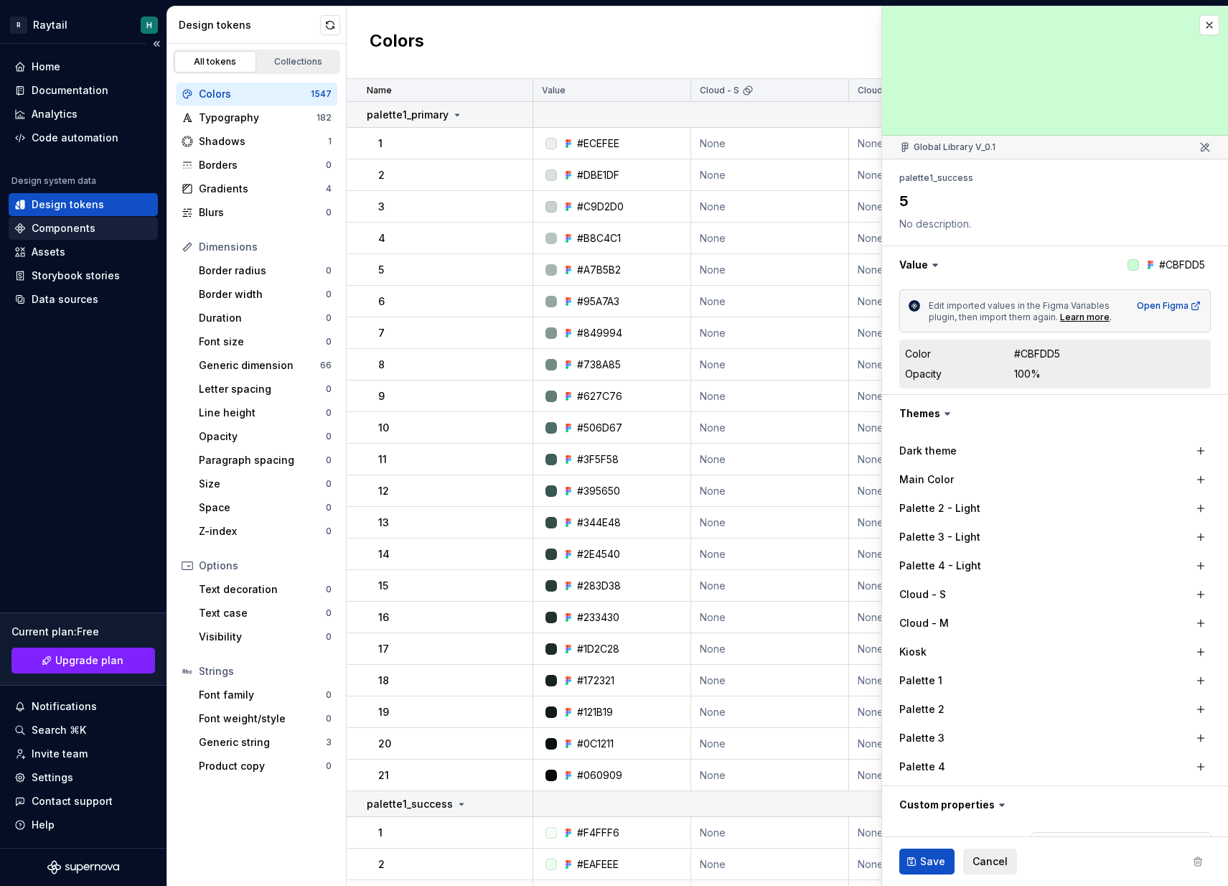
type textarea "*"
click at [58, 231] on div "Components" at bounding box center [64, 228] width 64 height 14
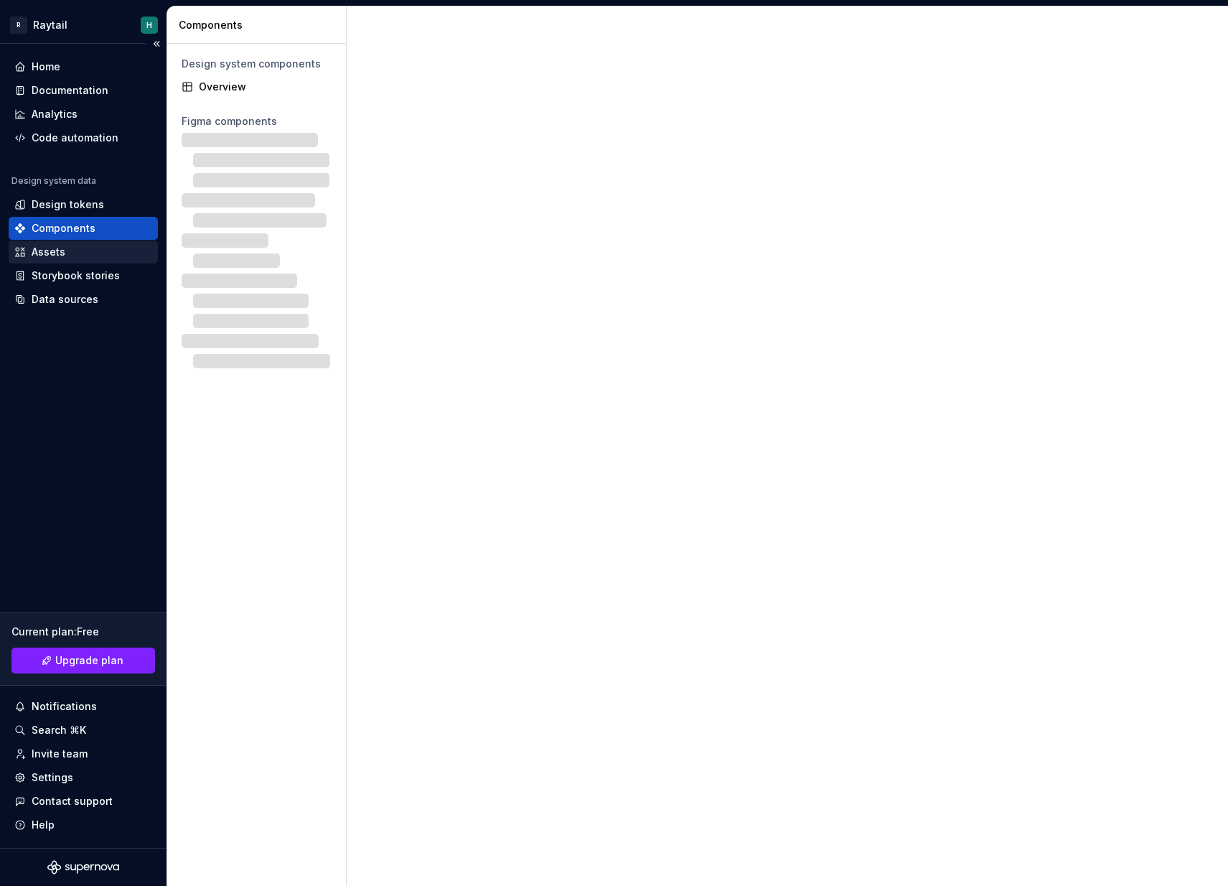
click at [56, 250] on div "Assets" at bounding box center [49, 252] width 34 height 14
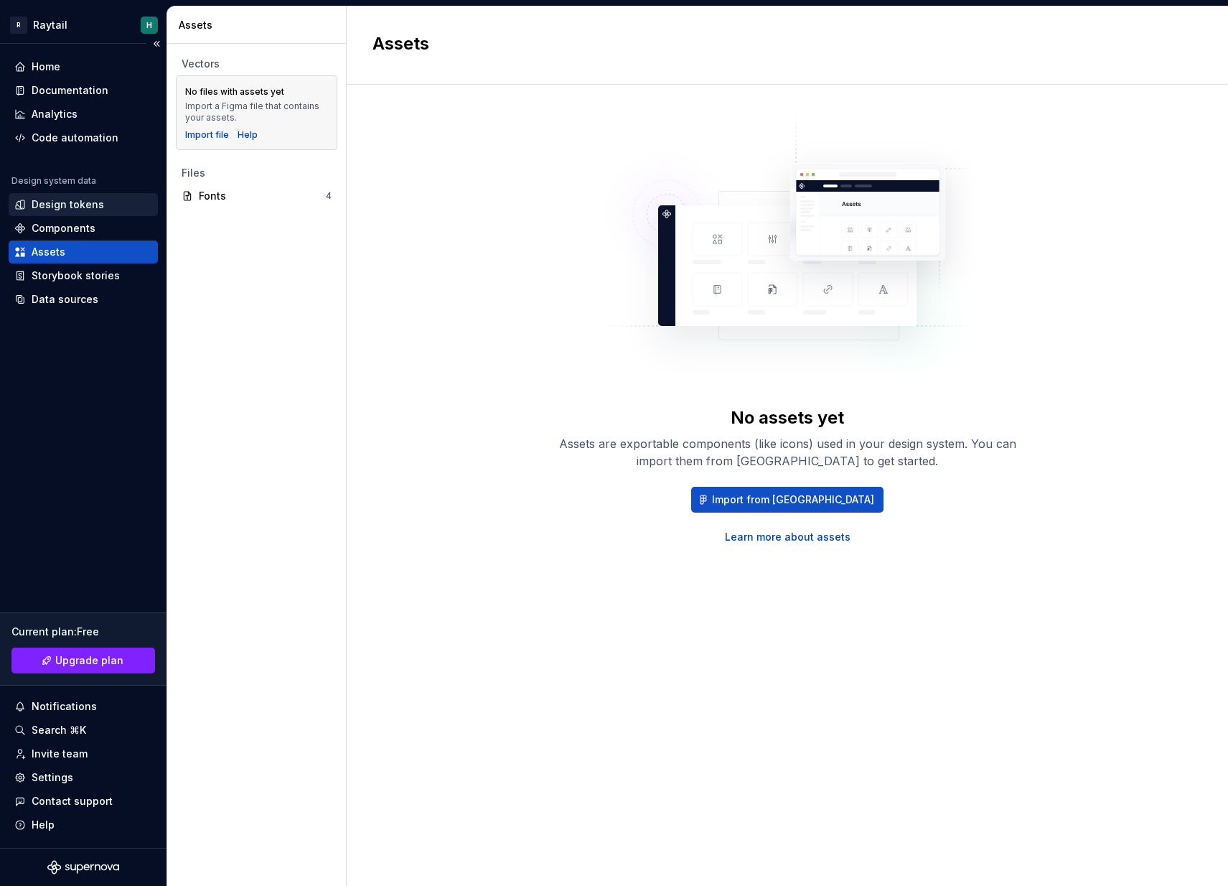
click at [68, 200] on div "Design tokens" at bounding box center [68, 204] width 72 height 14
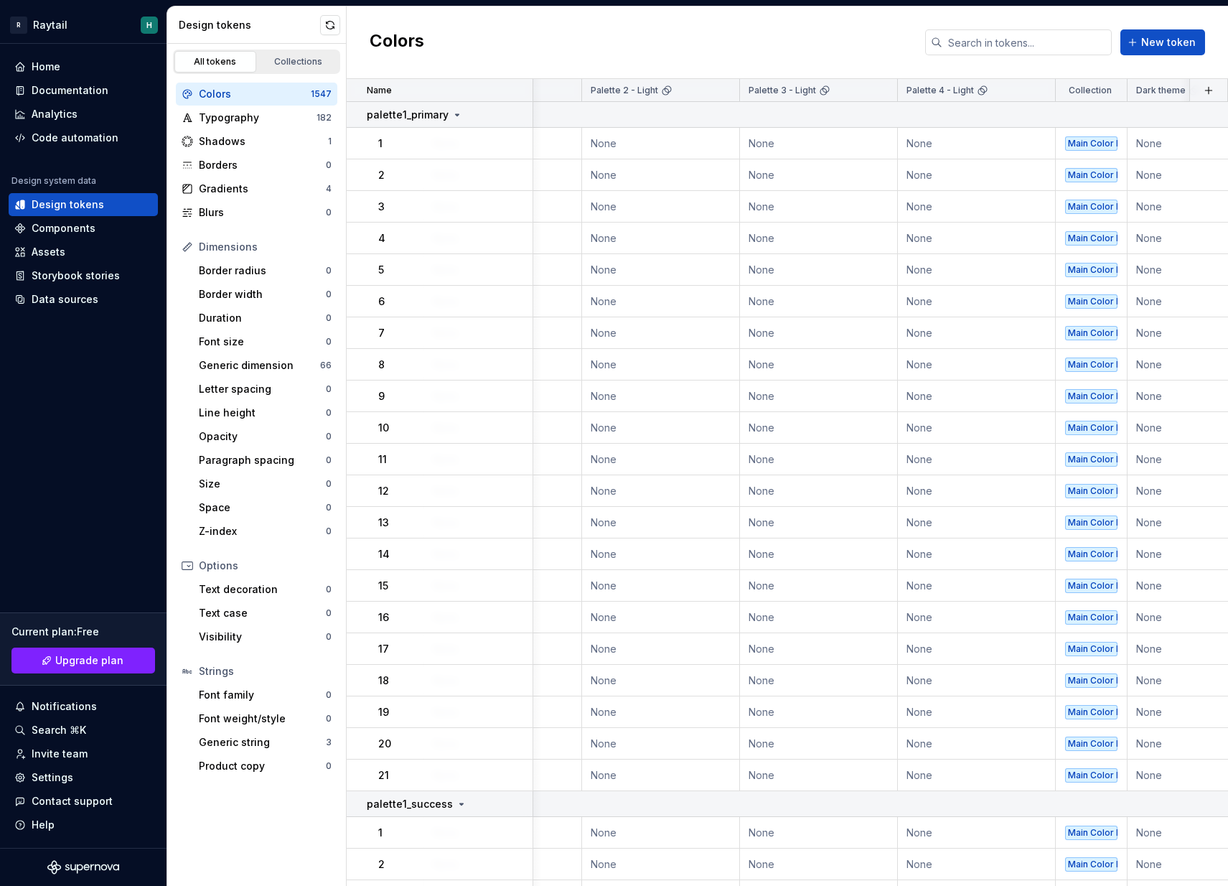
scroll to position [0, 1457]
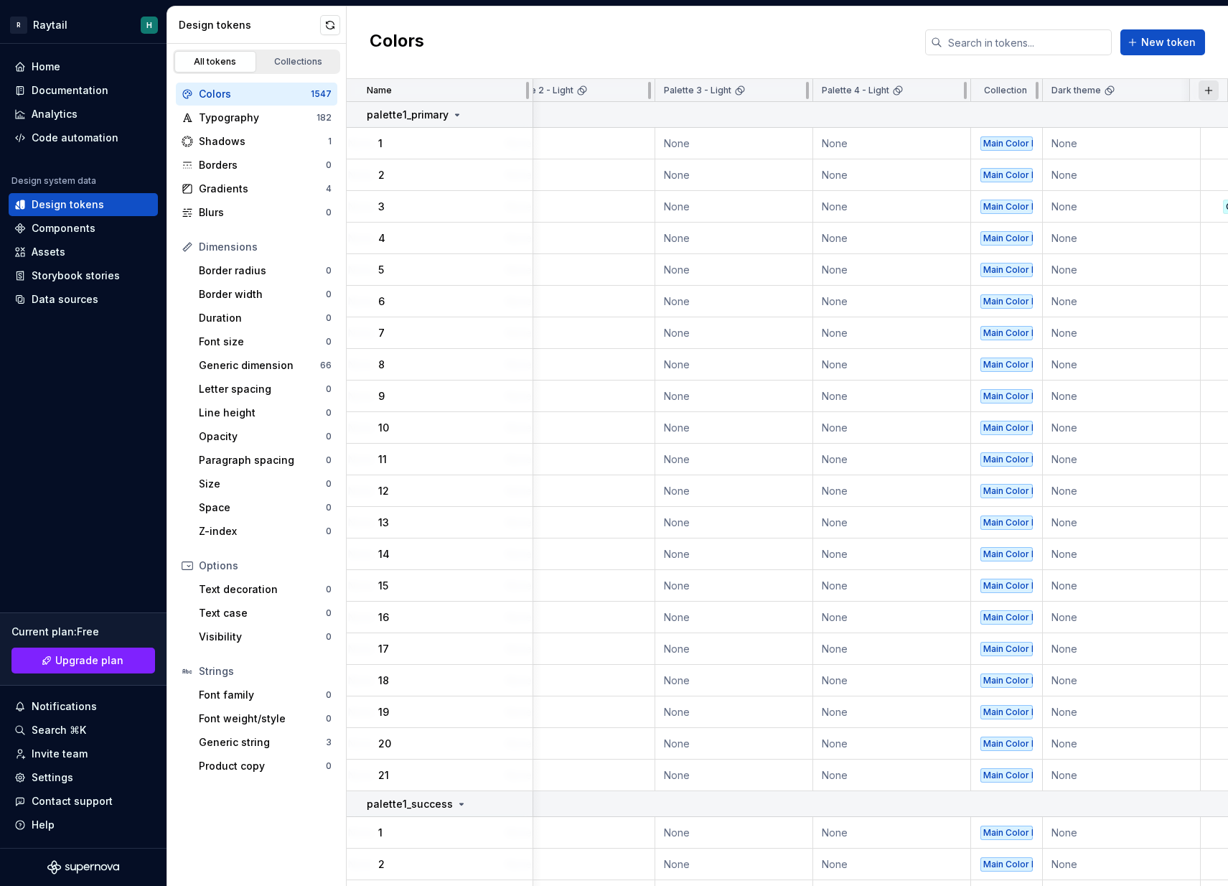
click at [1206, 90] on button "button" at bounding box center [1208, 90] width 20 height 20
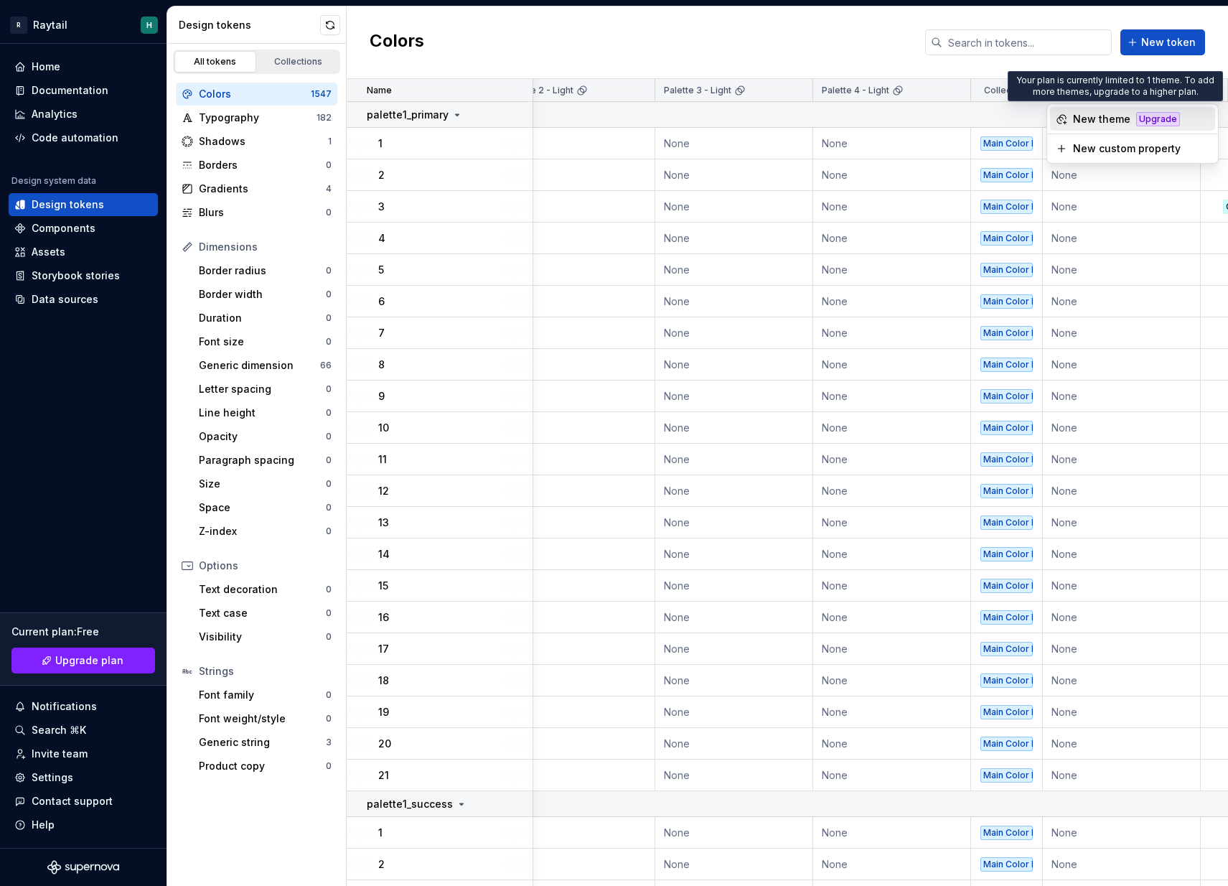
click at [1150, 119] on div "Upgrade" at bounding box center [1158, 119] width 44 height 14
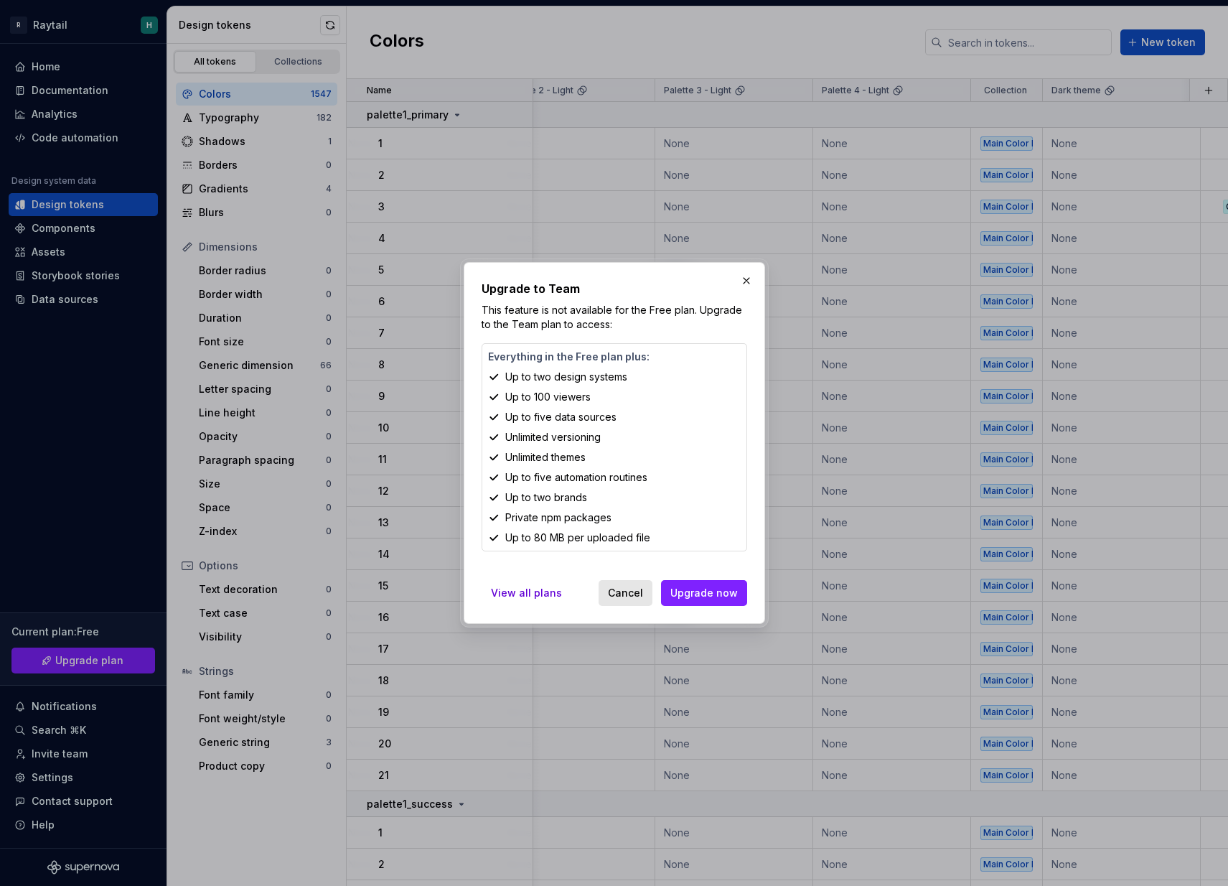
click at [630, 594] on span "Cancel" at bounding box center [625, 593] width 35 height 14
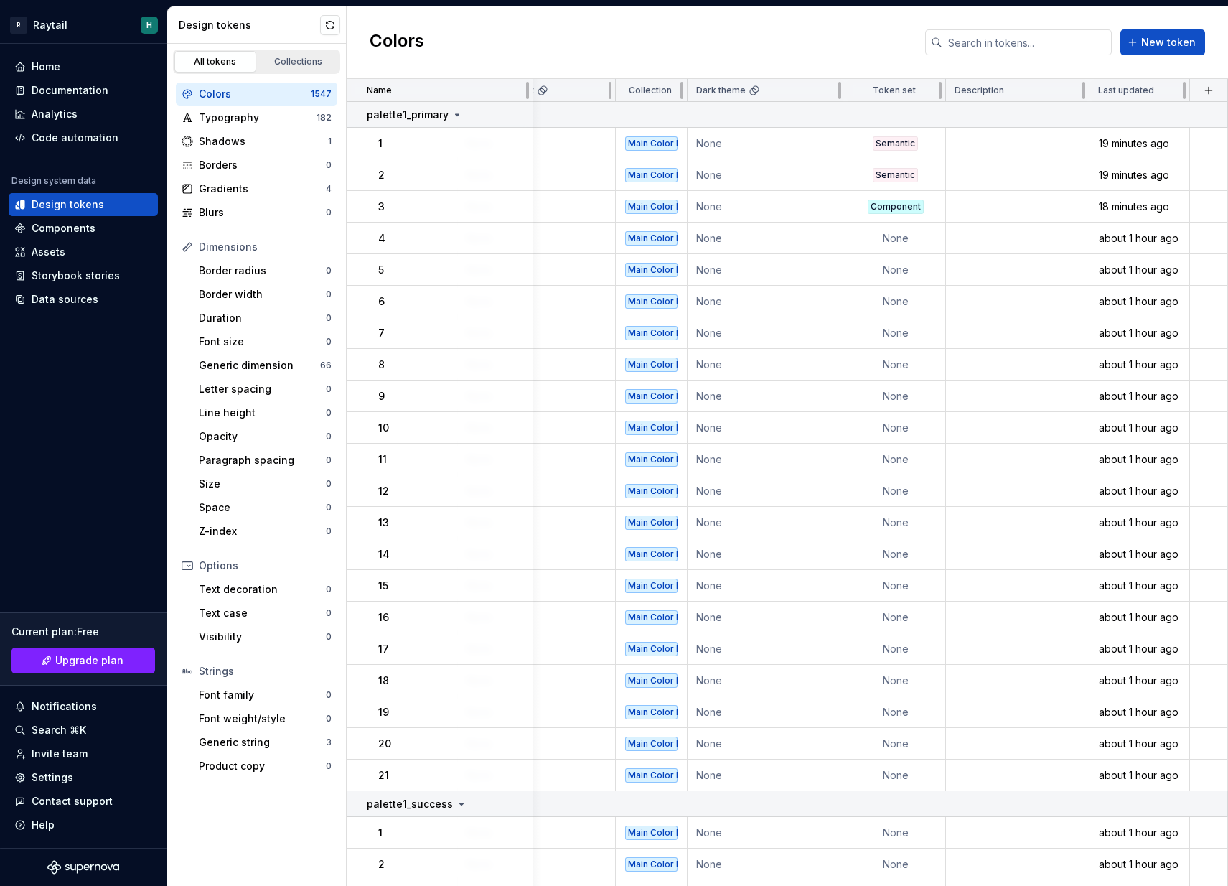
scroll to position [0, 1812]
click at [1211, 89] on button "button" at bounding box center [1208, 90] width 20 height 20
